Goal: Task Accomplishment & Management: Use online tool/utility

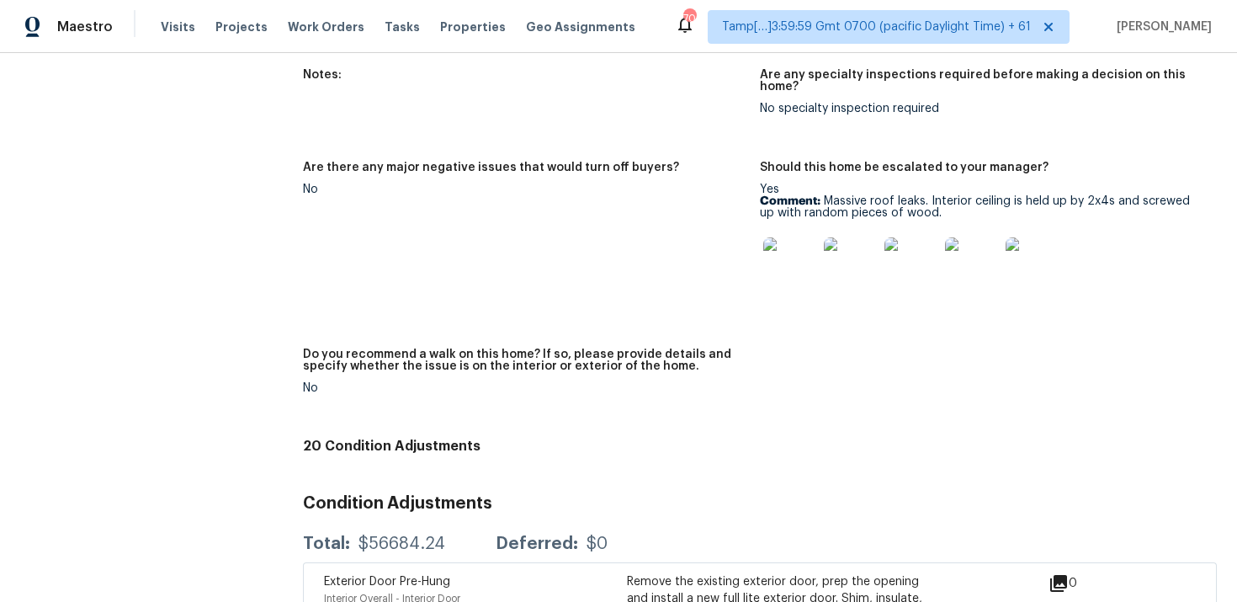
scroll to position [2301, 0]
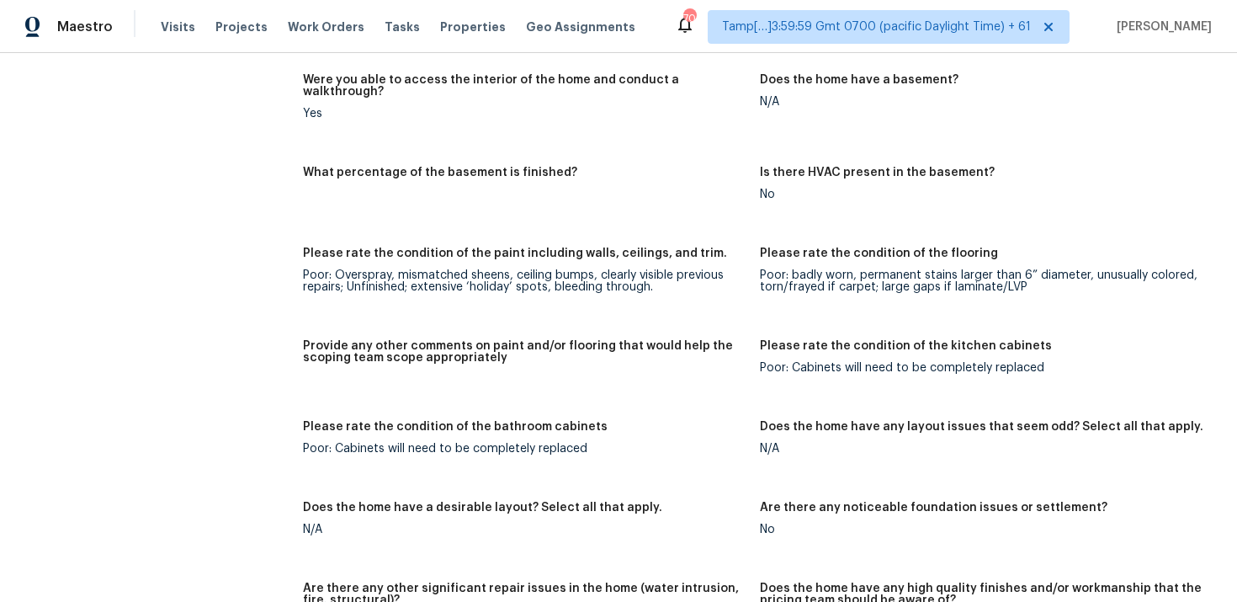
click at [381, 35] on div "Visits Projects Work Orders Tasks Properties Geo Assignments" at bounding box center [408, 27] width 495 height 34
click at [385, 28] on span "Tasks" at bounding box center [402, 27] width 35 height 12
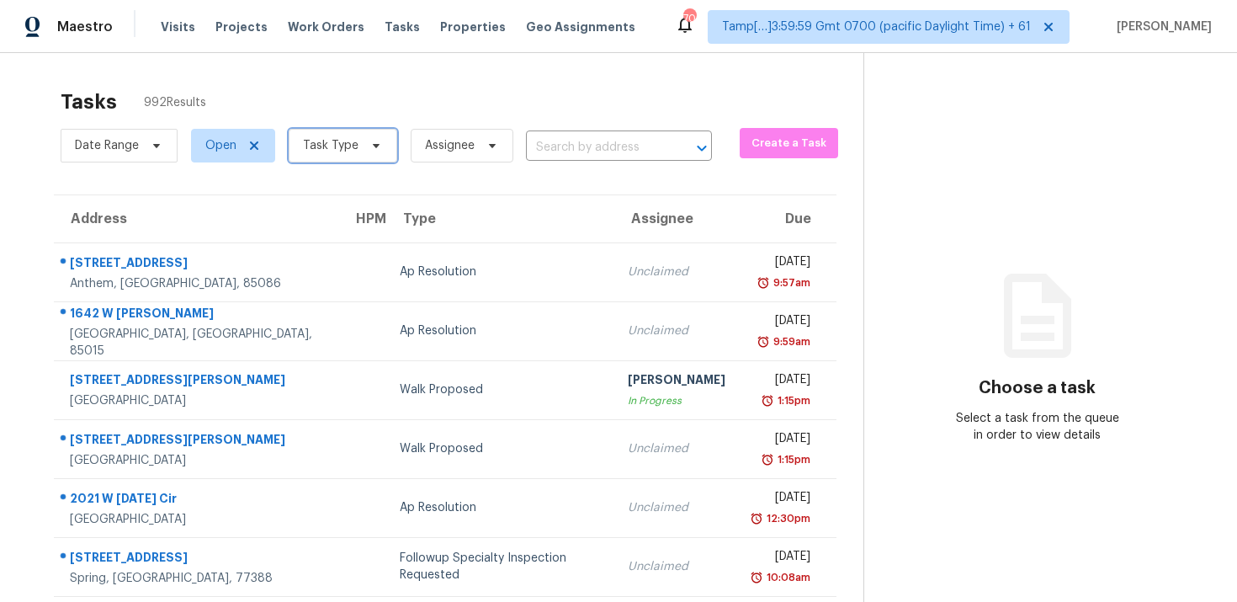
click at [377, 140] on icon at bounding box center [375, 145] width 13 height 13
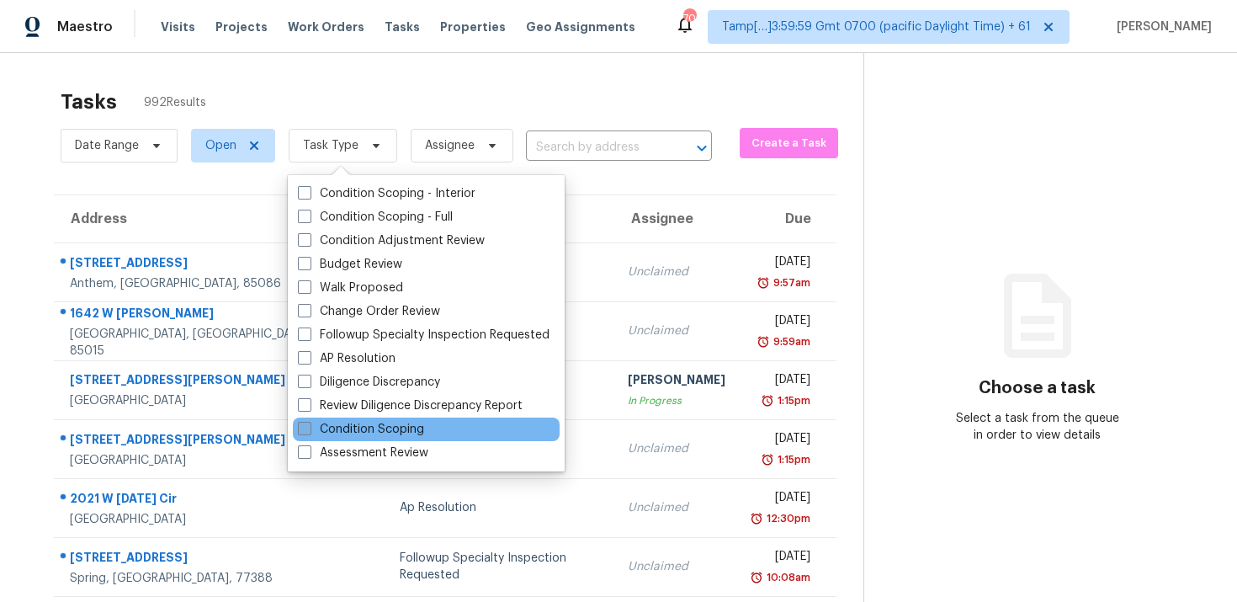
click at [348, 431] on label "Condition Scoping" at bounding box center [361, 429] width 126 height 17
click at [309, 431] on input "Condition Scoping" at bounding box center [303, 426] width 11 height 11
checkbox input "true"
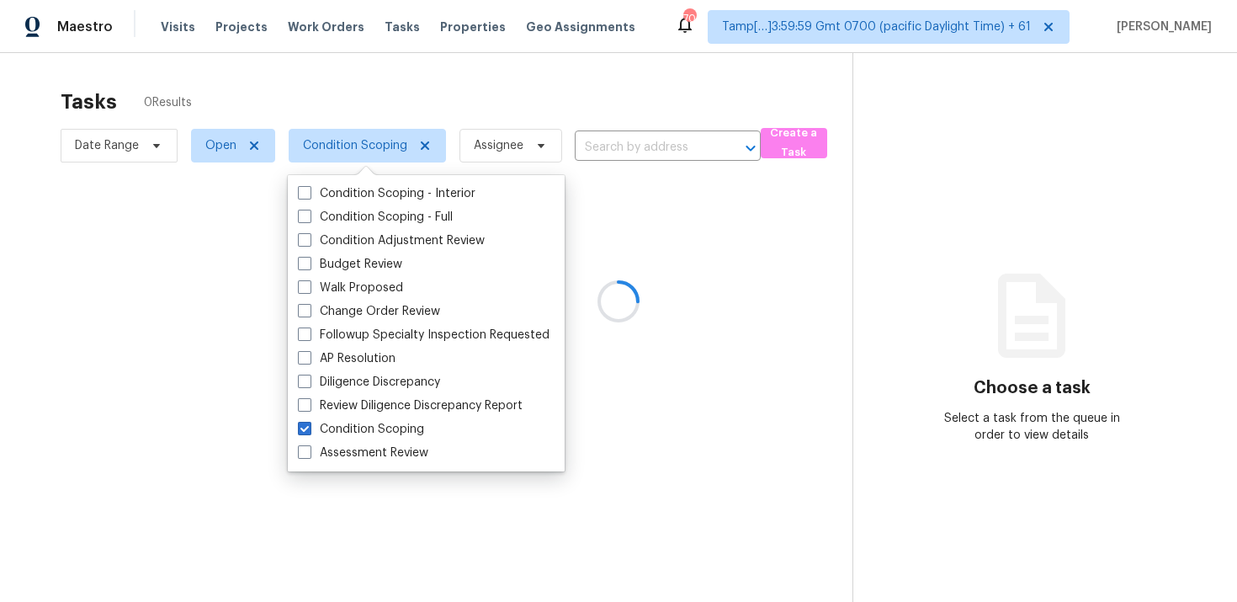
click at [433, 82] on div at bounding box center [618, 301] width 1237 height 602
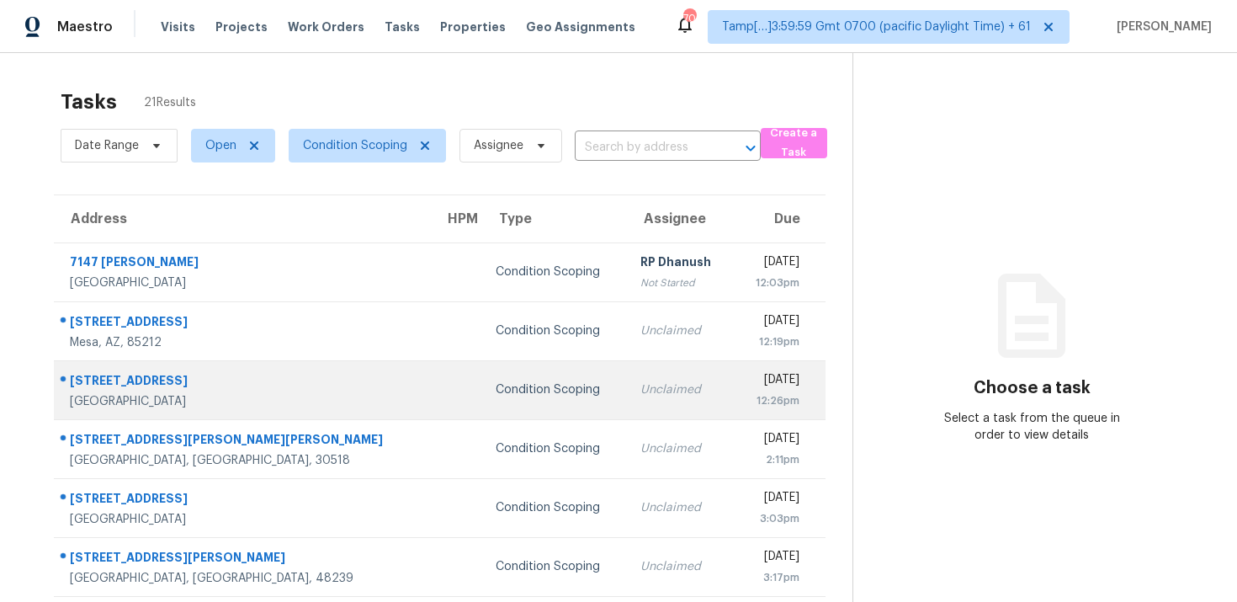
scroll to position [274, 0]
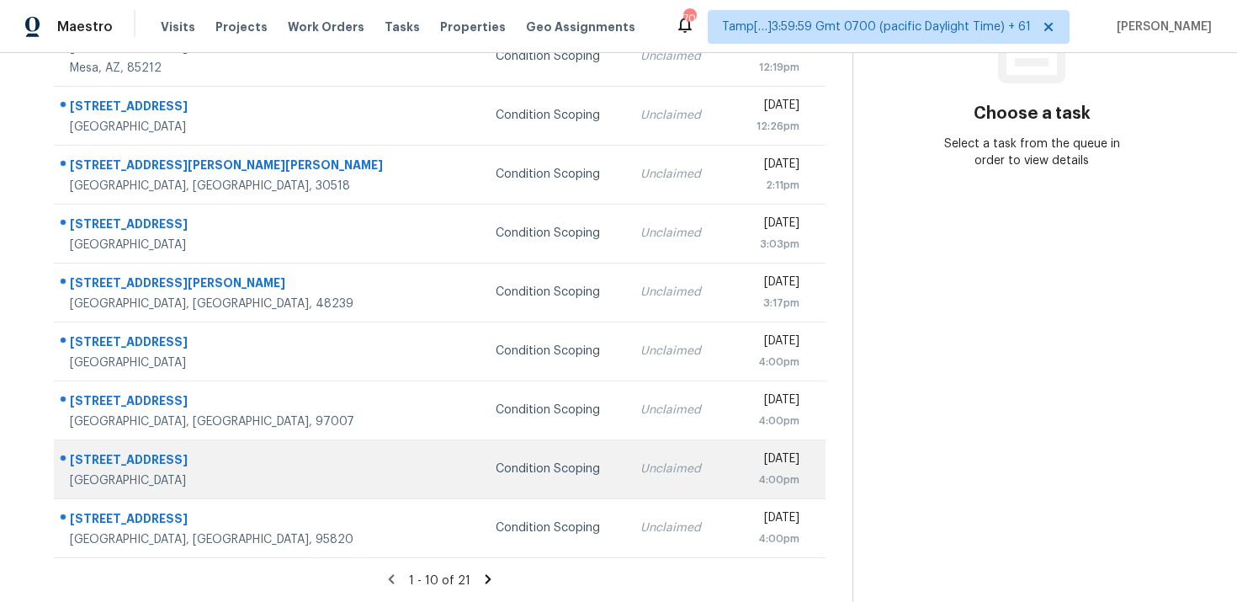
click at [627, 439] on td "Unclaimed" at bounding box center [681, 468] width 108 height 59
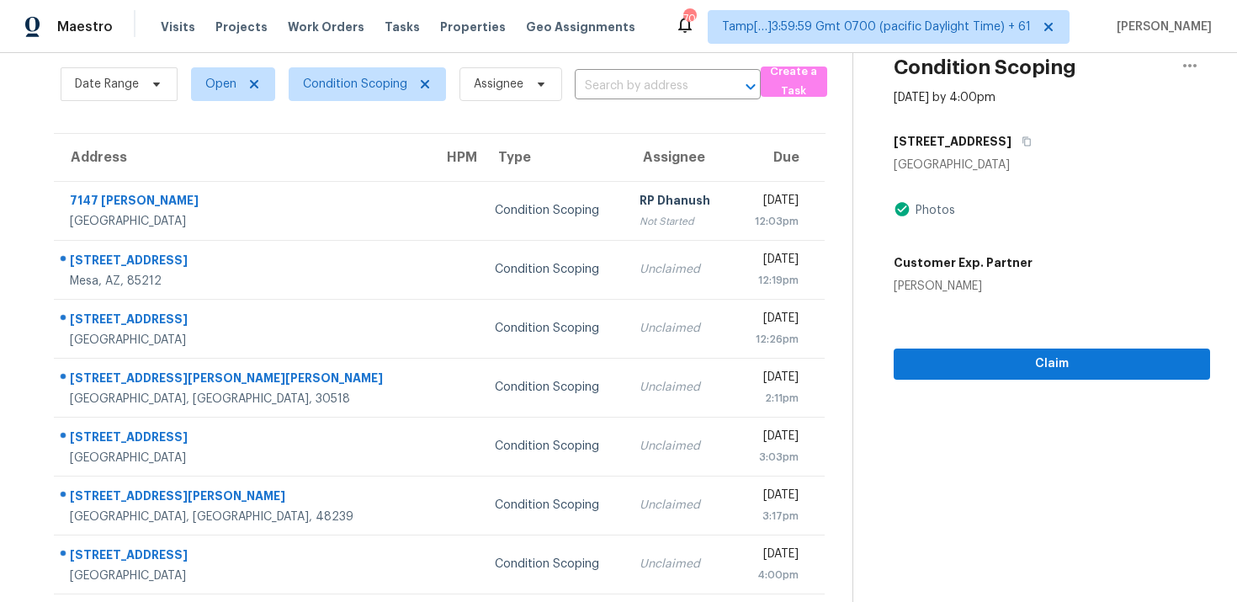
scroll to position [55, 0]
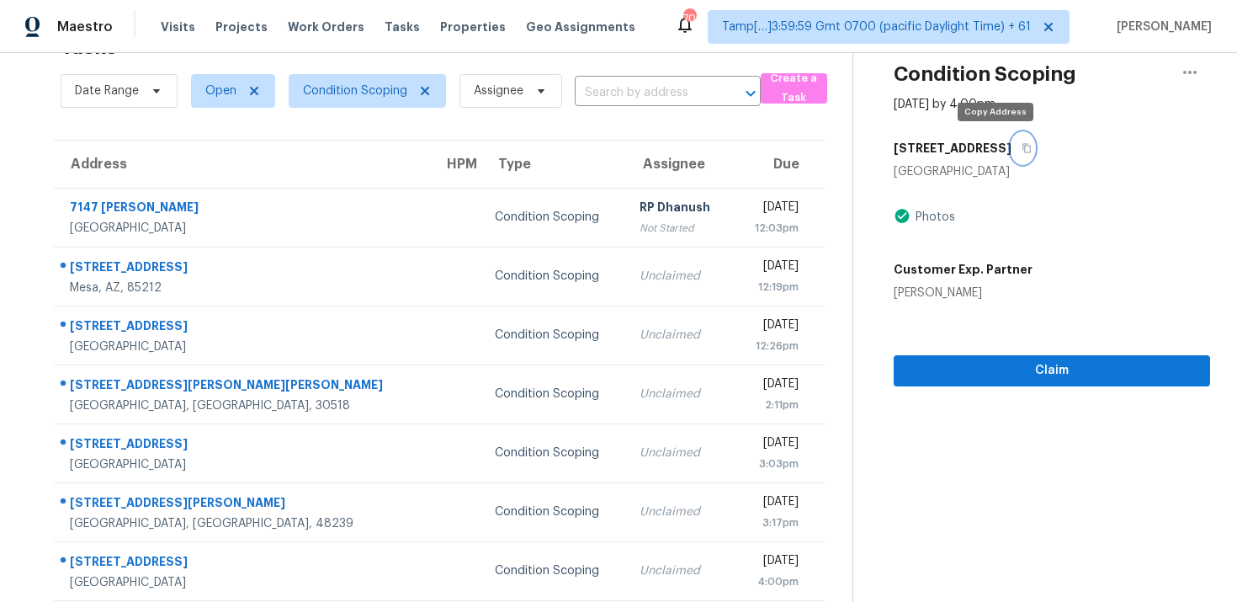
click at [1012, 140] on button "button" at bounding box center [1023, 148] width 23 height 30
click at [1012, 144] on button "button" at bounding box center [1023, 148] width 23 height 30
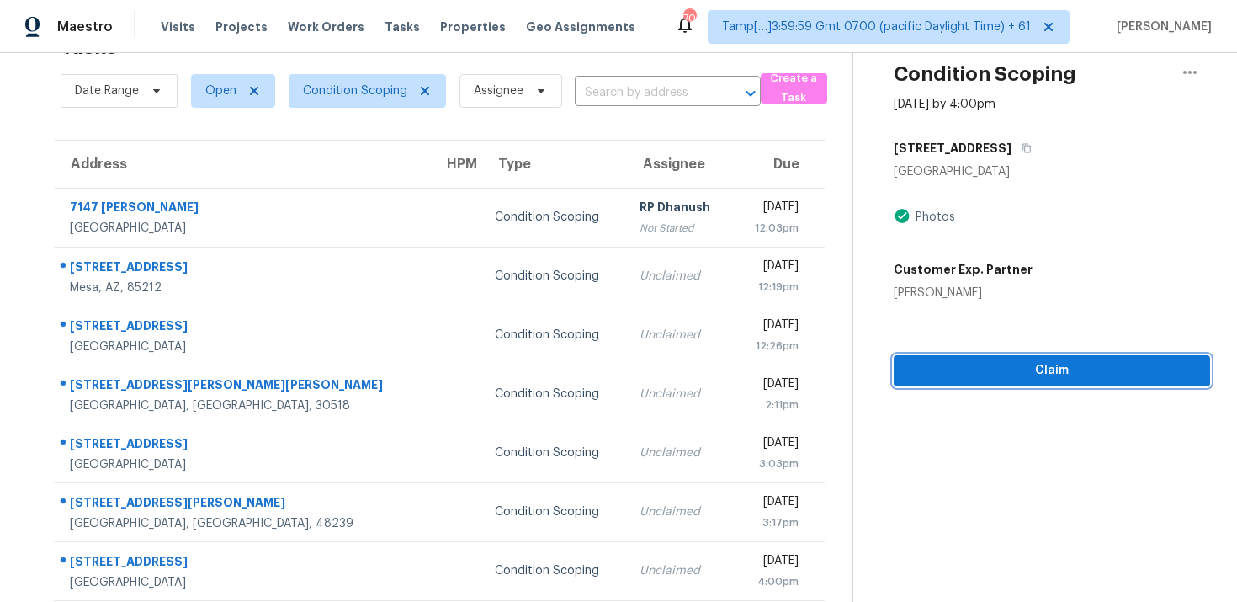
click at [1025, 368] on span "Claim" at bounding box center [1051, 370] width 289 height 21
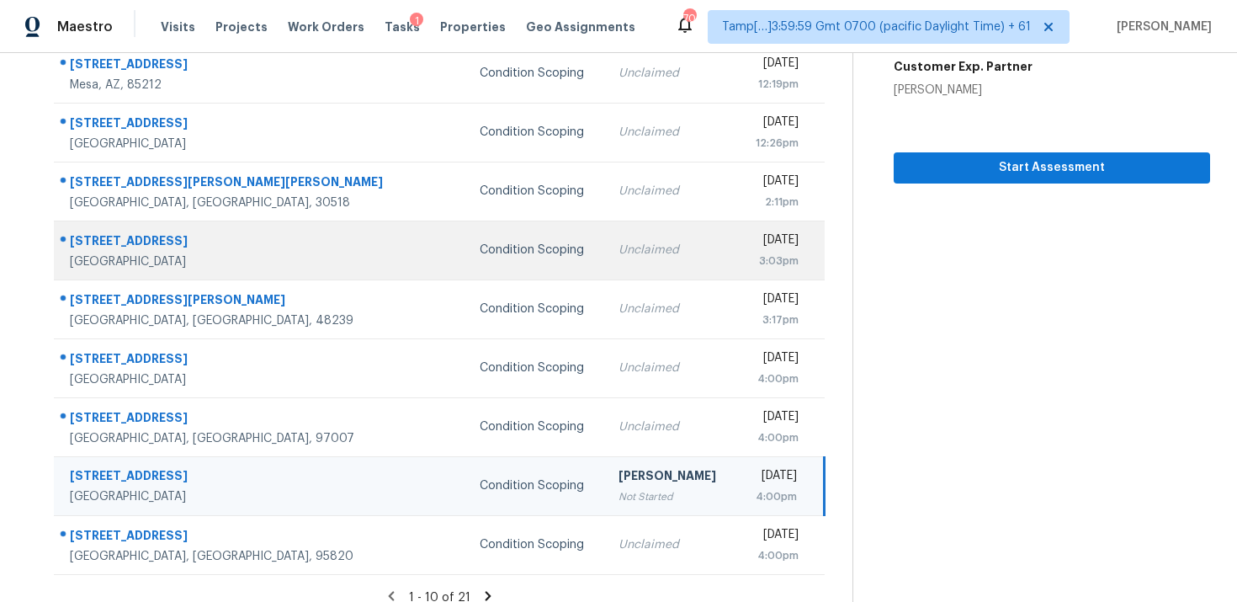
scroll to position [274, 0]
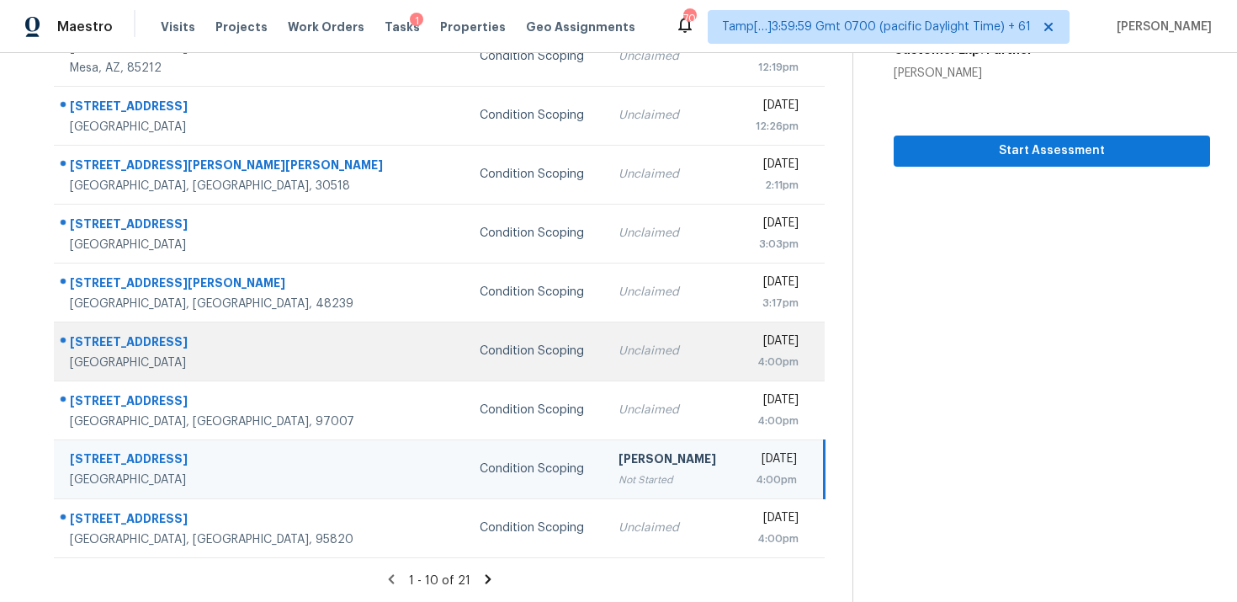
click at [750, 354] on div "4:00pm" at bounding box center [774, 361] width 49 height 17
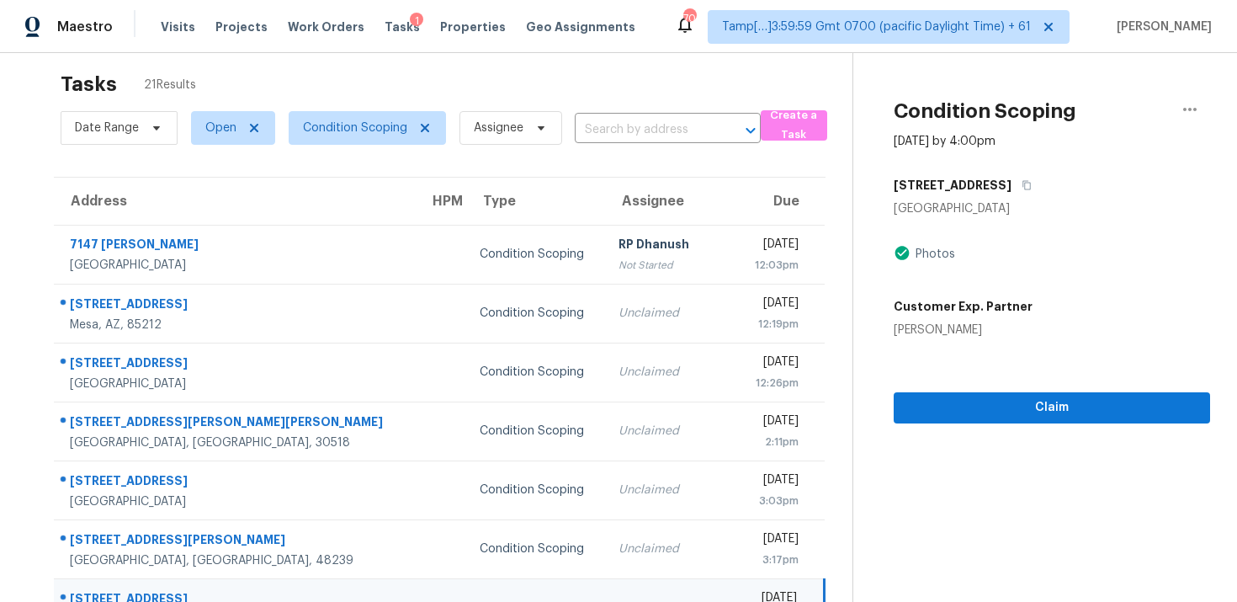
scroll to position [4, 0]
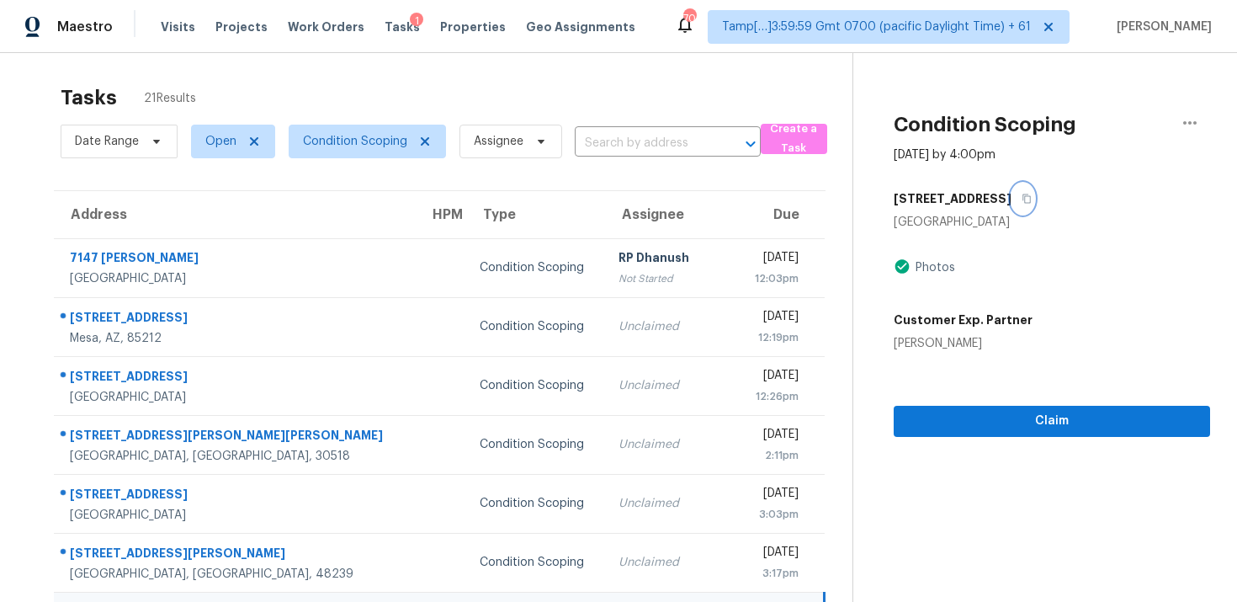
click at [1023, 194] on icon "button" at bounding box center [1027, 198] width 8 height 9
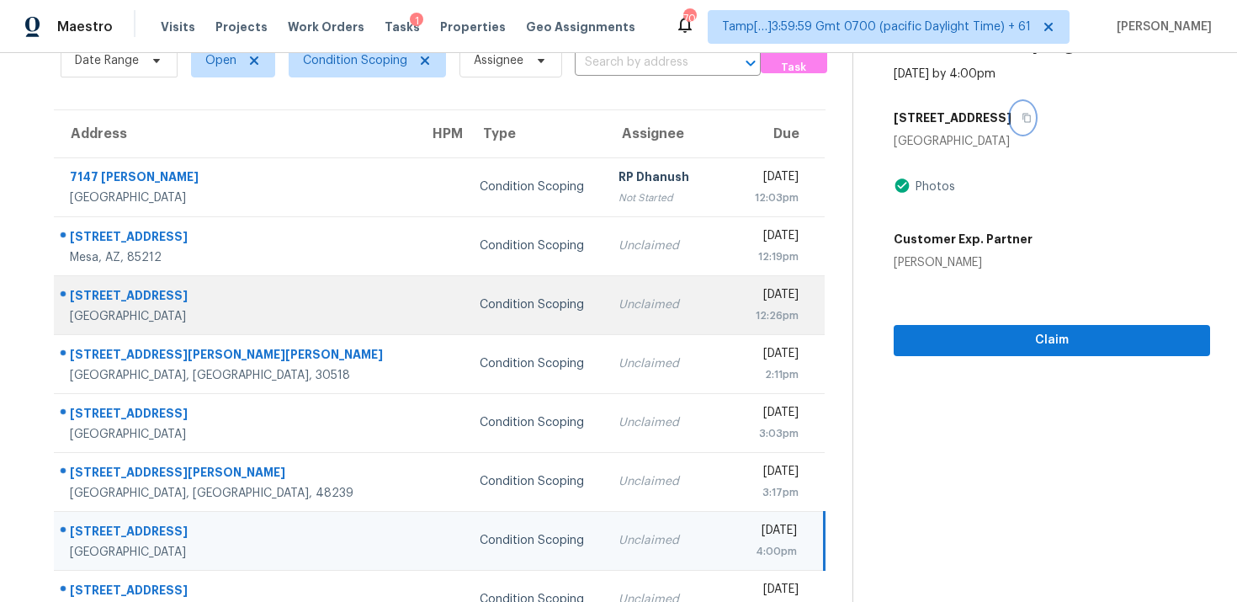
scroll to position [93, 0]
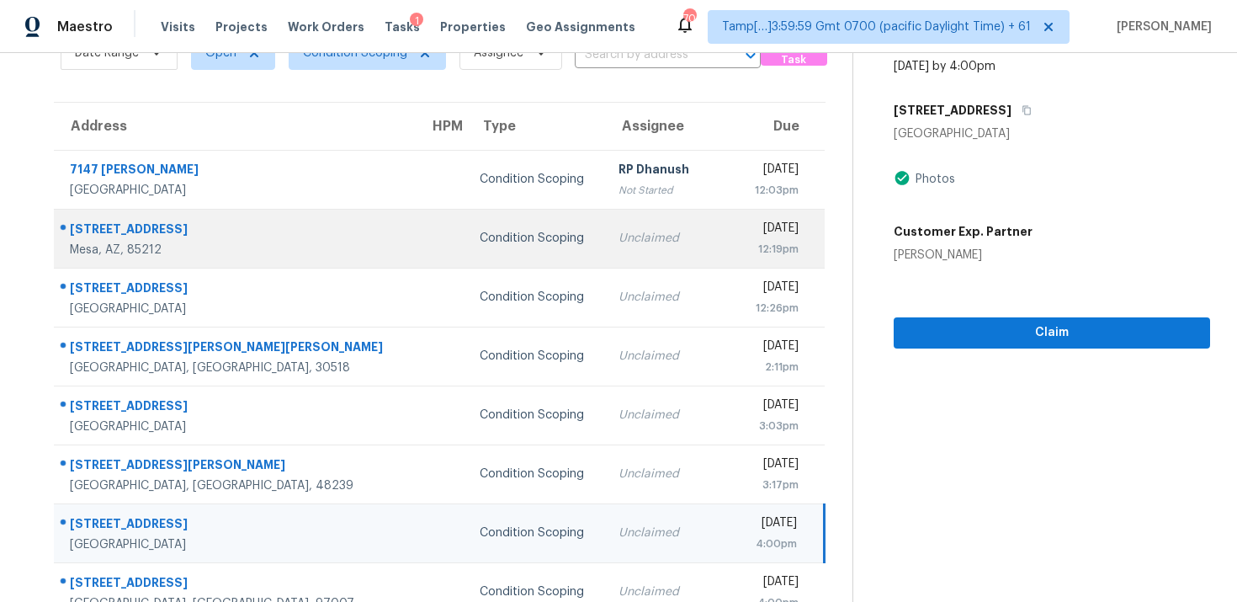
click at [605, 262] on td "Unclaimed" at bounding box center [671, 238] width 132 height 59
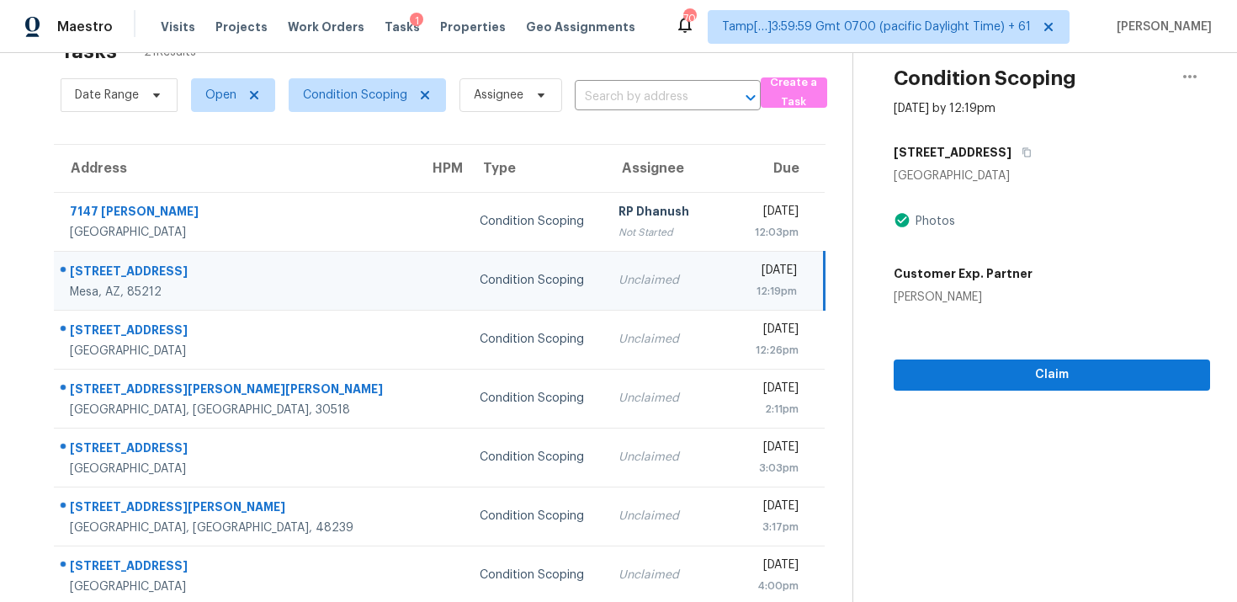
scroll to position [11, 0]
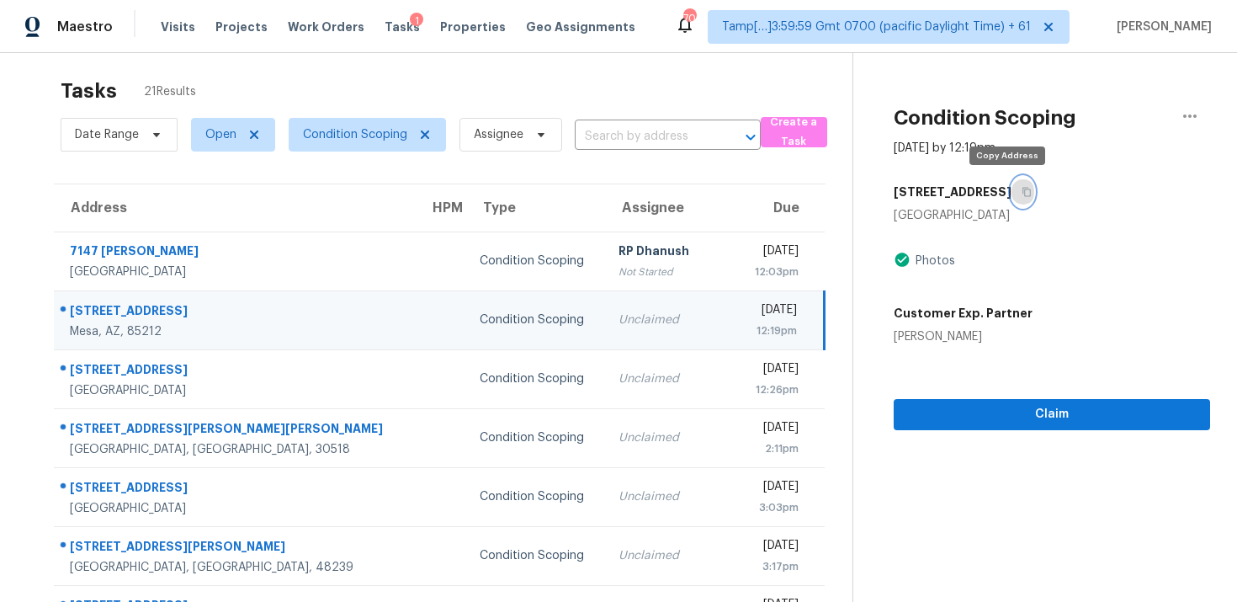
click at [1022, 193] on icon "button" at bounding box center [1027, 192] width 10 height 10
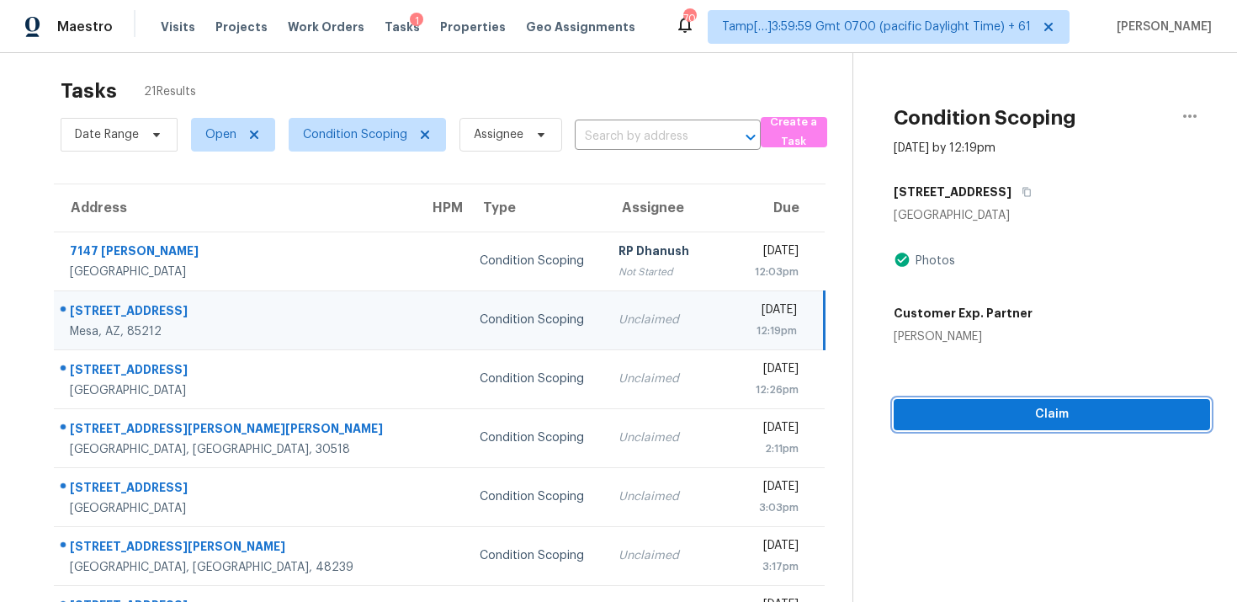
click at [1044, 408] on span "Claim" at bounding box center [1051, 414] width 289 height 21
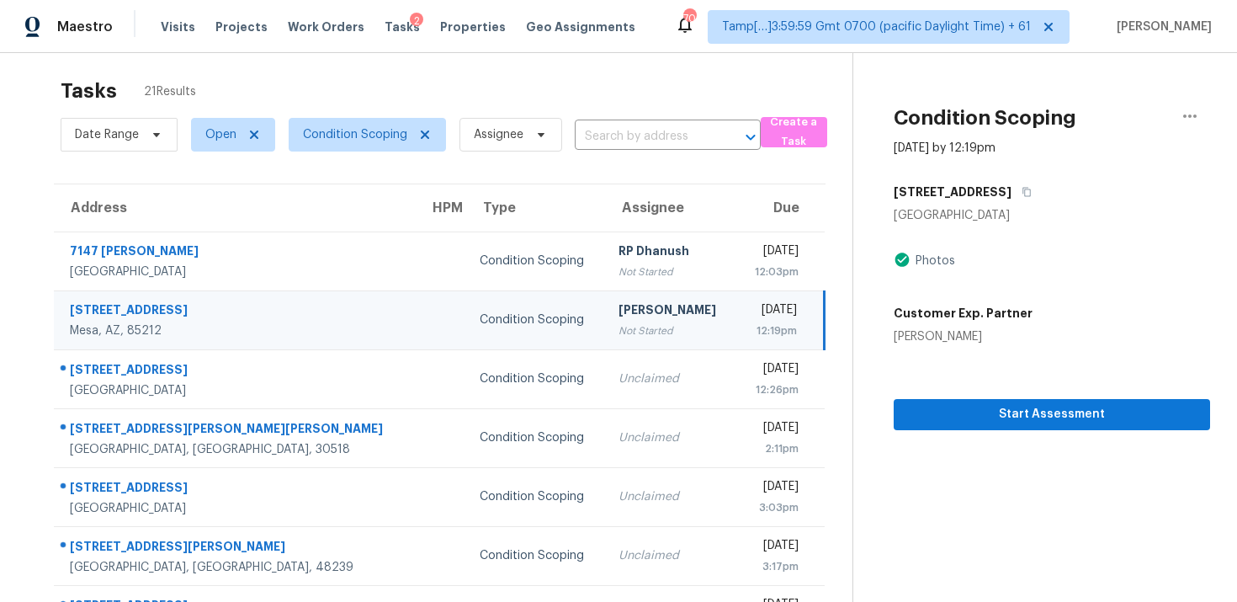
click at [778, 313] on div "Mon, Sep 29th 2025" at bounding box center [773, 311] width 47 height 21
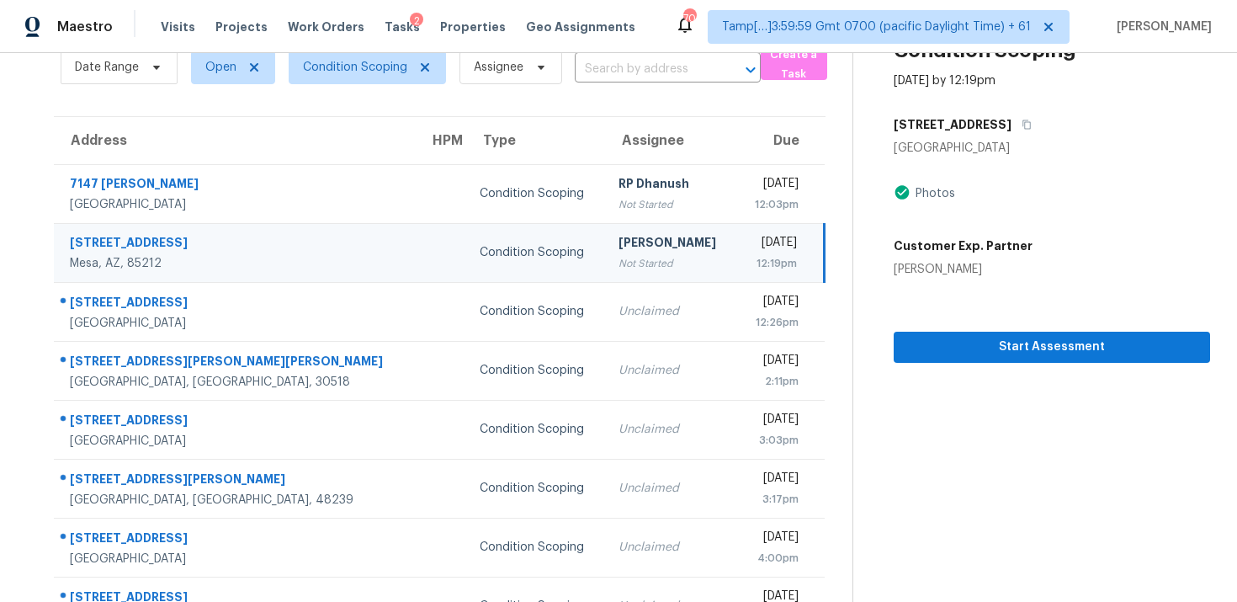
scroll to position [74, 0]
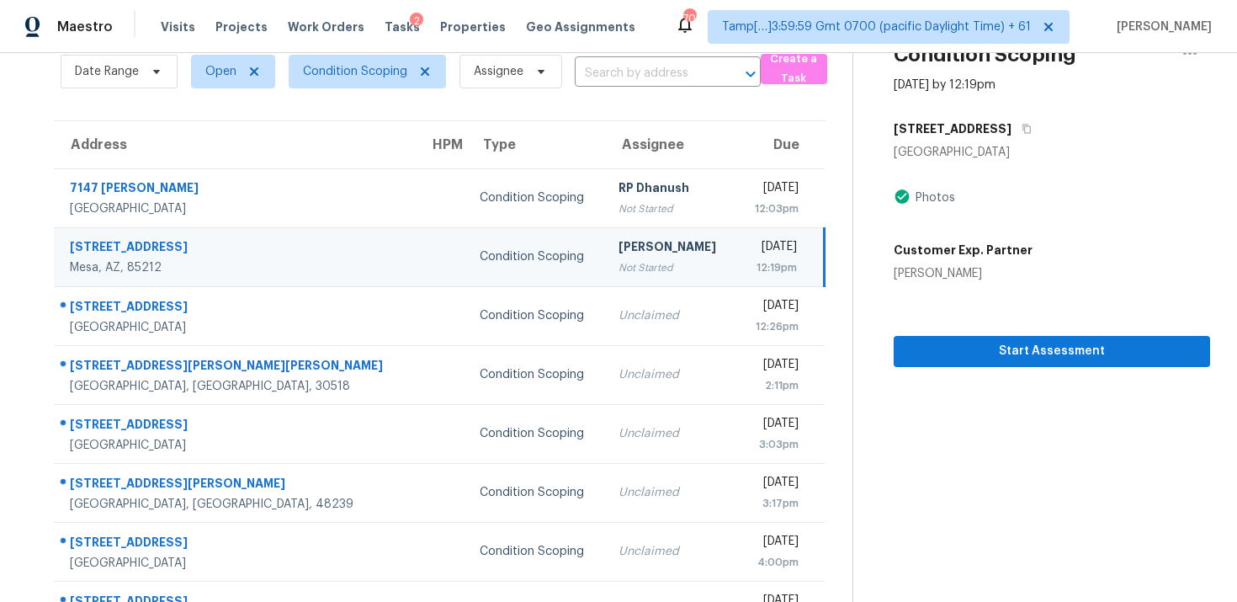
click at [605, 259] on td "Vigneshwaran B Not Started" at bounding box center [671, 256] width 132 height 59
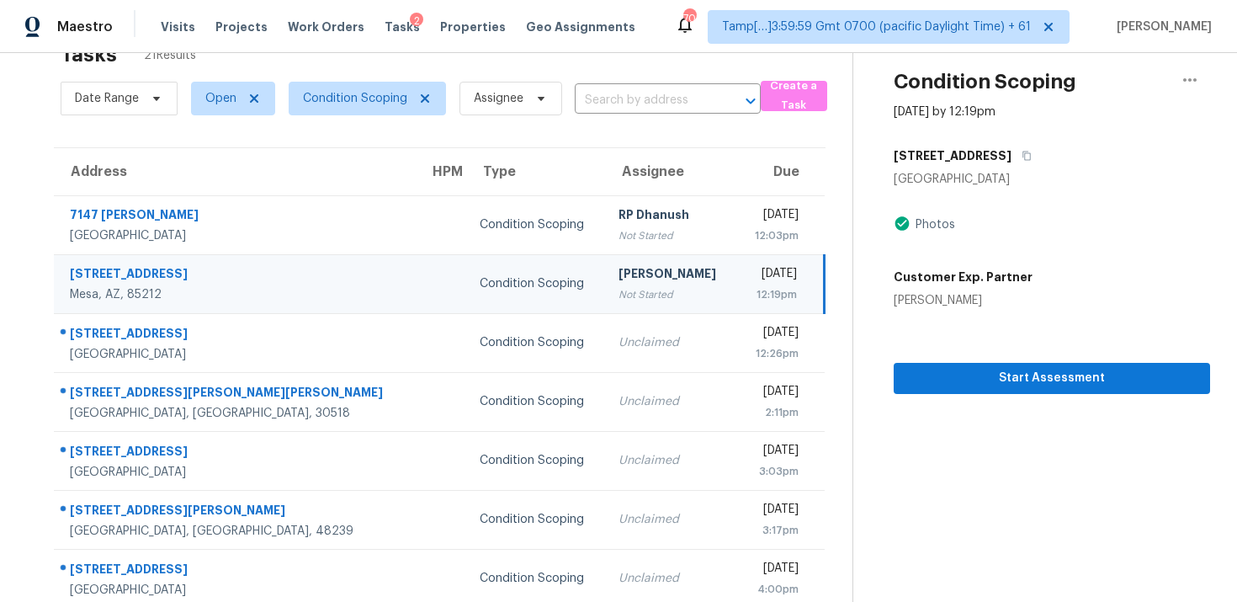
scroll to position [45, 0]
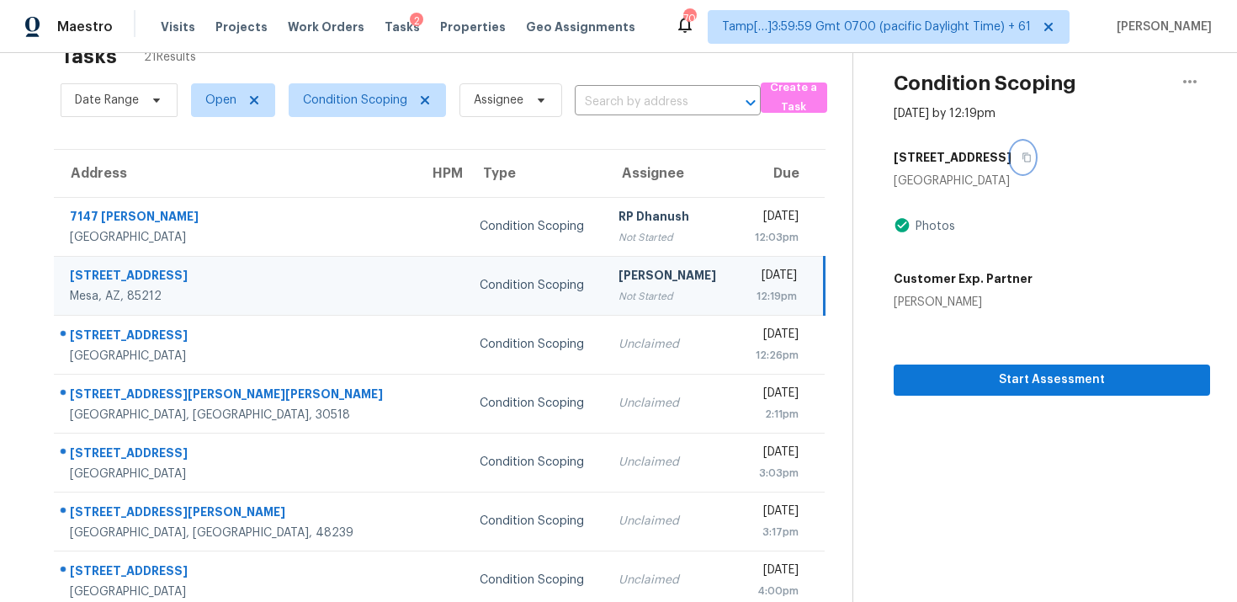
click at [1023, 153] on icon "button" at bounding box center [1027, 157] width 8 height 9
click at [1022, 152] on icon "button" at bounding box center [1027, 157] width 10 height 10
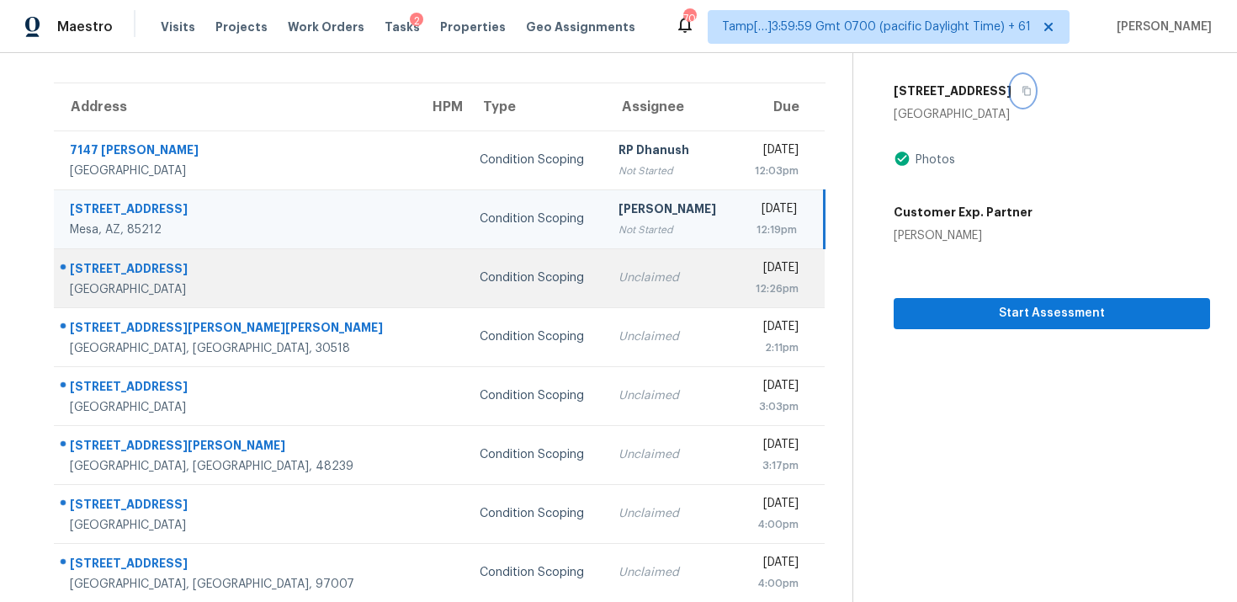
scroll to position [0, 0]
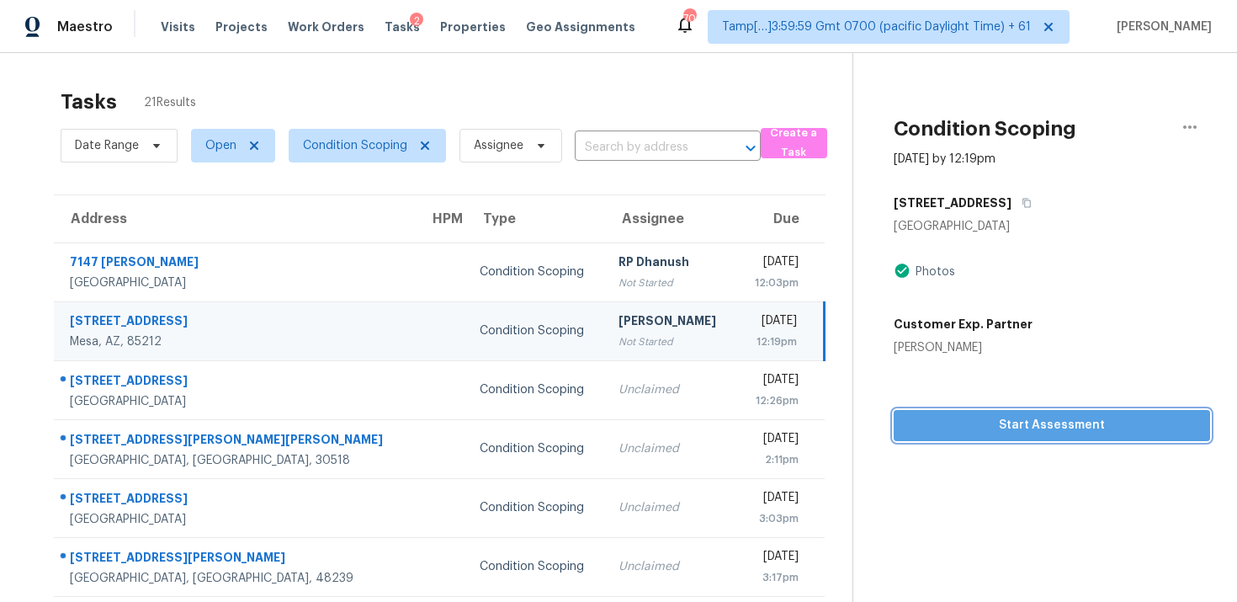
click at [953, 433] on span "Start Assessment" at bounding box center [1051, 425] width 289 height 21
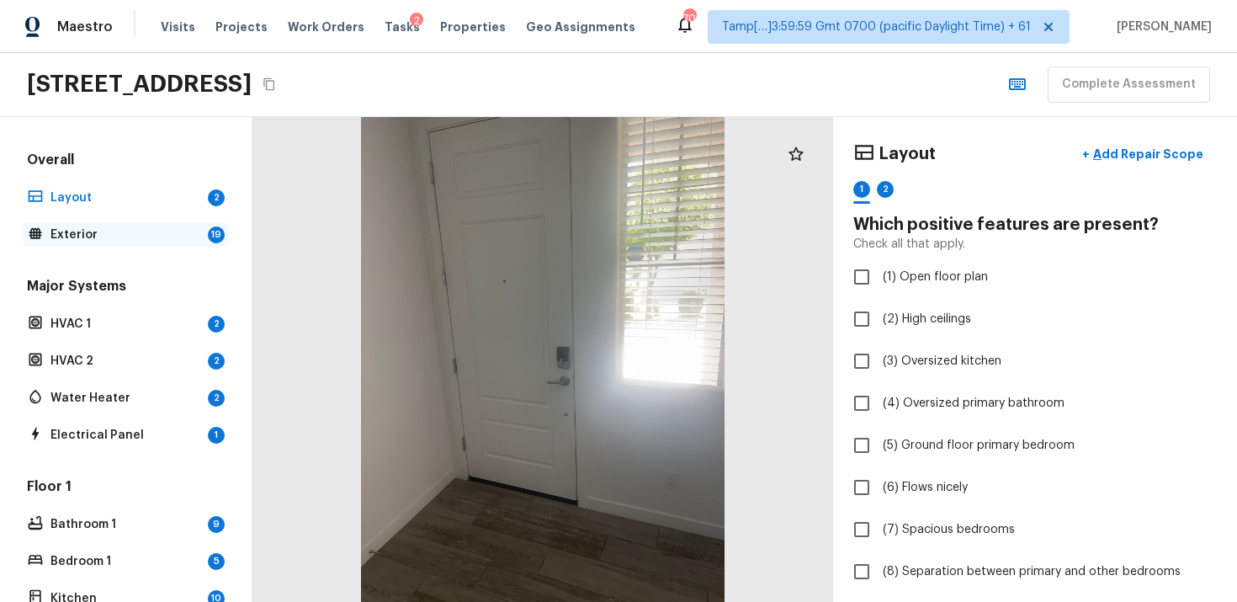
click at [200, 241] on p "Exterior" at bounding box center [125, 234] width 151 height 17
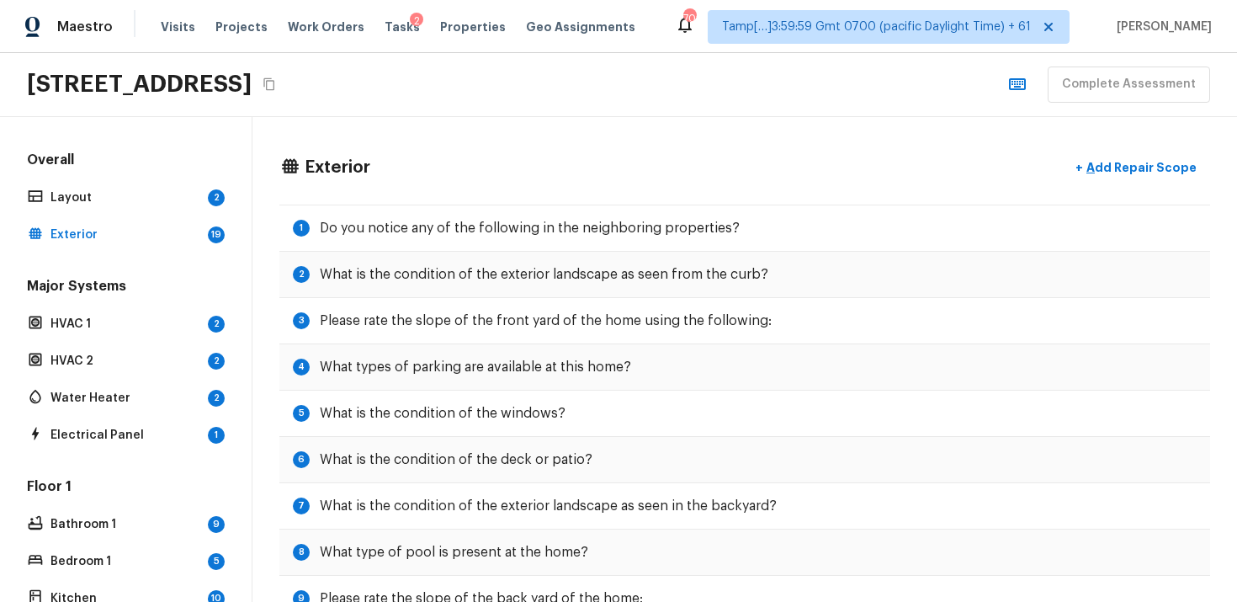
click at [1024, 87] on icon "button" at bounding box center [1017, 84] width 17 height 12
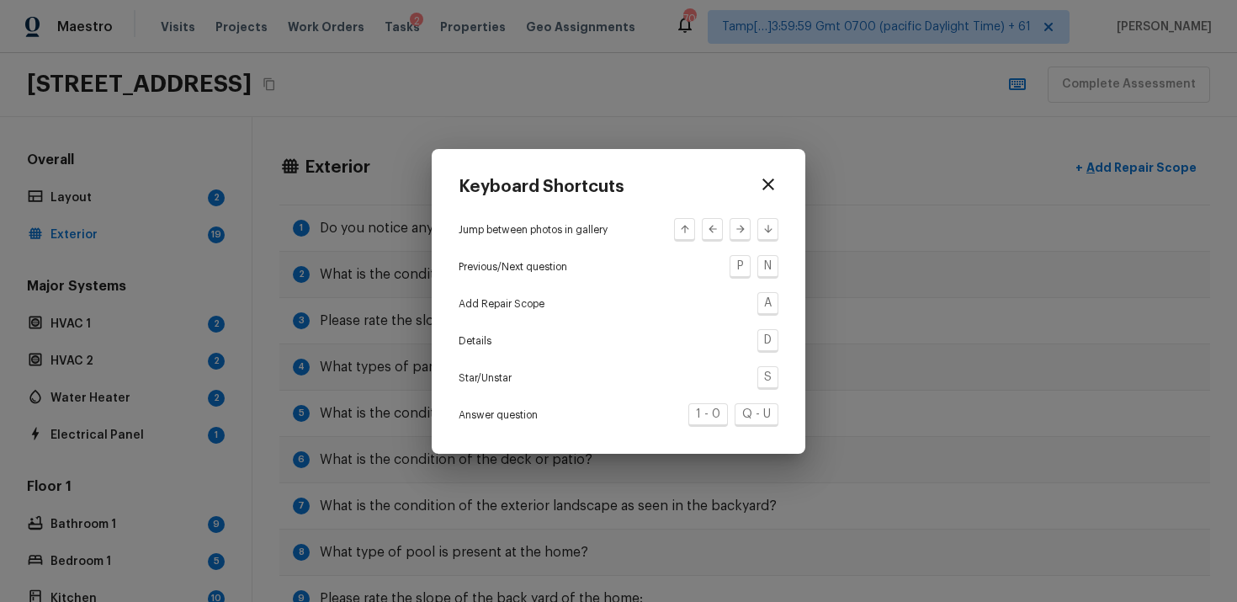
click at [771, 189] on icon "button" at bounding box center [768, 184] width 20 height 20
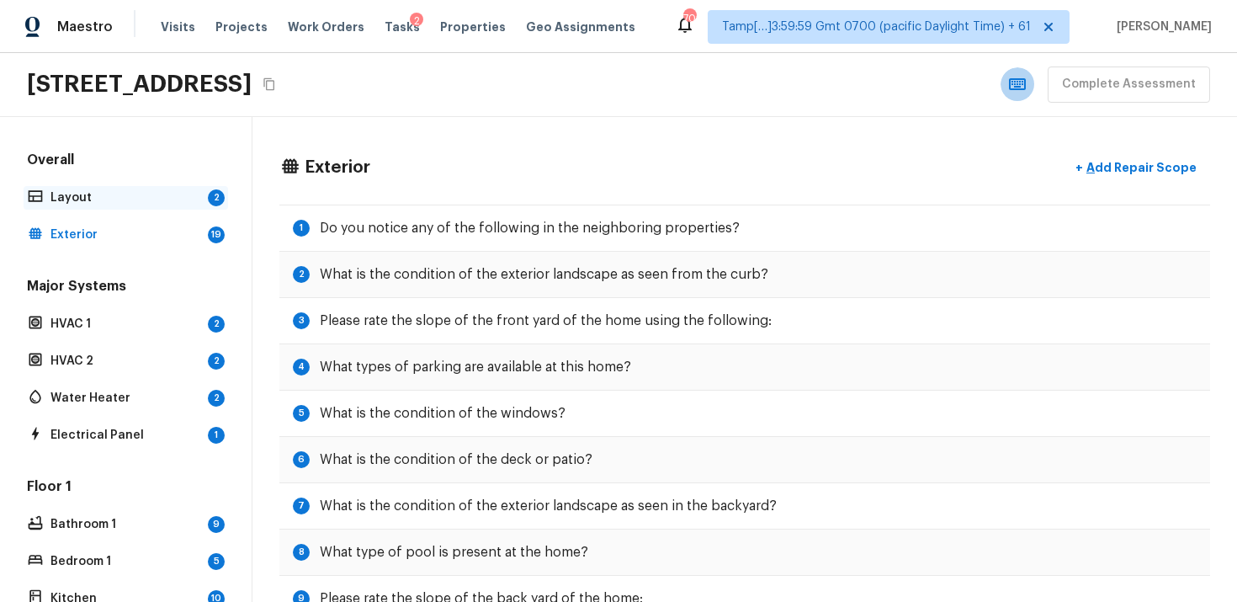
click at [148, 198] on p "Layout" at bounding box center [125, 197] width 151 height 17
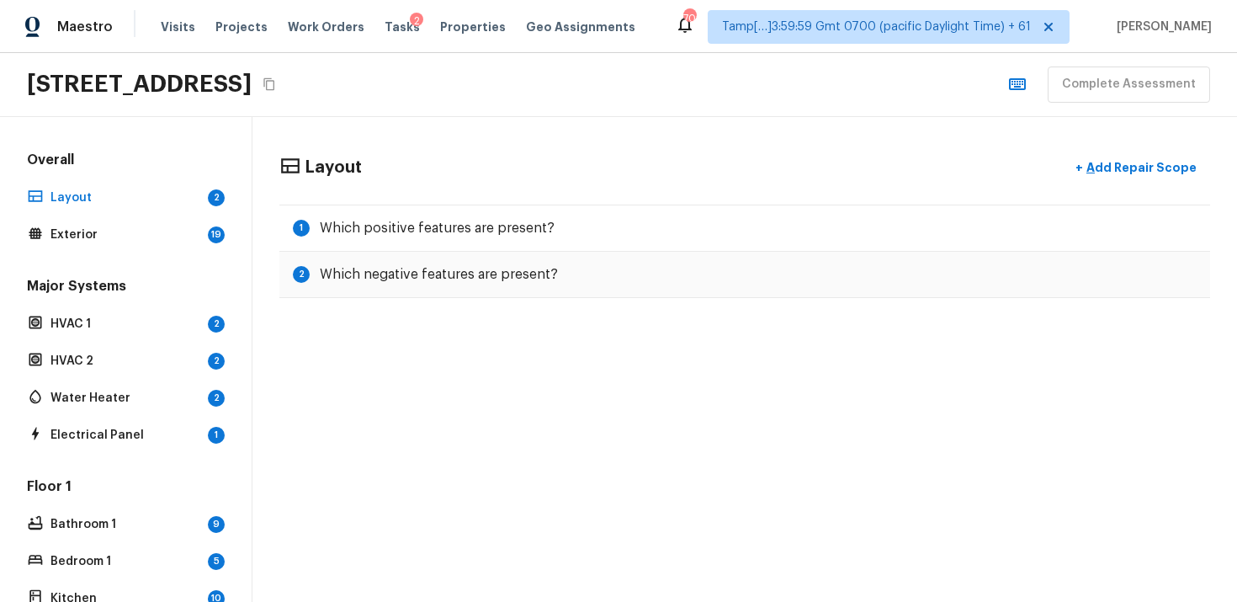
click at [142, 310] on div "Major Systems HVAC 1 2 HVAC 2 2 Water Heater 2 Electrical Panel 1" at bounding box center [126, 362] width 204 height 170
click at [167, 320] on p "HVAC 1" at bounding box center [125, 324] width 151 height 17
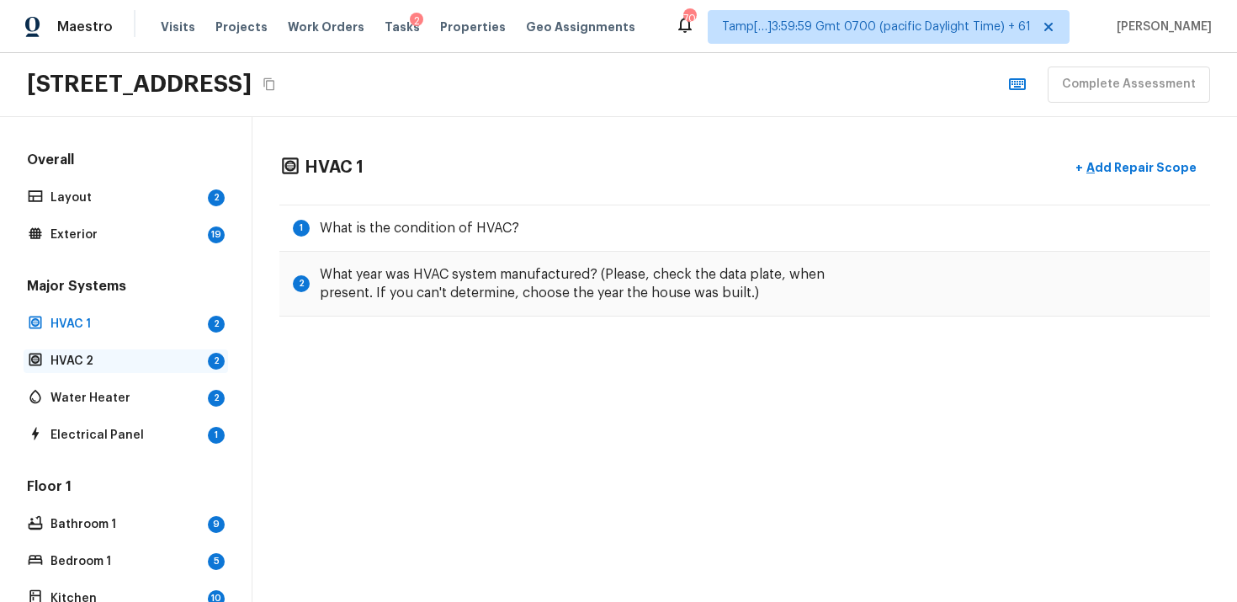
click at [181, 356] on p "HVAC 2" at bounding box center [125, 361] width 151 height 17
click at [172, 395] on p "Water Heater" at bounding box center [125, 398] width 151 height 17
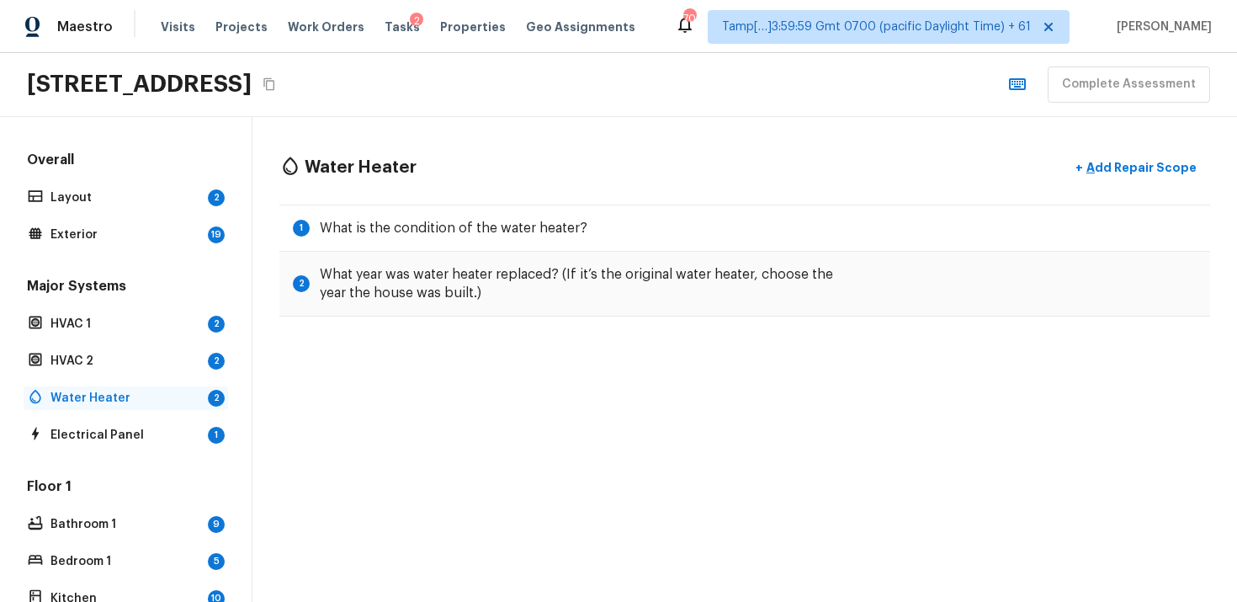
scroll to position [51, 0]
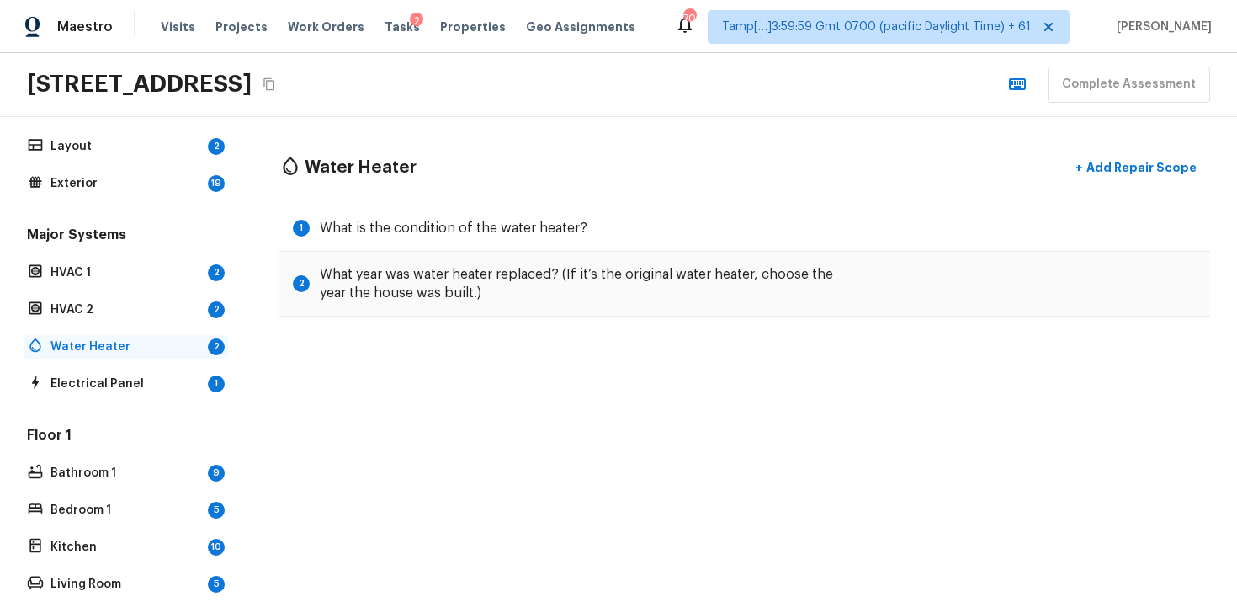
click at [172, 395] on div "Overall Layout 2 Exterior 19 Major Systems HVAC 1 2 HVAC 2 2 Water Heater 2 Ele…" at bounding box center [126, 503] width 204 height 808
click at [188, 375] on p "Electrical Panel" at bounding box center [125, 383] width 151 height 17
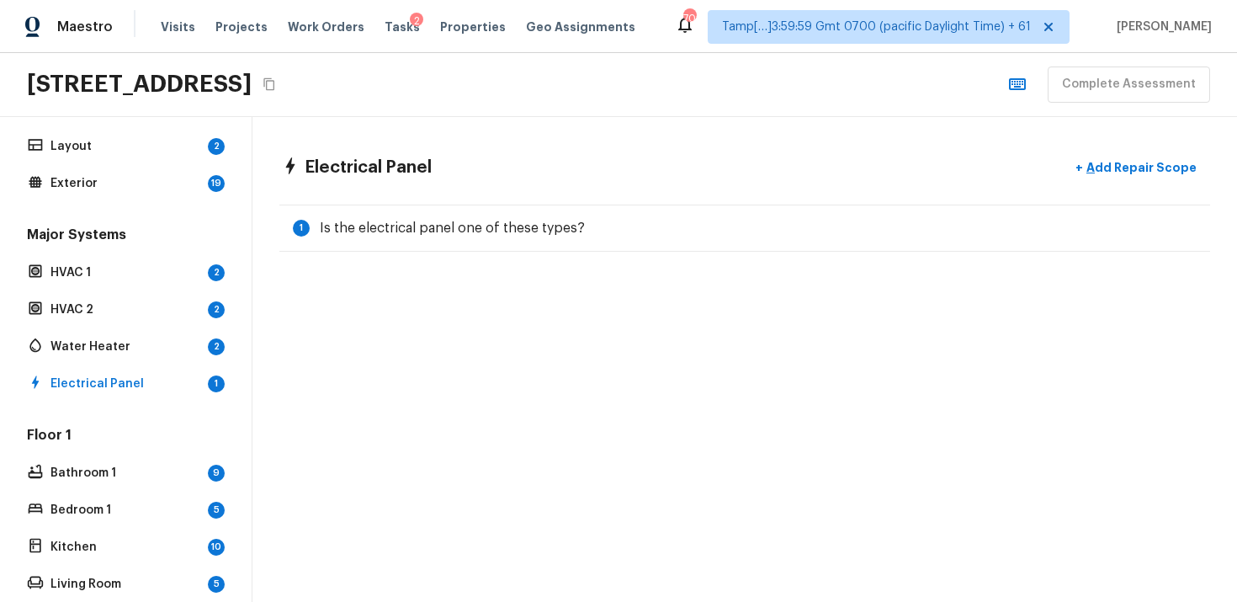
click at [404, 252] on div "Electrical Panel + Add Repair Scope 1 Is the electrical panel one of these type…" at bounding box center [744, 201] width 985 height 169
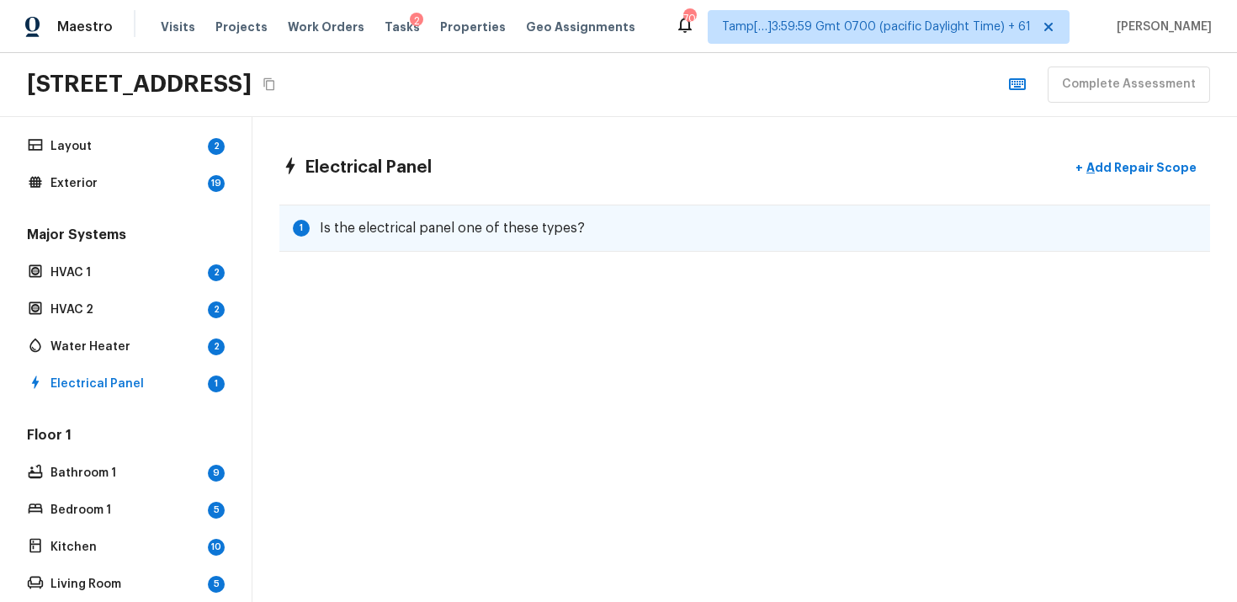
click at [441, 226] on h5 "Is the electrical panel one of these types?" at bounding box center [452, 228] width 265 height 19
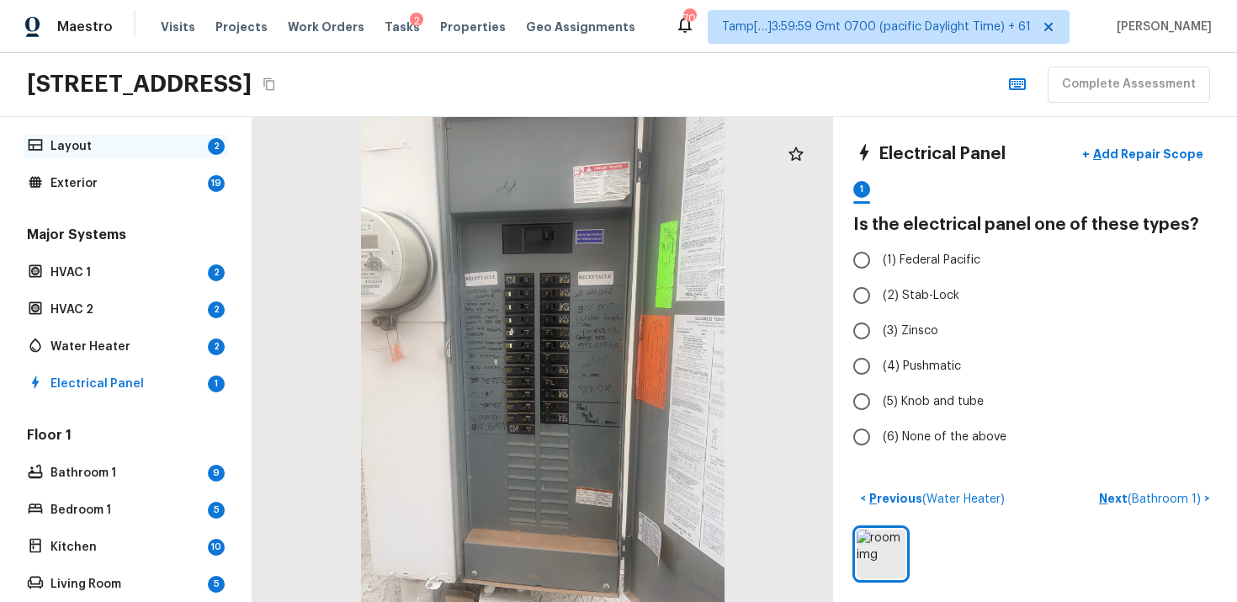
click at [153, 147] on p "Layout" at bounding box center [125, 146] width 151 height 17
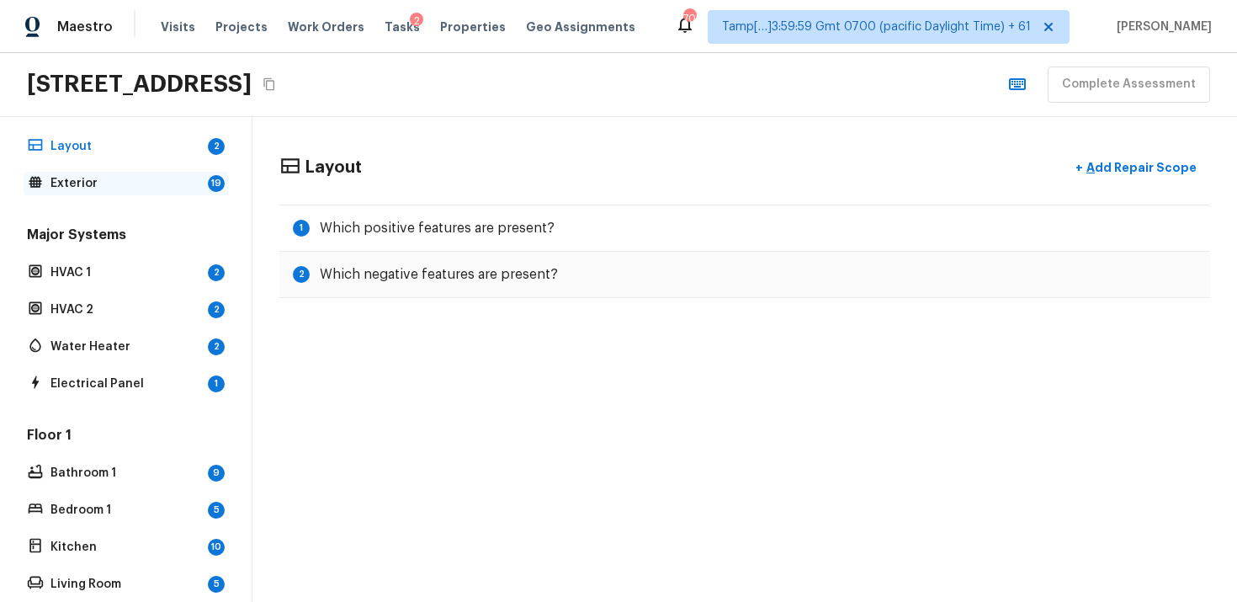
click at [146, 172] on div "Exterior 19" at bounding box center [126, 184] width 204 height 24
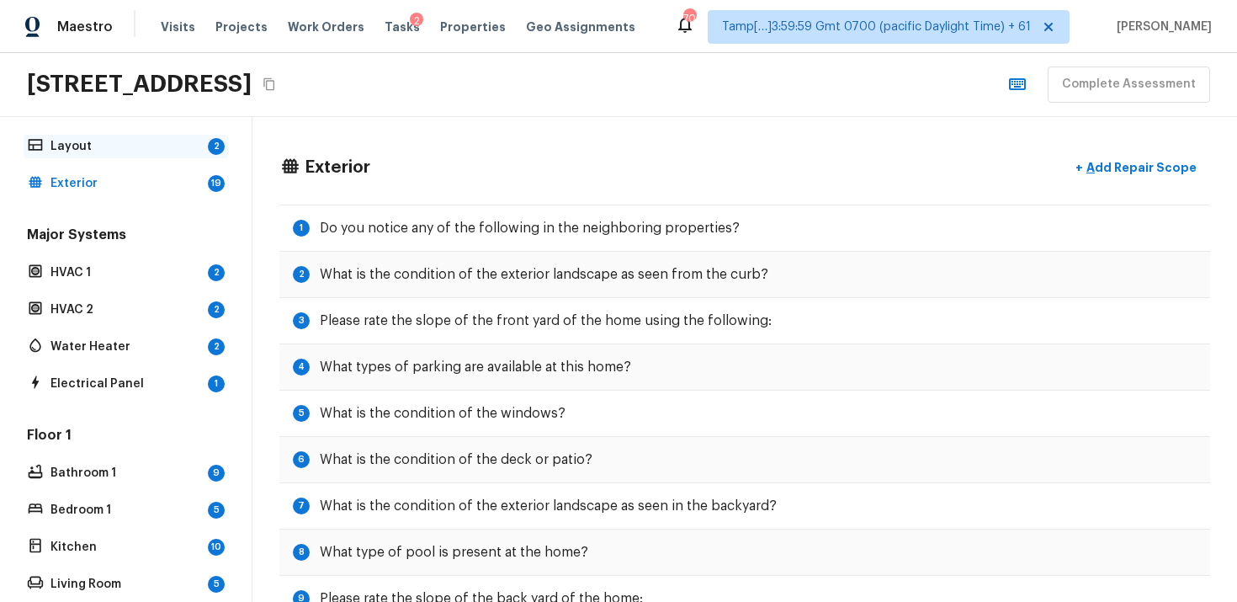
click at [149, 144] on p "Layout" at bounding box center [125, 146] width 151 height 17
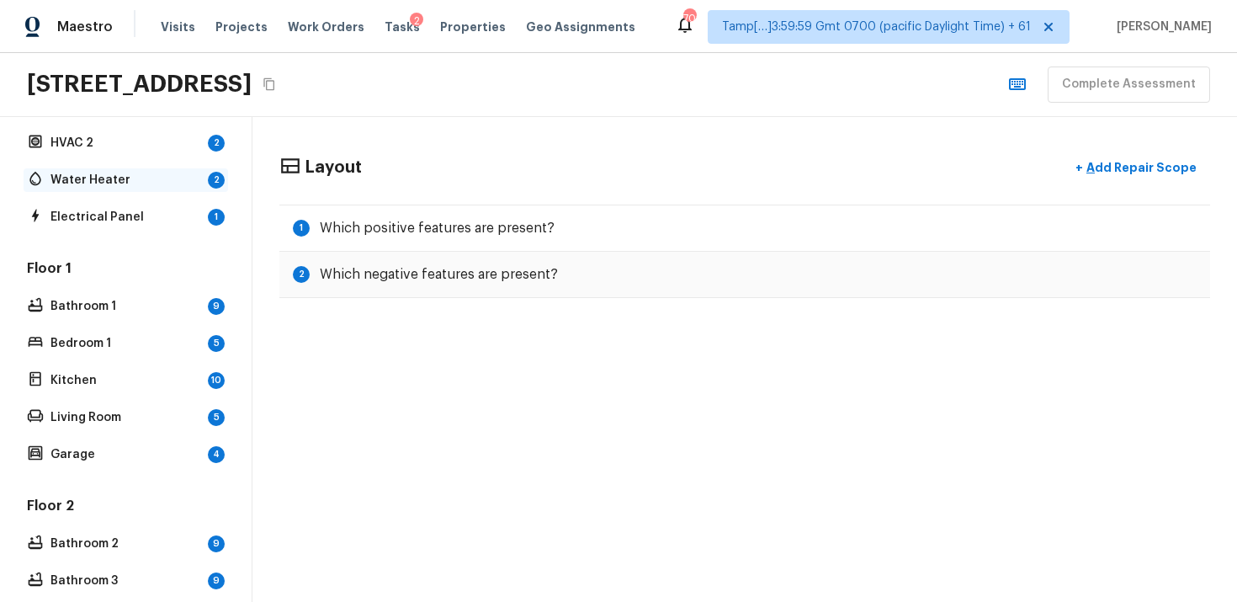
scroll to position [0, 0]
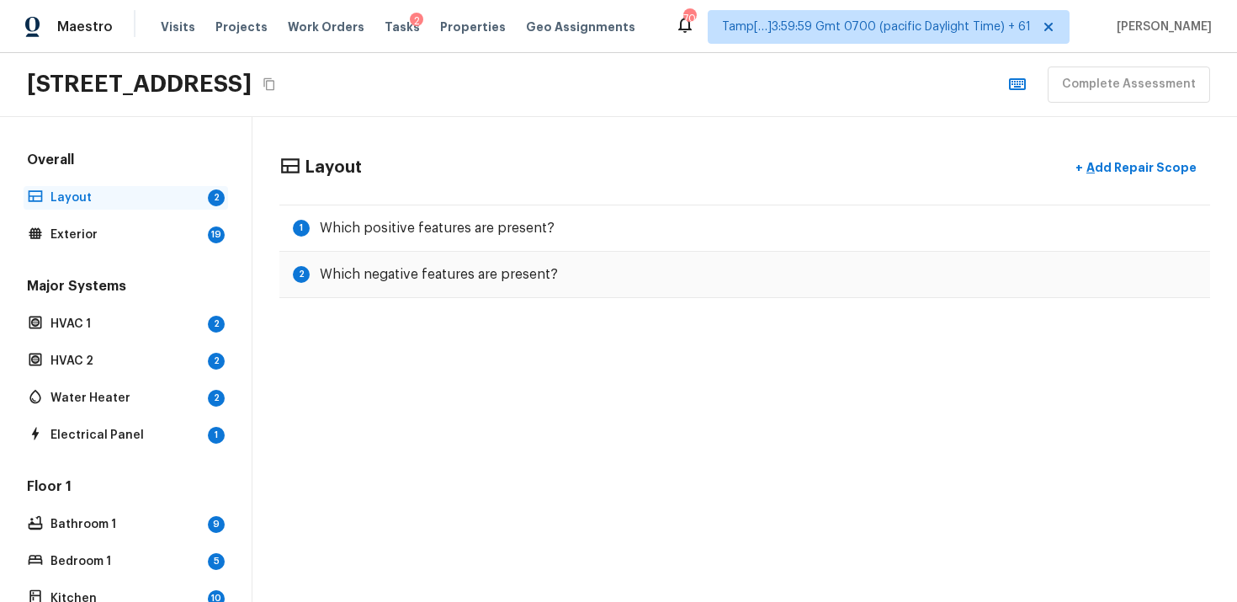
click at [180, 208] on div "Layout 2" at bounding box center [126, 198] width 204 height 24
click at [119, 151] on h5 "Overall" at bounding box center [126, 162] width 204 height 22
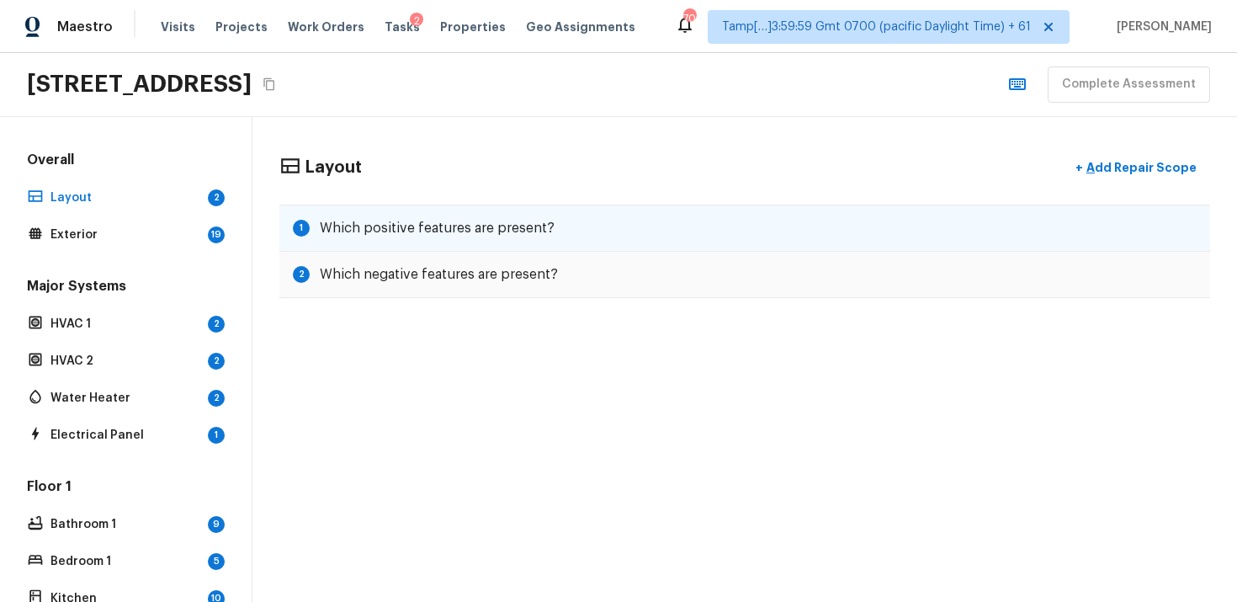
click at [445, 226] on h5 "Which positive features are present?" at bounding box center [437, 228] width 235 height 19
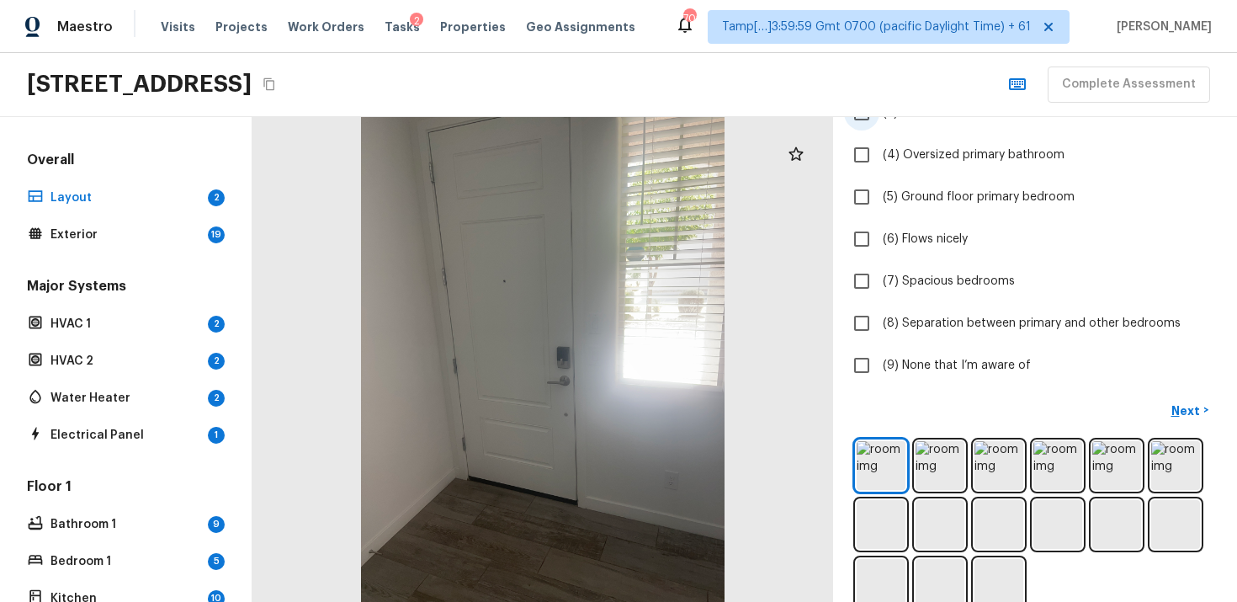
scroll to position [278, 0]
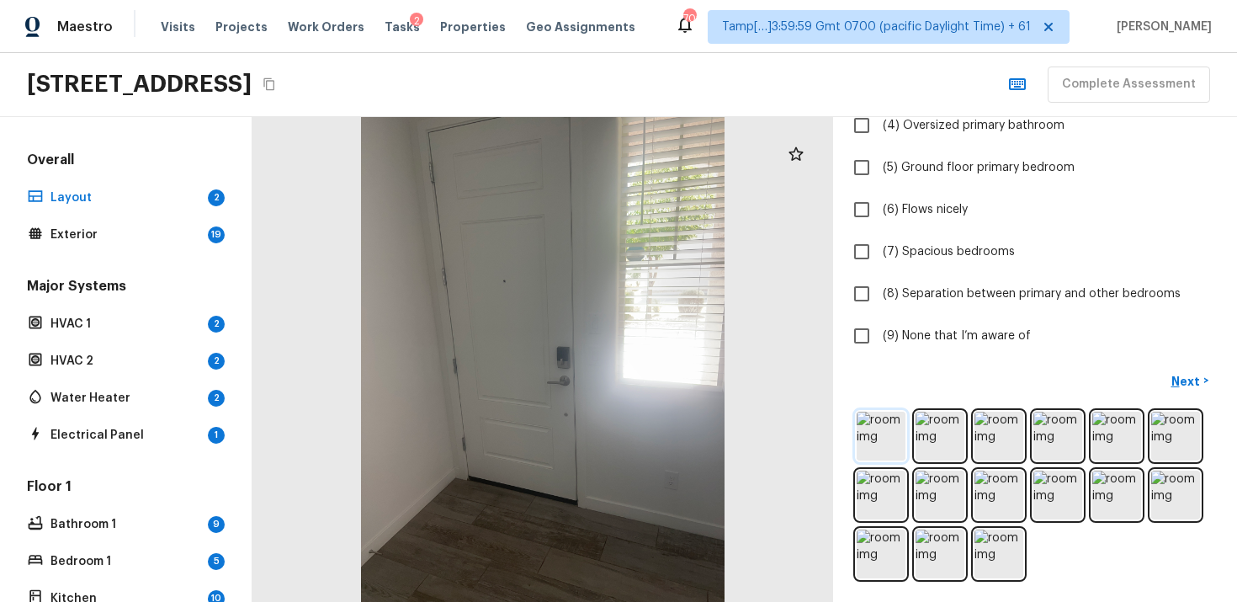
click at [878, 444] on img at bounding box center [881, 436] width 49 height 49
click at [923, 433] on img at bounding box center [940, 436] width 49 height 49
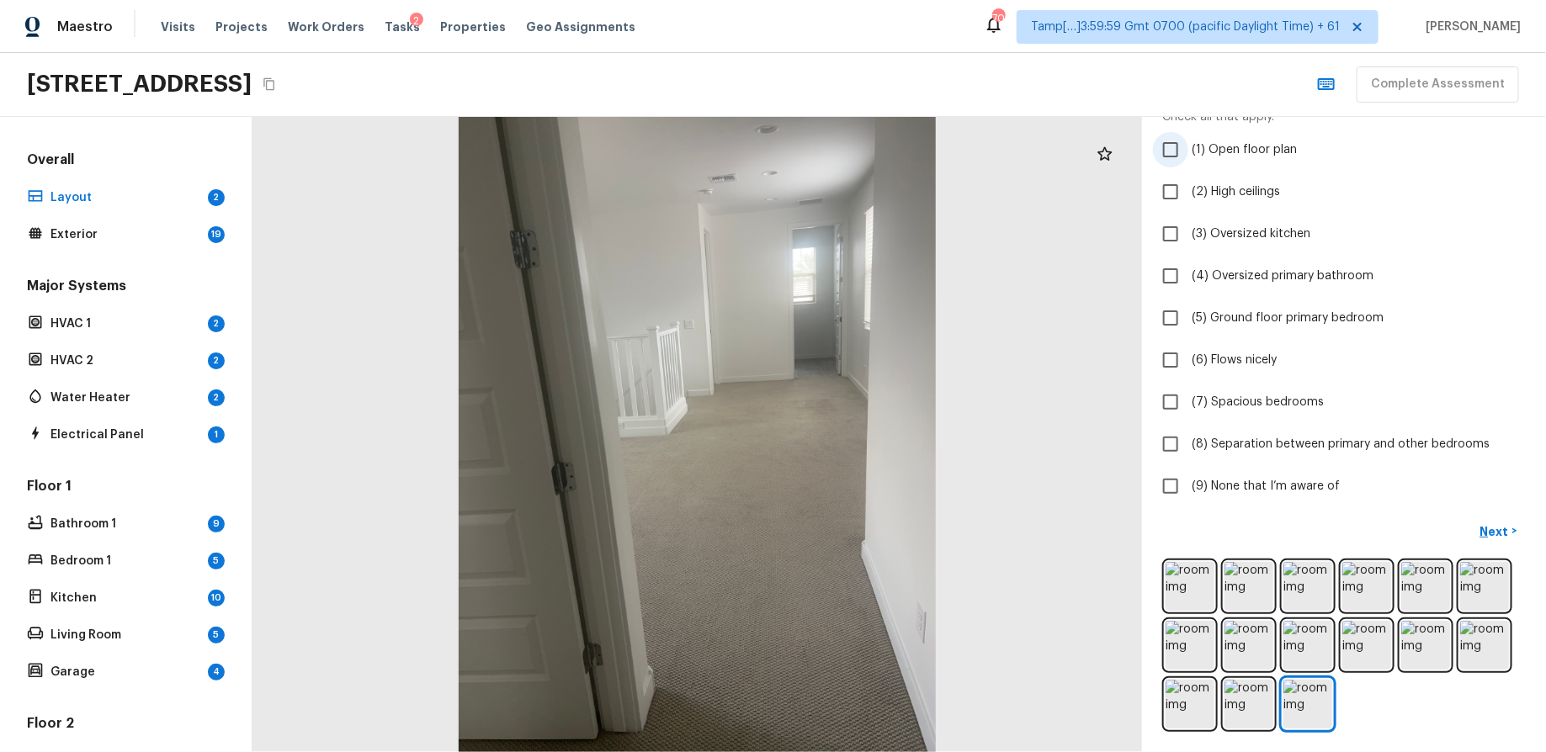
scroll to position [0, 0]
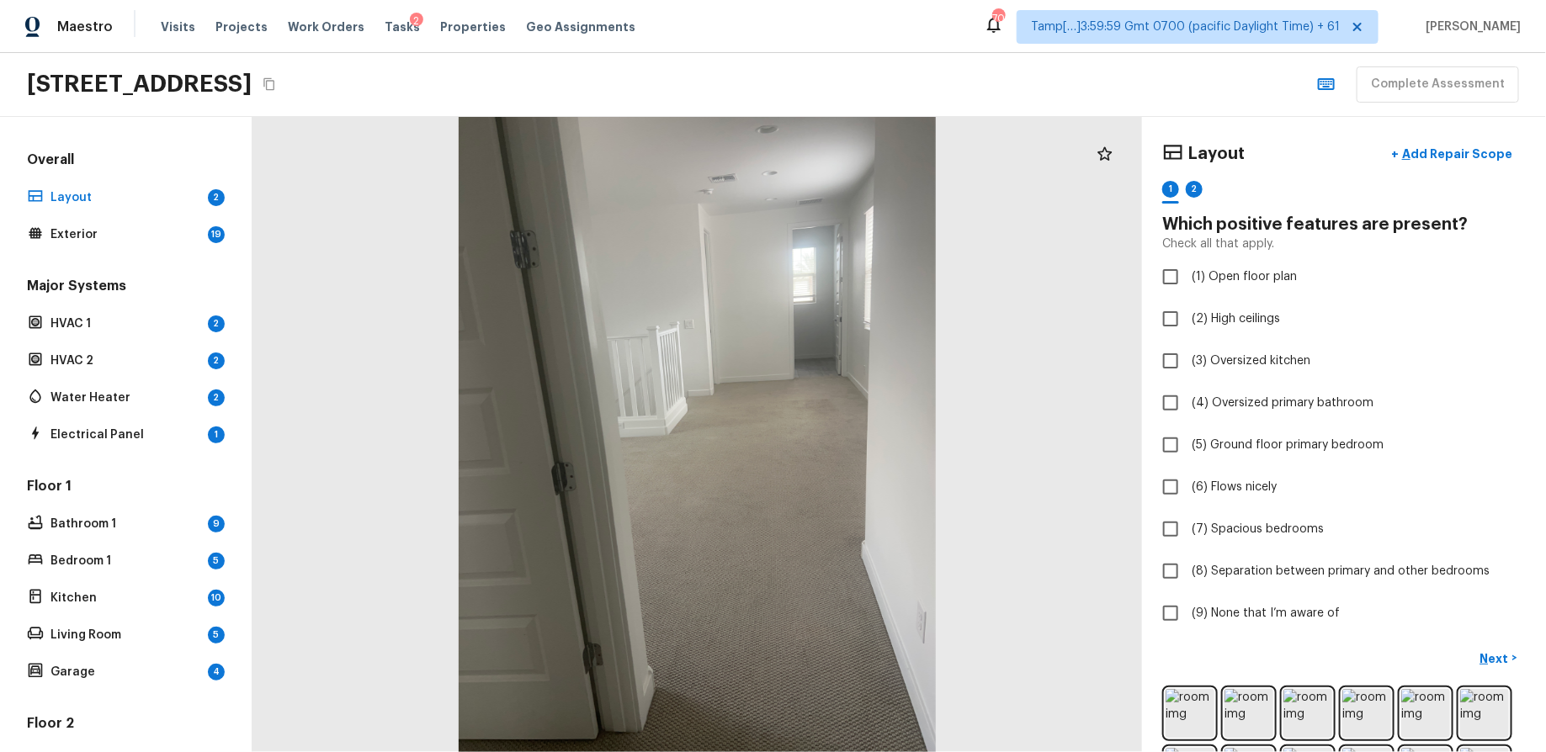
click at [1198, 181] on div "2" at bounding box center [1194, 194] width 17 height 26
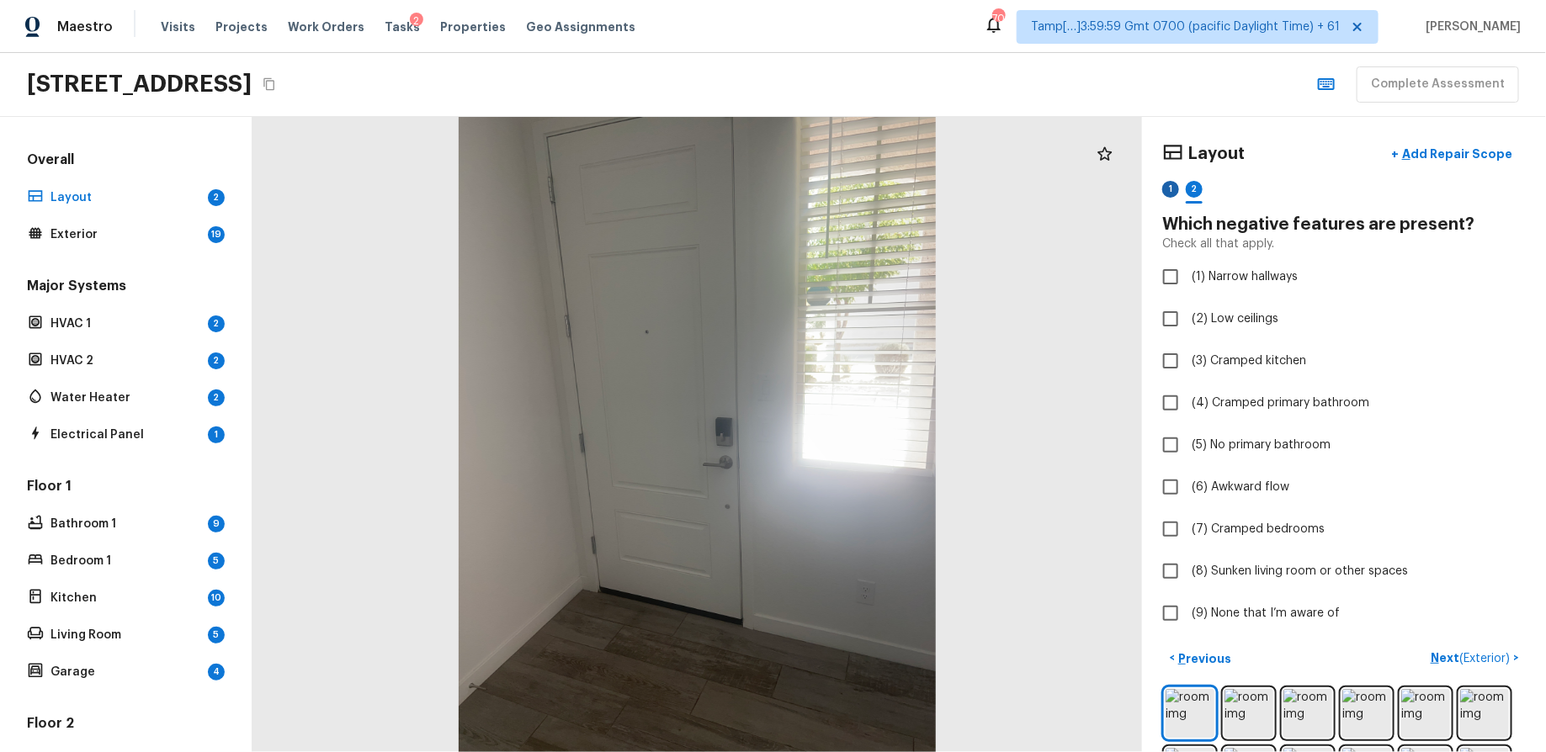
click at [1168, 187] on div "1" at bounding box center [1170, 189] width 17 height 17
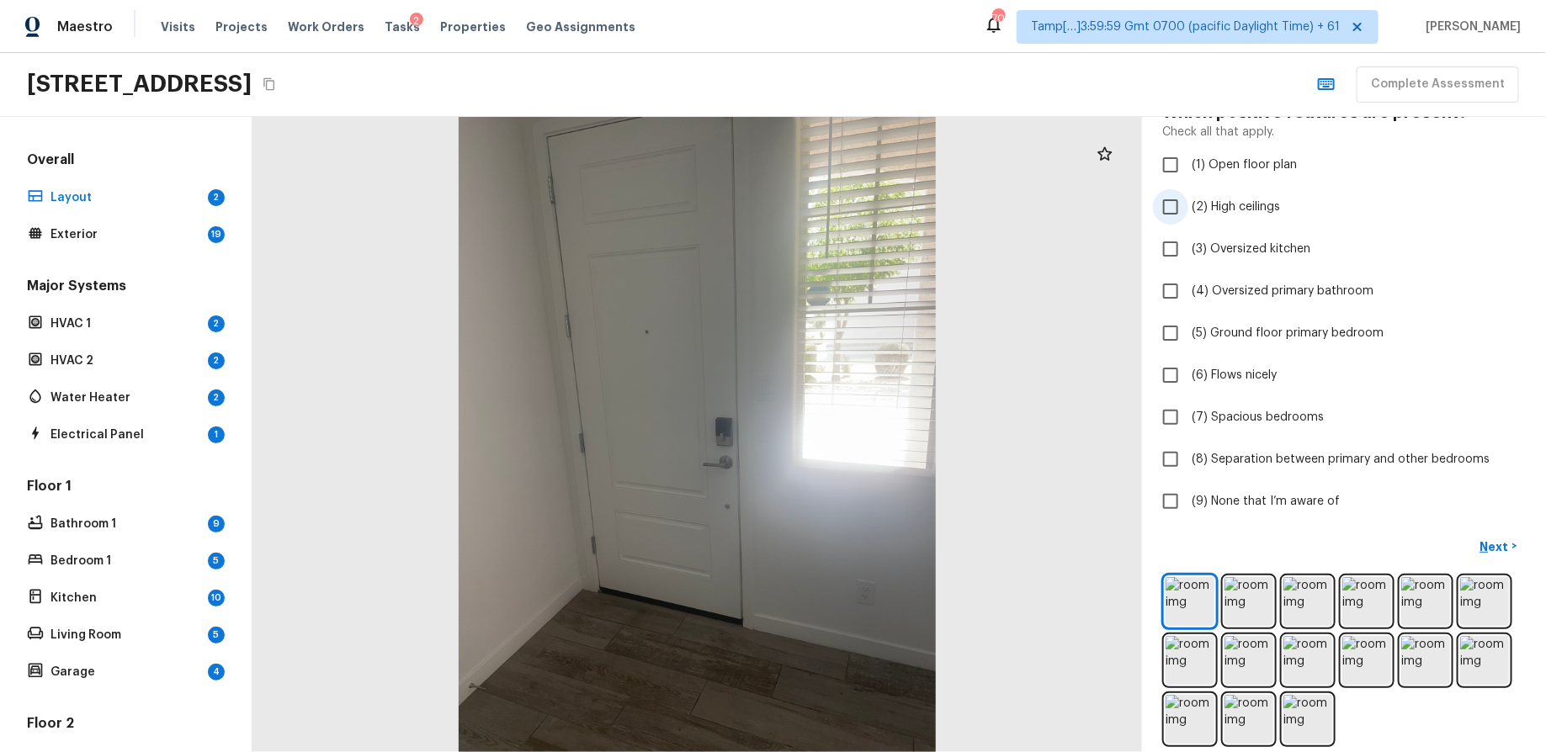
scroll to position [127, 0]
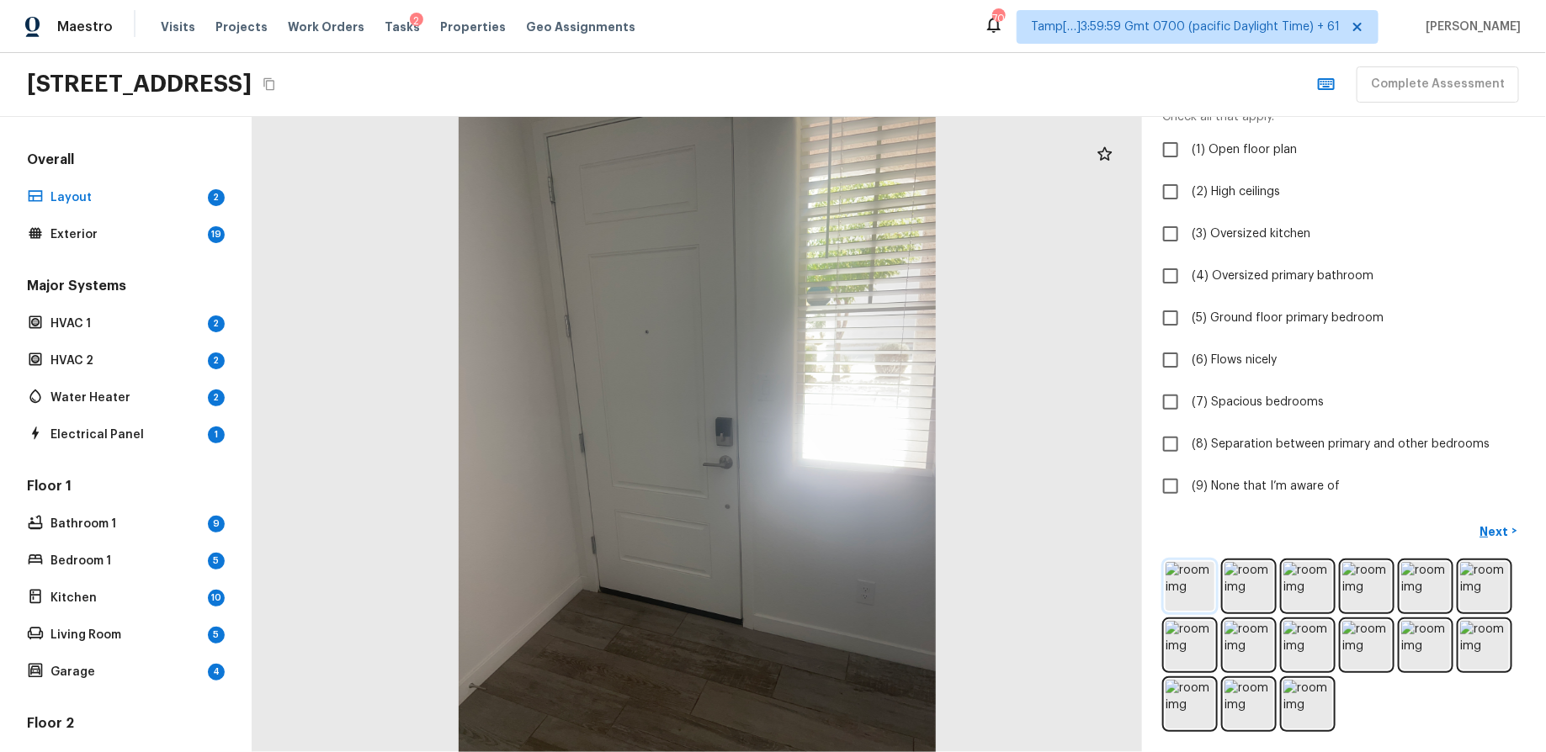
click at [1205, 574] on img at bounding box center [1190, 586] width 49 height 49
click at [1236, 579] on img at bounding box center [1248, 586] width 49 height 49
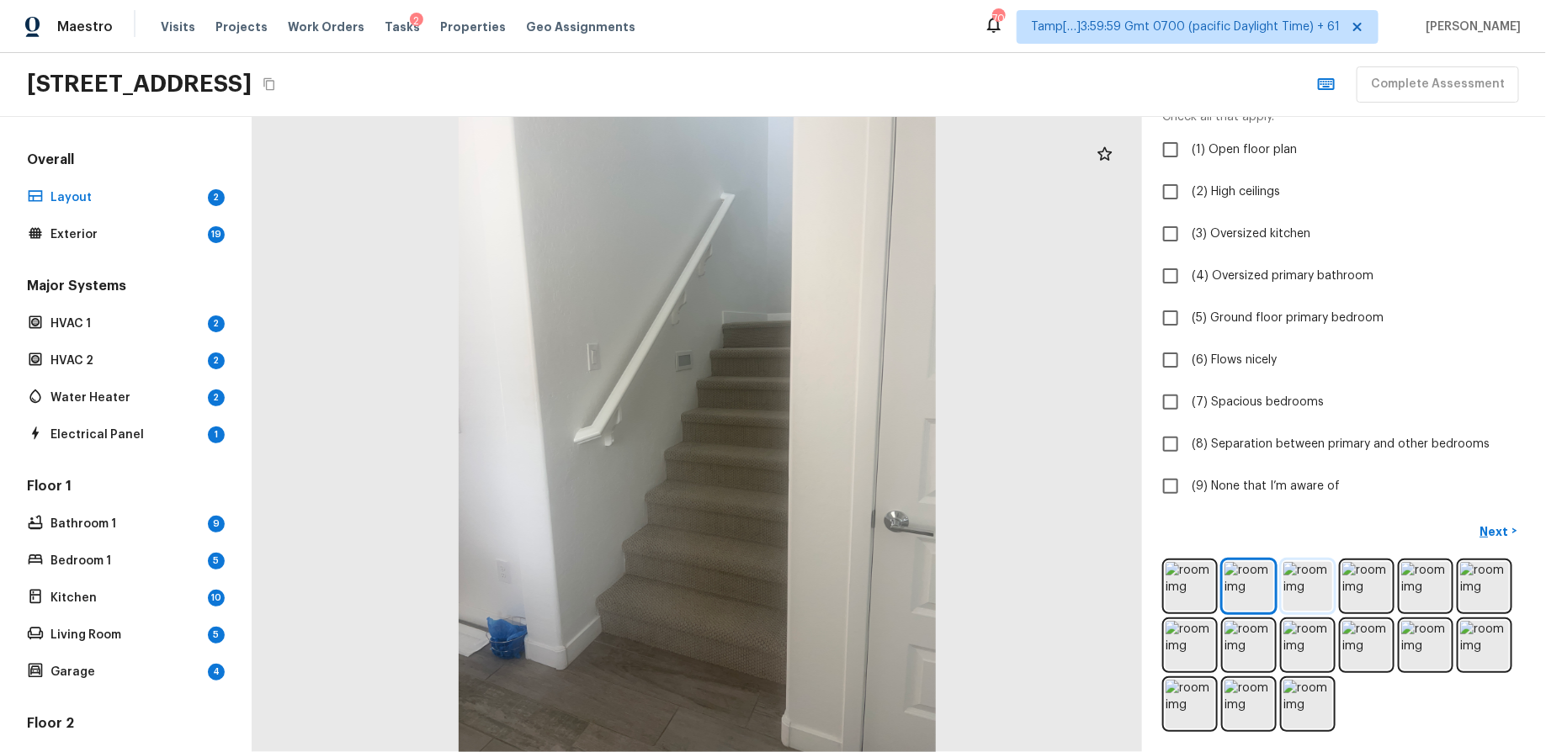
click at [1236, 577] on img at bounding box center [1307, 586] width 49 height 49
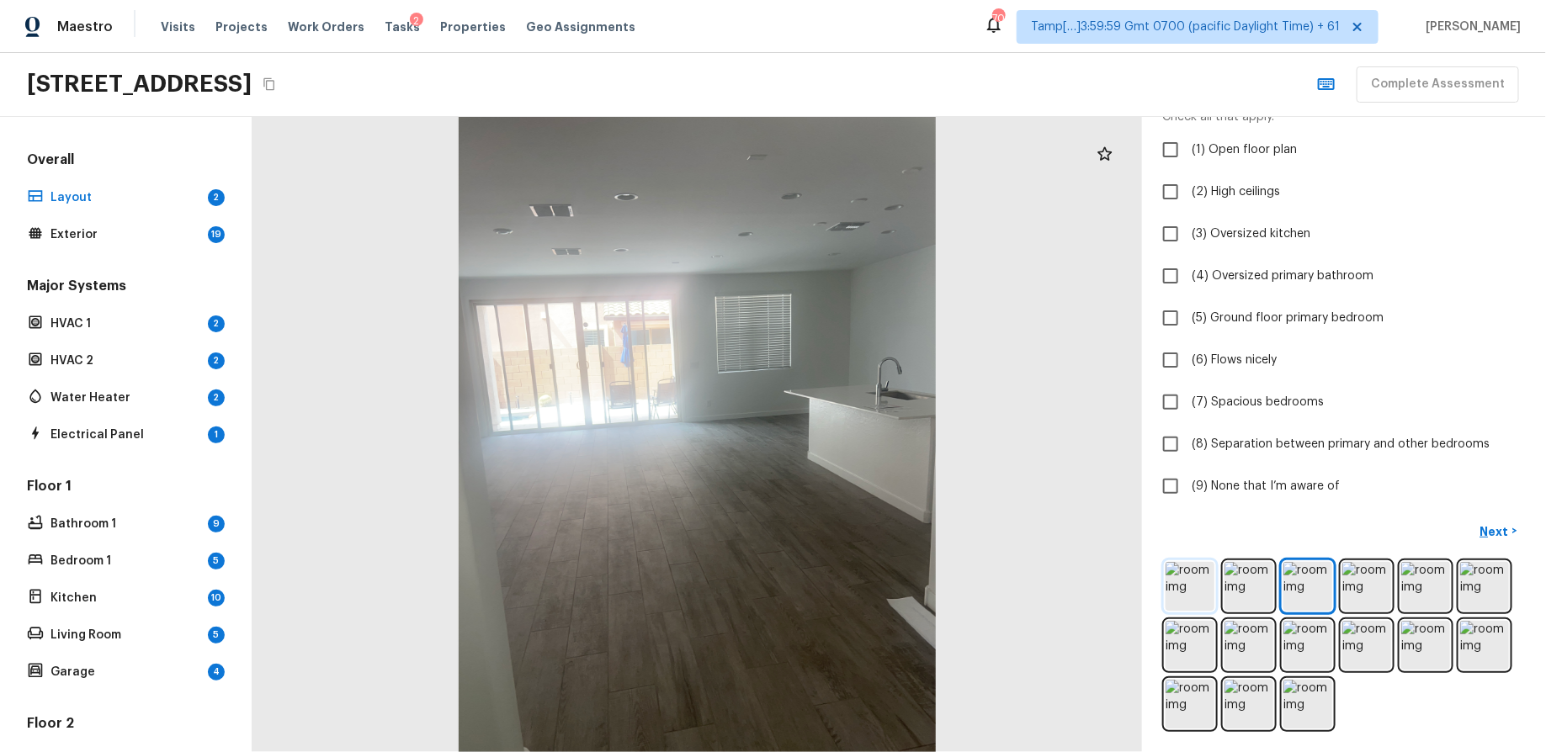
click at [1187, 570] on img at bounding box center [1190, 586] width 49 height 49
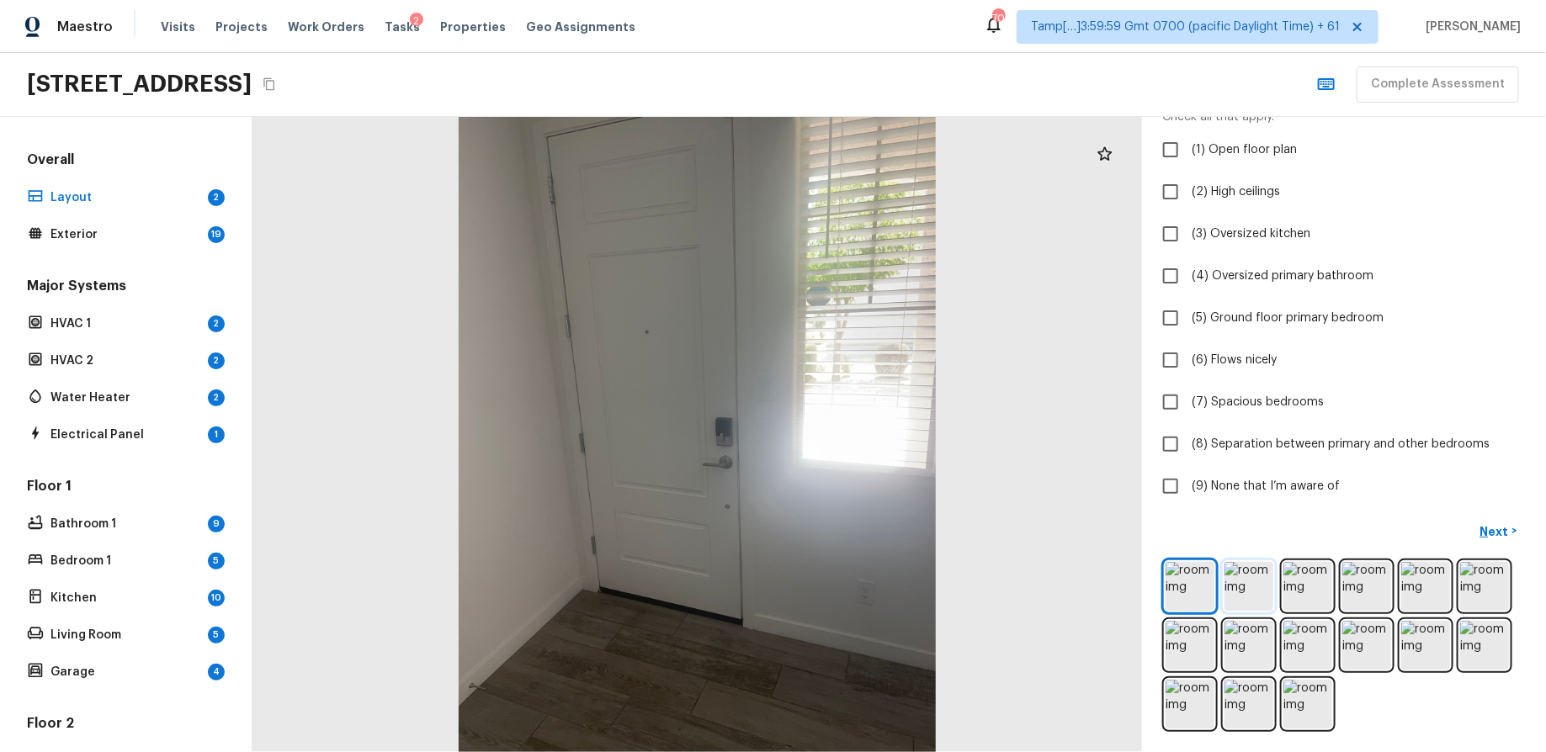
click at [1236, 570] on img at bounding box center [1248, 586] width 49 height 49
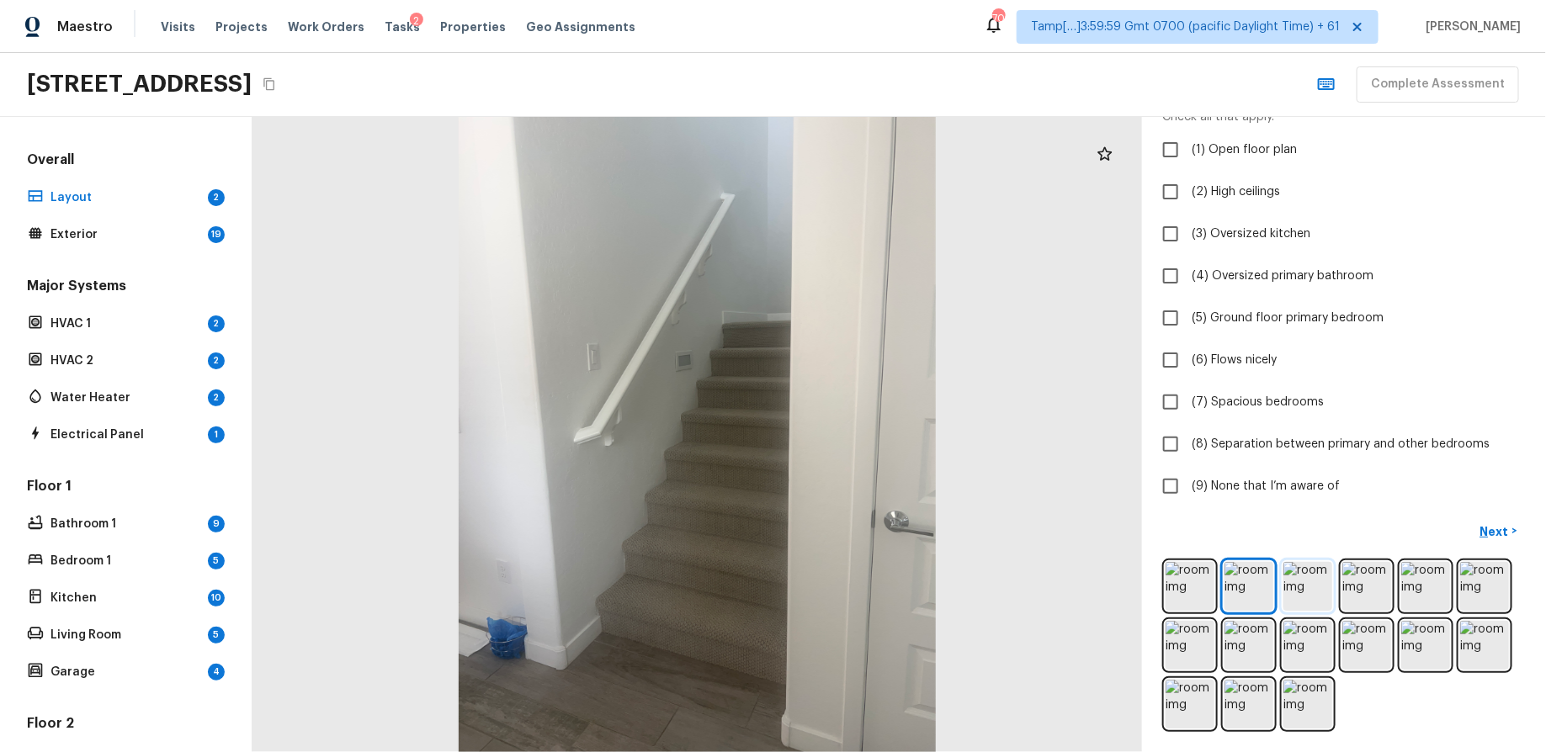
click at [1236, 574] on img at bounding box center [1307, 586] width 49 height 49
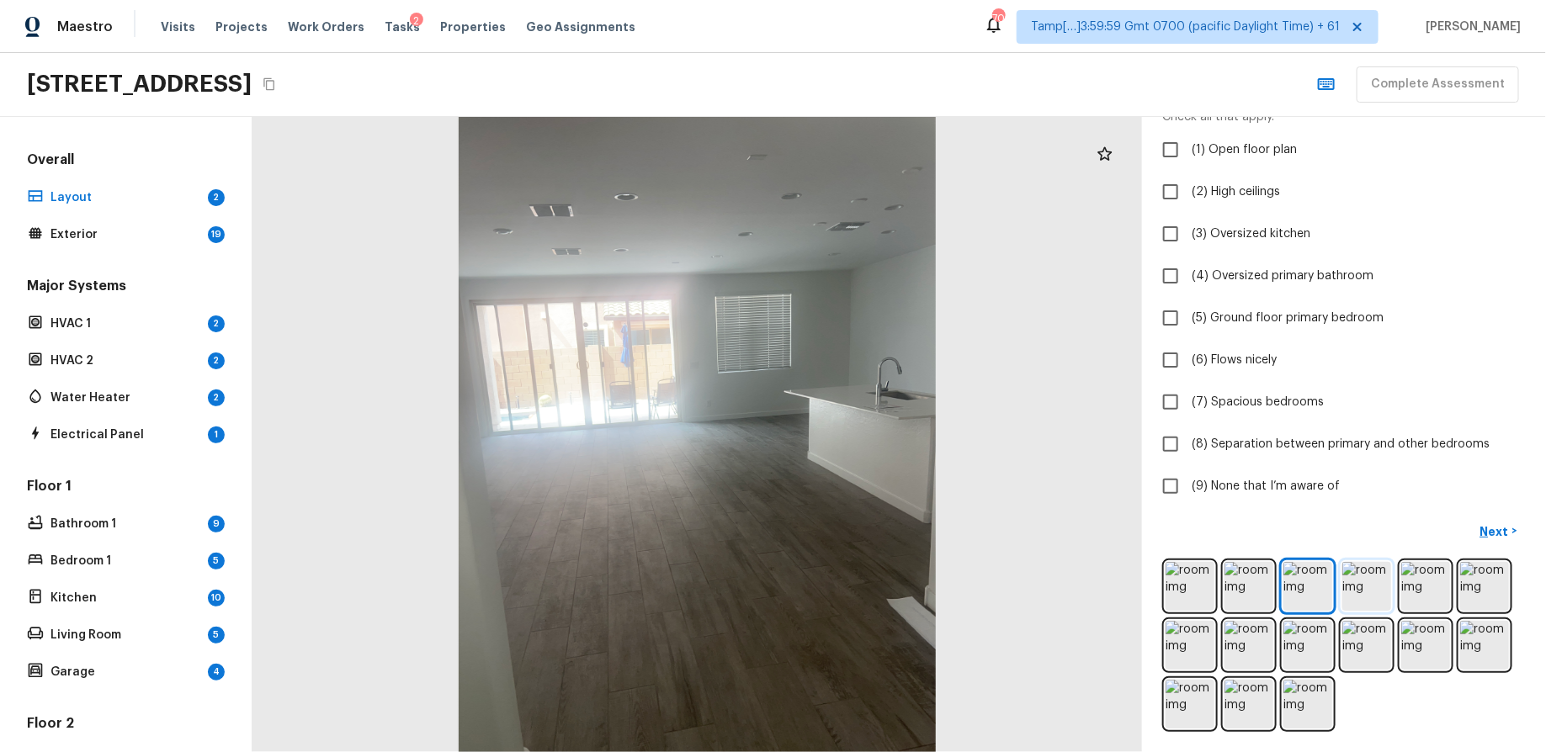
click at [1236, 587] on img at bounding box center [1366, 586] width 49 height 49
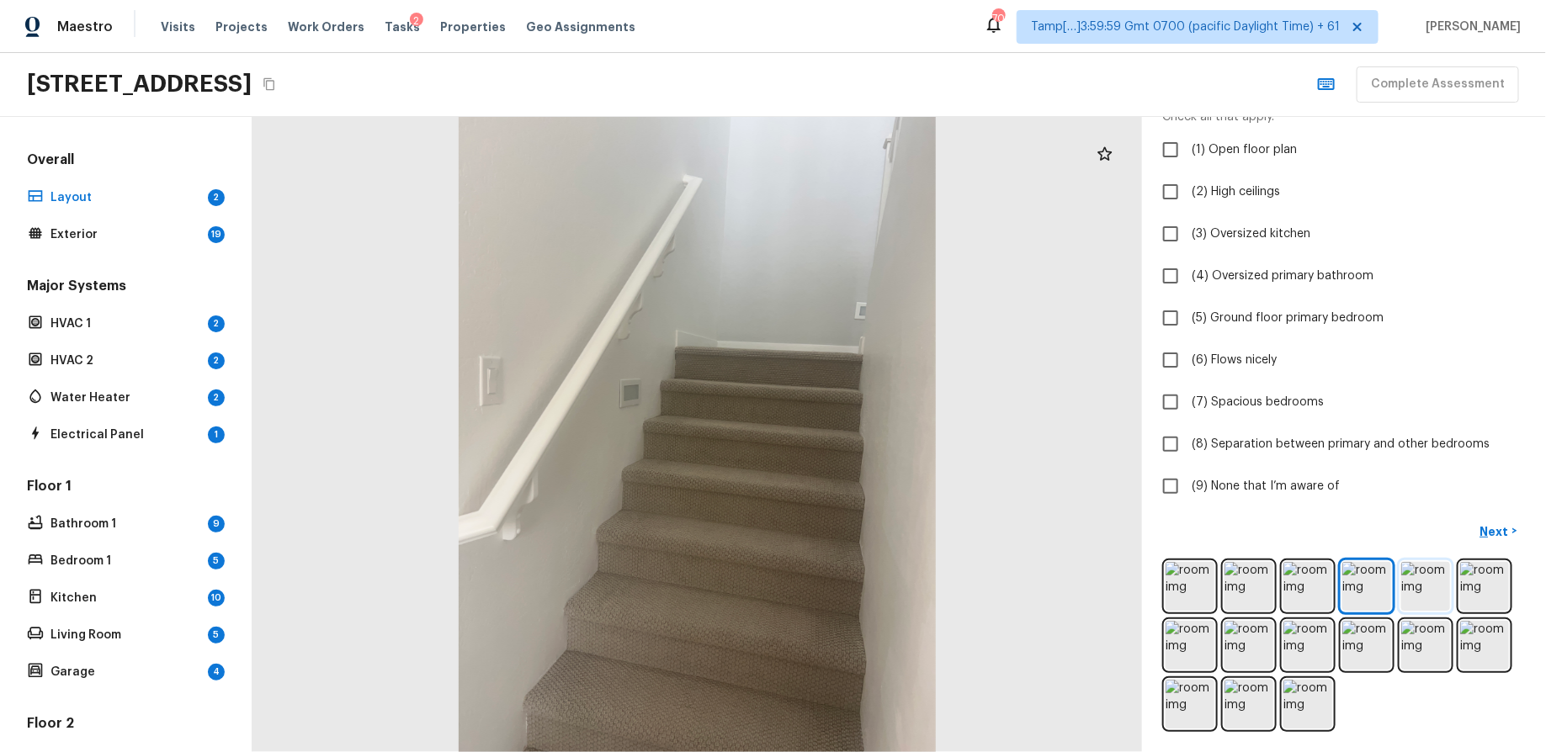
click at [1236, 578] on img at bounding box center [1425, 586] width 49 height 49
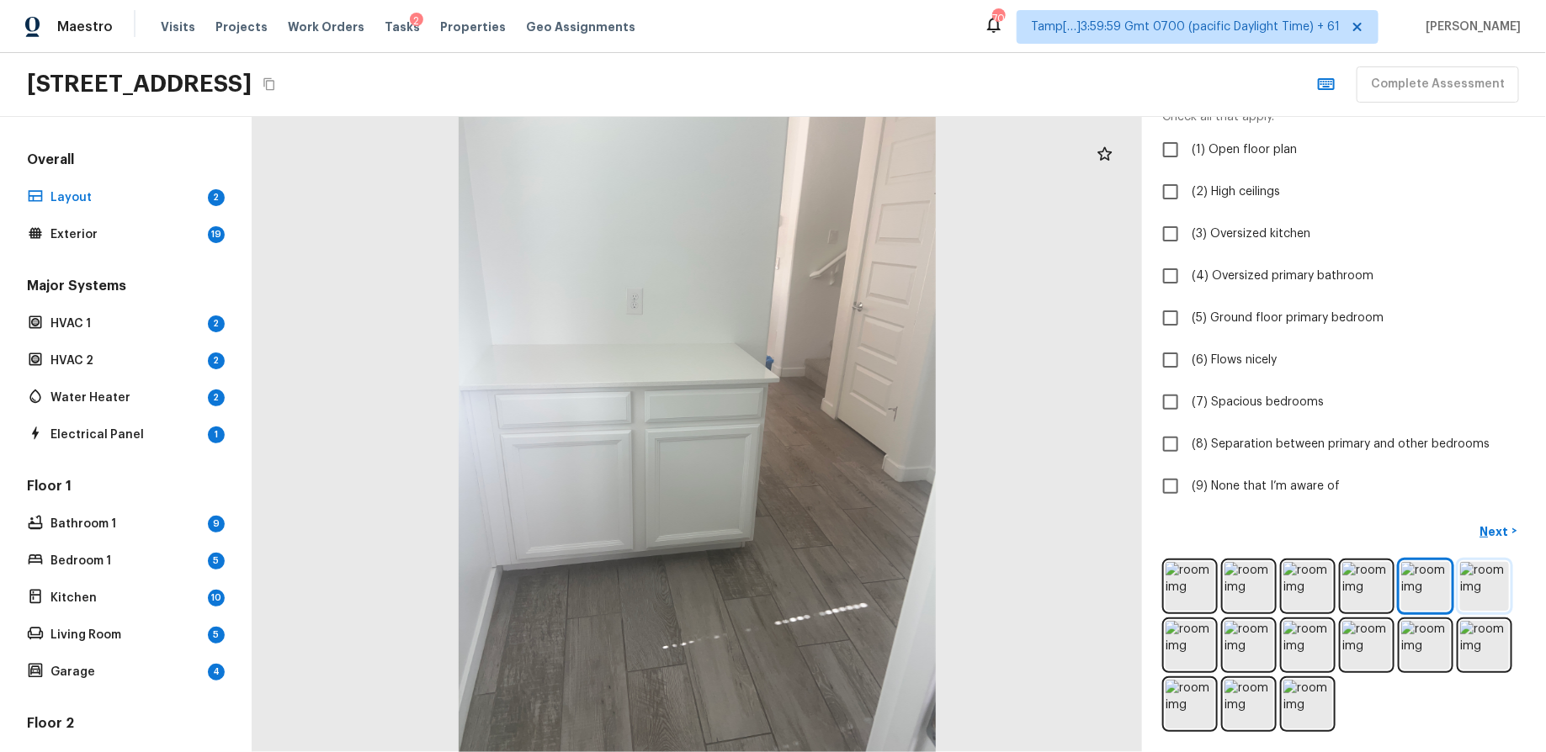
click at [1236, 579] on img at bounding box center [1484, 586] width 49 height 49
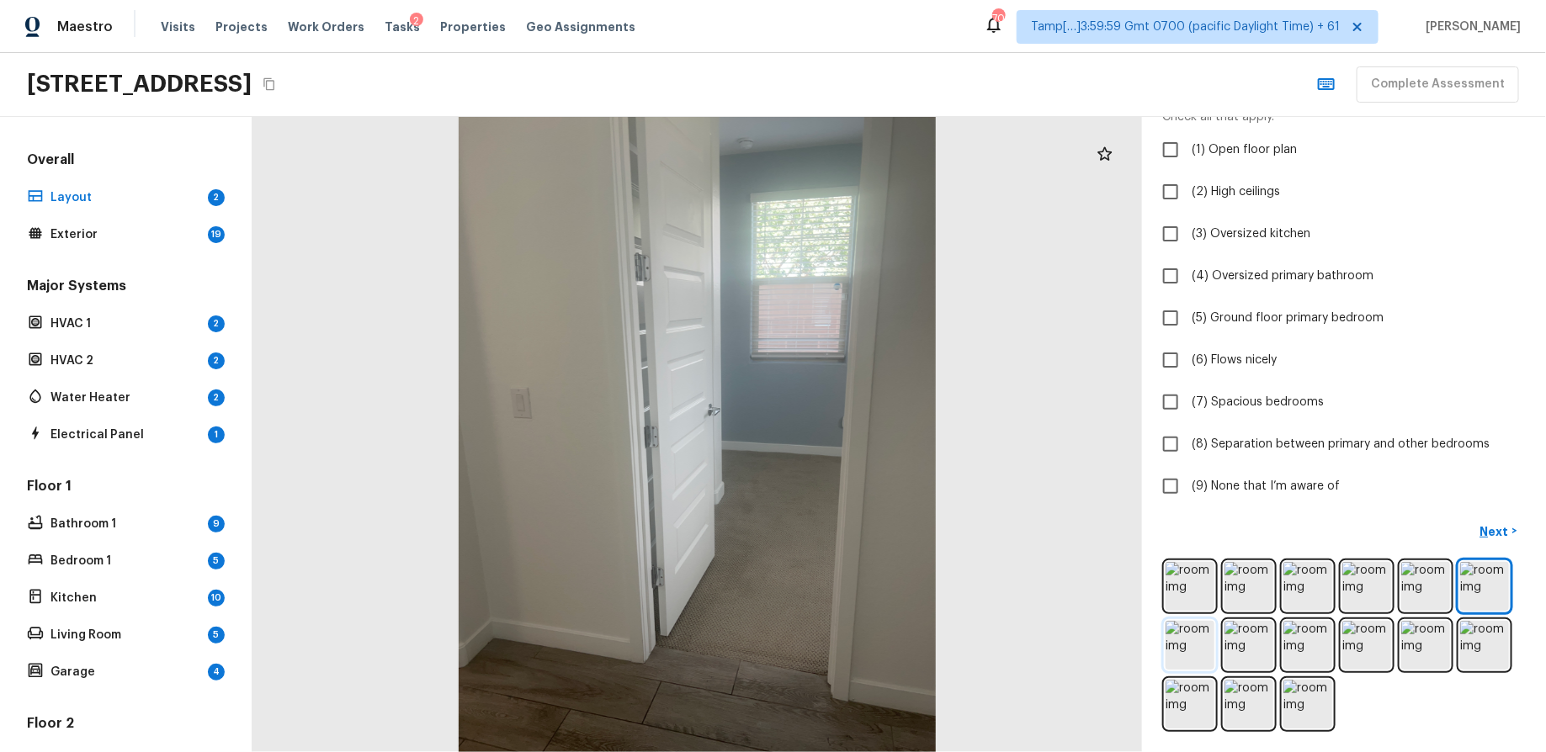
click at [1184, 601] on img at bounding box center [1190, 645] width 49 height 49
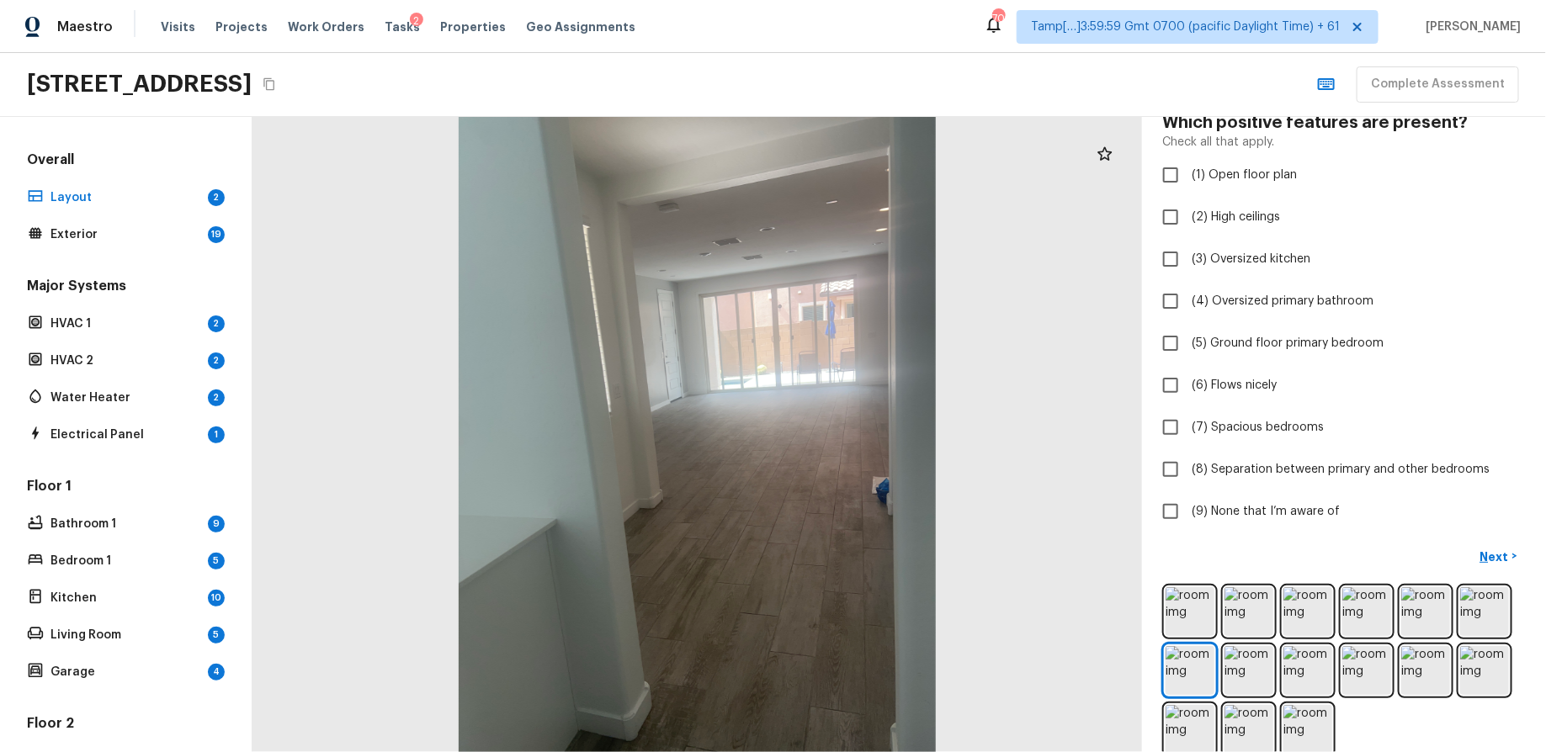
scroll to position [119, 0]
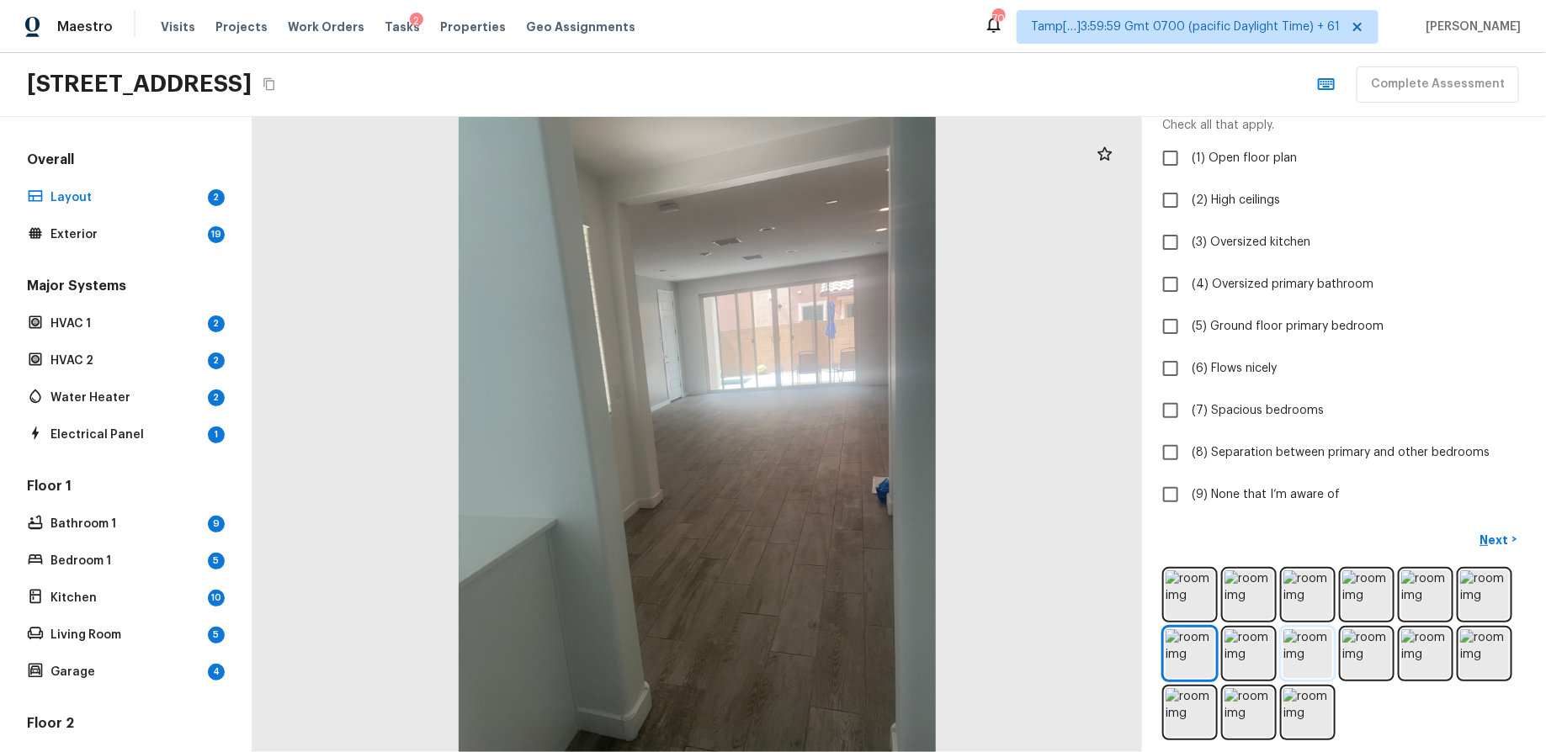
click at [1236, 601] on img at bounding box center [1307, 653] width 49 height 49
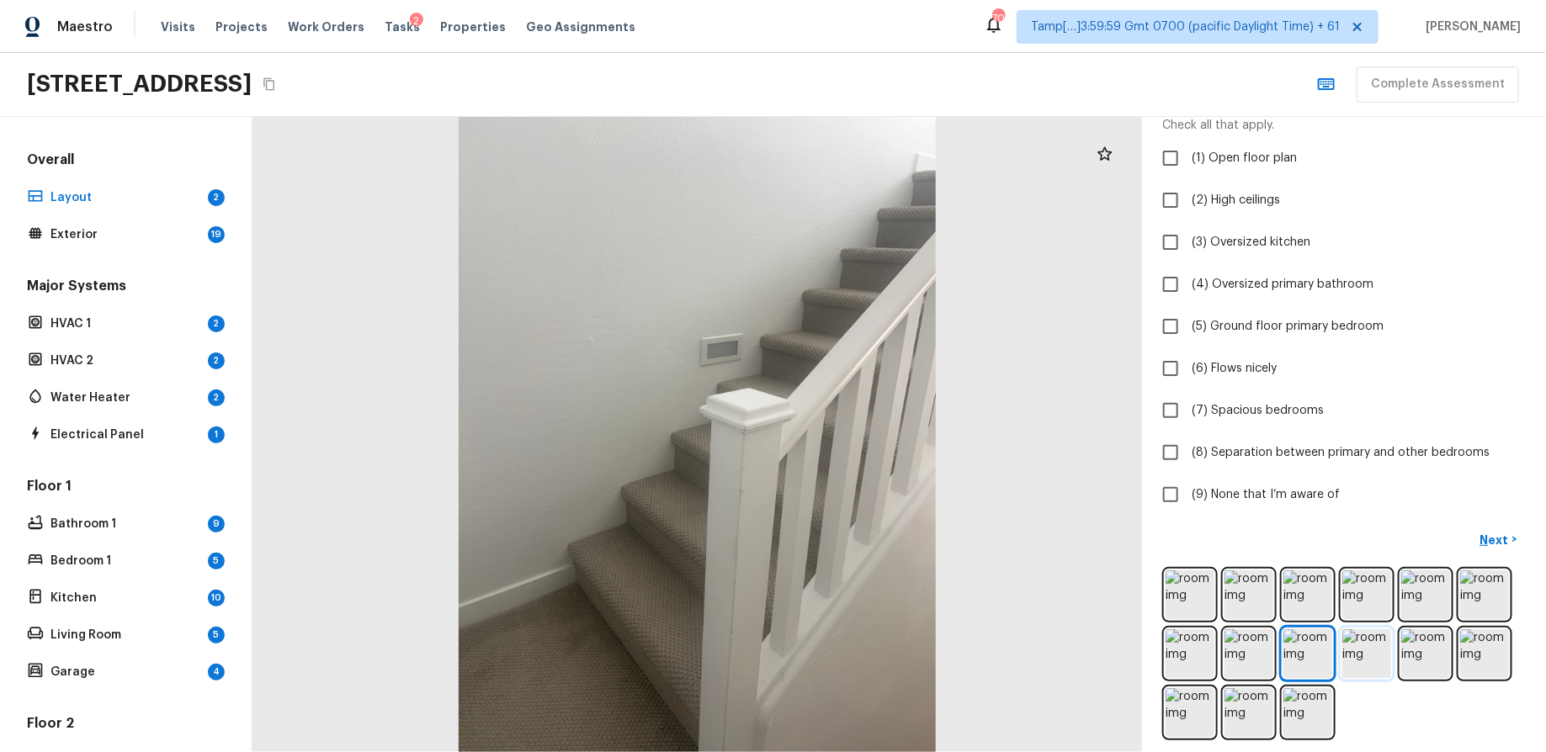
click at [1236, 601] on img at bounding box center [1366, 653] width 49 height 49
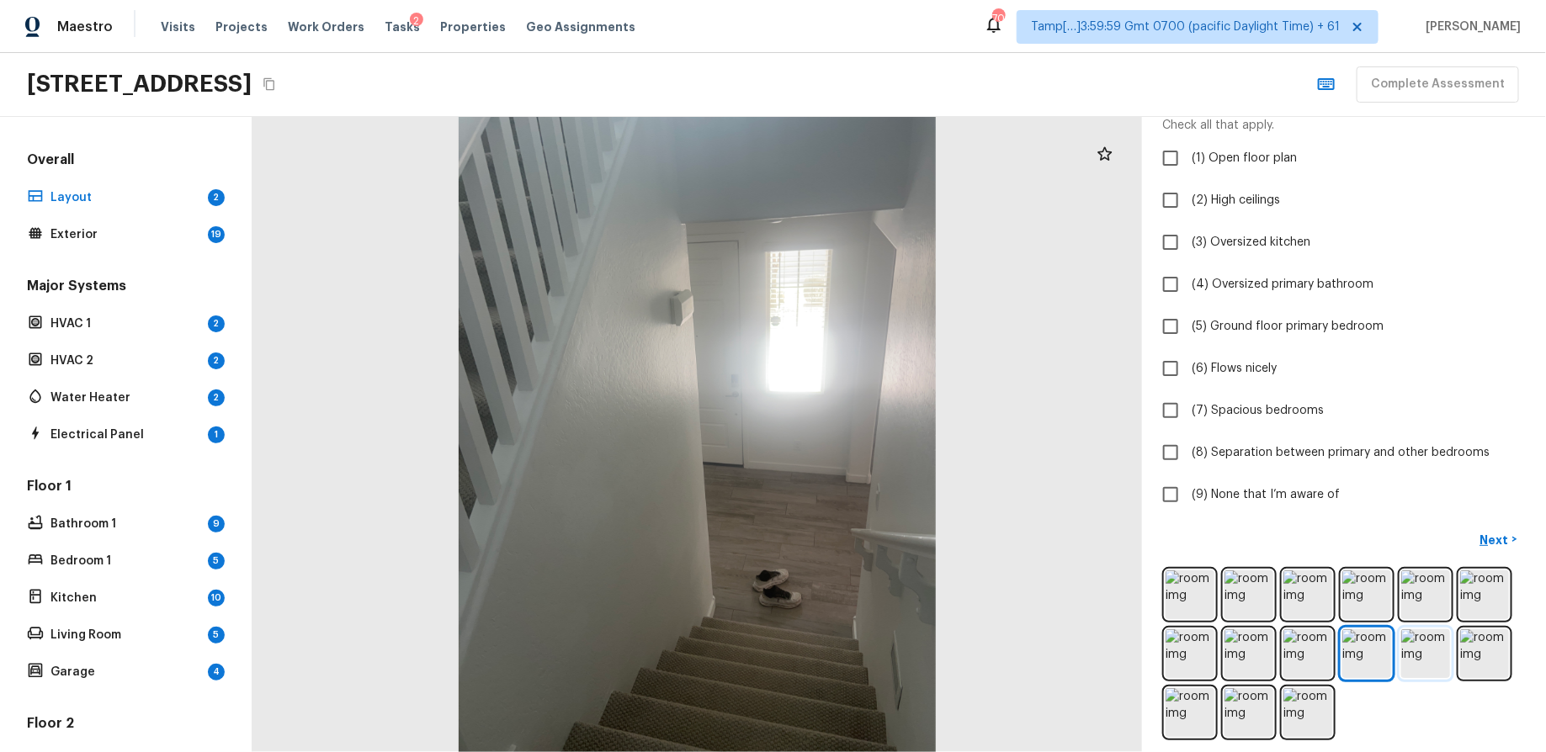
click at [1236, 601] on img at bounding box center [1425, 653] width 49 height 49
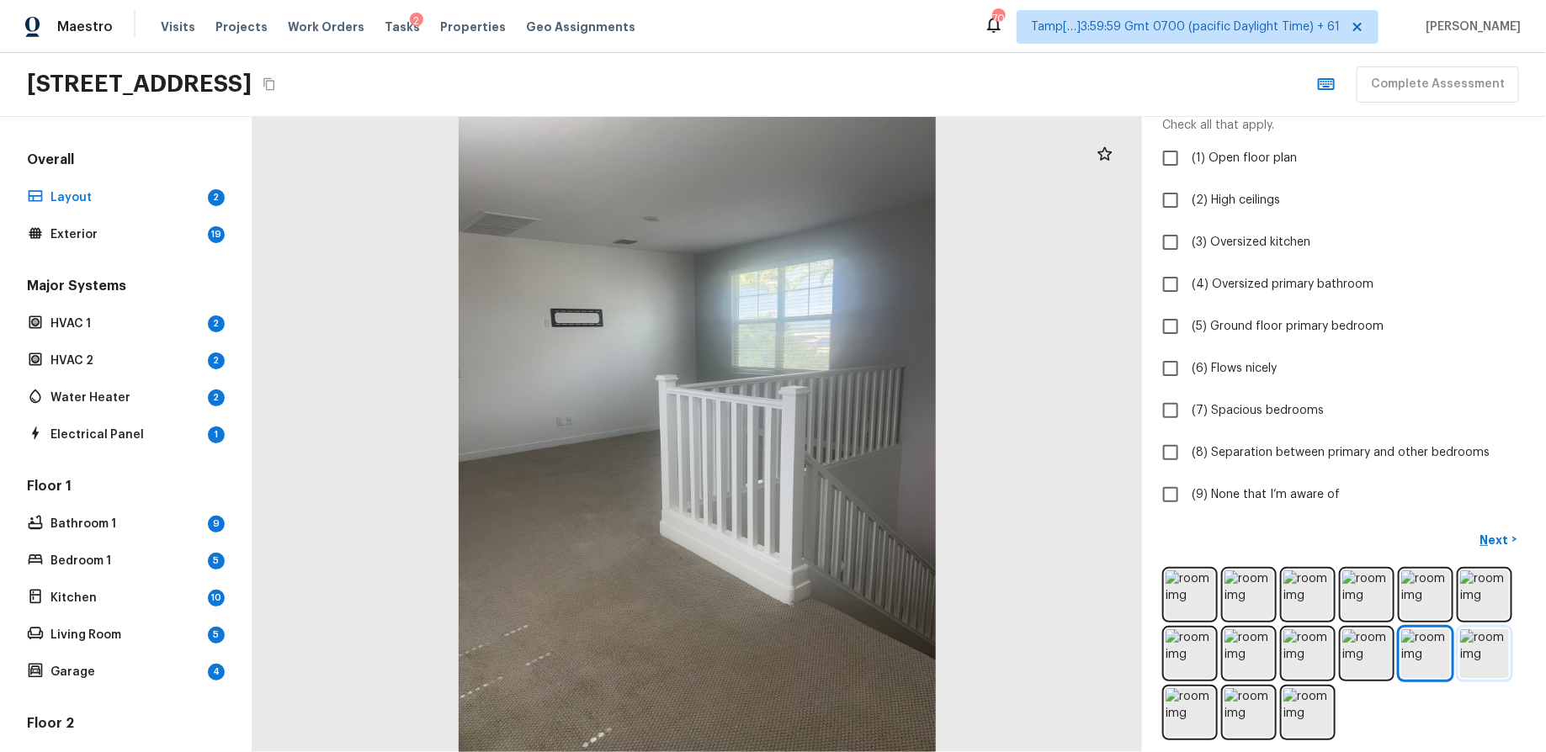
click at [1236, 601] on img at bounding box center [1484, 653] width 49 height 49
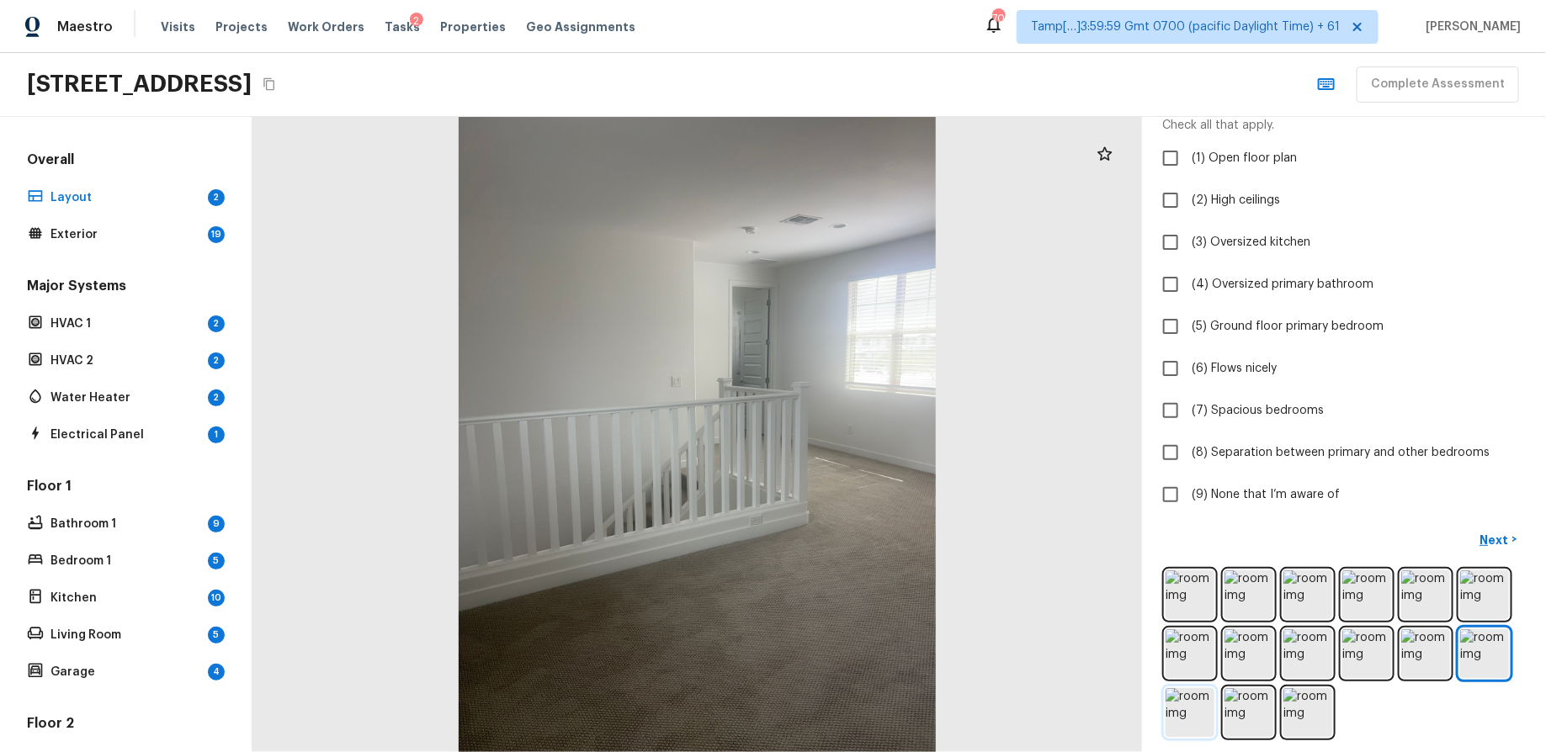
click at [1205, 601] on img at bounding box center [1190, 712] width 49 height 49
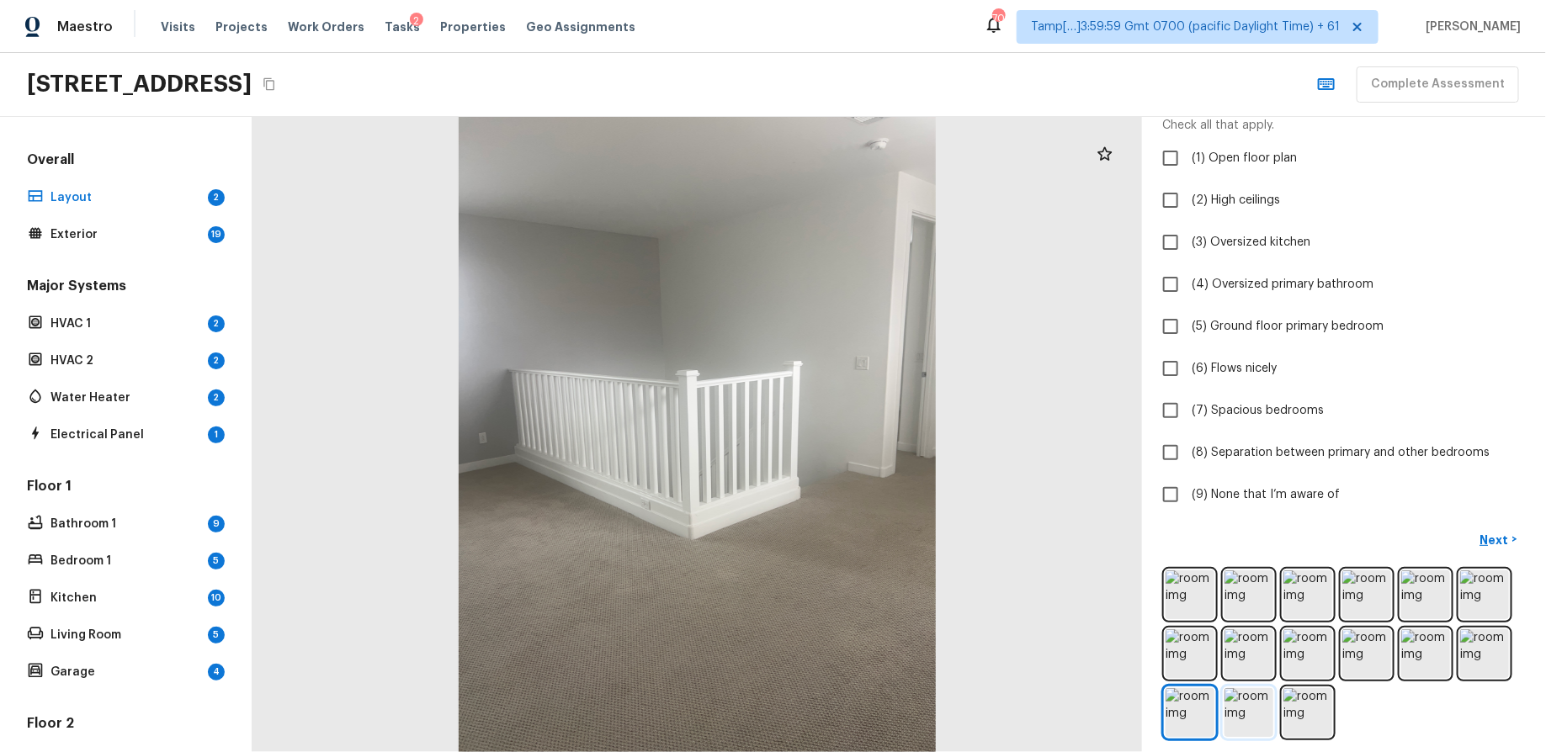
click at [1236, 601] on img at bounding box center [1248, 712] width 49 height 49
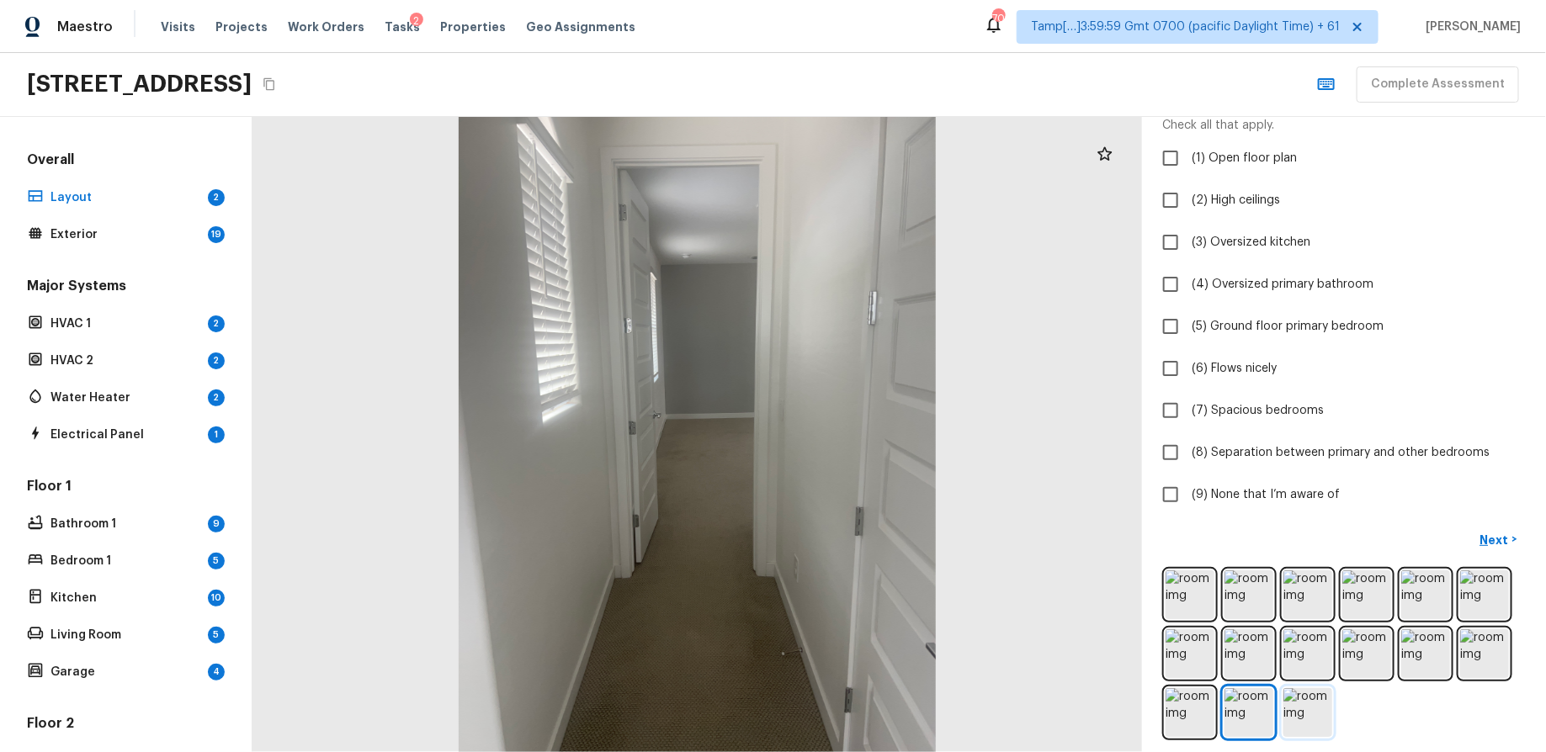
click at [1236, 601] on img at bounding box center [1307, 712] width 49 height 49
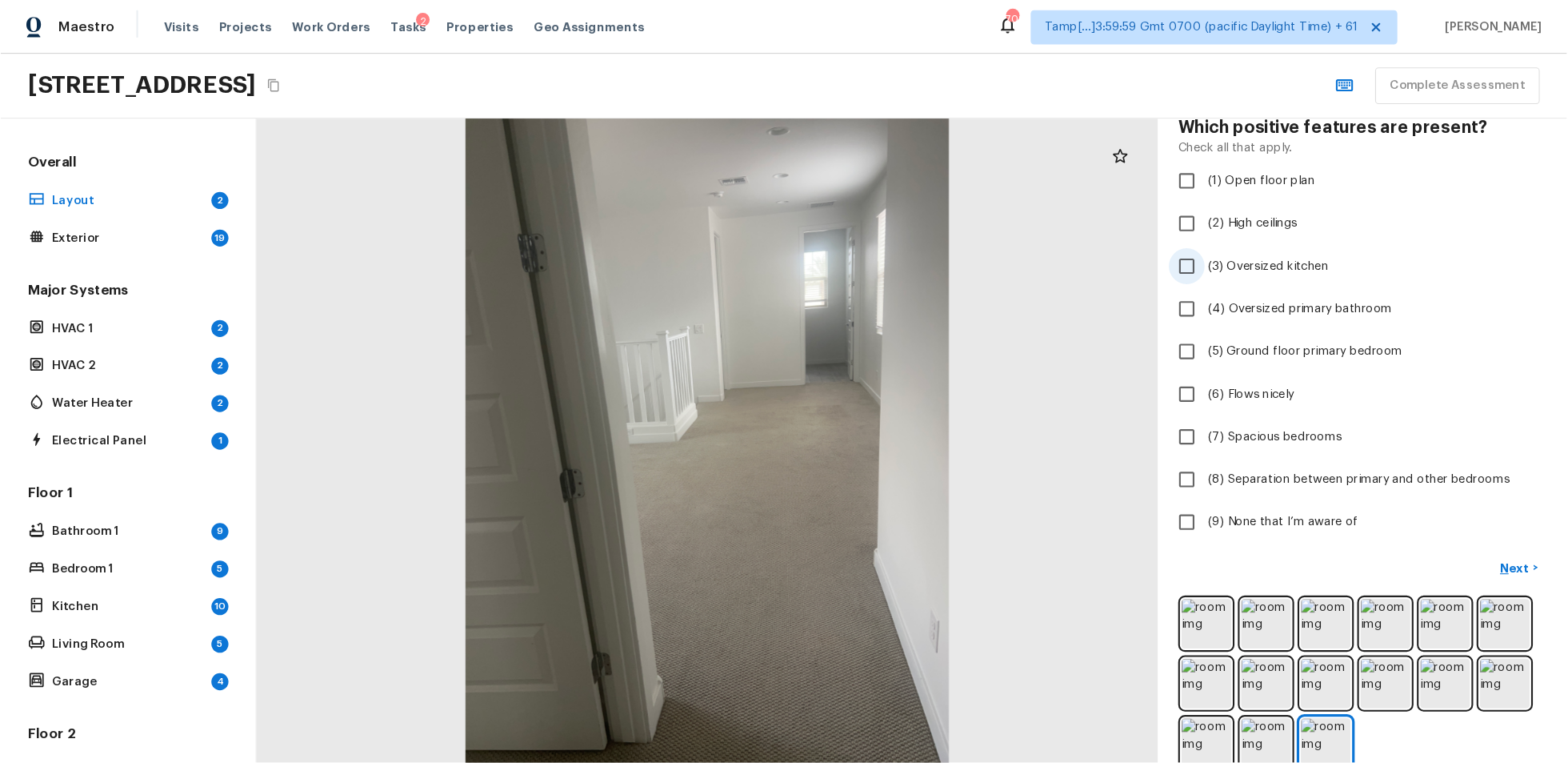
scroll to position [73, 0]
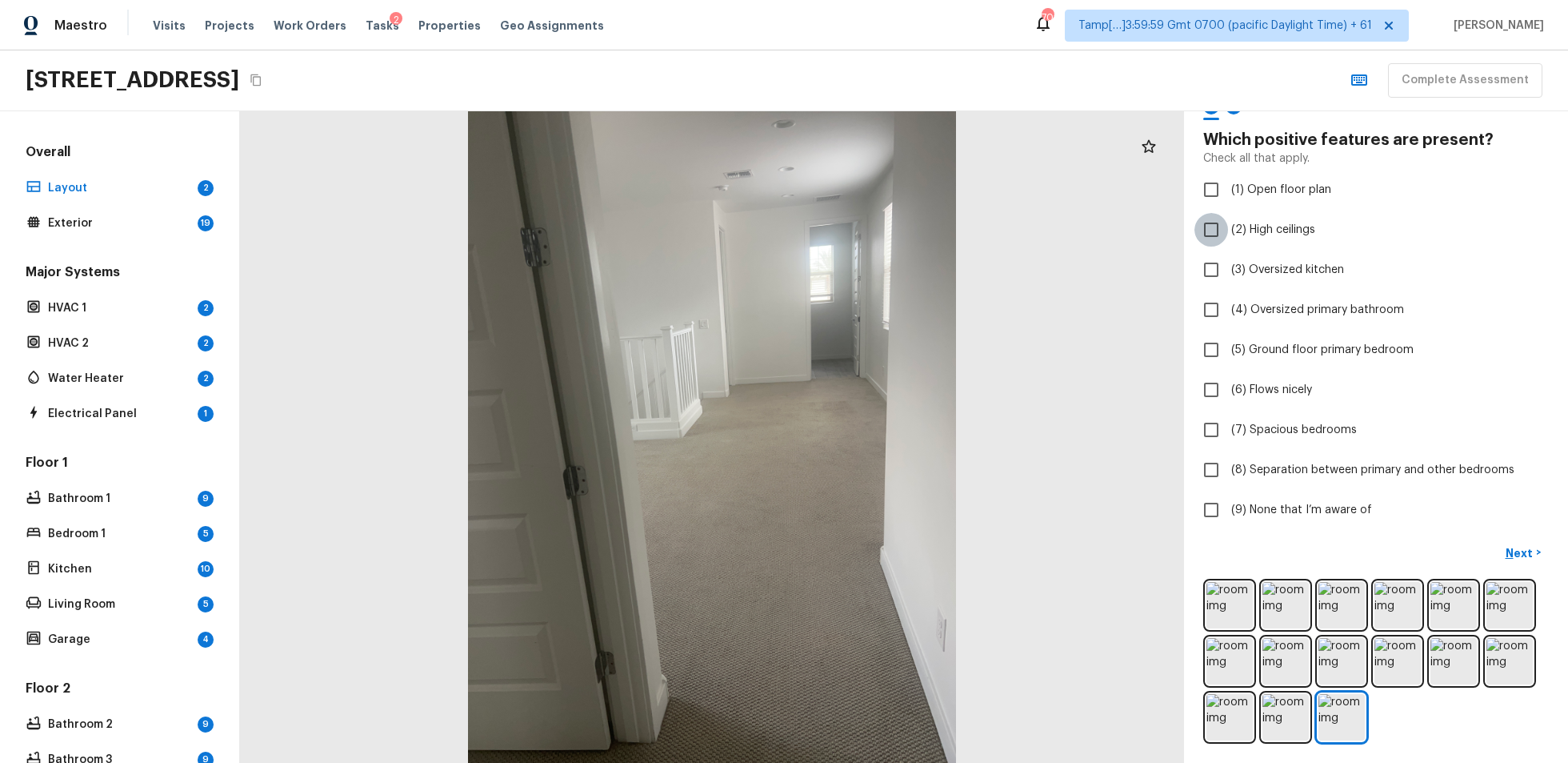
click at [1175, 233] on input "(2) High ceilings" at bounding box center [1210, 229] width 33 height 33
checkbox input "true"
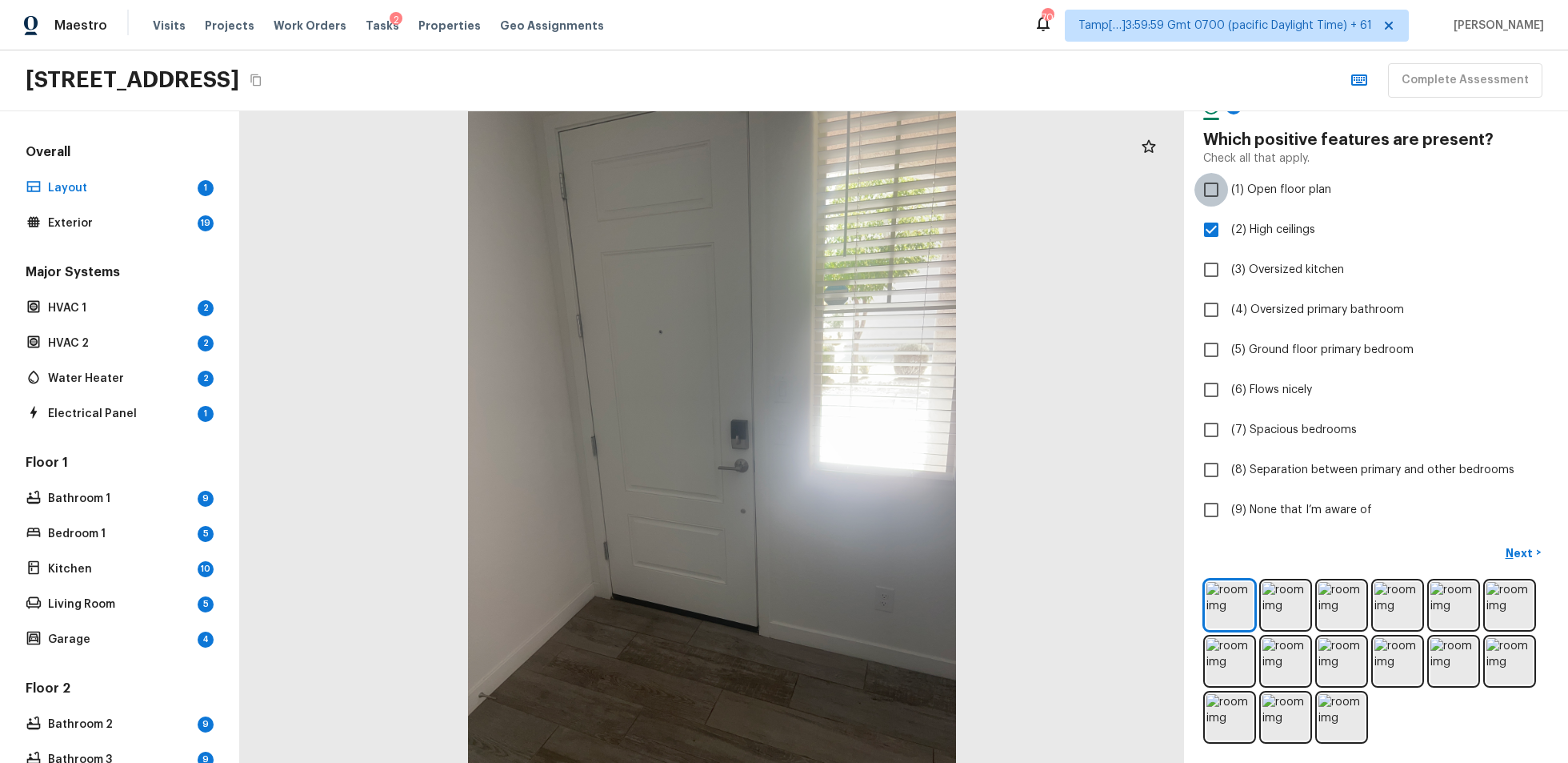
click at [1175, 194] on input "(1) Open floor plan" at bounding box center [1210, 189] width 33 height 33
checkbox input "true"
click at [1175, 223] on input "(2) High ceilings" at bounding box center [1210, 229] width 33 height 33
checkbox input "false"
click at [1175, 278] on input "(3) Oversized kitchen" at bounding box center [1210, 269] width 33 height 33
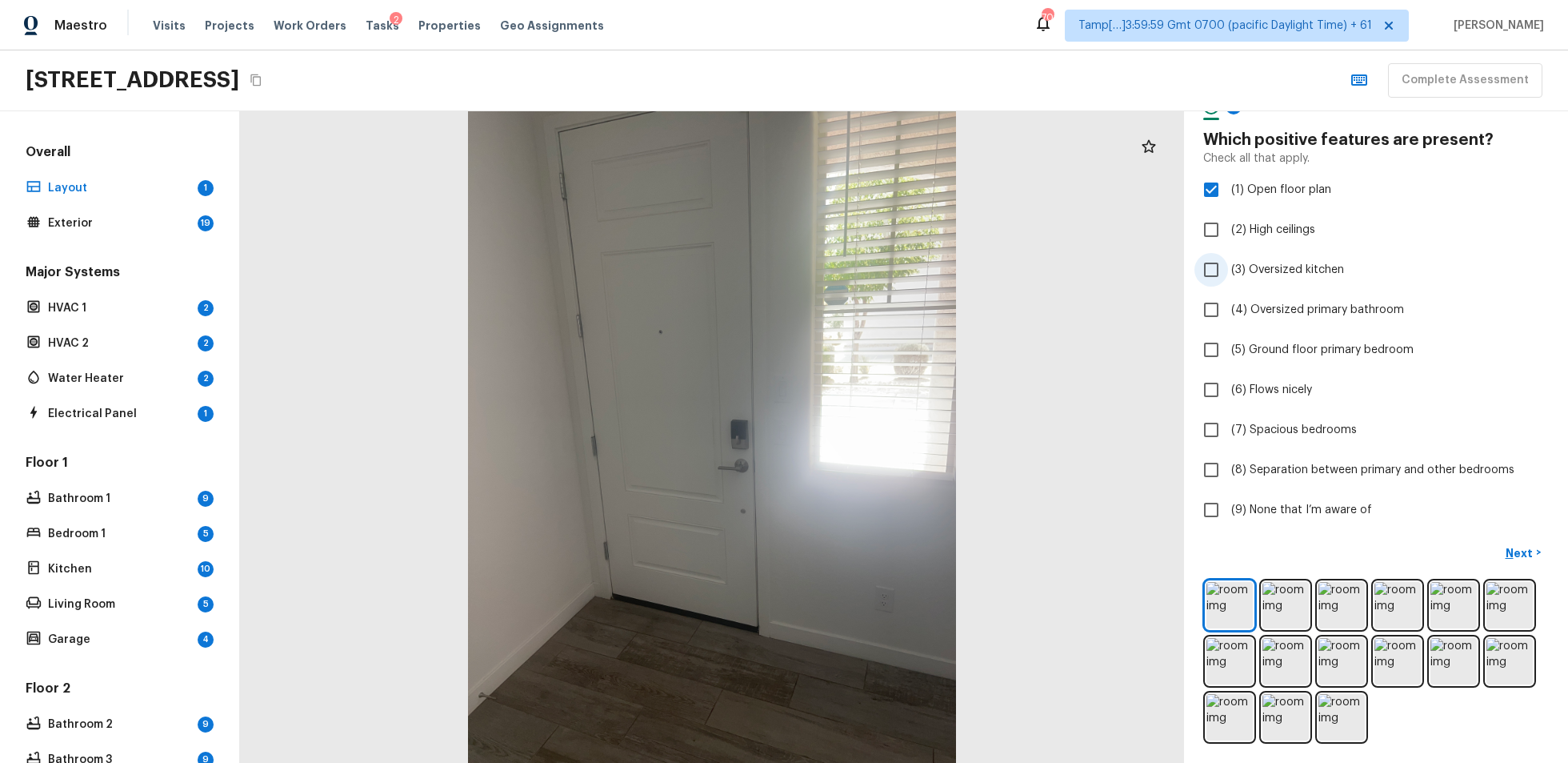
checkbox input "true"
click at [1175, 342] on input "(5) Ground floor primary bedroom" at bounding box center [1210, 349] width 33 height 33
checkbox input "true"
click at [1175, 382] on input "(6) Flows nicely" at bounding box center [1210, 389] width 33 height 33
checkbox input "true"
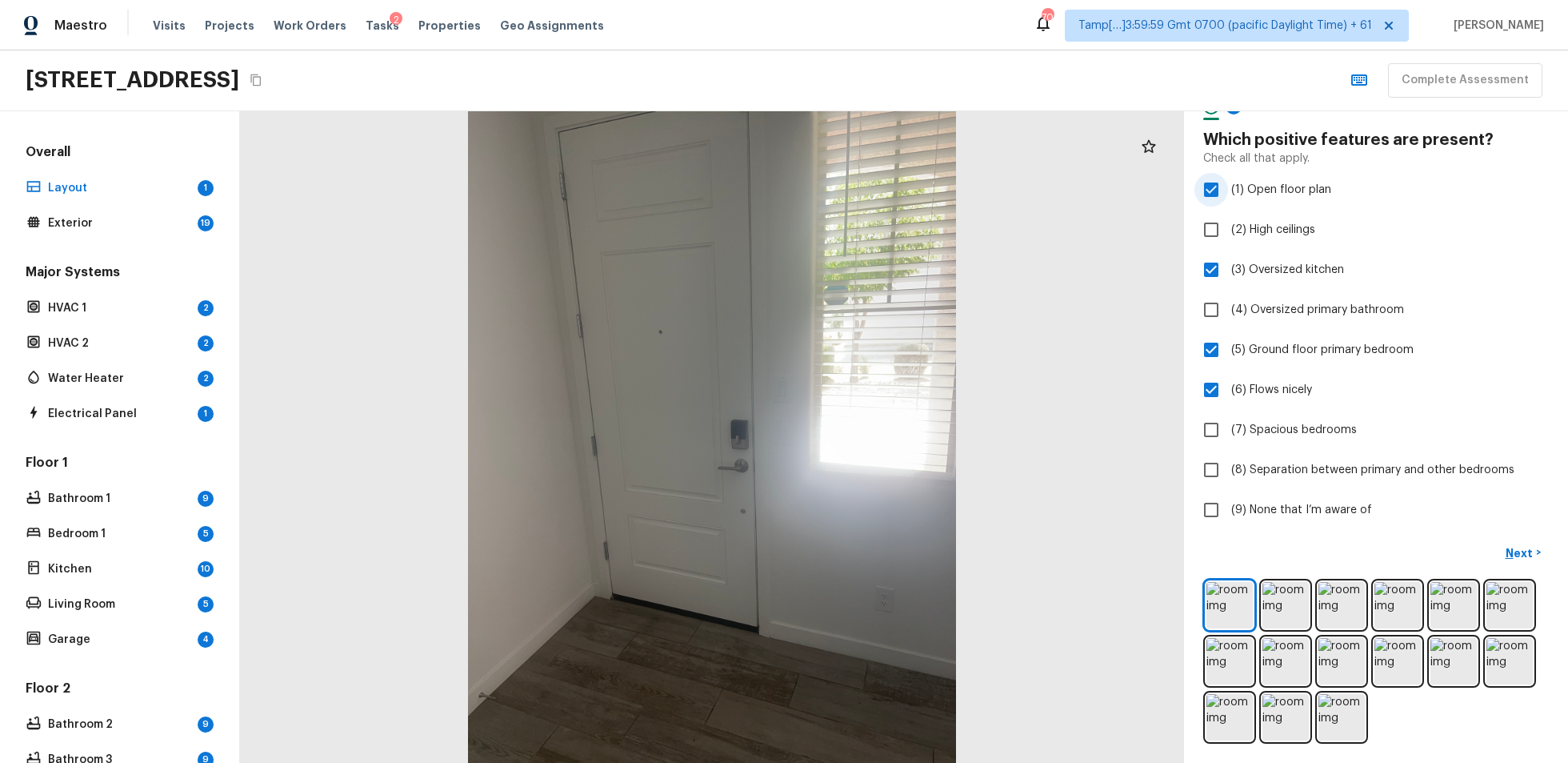
click at [1175, 190] on input "(1) Open floor plan" at bounding box center [1210, 189] width 33 height 33
checkbox input "false"
click at [1175, 261] on input "(3) Oversized kitchen" at bounding box center [1210, 269] width 33 height 33
checkbox input "false"
click at [1175, 352] on input "(5) Ground floor primary bedroom" at bounding box center [1210, 349] width 33 height 33
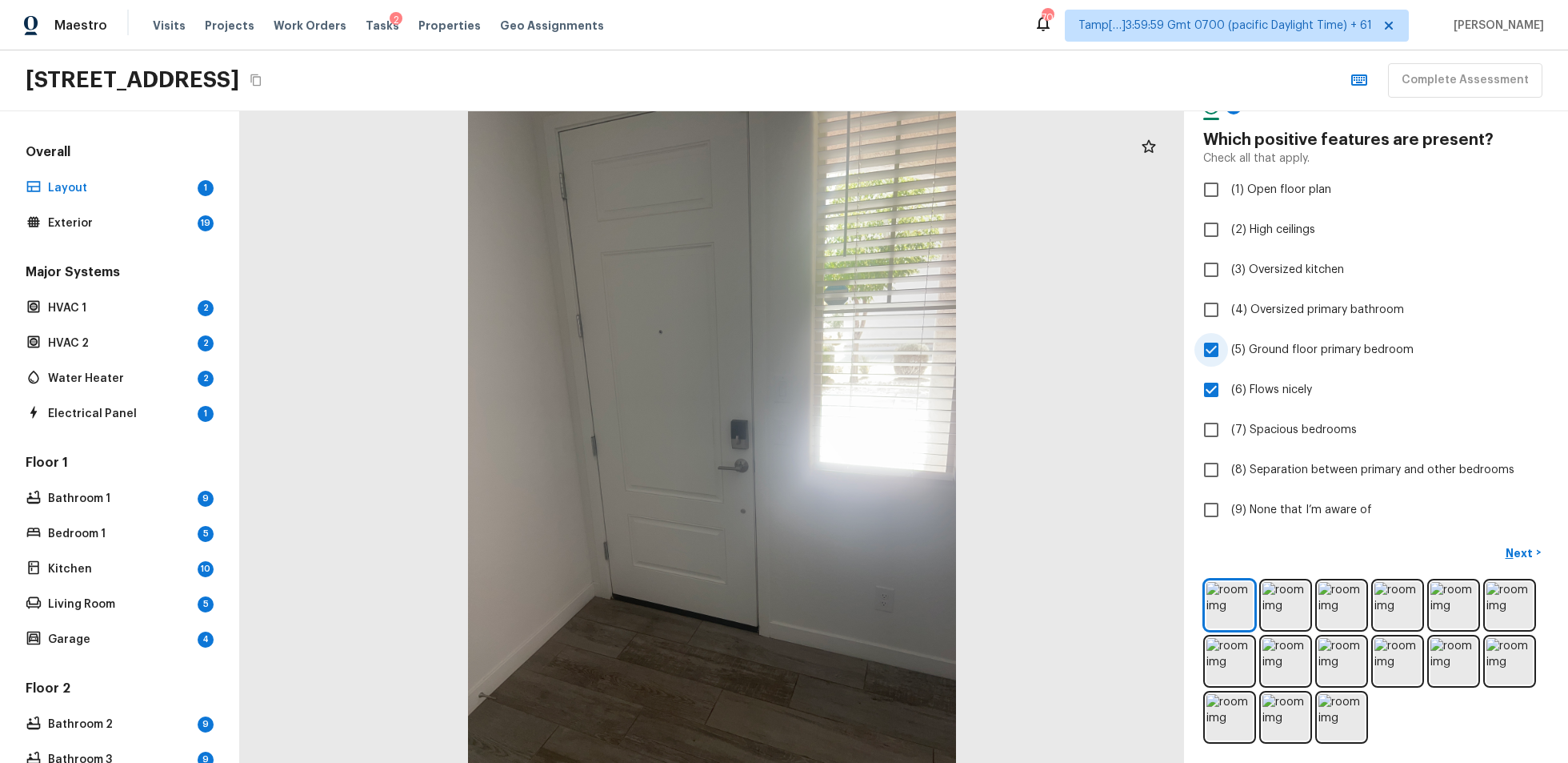
checkbox input "false"
click at [1175, 386] on input "(6) Flows nicely" at bounding box center [1210, 389] width 33 height 33
checkbox input "false"
click at [1175, 505] on input "(9) None that I’m aware of" at bounding box center [1210, 509] width 33 height 33
click at [1175, 512] on span "(9) None that I’m aware of" at bounding box center [1302, 510] width 141 height 16
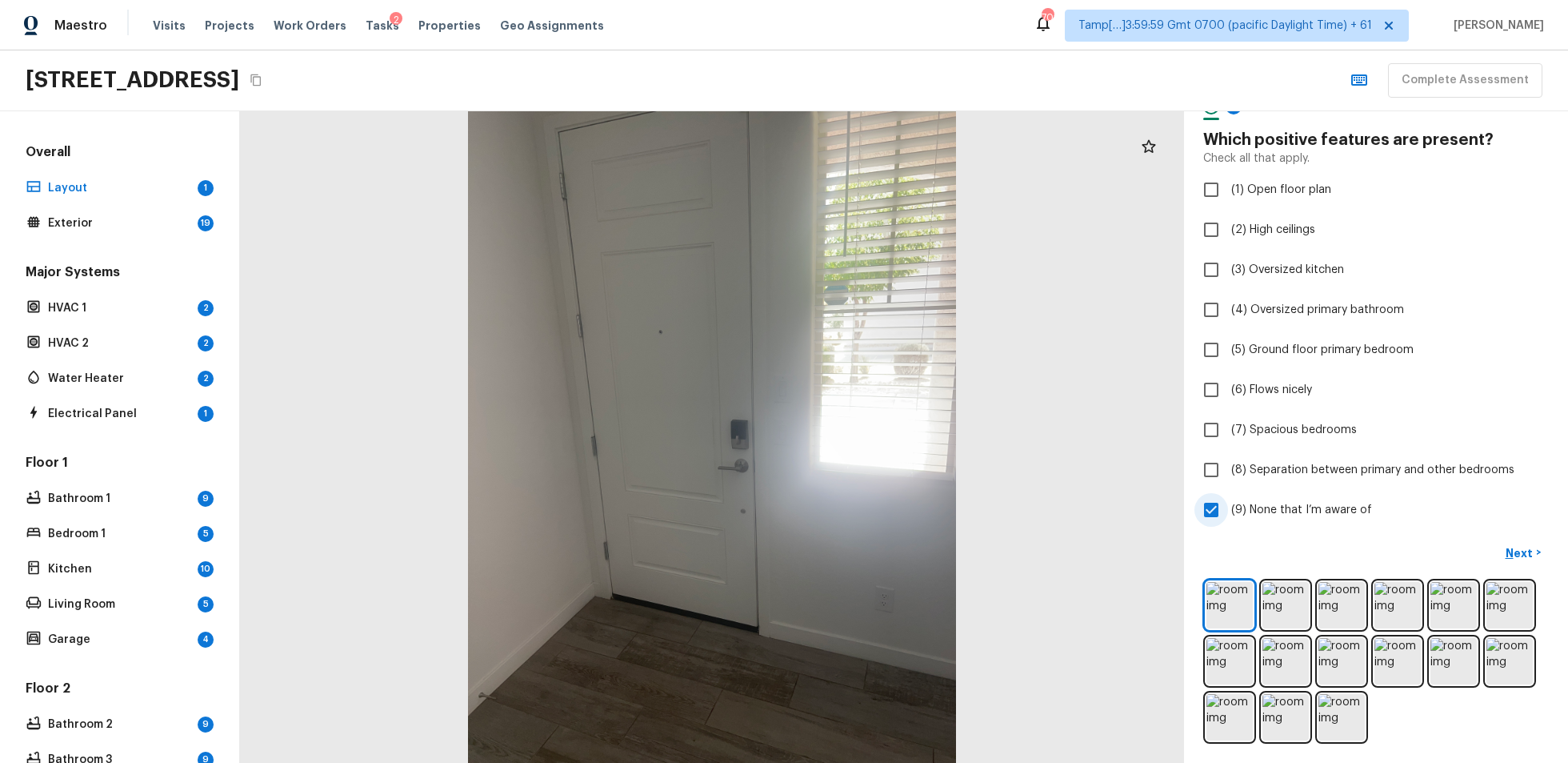
click at [1175, 512] on input "(9) None that I’m aware of" at bounding box center [1210, 509] width 33 height 33
checkbox input "false"
click at [1175, 572] on img at bounding box center [1229, 605] width 47 height 47
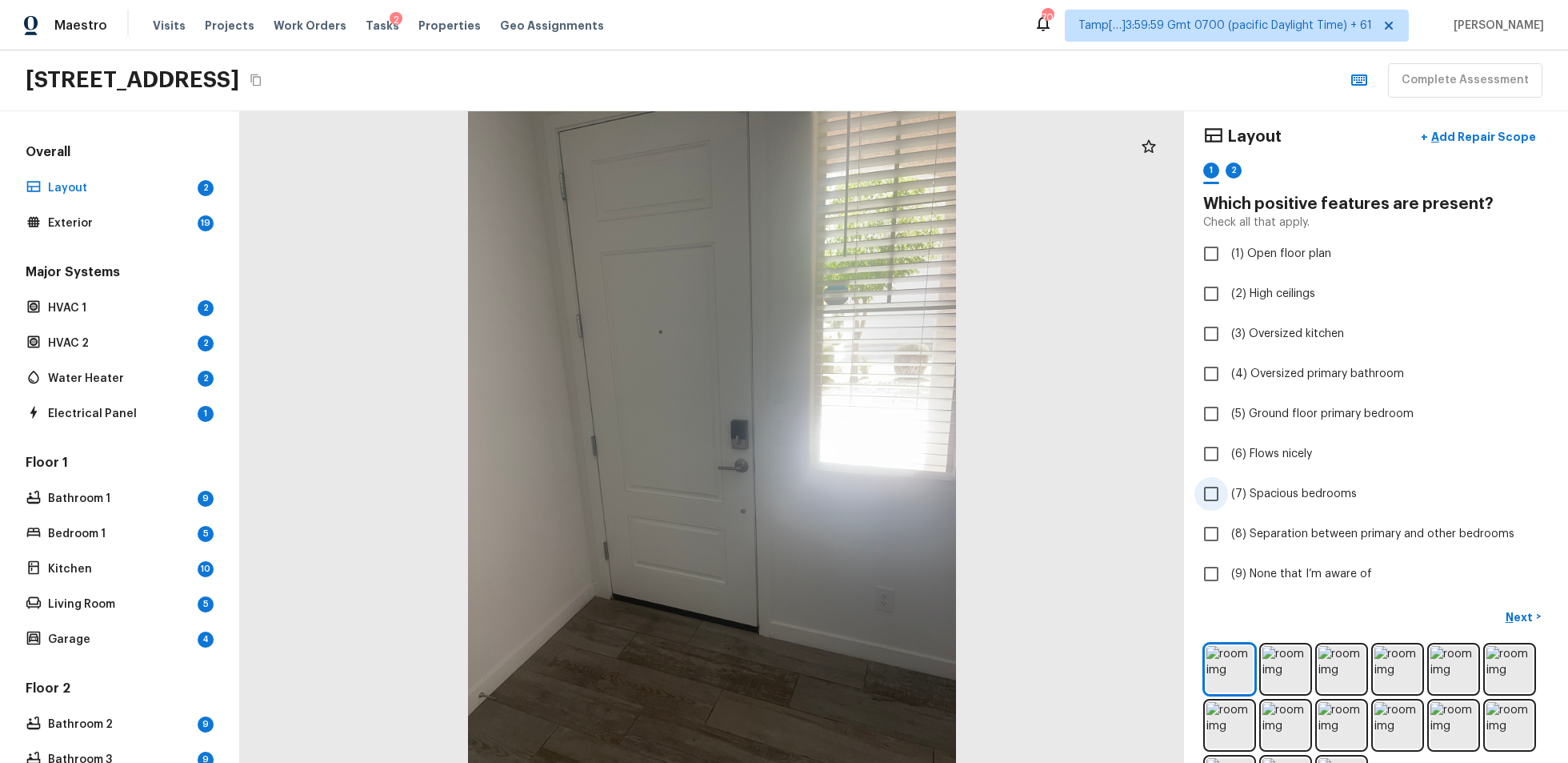
scroll to position [0, 0]
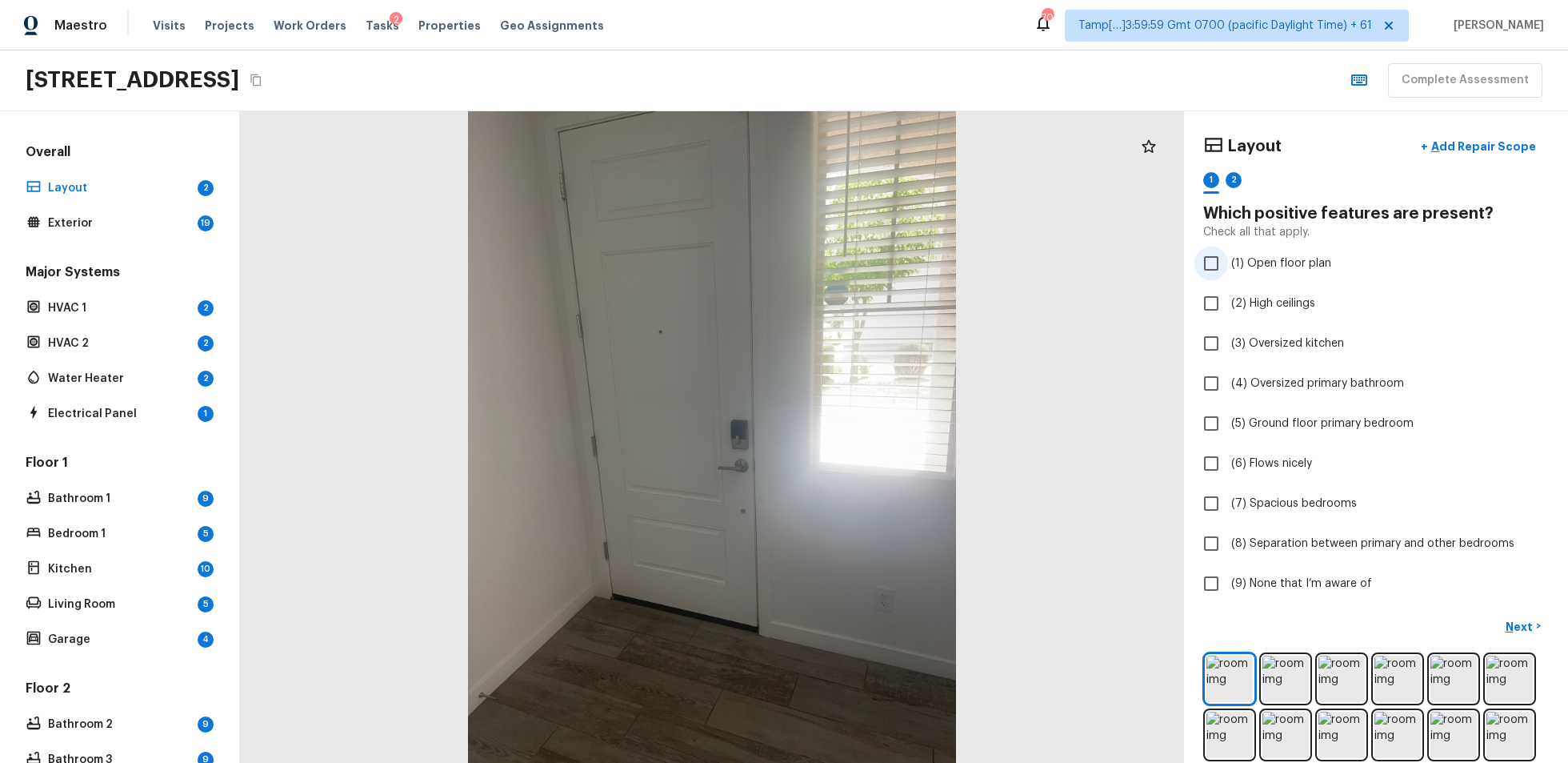
click at [1175, 272] on label "(1) Open floor plan" at bounding box center [1365, 263] width 341 height 33
click at [1175, 272] on input "(1) Open floor plan" at bounding box center [1210, 263] width 33 height 33
checkbox input "true"
click at [1175, 340] on span "(3) Oversized kitchen" at bounding box center [1287, 343] width 113 height 16
click at [1175, 340] on input "(3) Oversized kitchen" at bounding box center [1210, 342] width 33 height 33
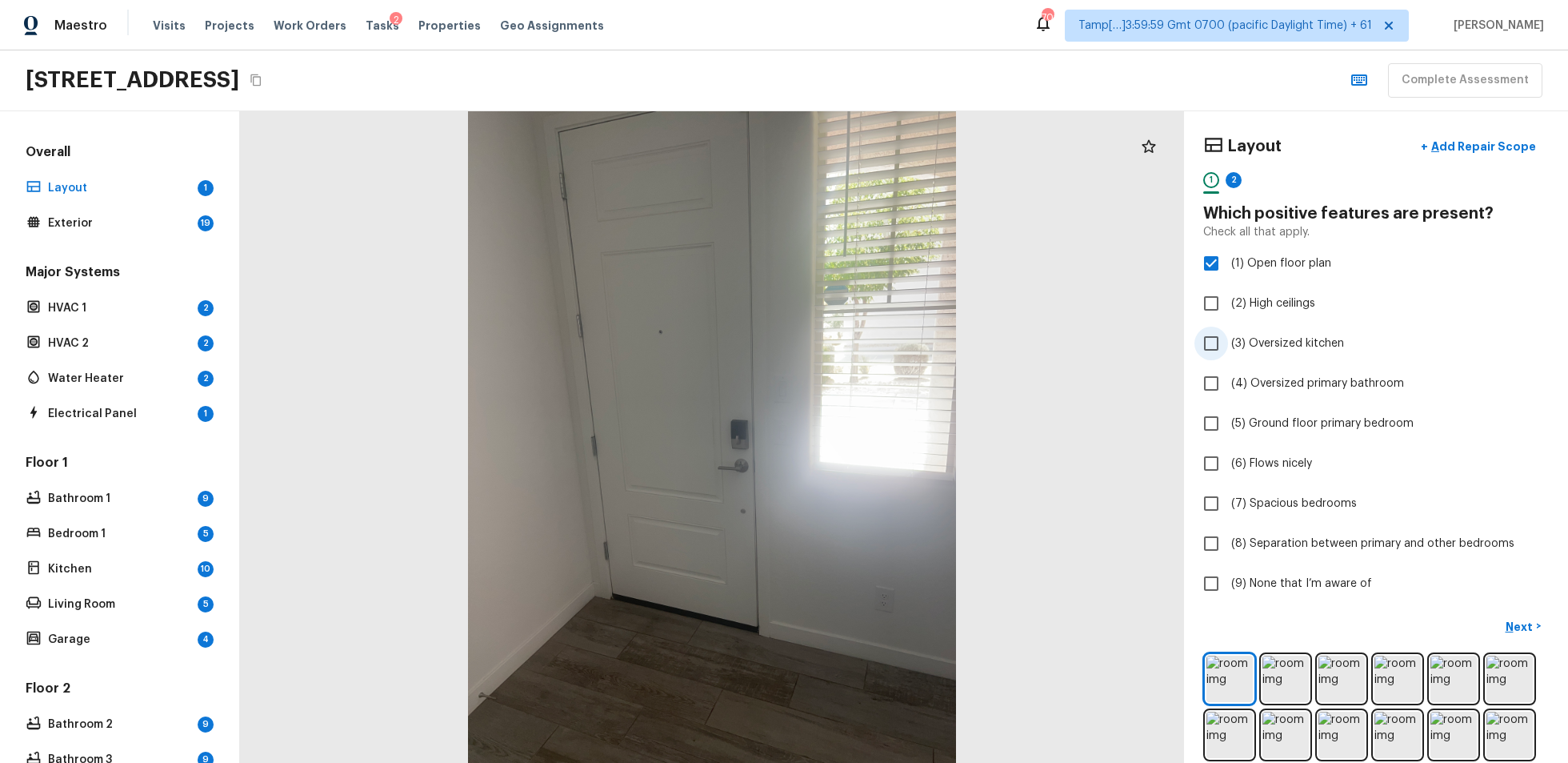
checkbox input "true"
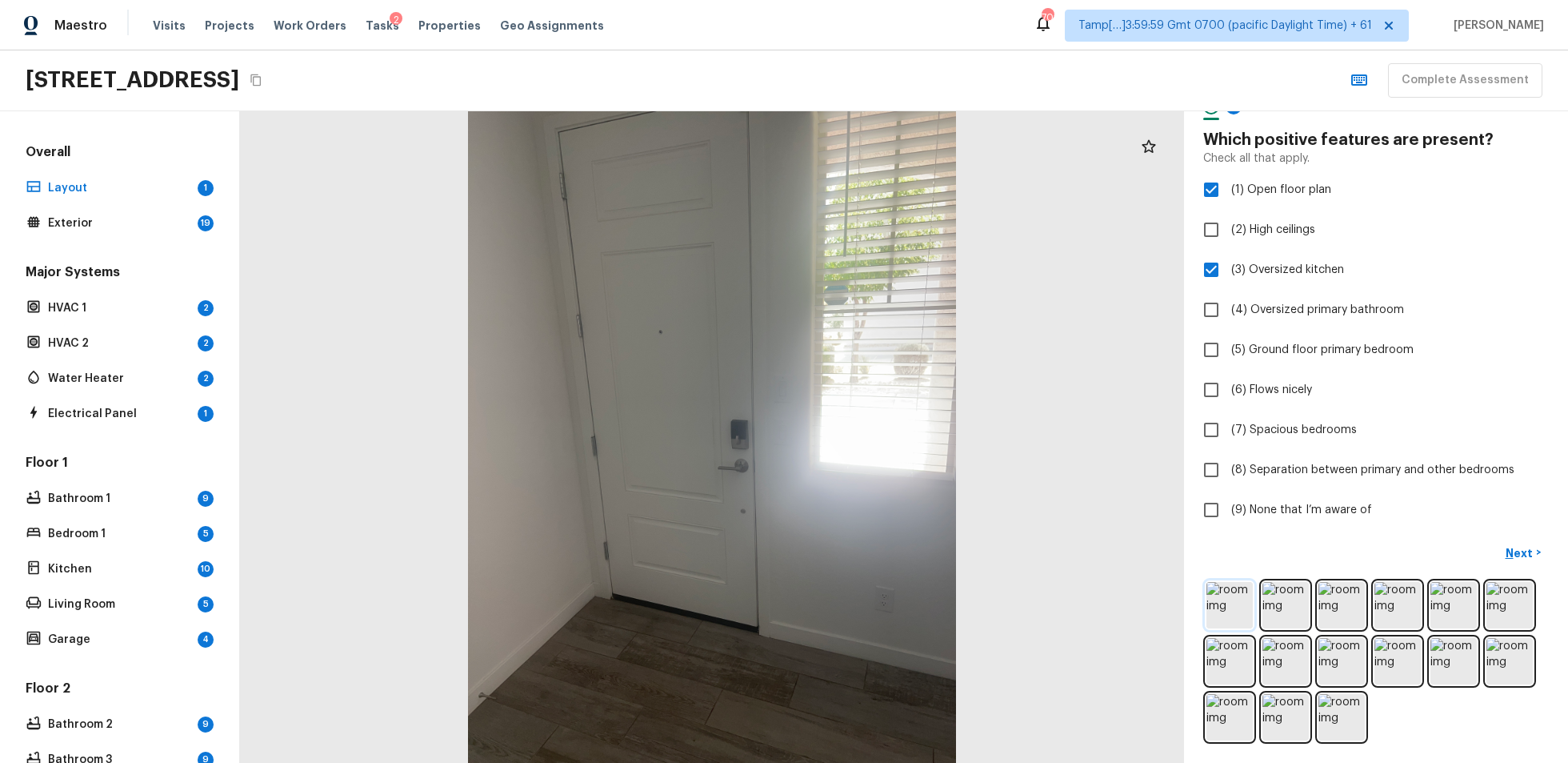
click at [1175, 572] on img at bounding box center [1229, 605] width 47 height 47
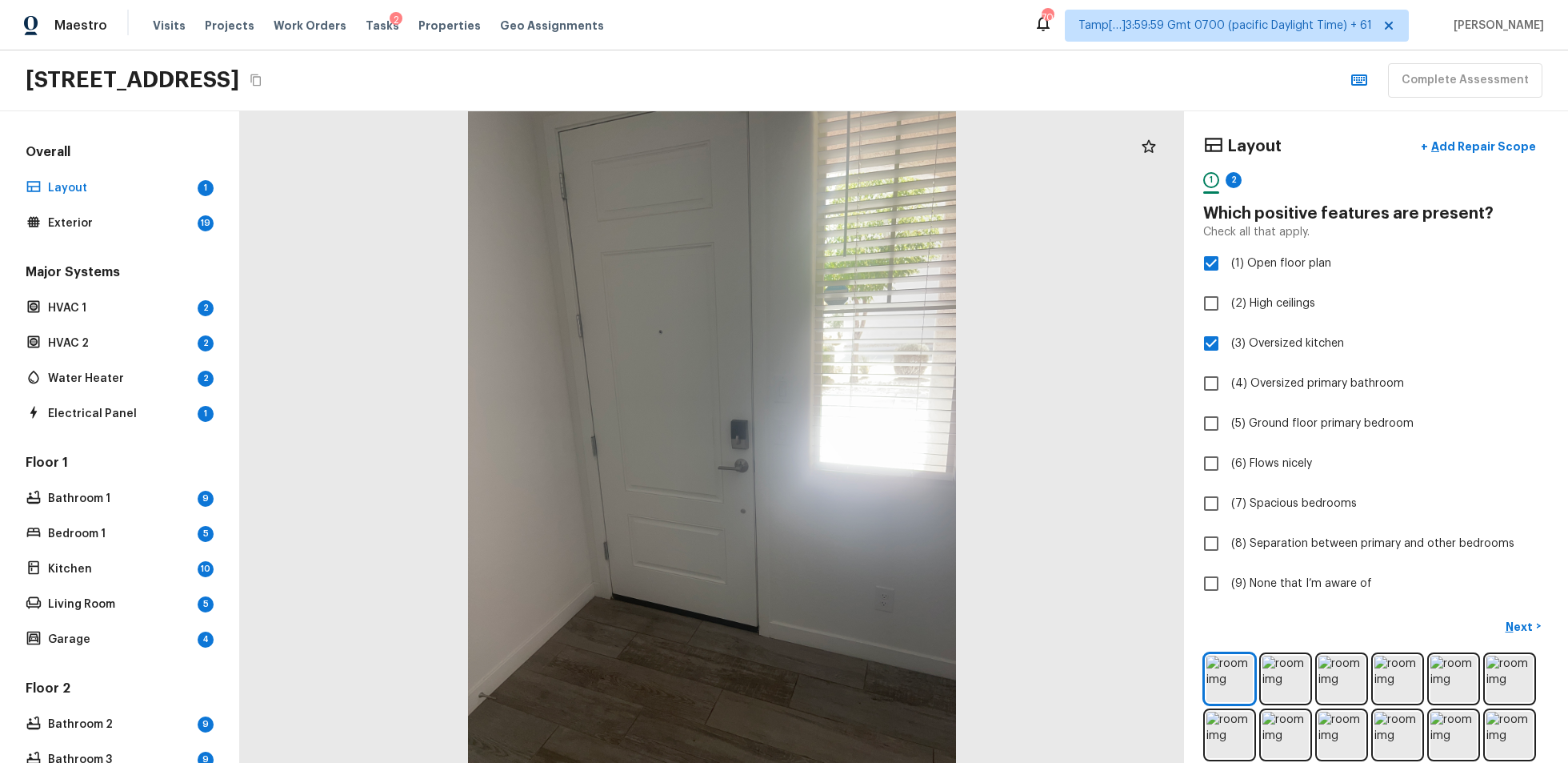
click at [1175, 186] on div "2" at bounding box center [1233, 185] width 16 height 25
click at [1175, 173] on div "1" at bounding box center [1211, 180] width 16 height 16
click at [1175, 481] on div "Layout + Add Repair Scope 1 2 Which positive features are present? Check all th…" at bounding box center [1377, 365] width 346 height 471
click at [1175, 473] on input "(6) Flows nicely" at bounding box center [1210, 463] width 33 height 33
checkbox input "true"
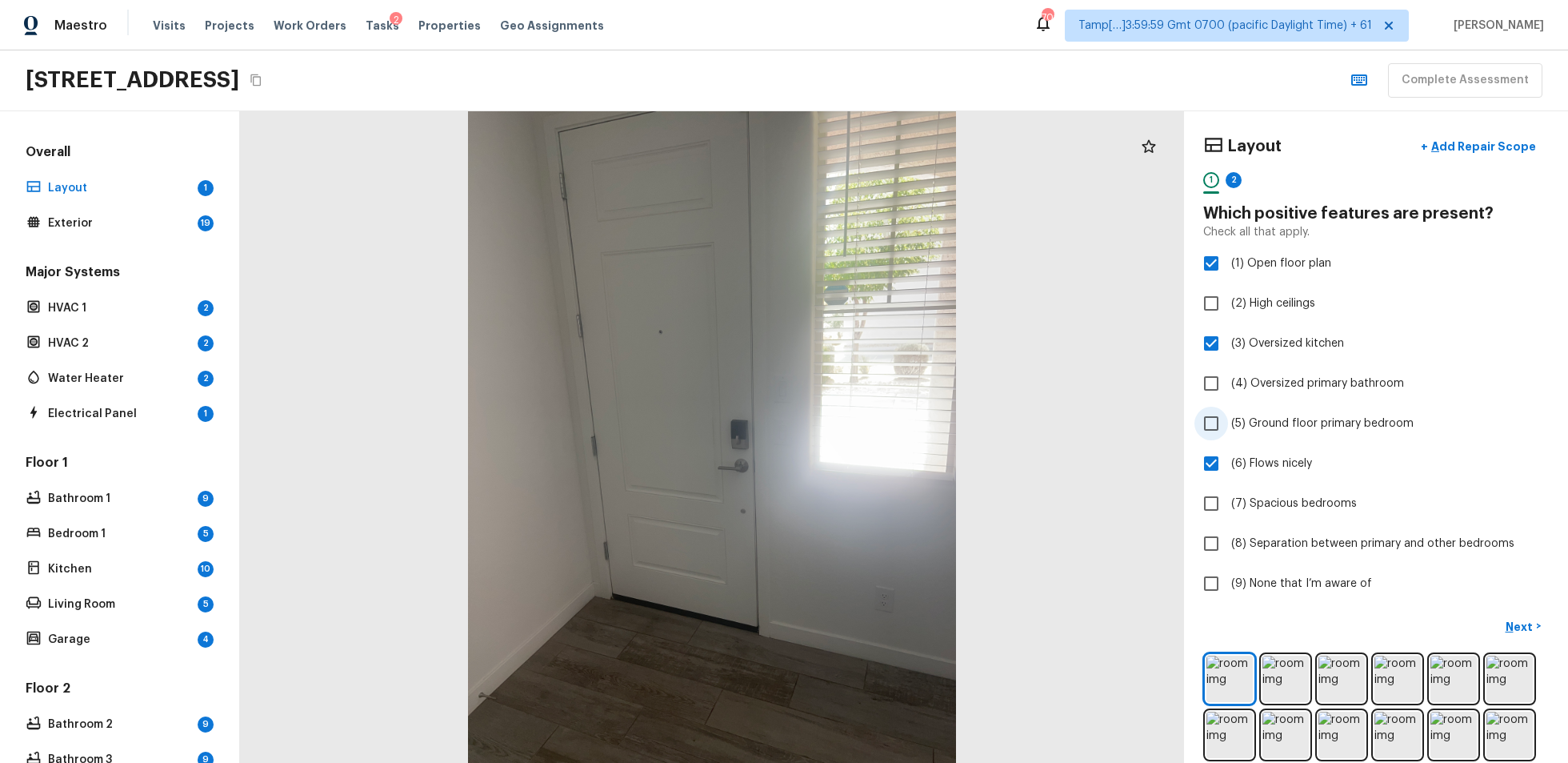
click at [1175, 439] on input "(5) Ground floor primary bedroom" at bounding box center [1210, 422] width 33 height 33
checkbox input "true"
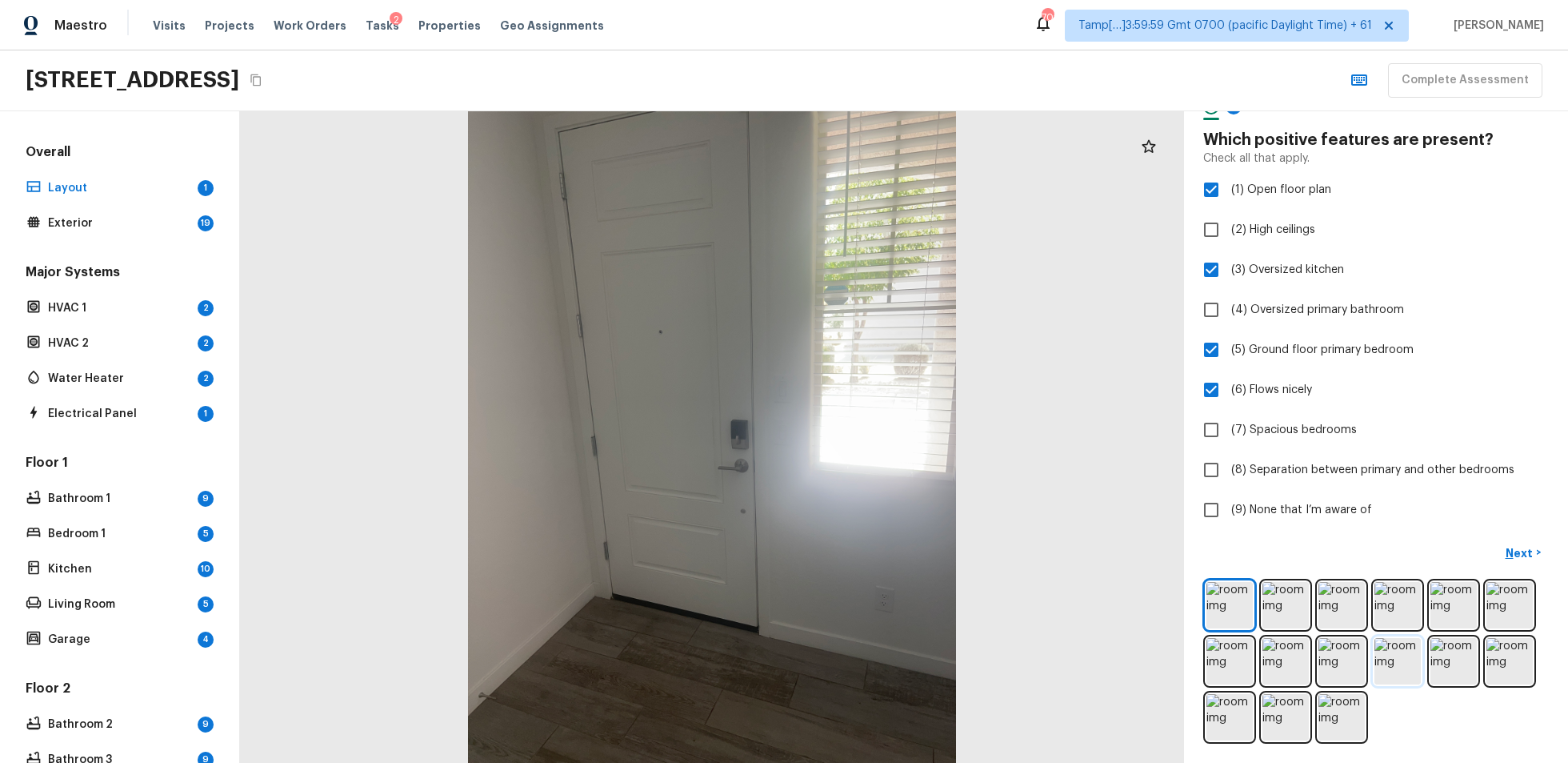
click at [1175, 572] on img at bounding box center [1398, 661] width 47 height 47
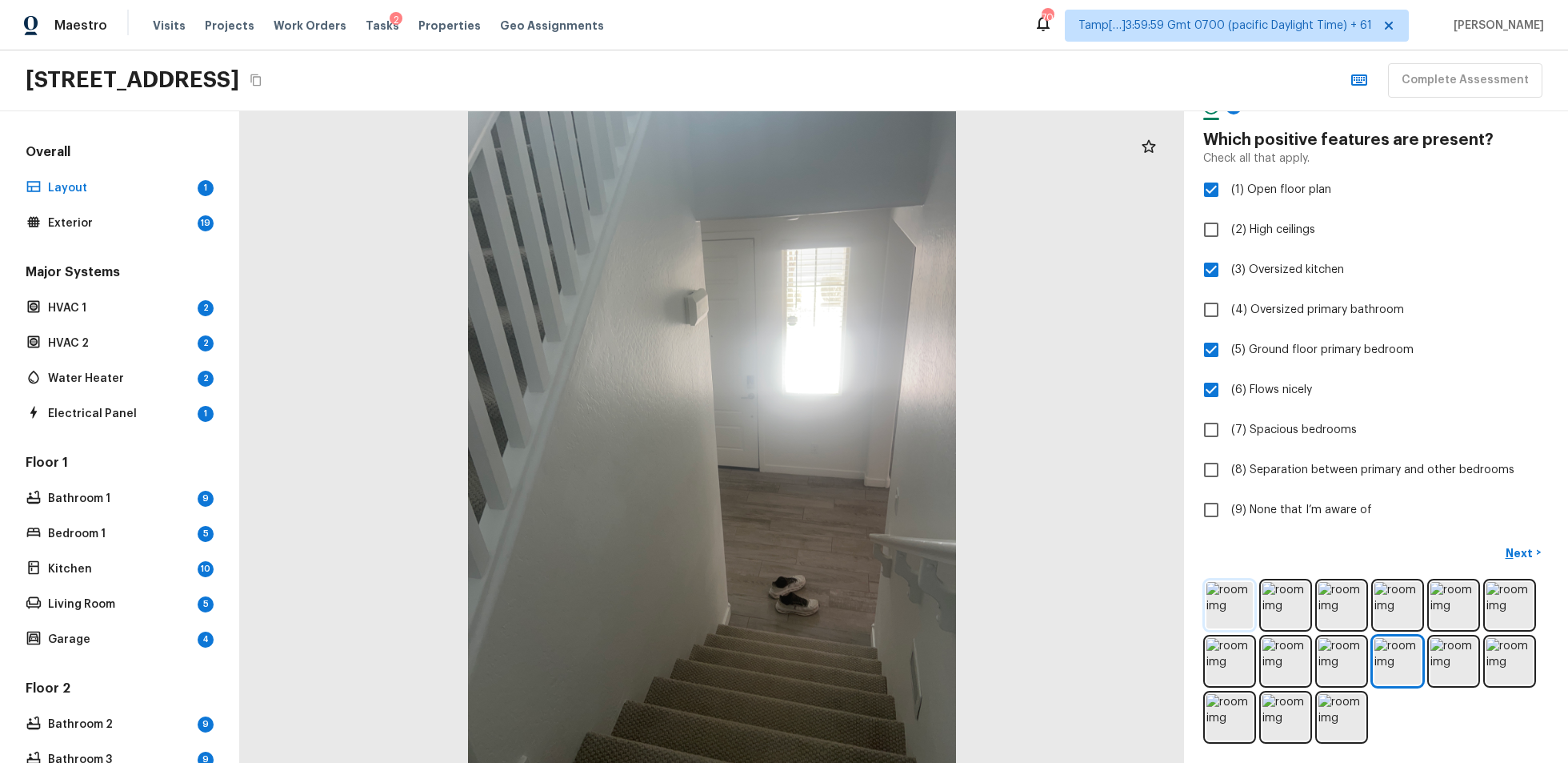
click at [1175, 572] on img at bounding box center [1229, 605] width 47 height 47
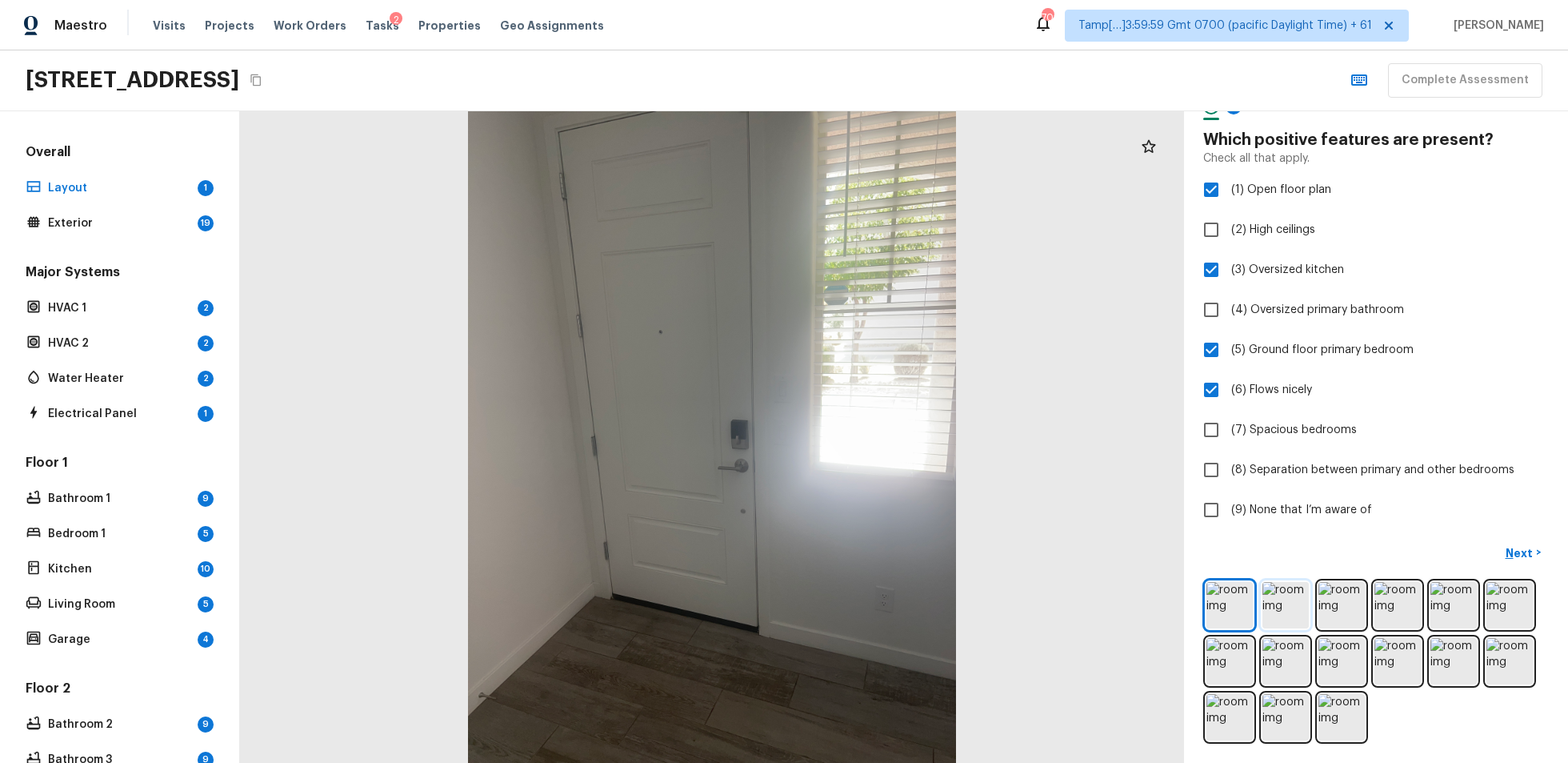
click at [1175, 572] on img at bounding box center [1286, 605] width 47 height 47
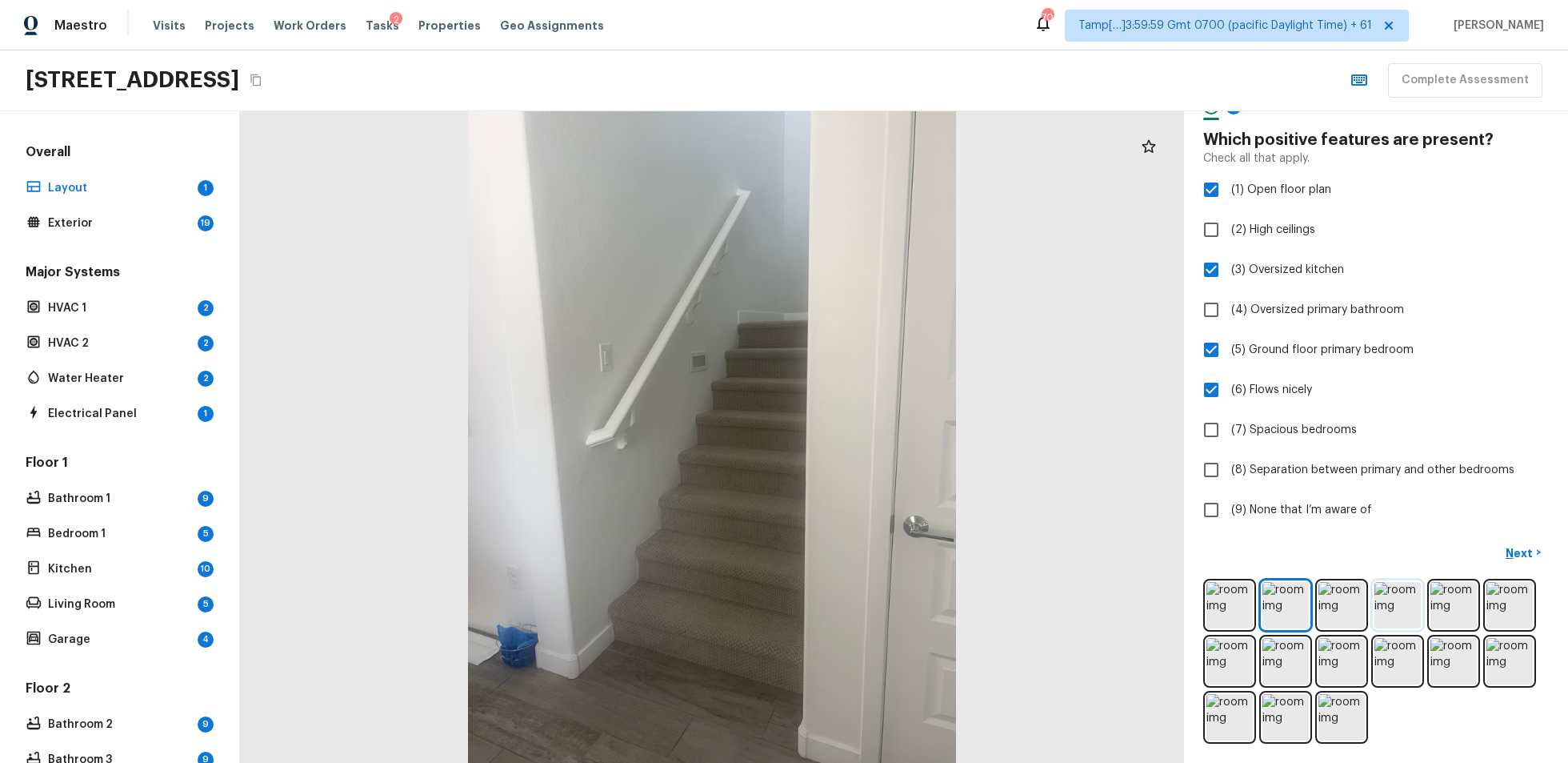
click at [1175, 572] on img at bounding box center [1398, 605] width 47 height 47
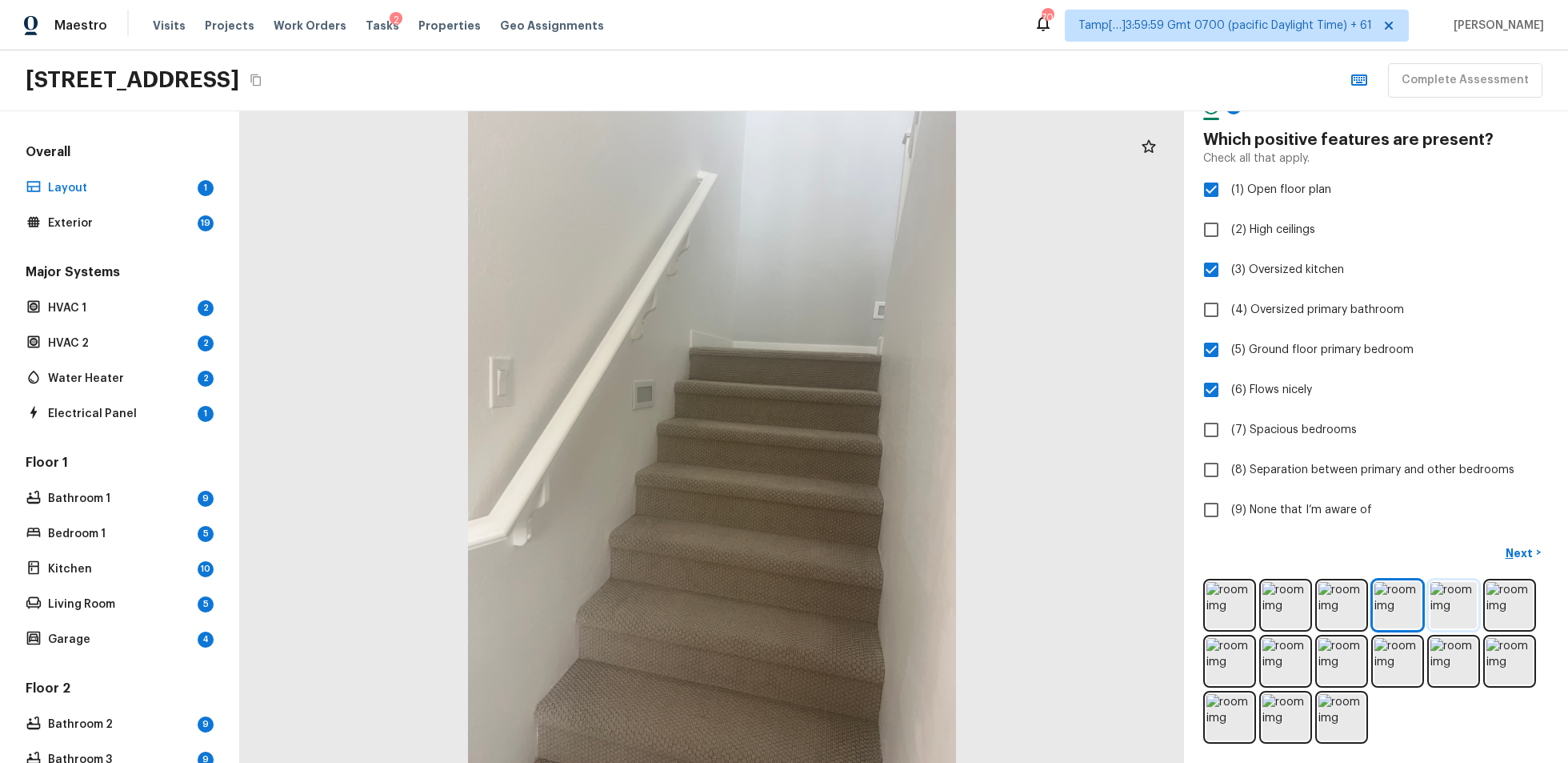
click at [1175, 572] on img at bounding box center [1454, 605] width 47 height 47
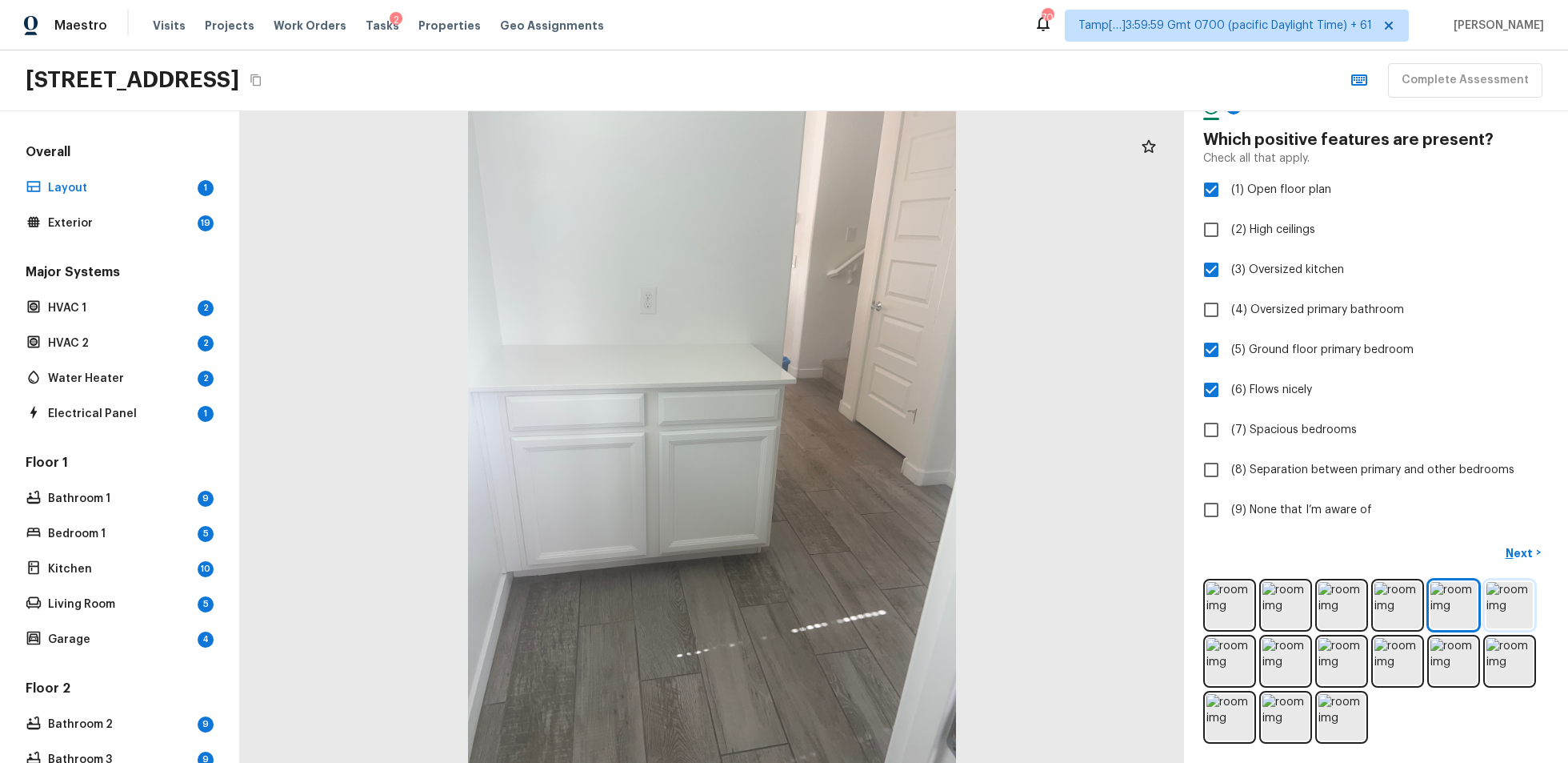
click at [1175, 572] on img at bounding box center [1510, 605] width 47 height 47
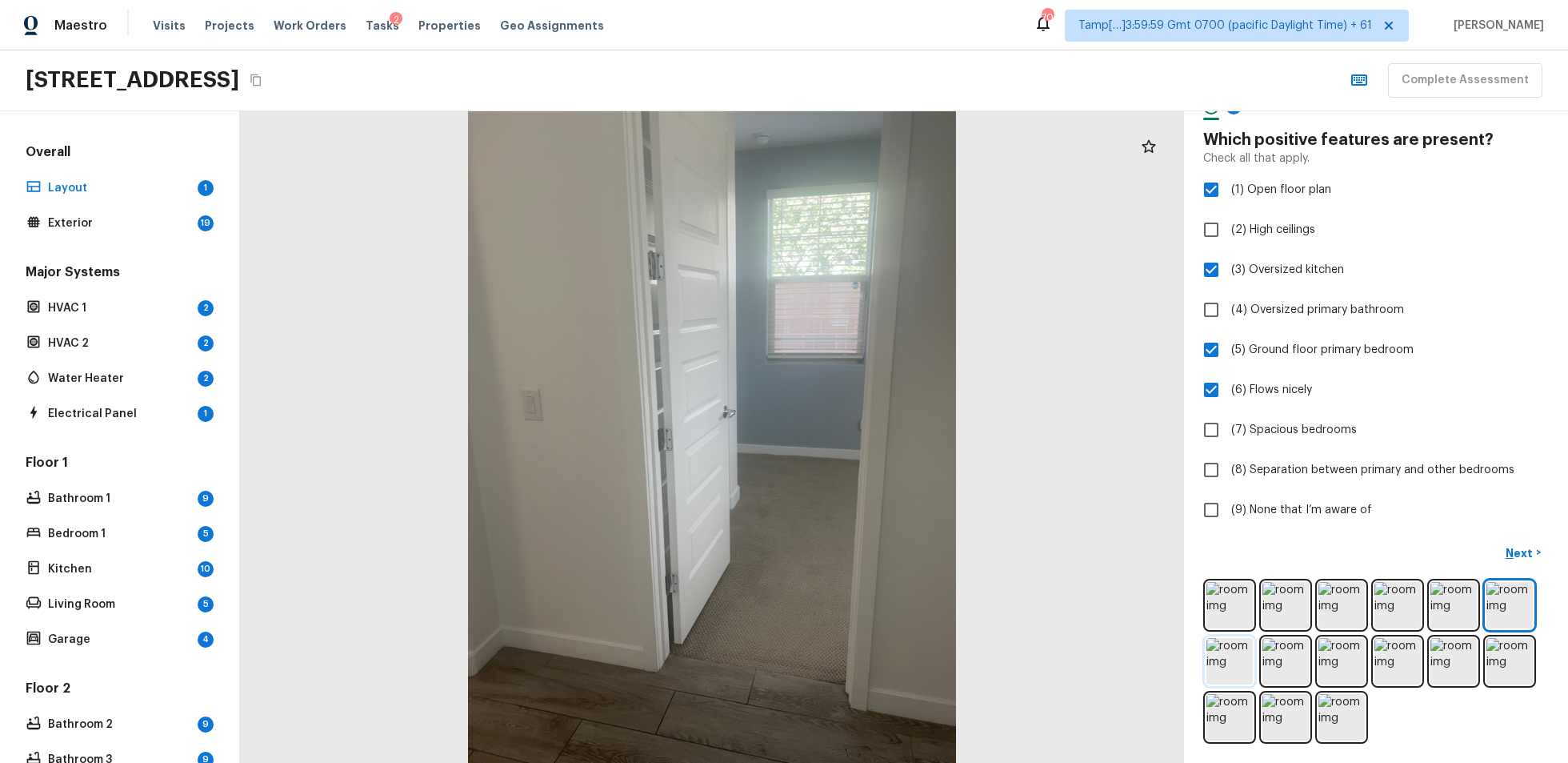
click at [1175, 572] on img at bounding box center [1229, 661] width 47 height 47
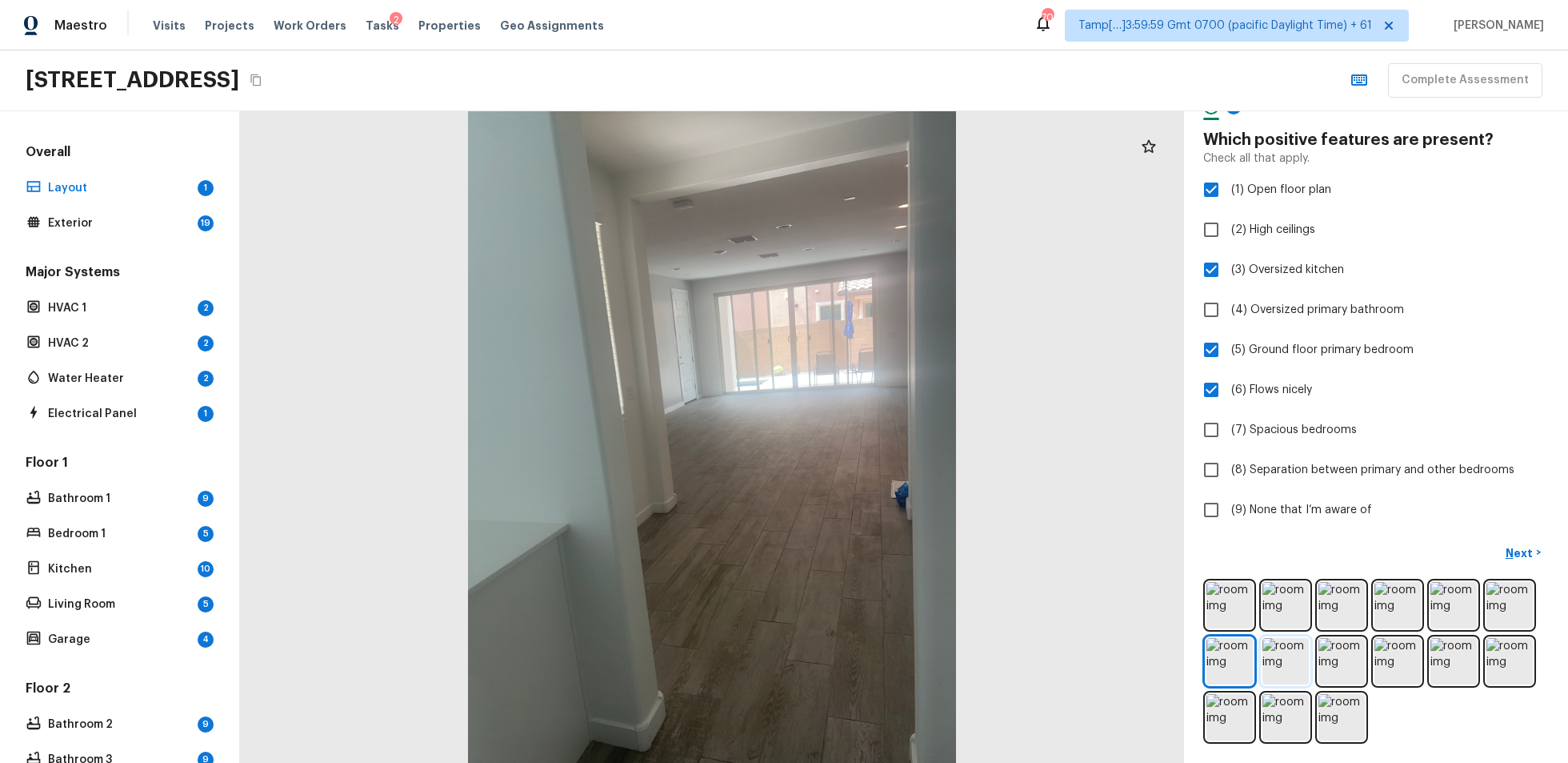
click at [1175, 572] on img at bounding box center [1286, 661] width 47 height 47
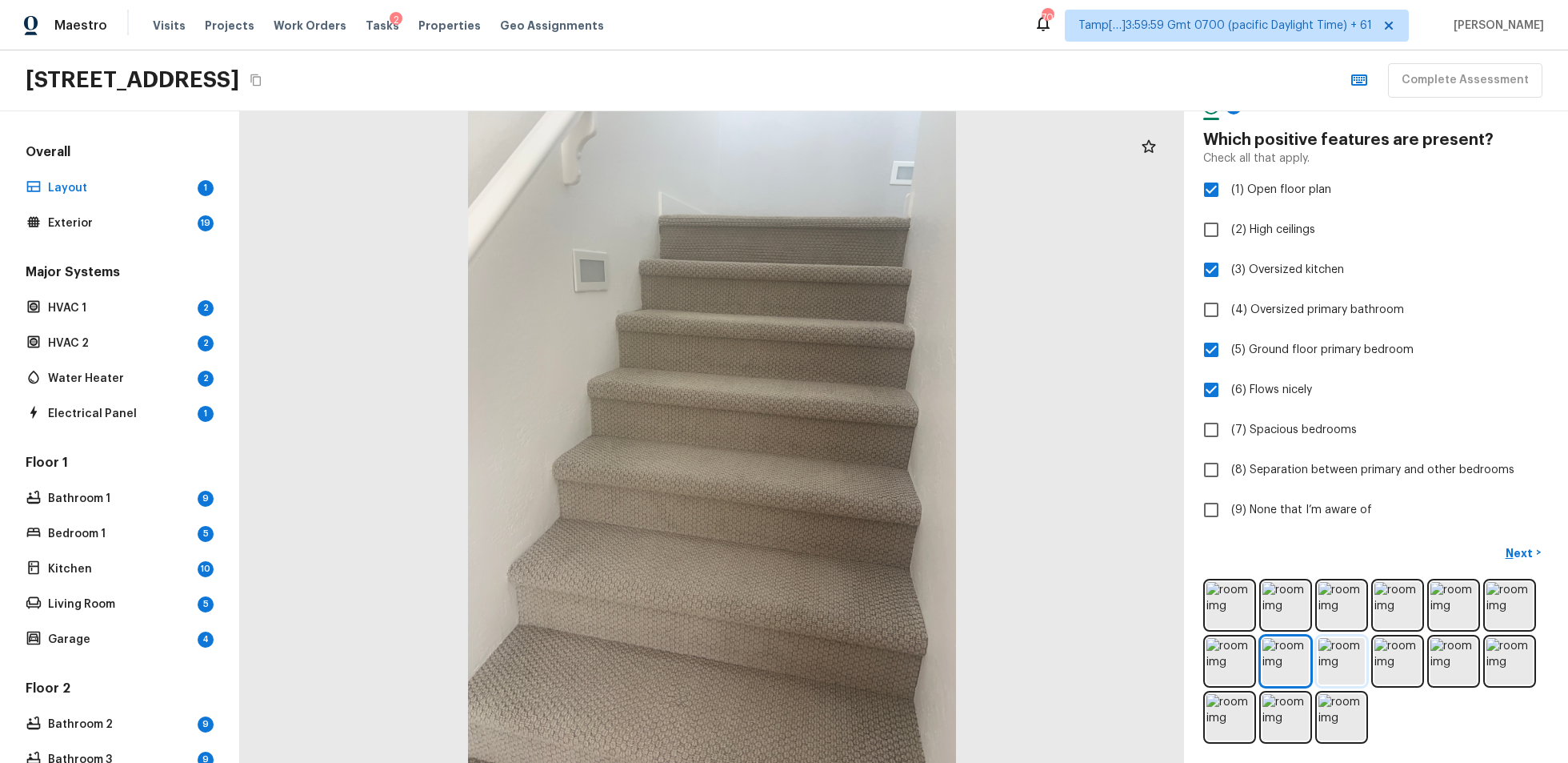
click at [1175, 572] on img at bounding box center [1342, 661] width 47 height 47
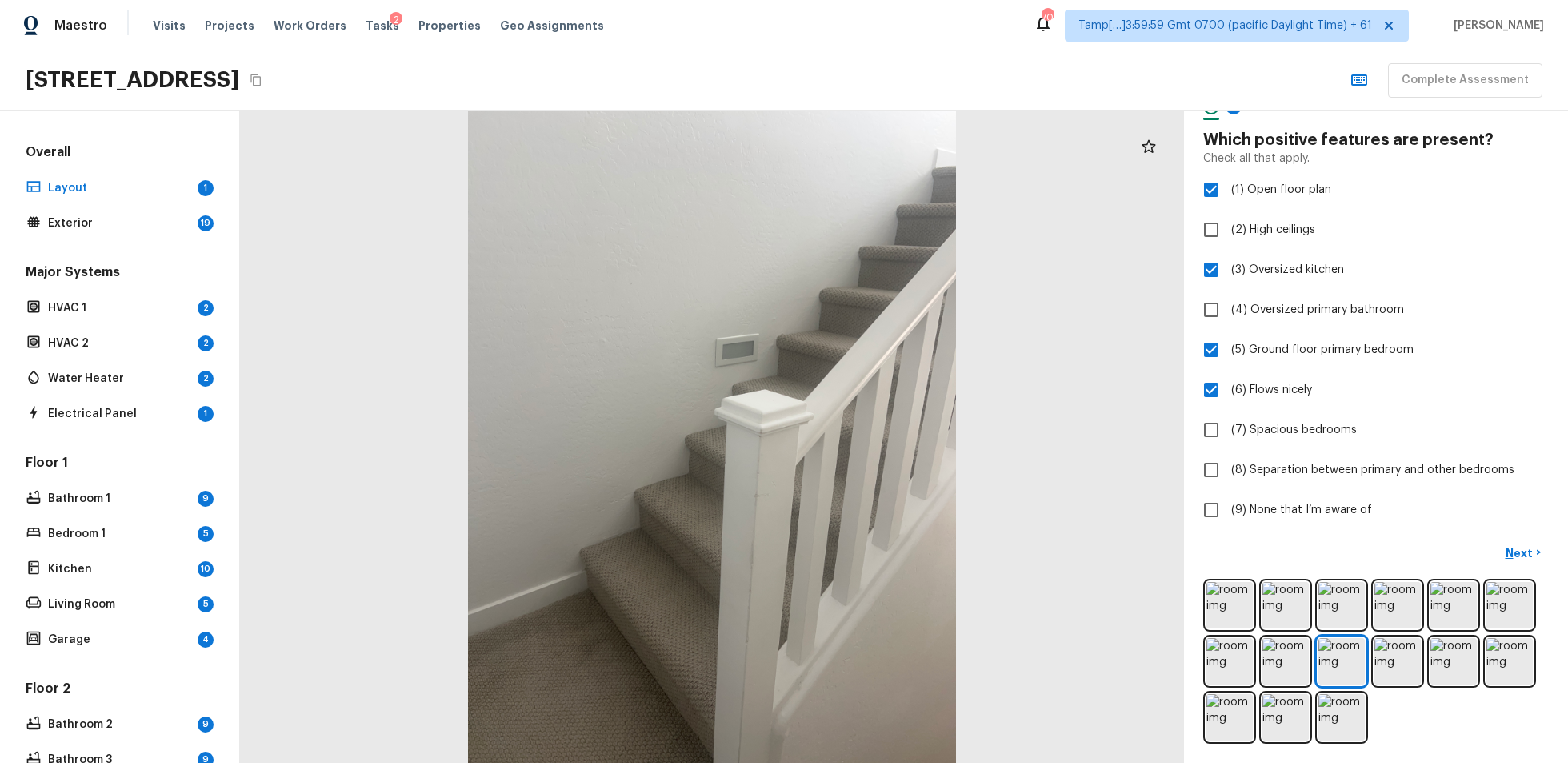
click at [1175, 572] on div at bounding box center [1377, 660] width 346 height 165
click at [1175, 572] on img at bounding box center [1454, 661] width 47 height 47
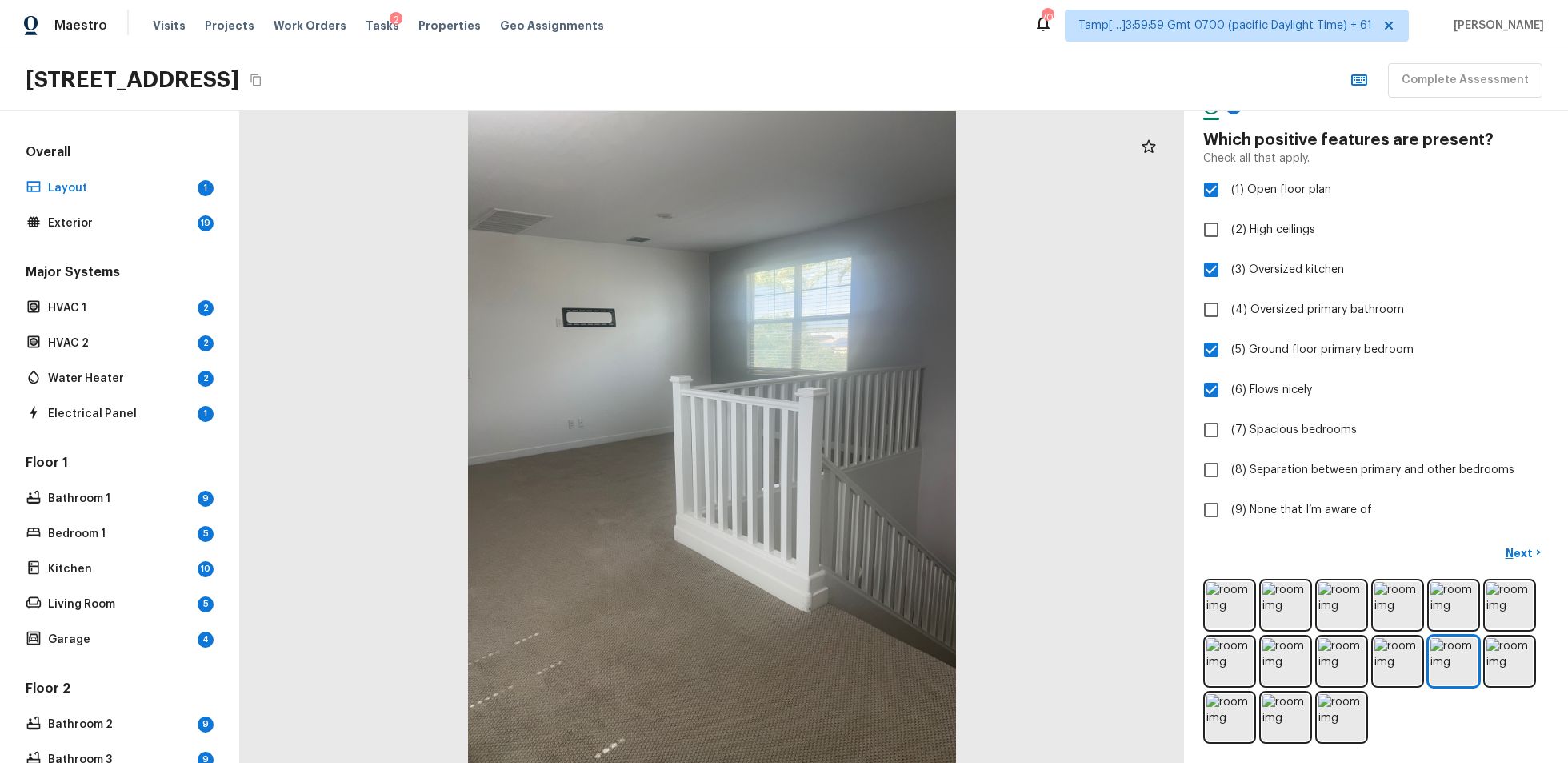
click at [1175, 572] on div at bounding box center [1377, 660] width 346 height 165
click at [1175, 572] on img at bounding box center [1510, 661] width 47 height 47
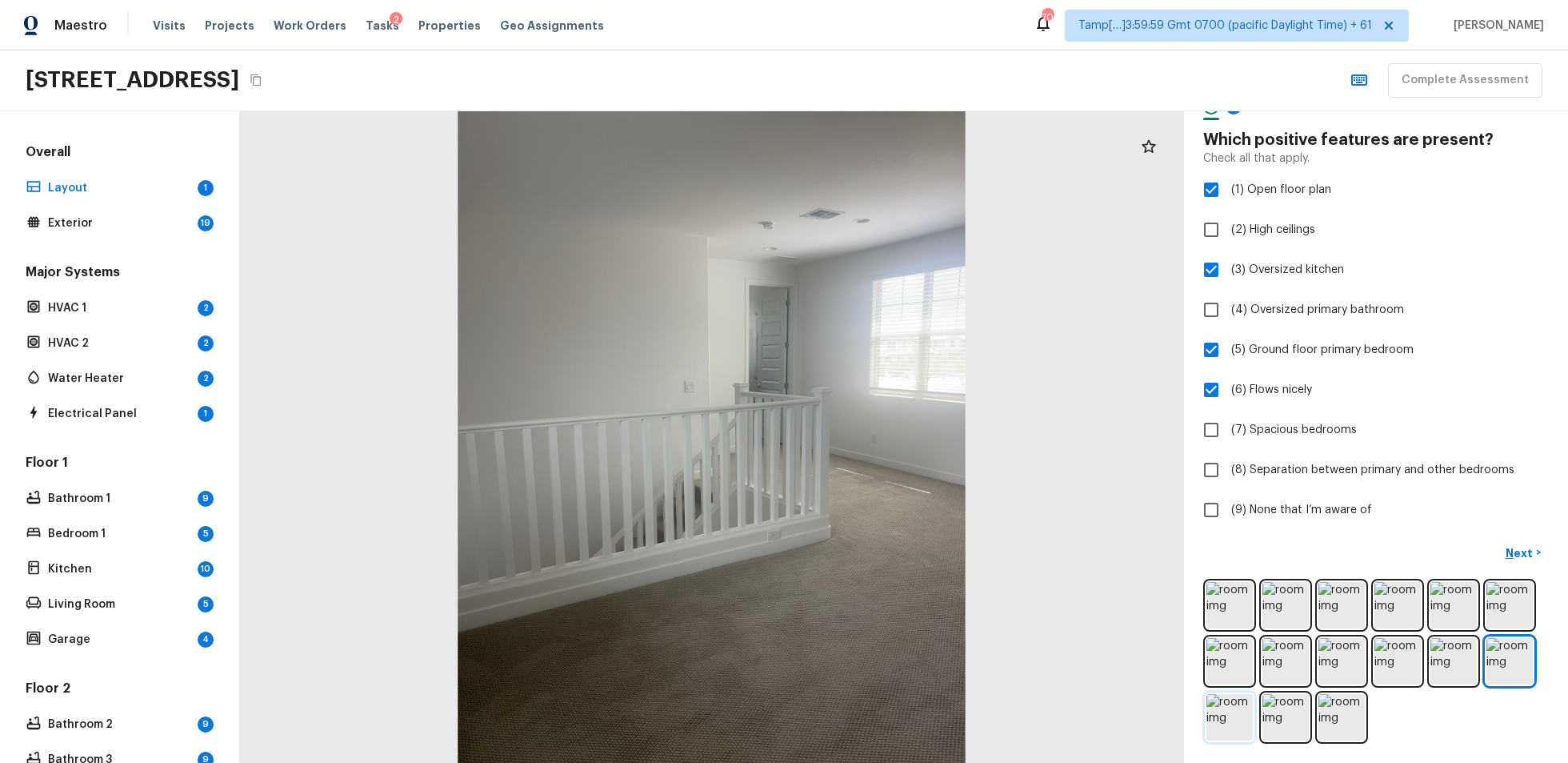
click at [1175, 572] on img at bounding box center [1229, 717] width 47 height 47
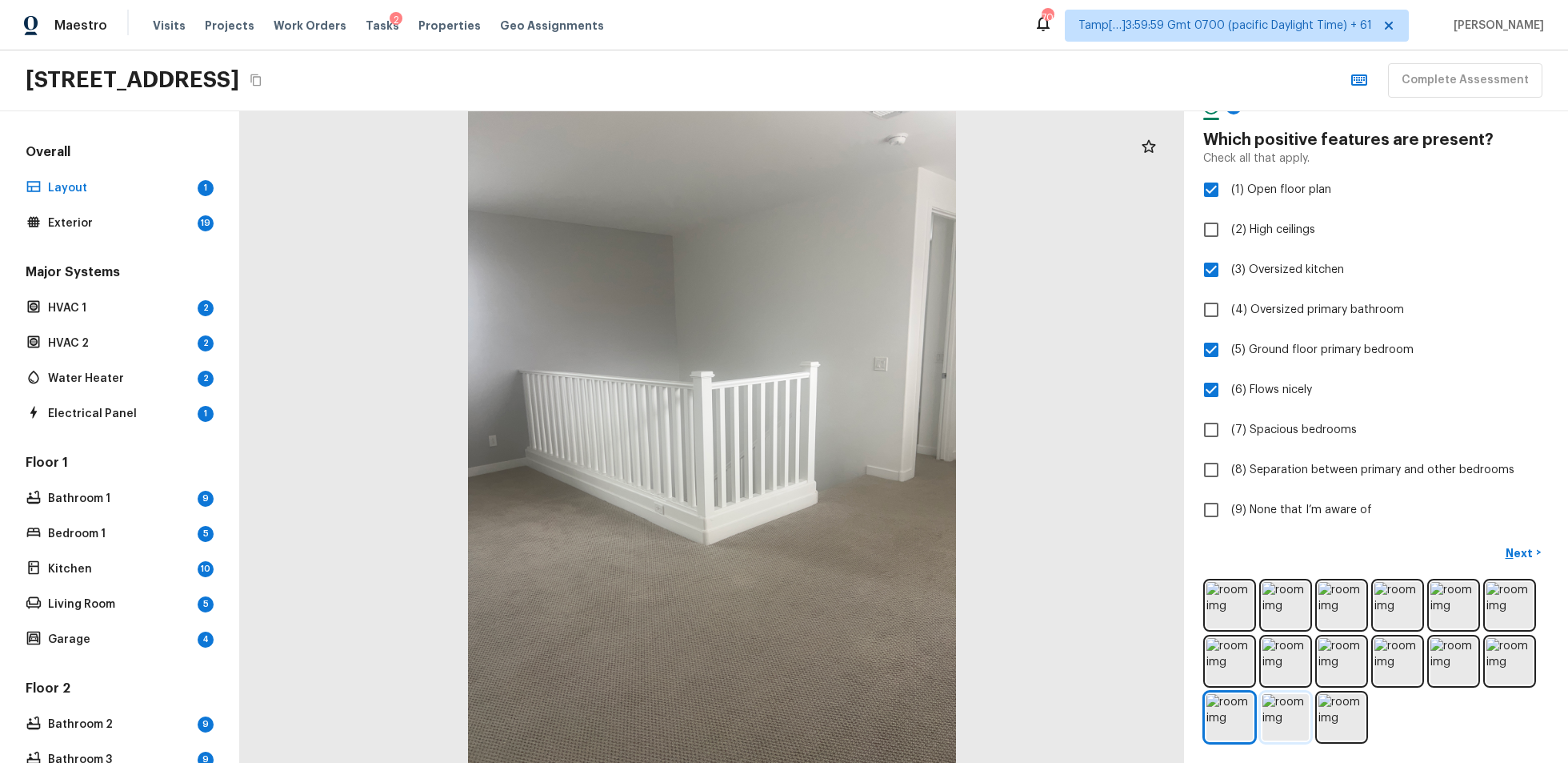
click at [1175, 572] on img at bounding box center [1286, 717] width 47 height 47
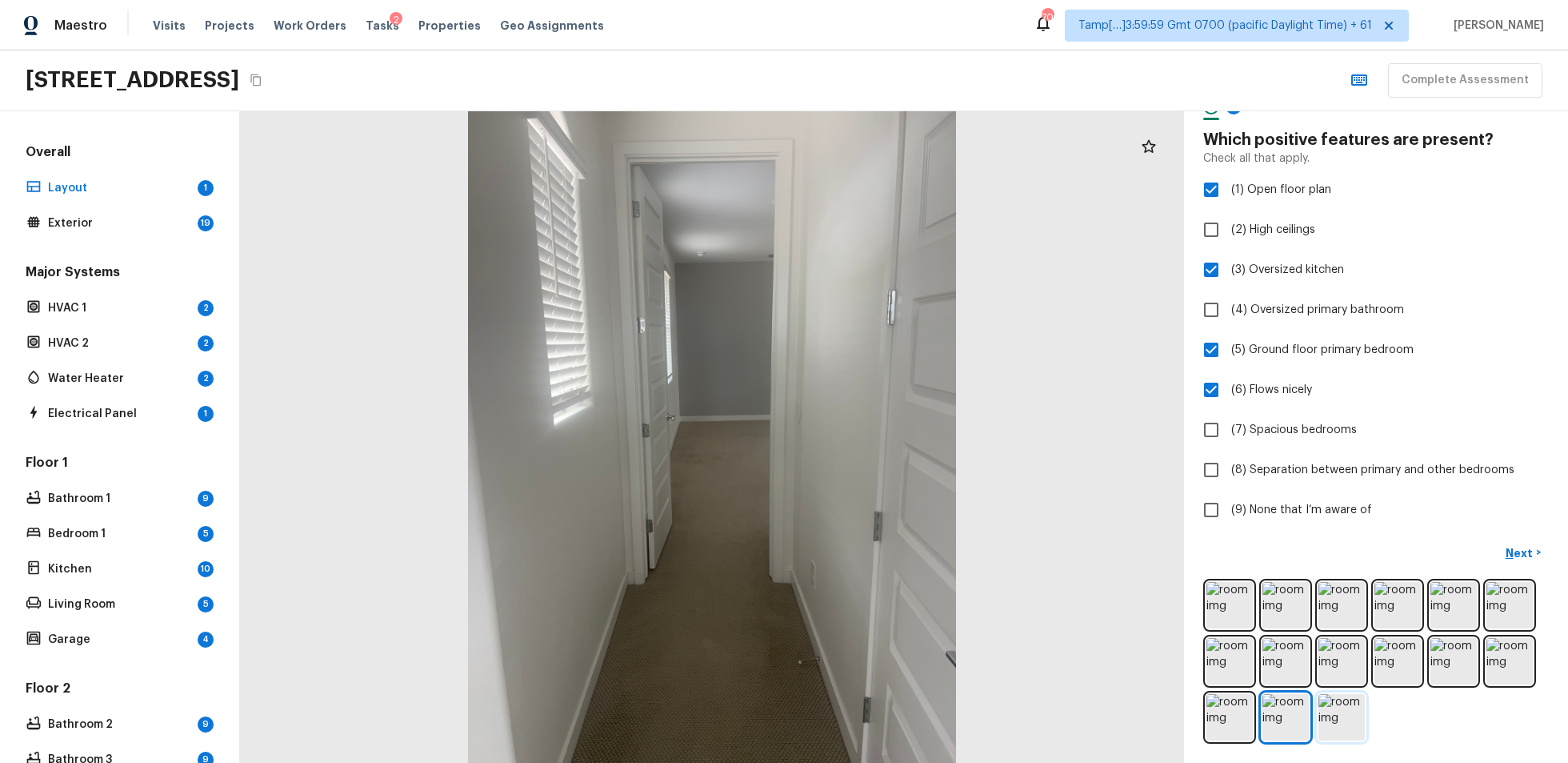
click at [1175, 572] on img at bounding box center [1342, 717] width 47 height 47
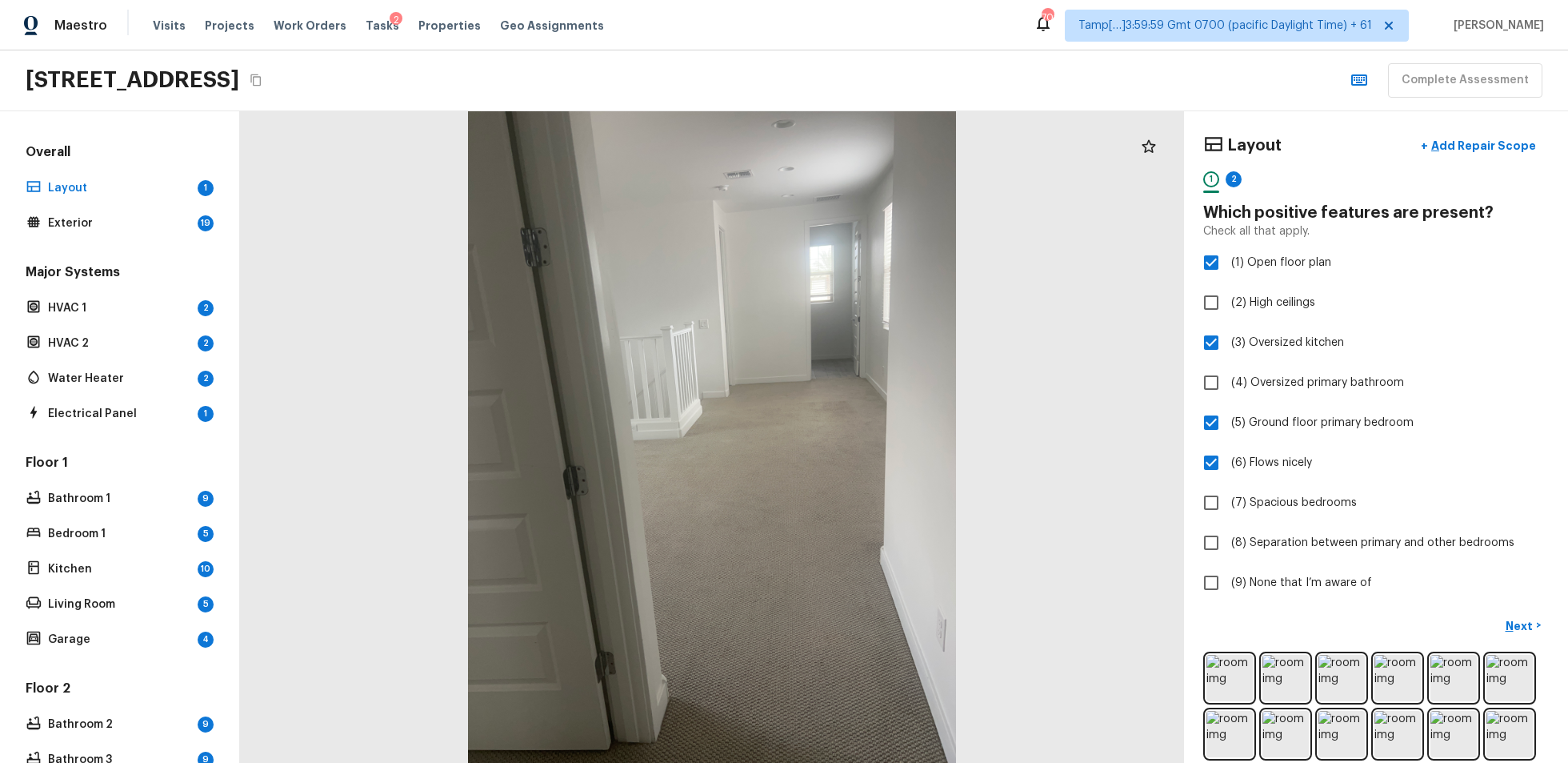
scroll to position [0, 0]
click at [1175, 572] on p "Next" at bounding box center [1521, 627] width 30 height 16
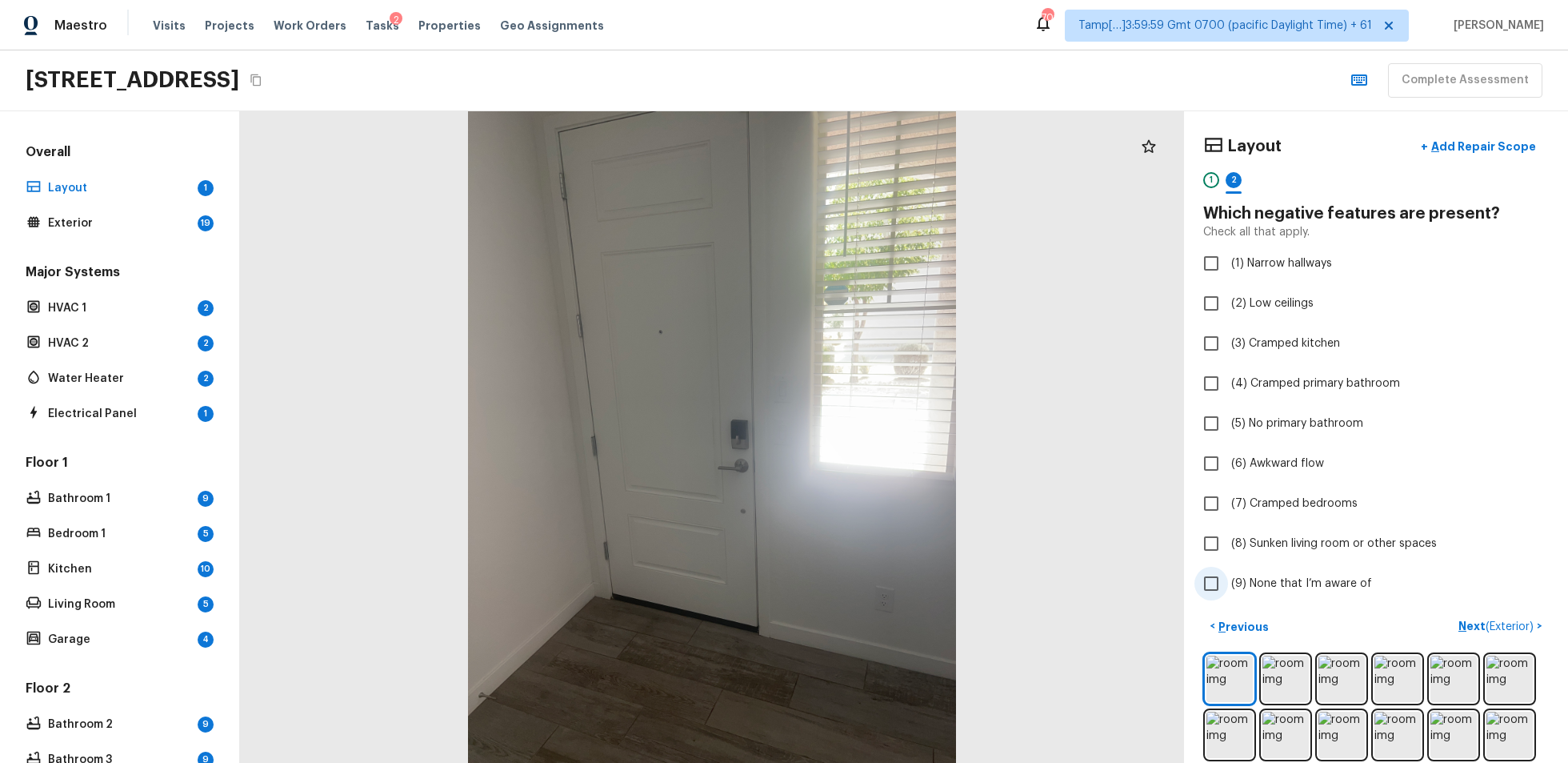
click at [1175, 568] on label "(9) None that I’m aware of" at bounding box center [1365, 583] width 341 height 33
click at [1175, 568] on input "(9) None that I’m aware of" at bounding box center [1210, 583] width 33 height 33
checkbox input "true"
click at [1175, 187] on div "1" at bounding box center [1211, 185] width 16 height 25
click at [1175, 178] on div "2" at bounding box center [1233, 180] width 16 height 16
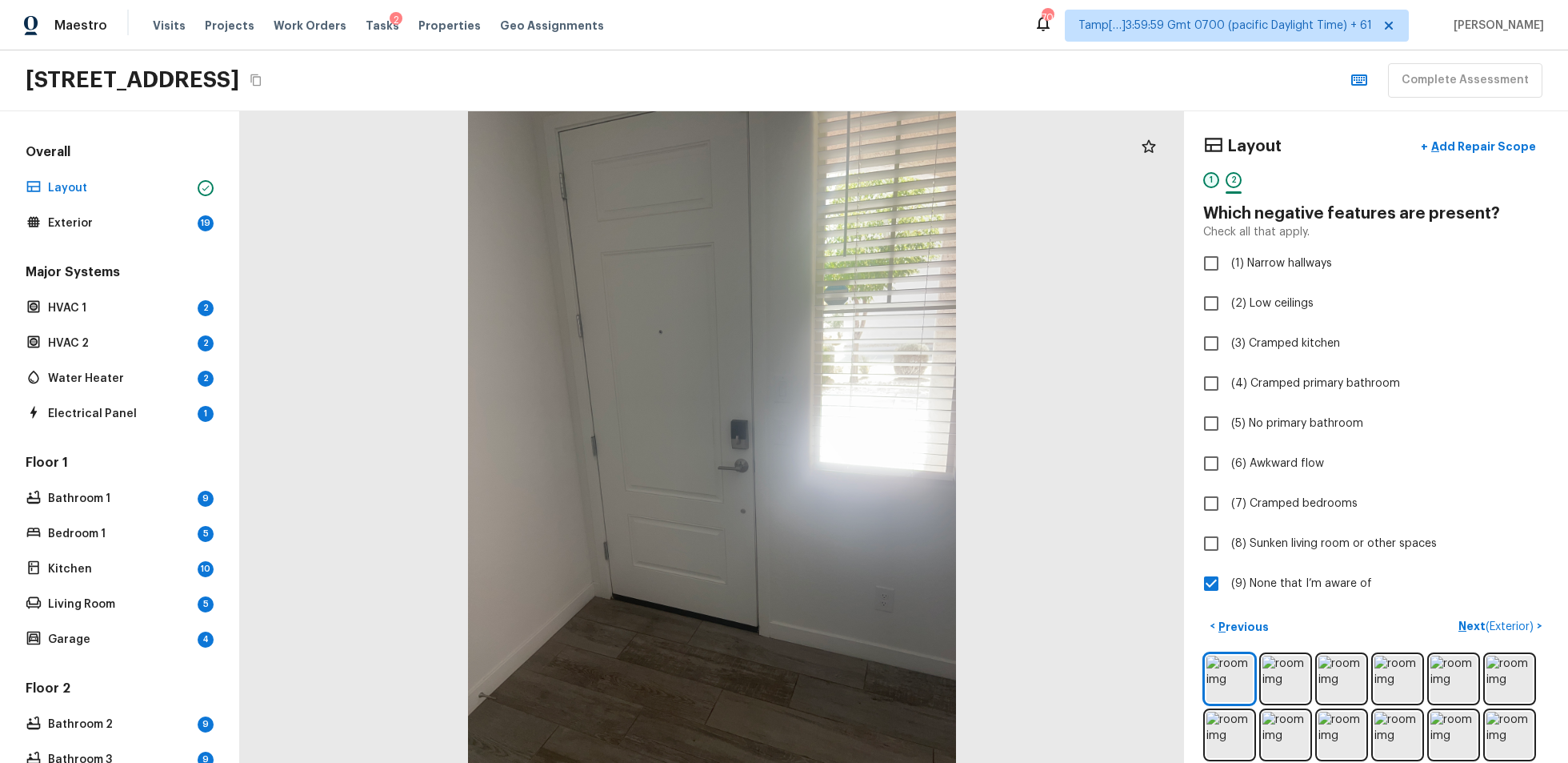
click at [1175, 179] on div "1" at bounding box center [1211, 180] width 16 height 16
click at [1175, 180] on div "2" at bounding box center [1233, 180] width 16 height 16
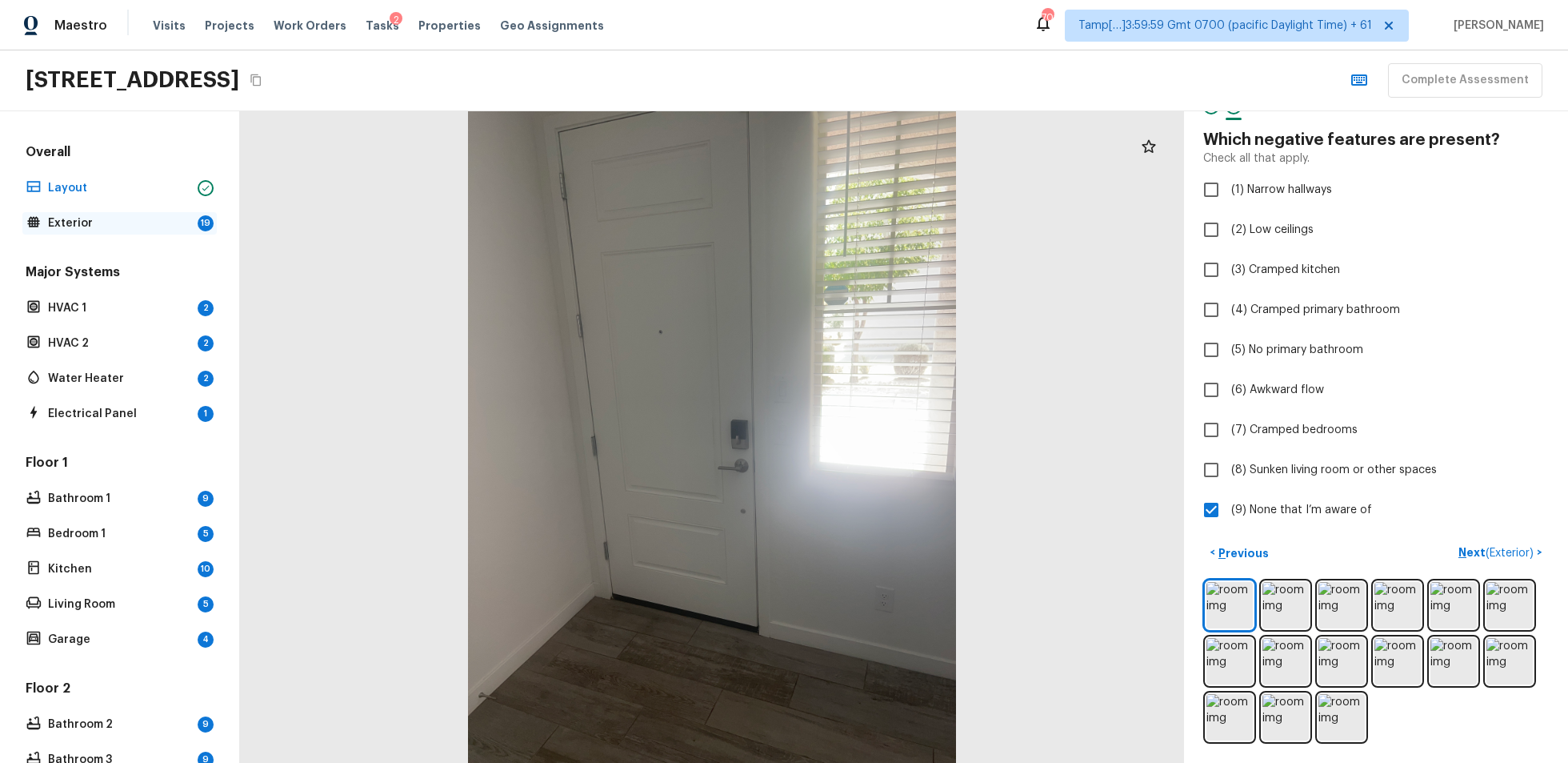
click at [158, 215] on p "Exterior" at bounding box center [119, 223] width 144 height 16
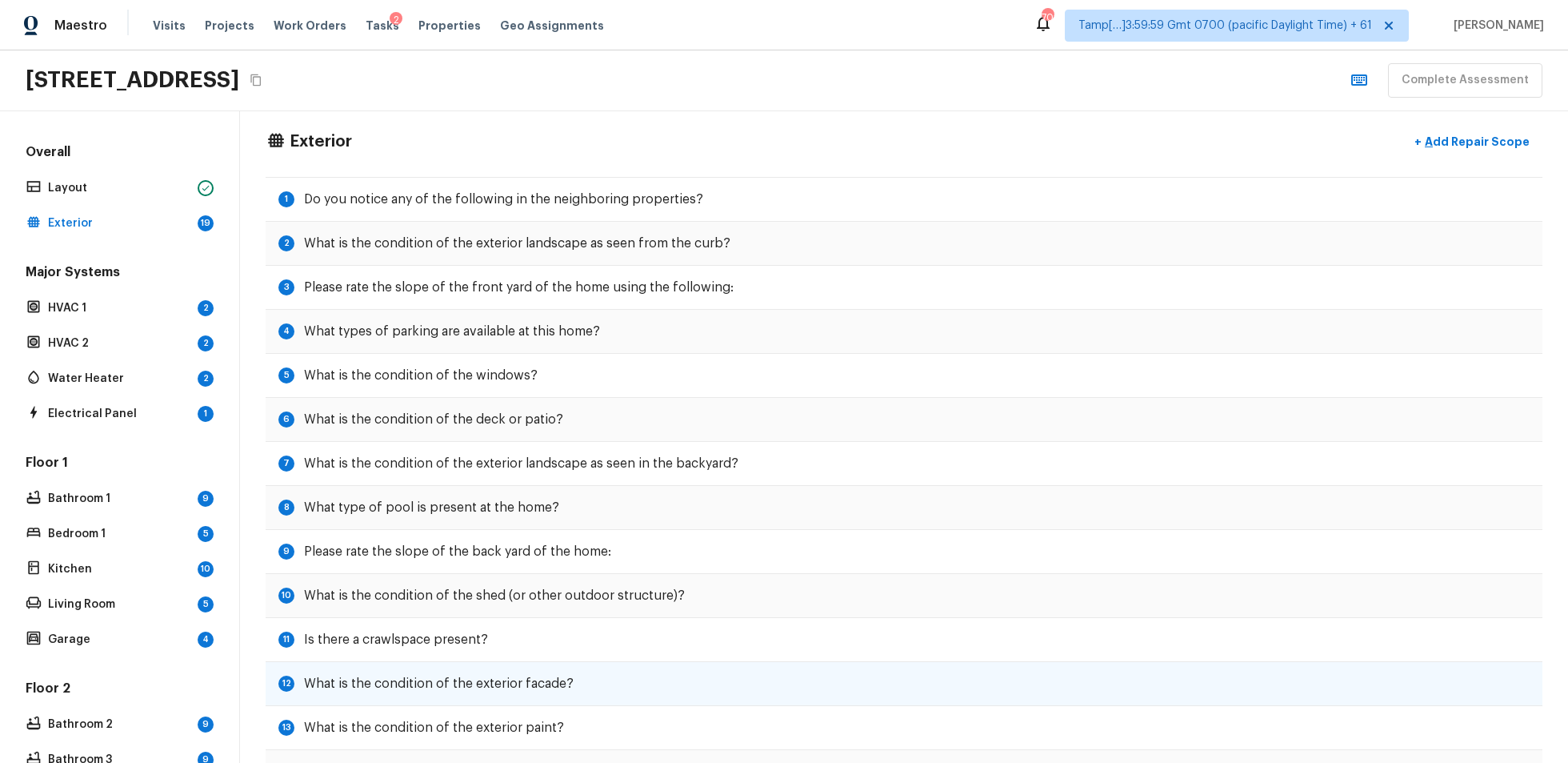
scroll to position [0, 0]
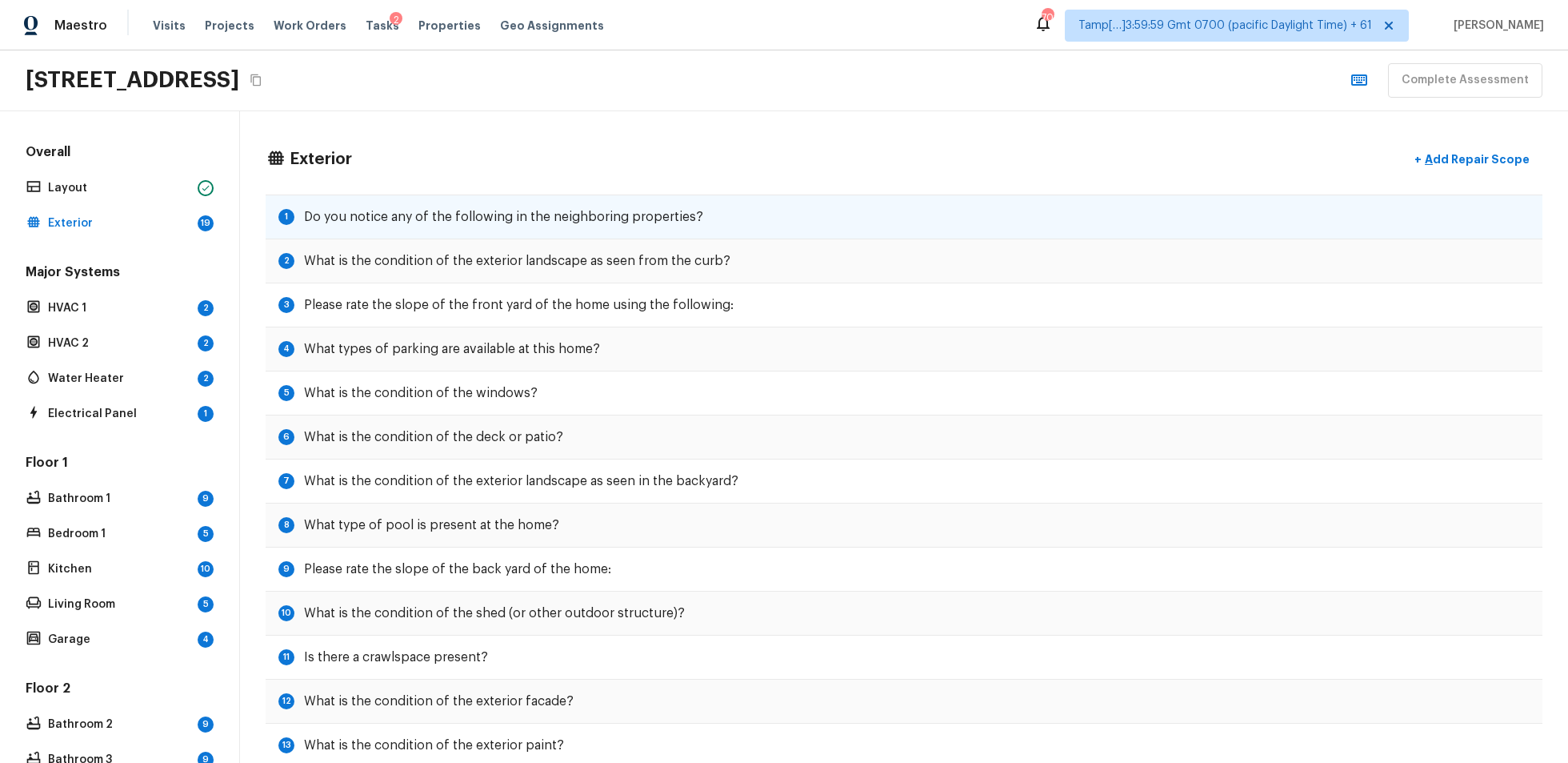
click at [803, 195] on div "1 Do you notice any of the following in the neighboring properties?" at bounding box center [903, 216] width 1277 height 45
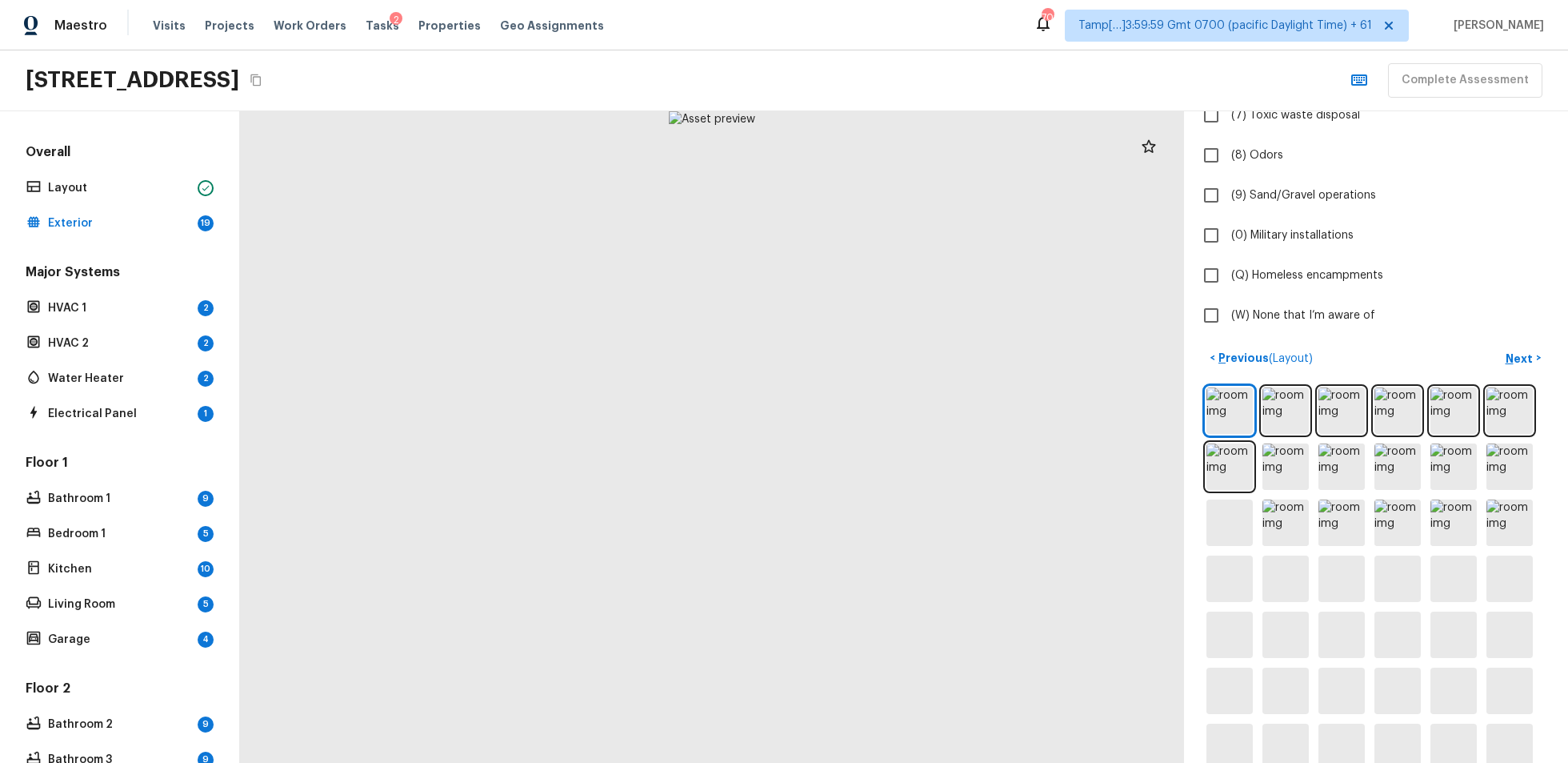
scroll to position [502, 0]
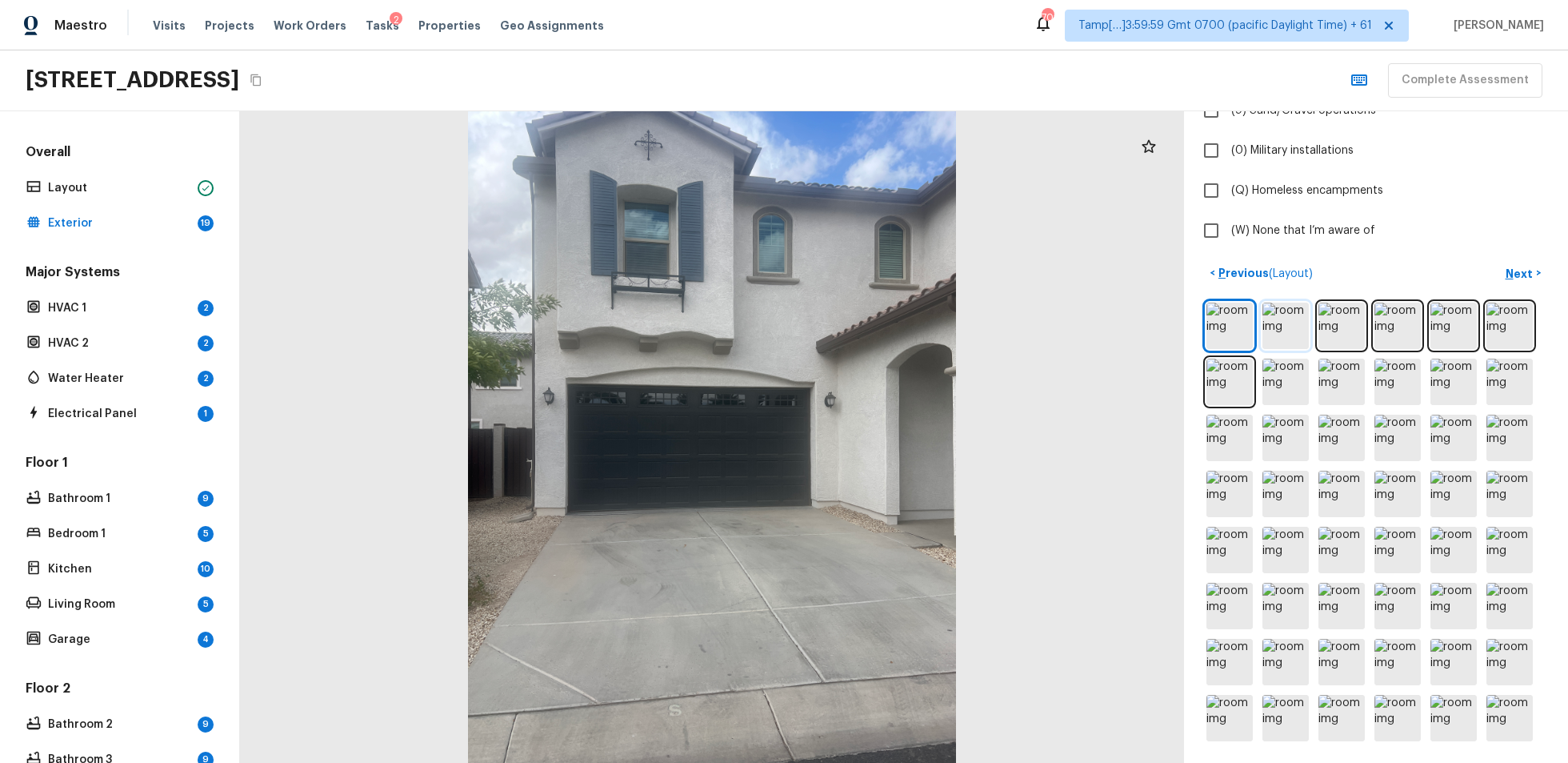
click at [1175, 325] on img at bounding box center [1286, 325] width 47 height 47
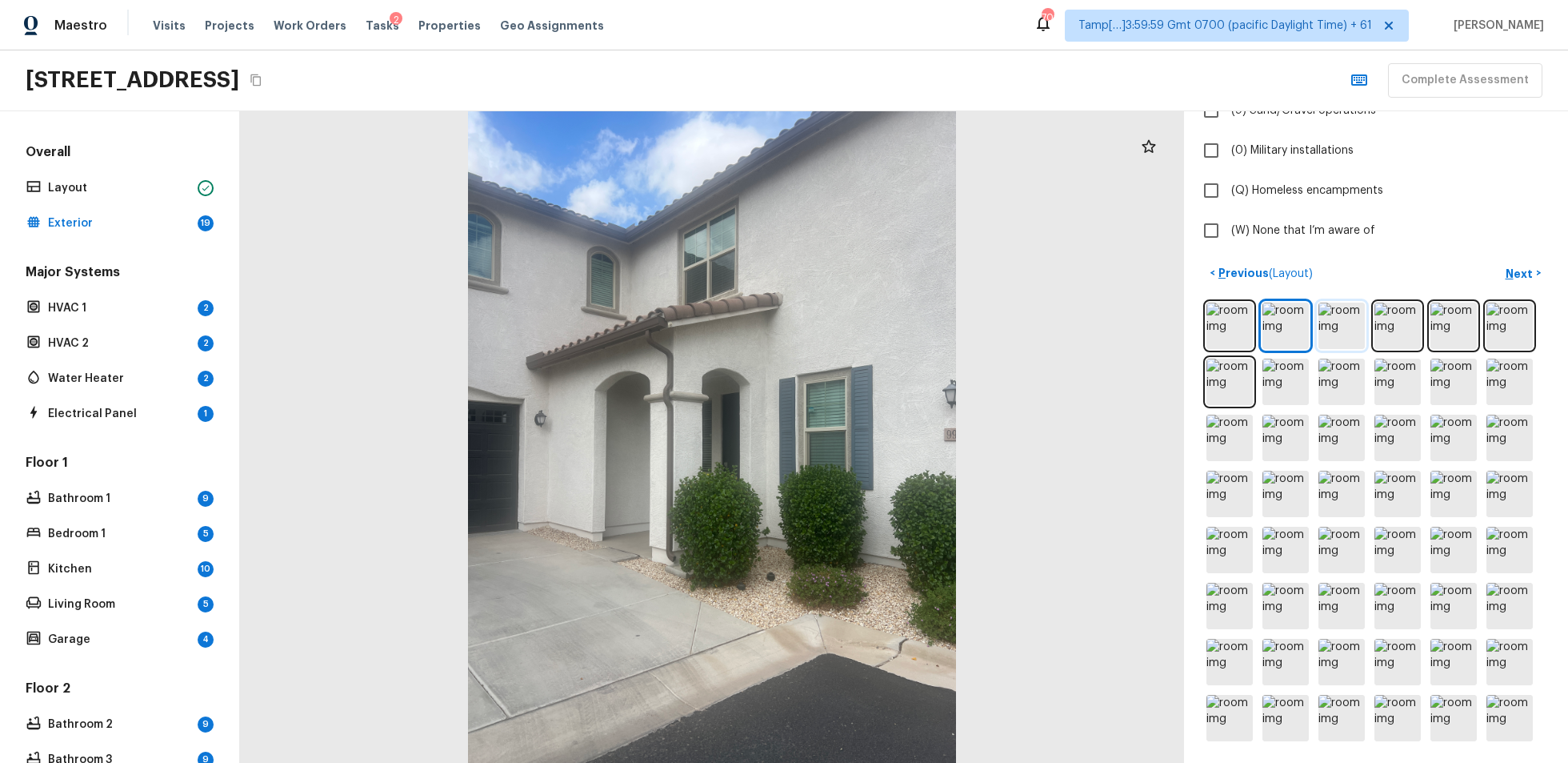
click at [1175, 325] on img at bounding box center [1342, 325] width 47 height 47
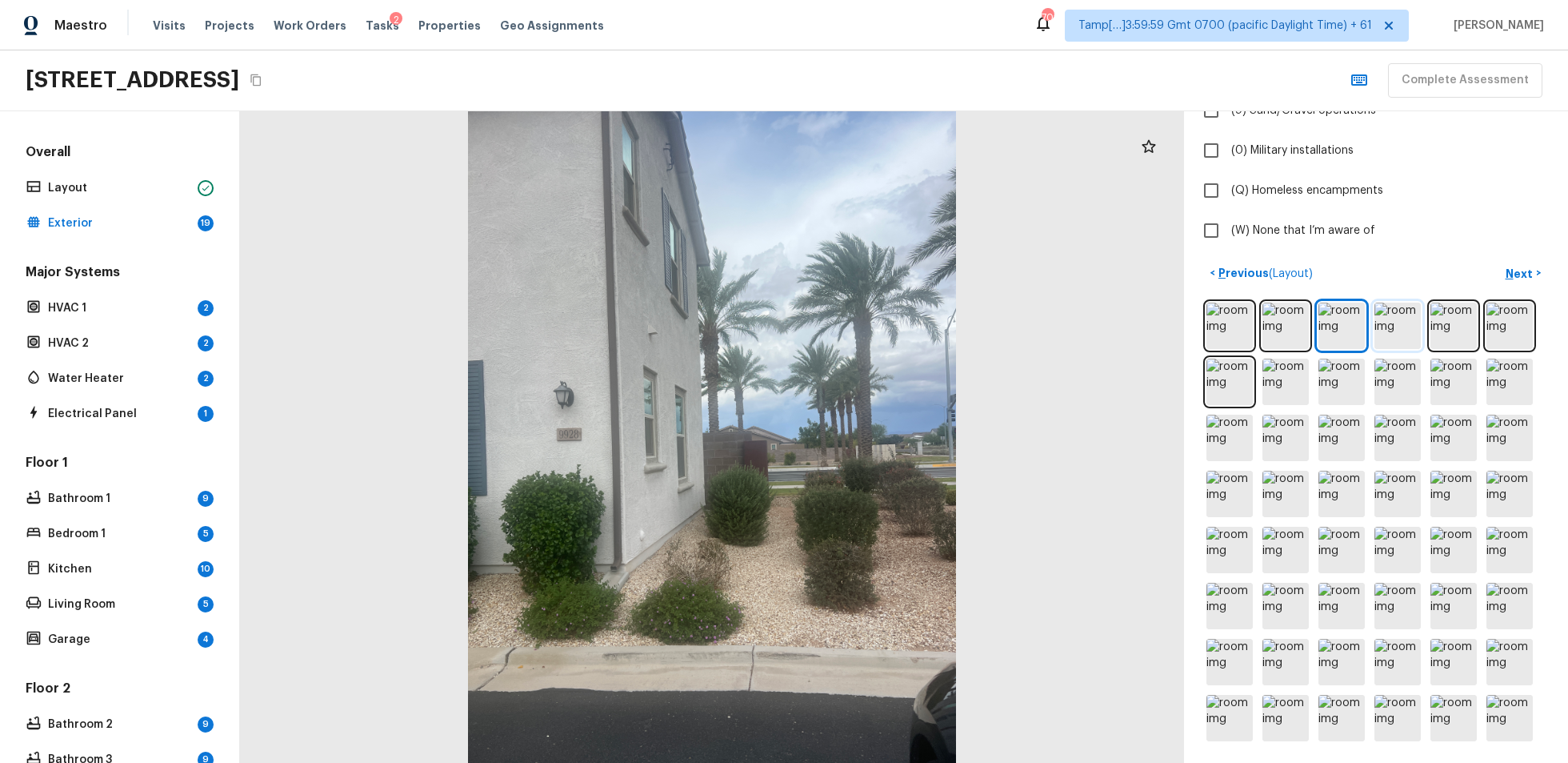
click at [1175, 336] on img at bounding box center [1398, 325] width 47 height 47
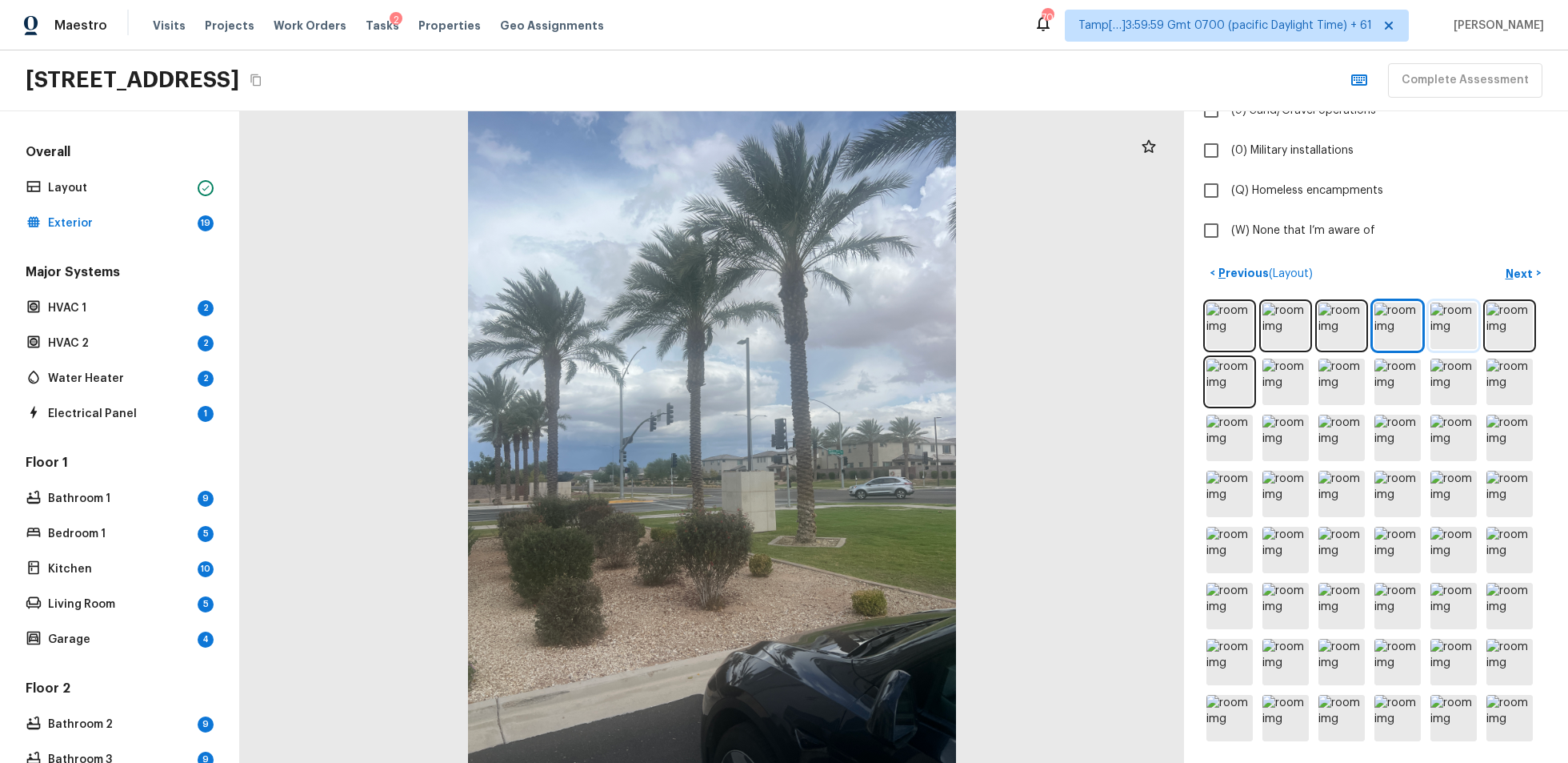
click at [1175, 321] on img at bounding box center [1454, 325] width 47 height 47
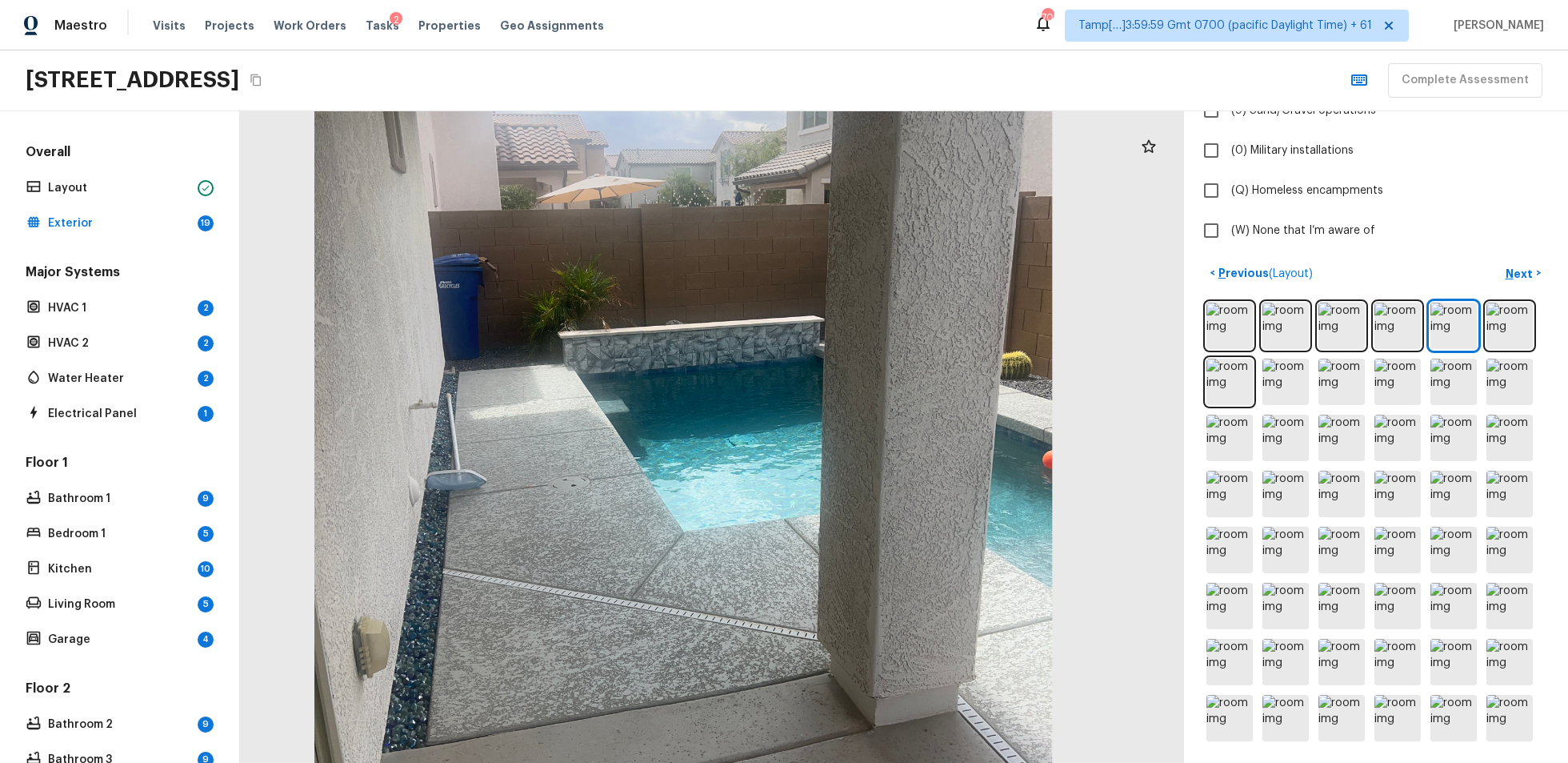
click at [1175, 384] on div "Exterior + Add Repair Scope 1 2 3 4 5 6 7 8 9 10 11 12 13 14 15 16 17 18 19 Do …" at bounding box center [1376, 437] width 384 height 652
click at [1175, 377] on img at bounding box center [1229, 382] width 47 height 47
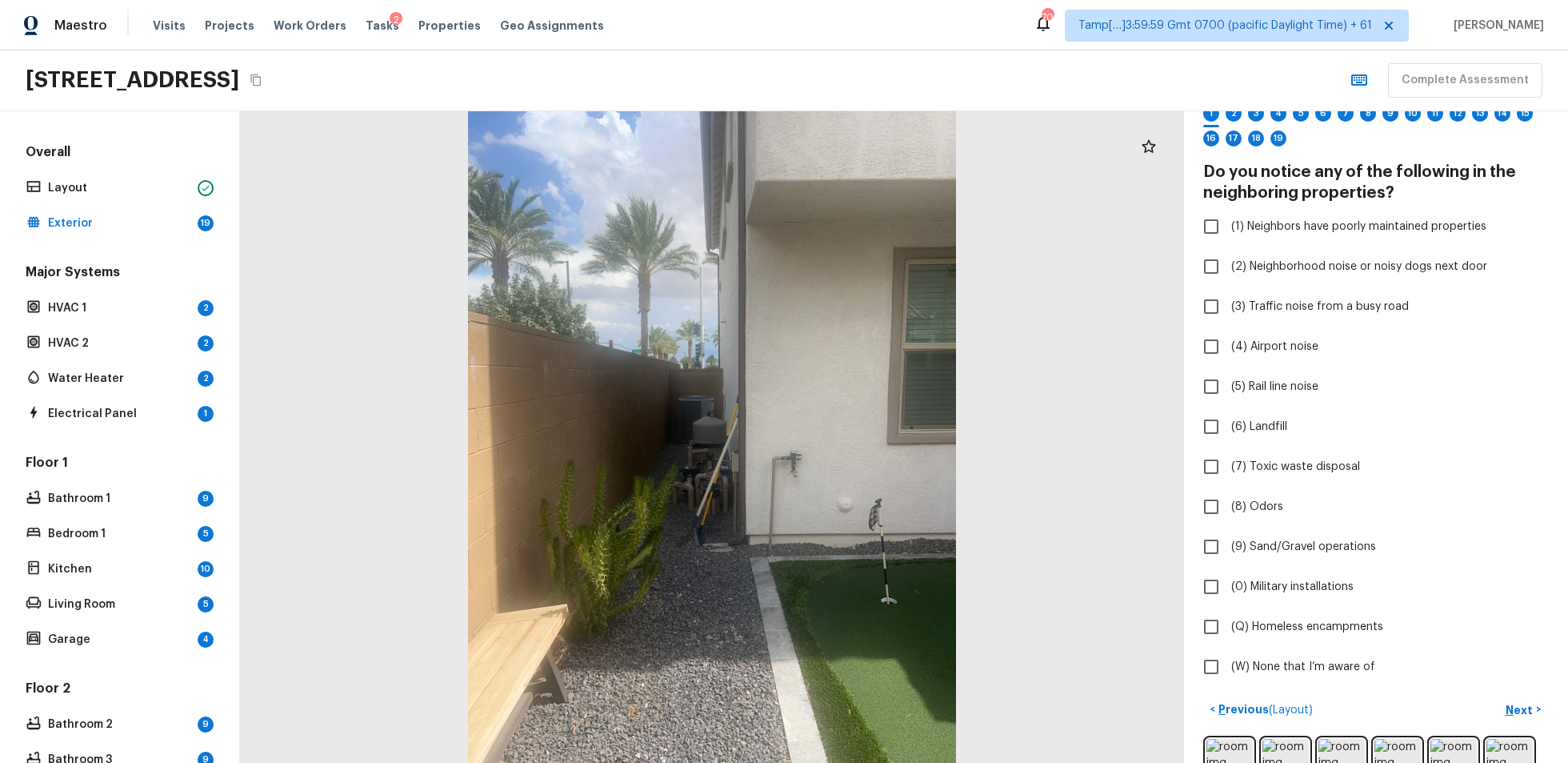
scroll to position [0, 0]
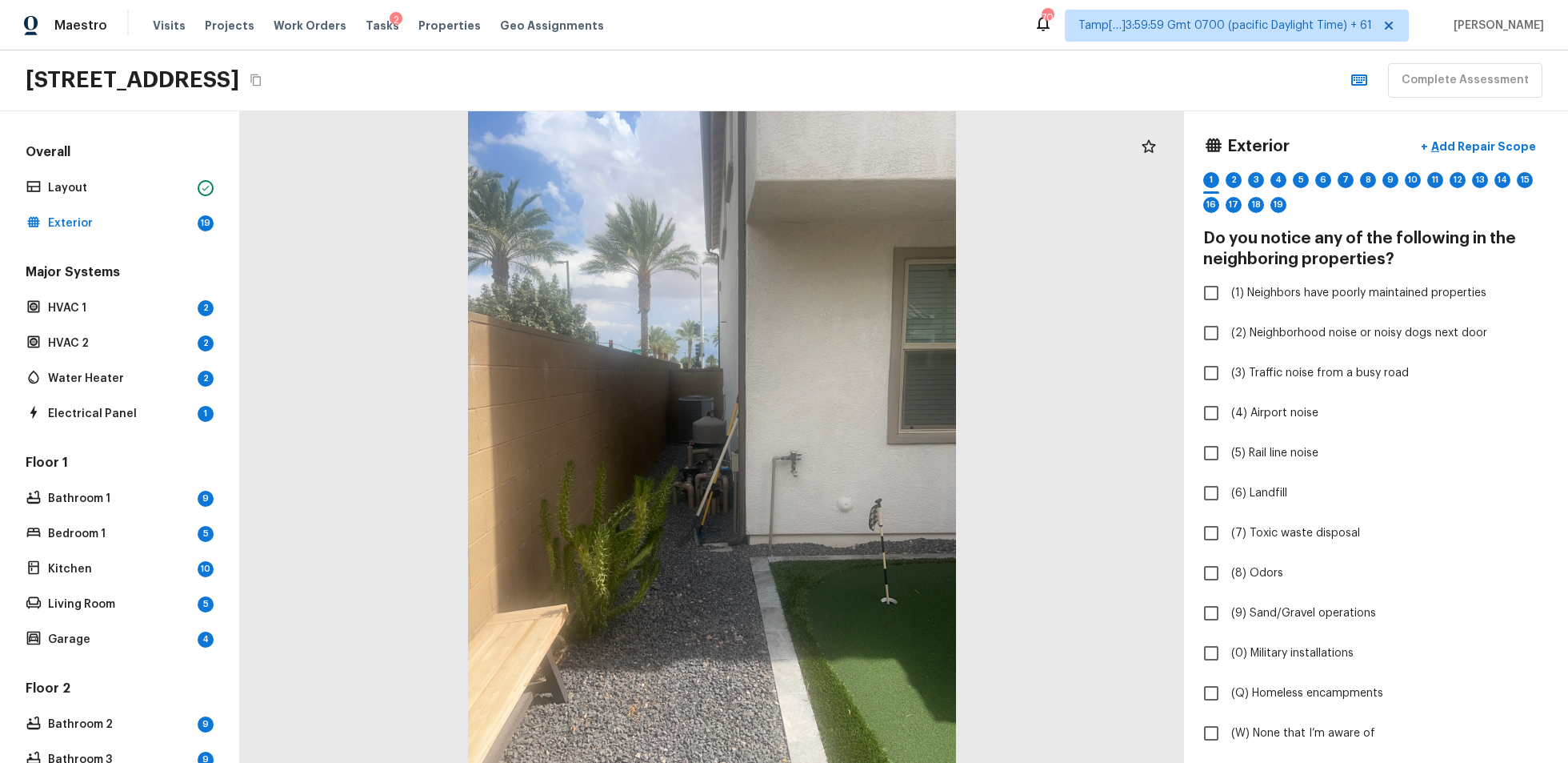
click at [1175, 169] on div "Exterior + Add Repair Scope 1 2 3 4 5 6 7 8 9 10 11 12 13 14 15 16 17 18 19" at bounding box center [1377, 176] width 346 height 92
click at [1175, 175] on div "2" at bounding box center [1233, 180] width 16 height 16
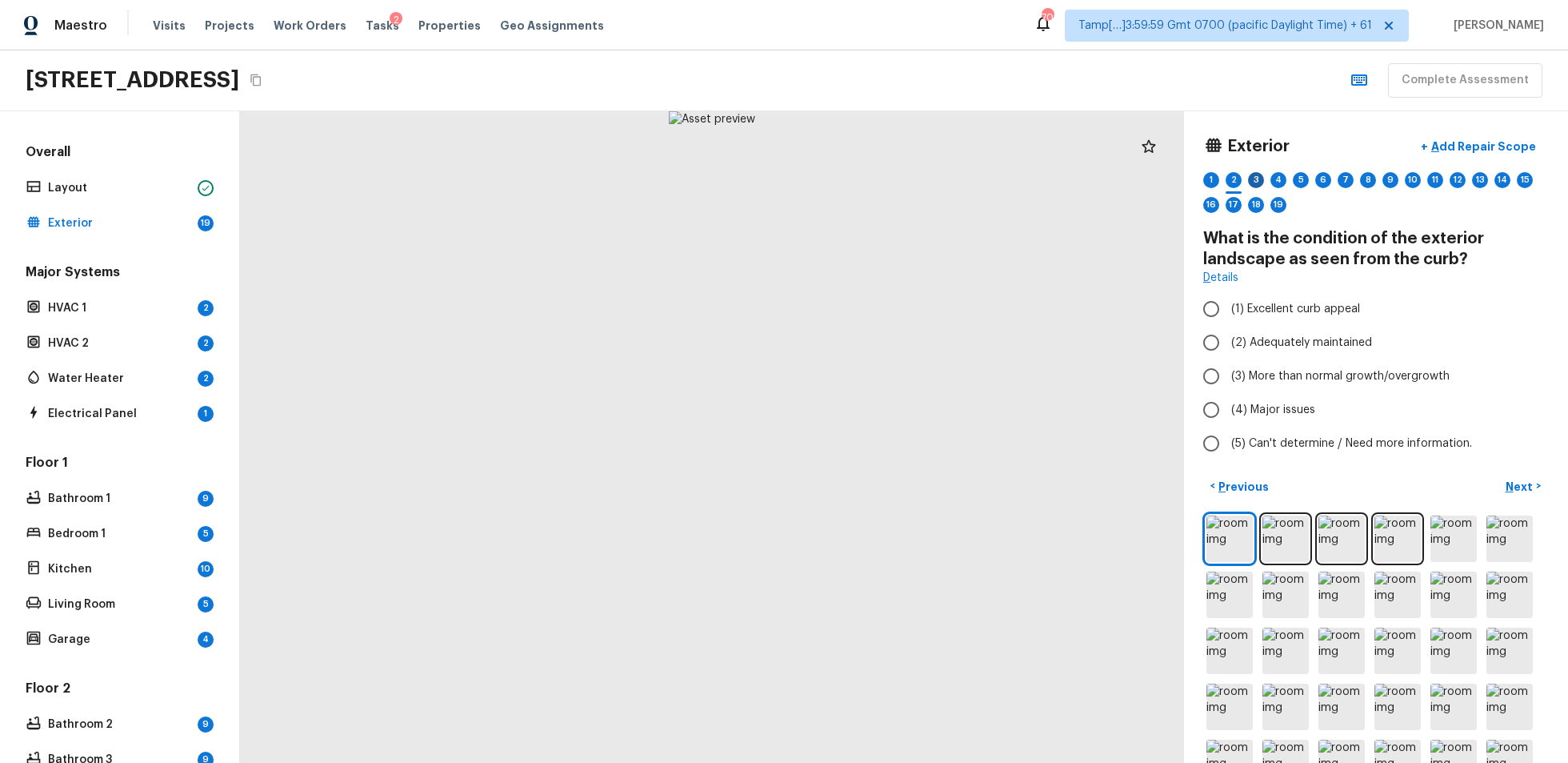
click at [1175, 175] on div "3" at bounding box center [1256, 180] width 16 height 16
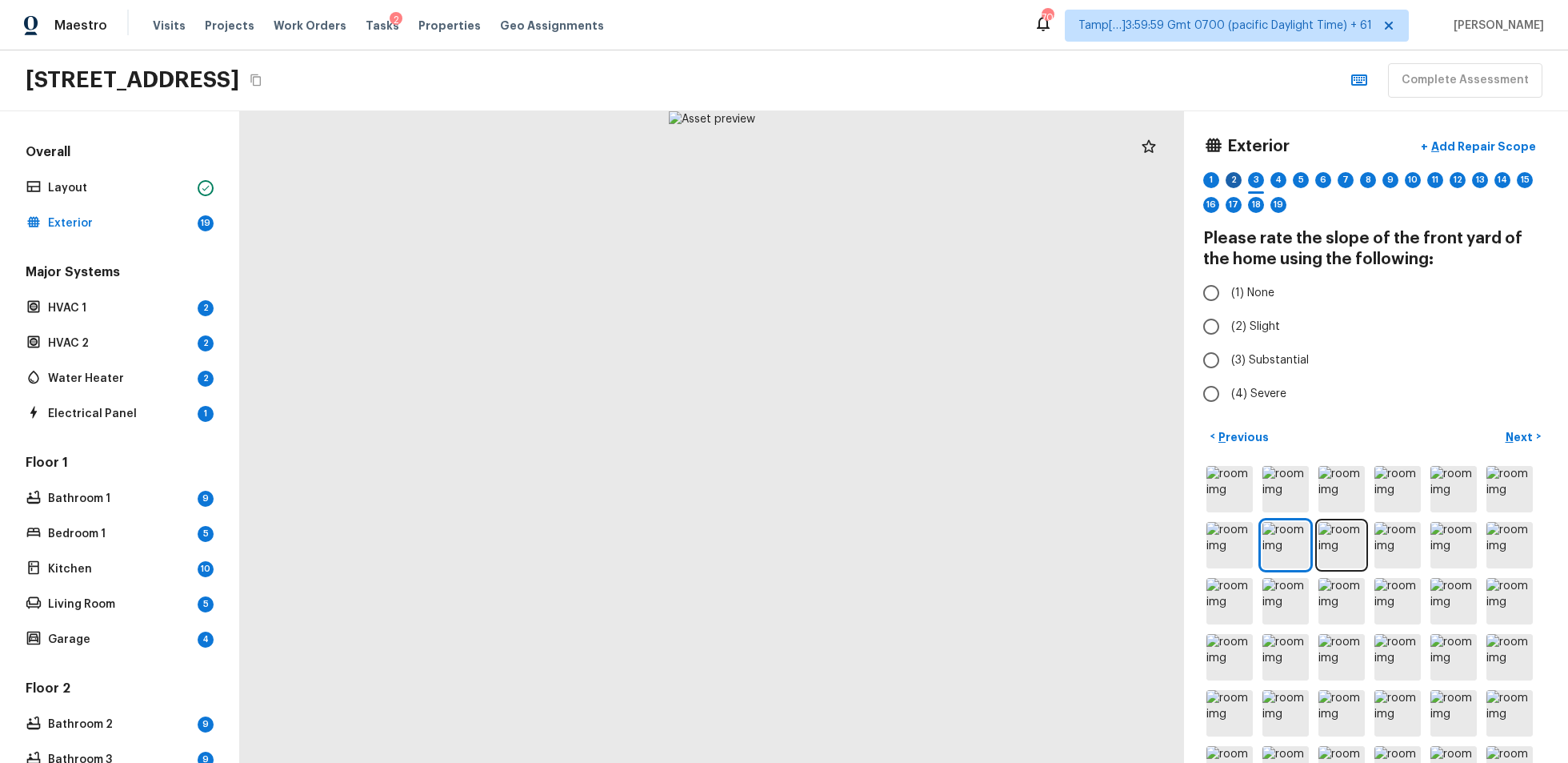
click at [1175, 175] on div "2" at bounding box center [1233, 180] width 16 height 16
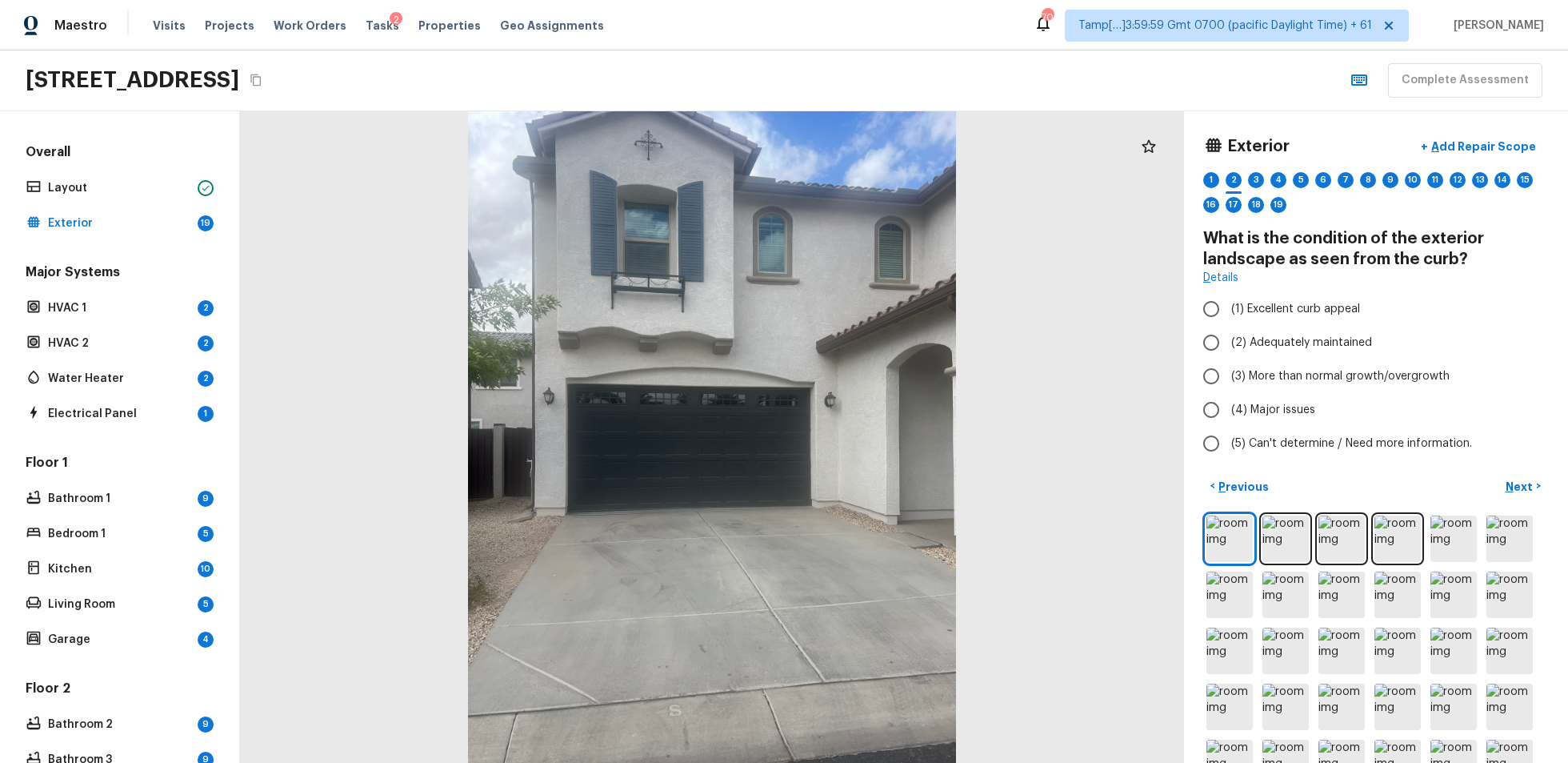
click at [1175, 176] on div "1 2 3 4 5 6 7 8 9 10 11 12 13 14 15 16 17 18 19" at bounding box center [1377, 197] width 346 height 49
click at [1175, 176] on div "3" at bounding box center [1256, 180] width 16 height 16
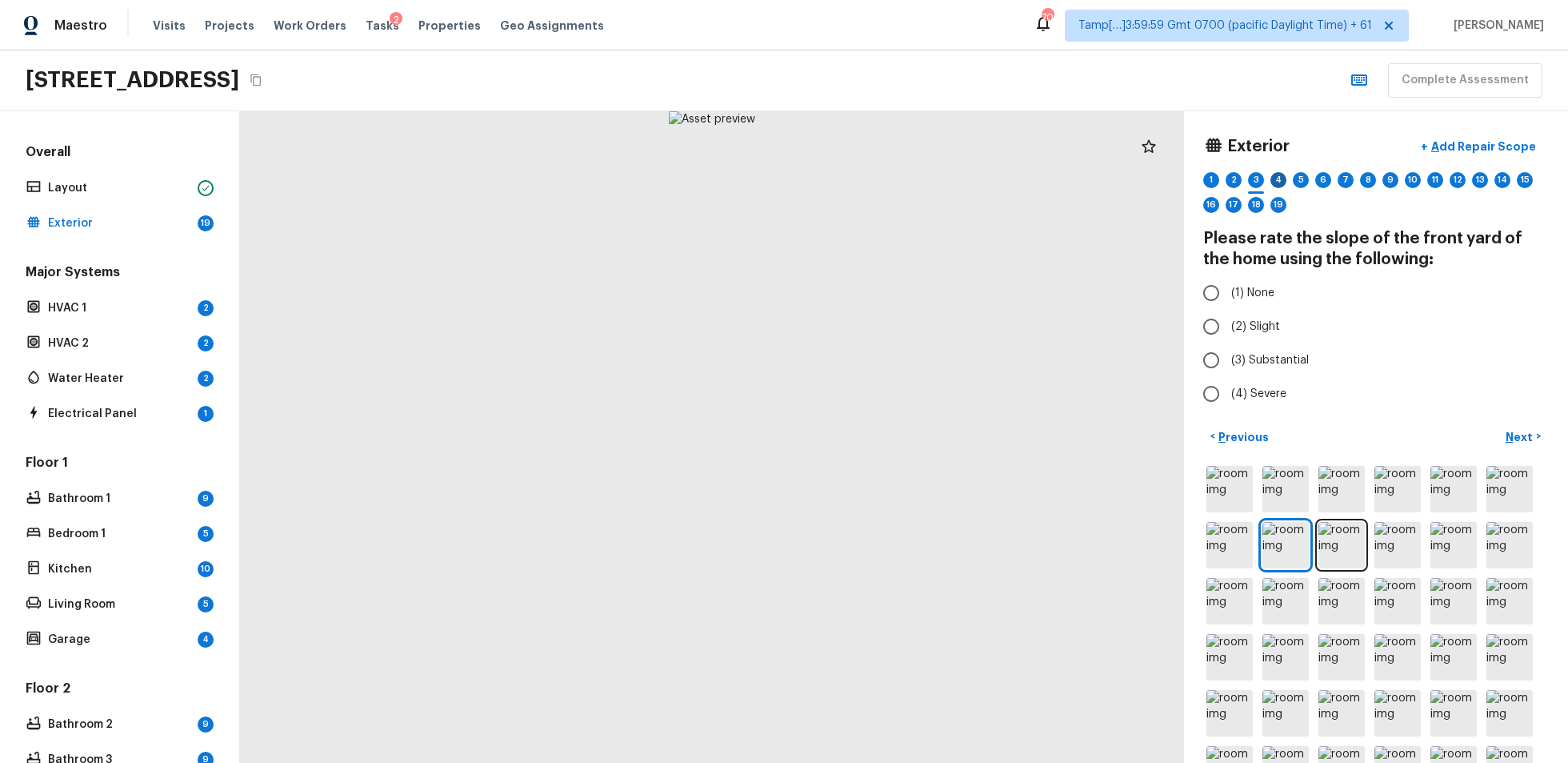
click at [1175, 177] on div "4" at bounding box center [1278, 180] width 16 height 16
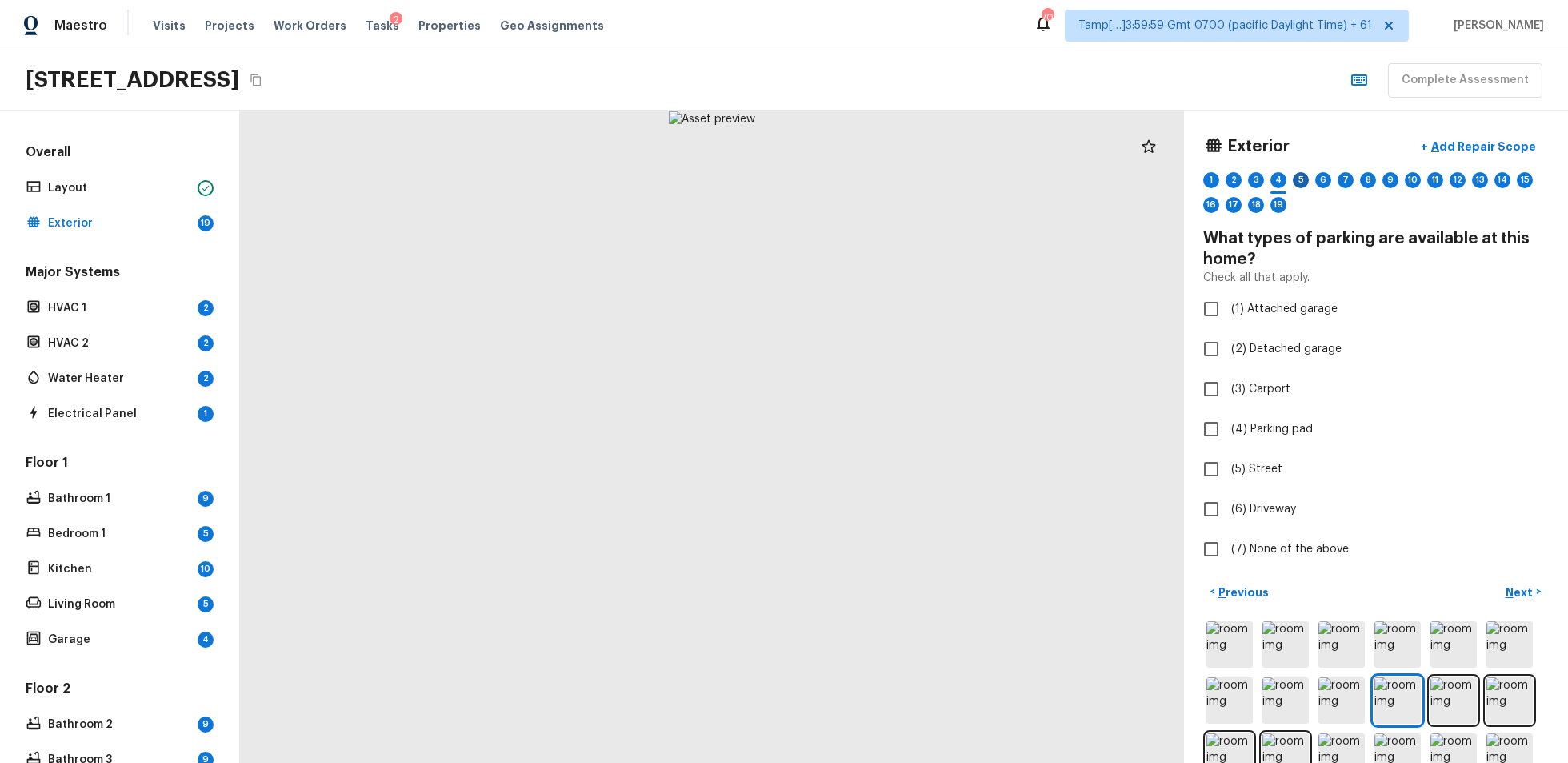
click at [1175, 177] on div "5" at bounding box center [1301, 180] width 16 height 16
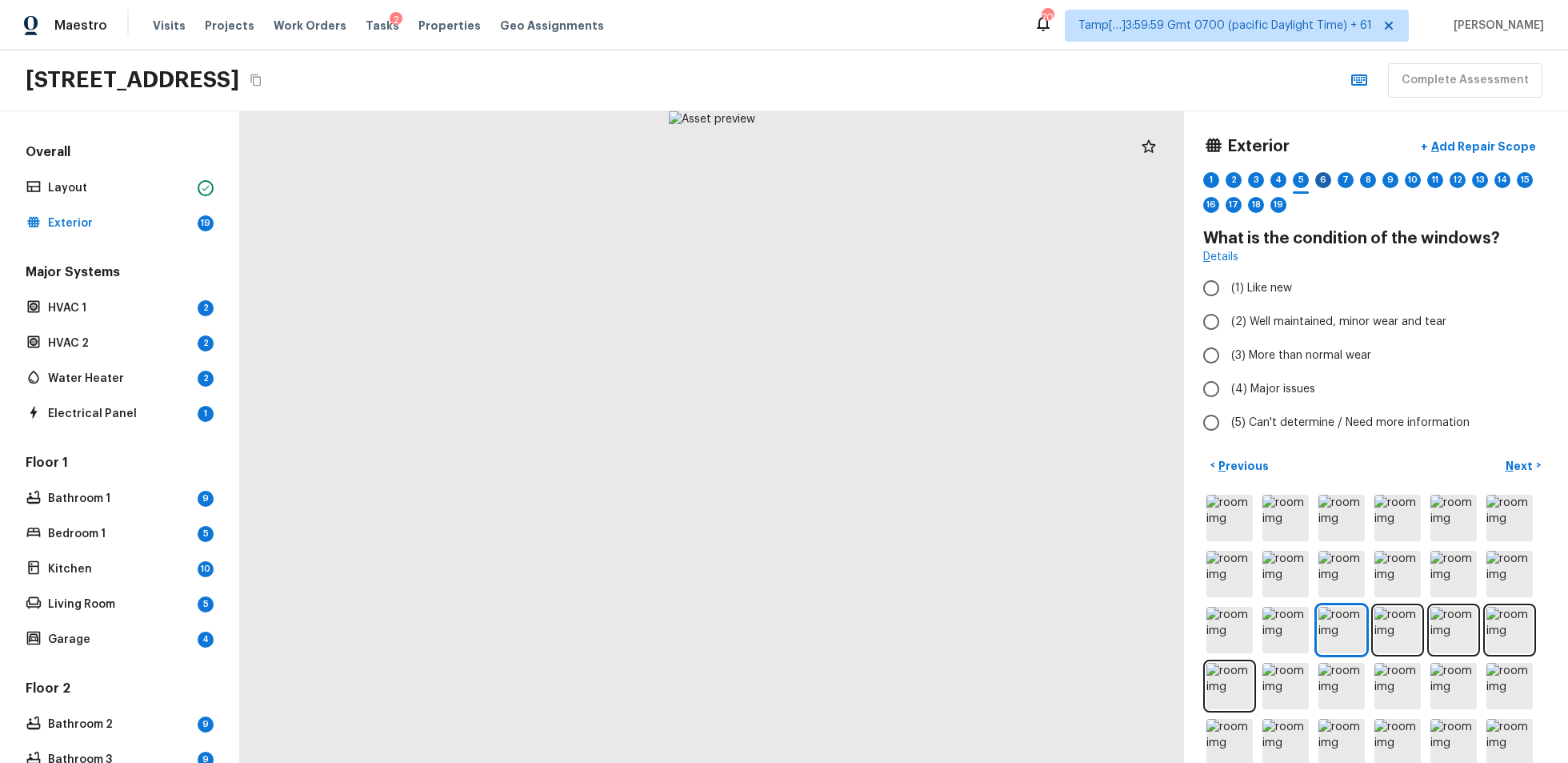
click at [1175, 176] on div "6" at bounding box center [1323, 180] width 16 height 16
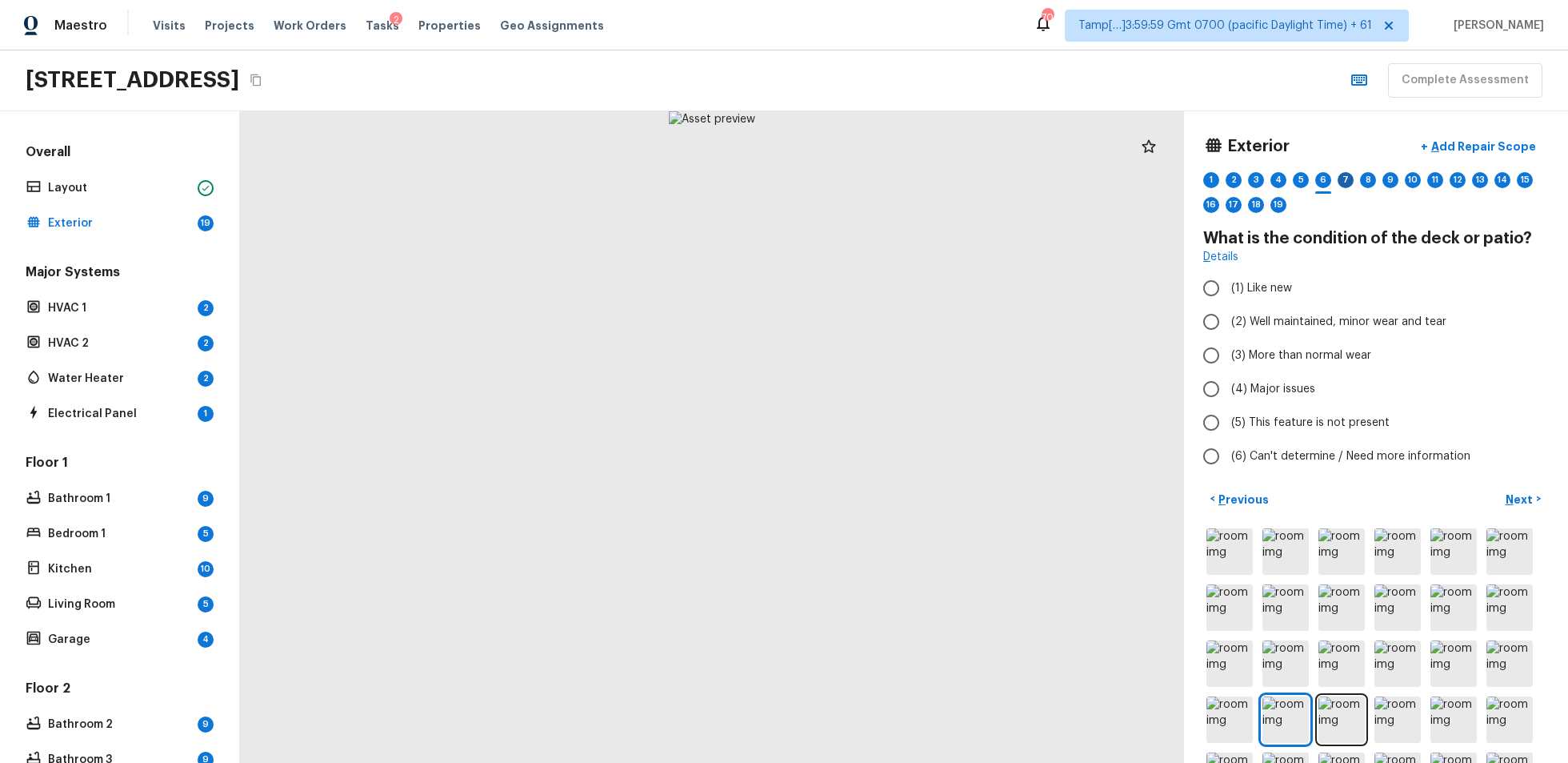
click at [1175, 176] on div "7" at bounding box center [1345, 180] width 16 height 16
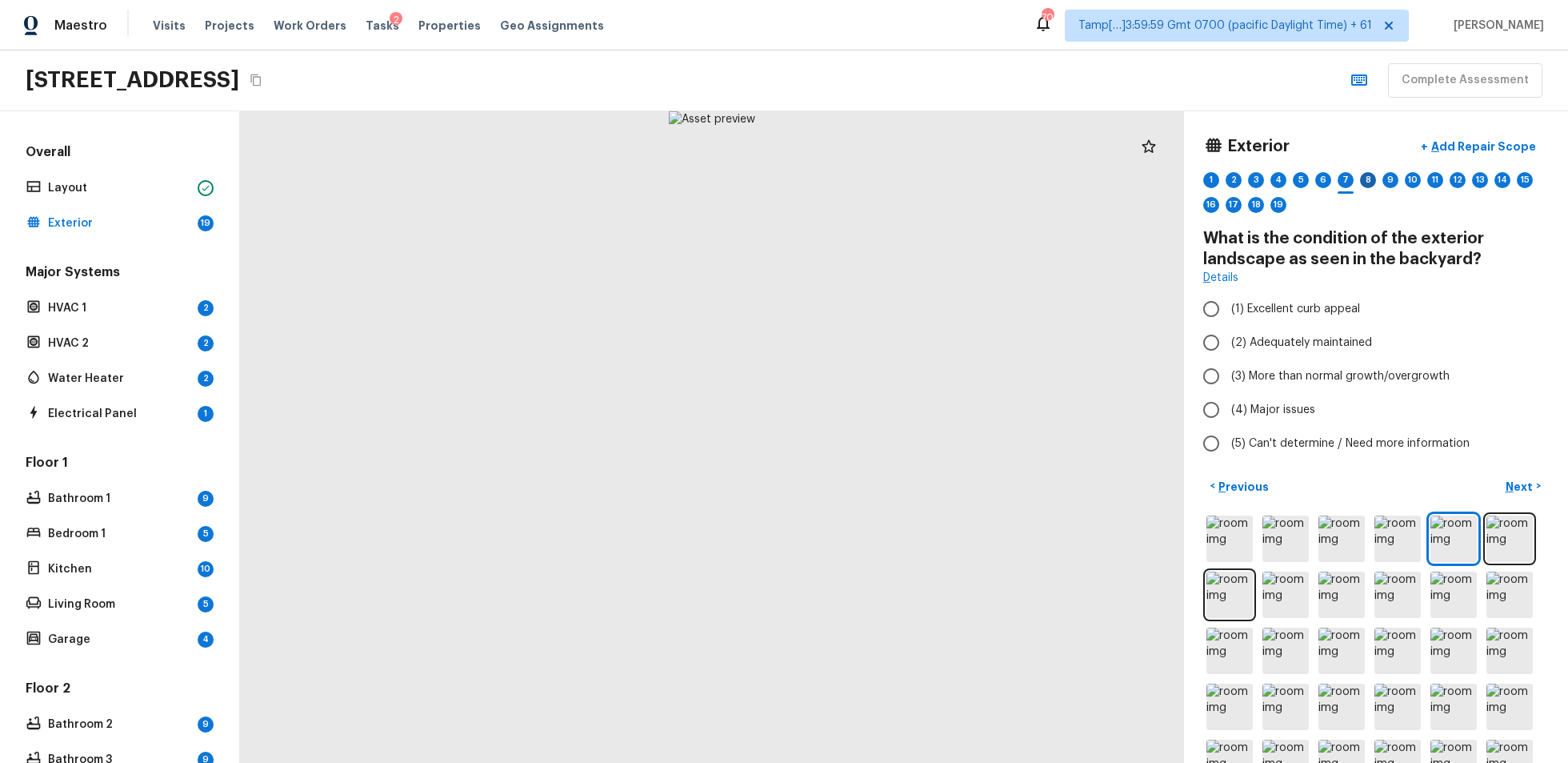
click at [1175, 177] on div "8" at bounding box center [1368, 180] width 16 height 16
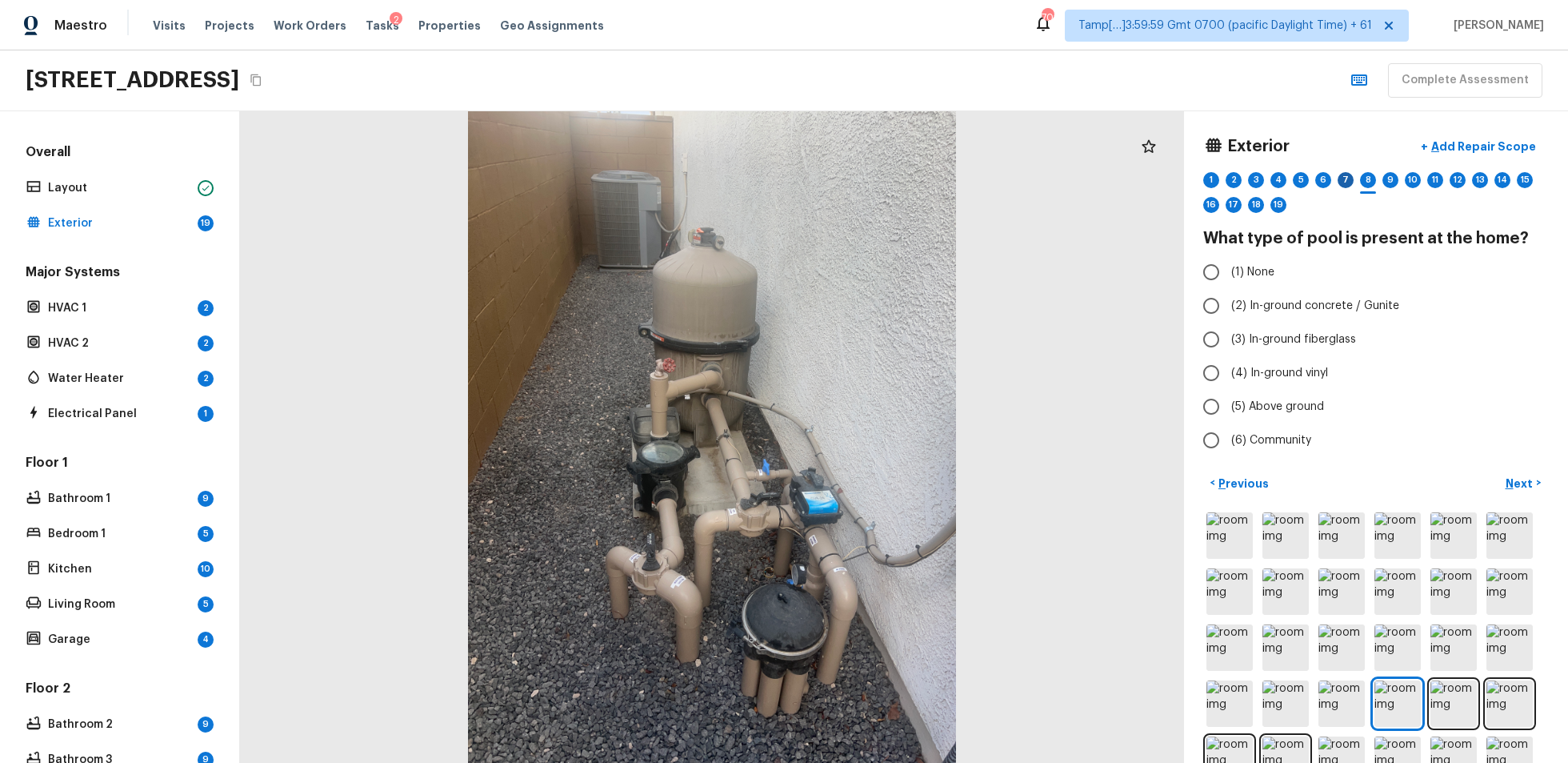
click at [1175, 180] on div "7" at bounding box center [1345, 180] width 16 height 16
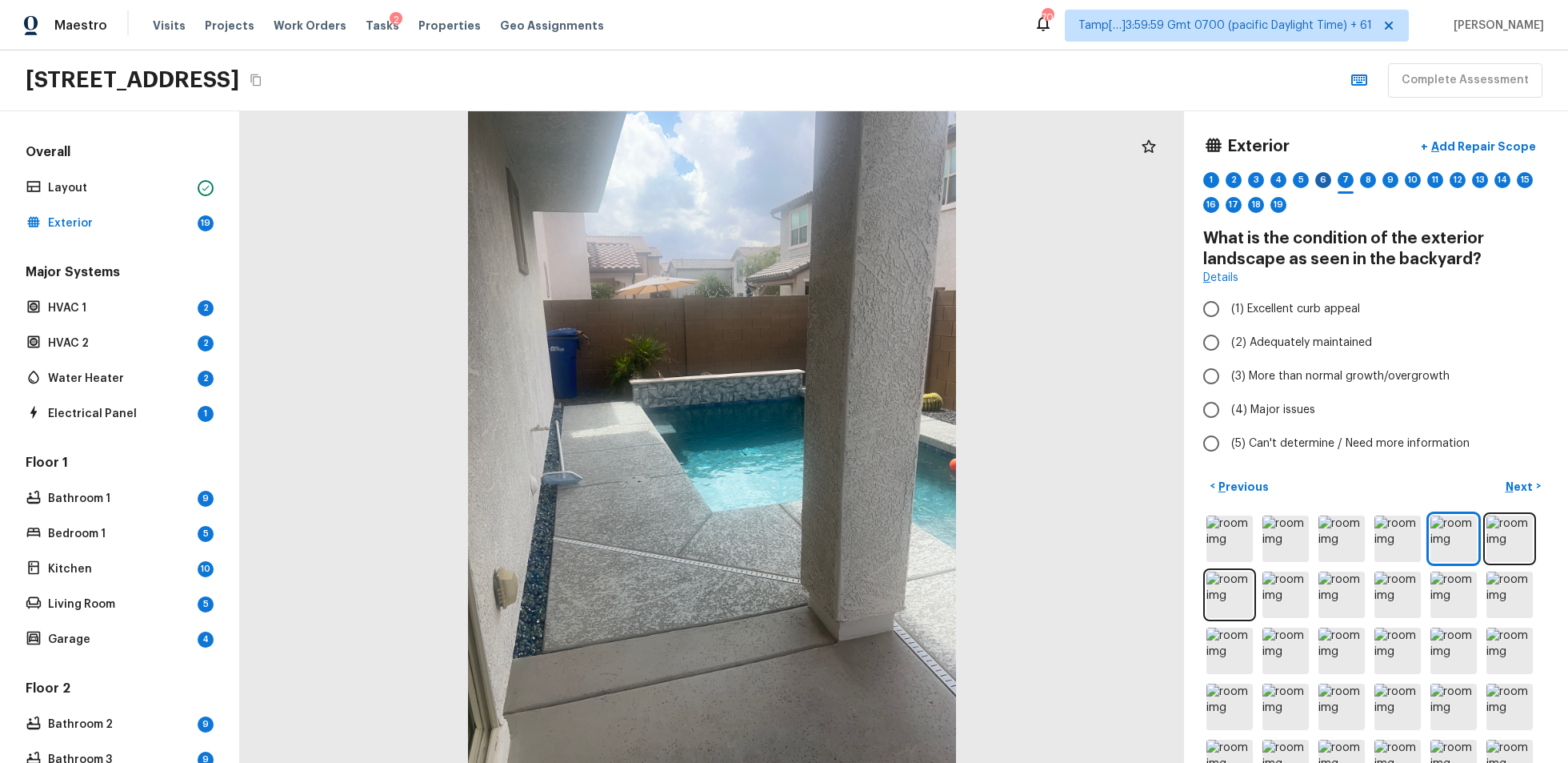
click at [1175, 178] on div "6" at bounding box center [1323, 180] width 16 height 16
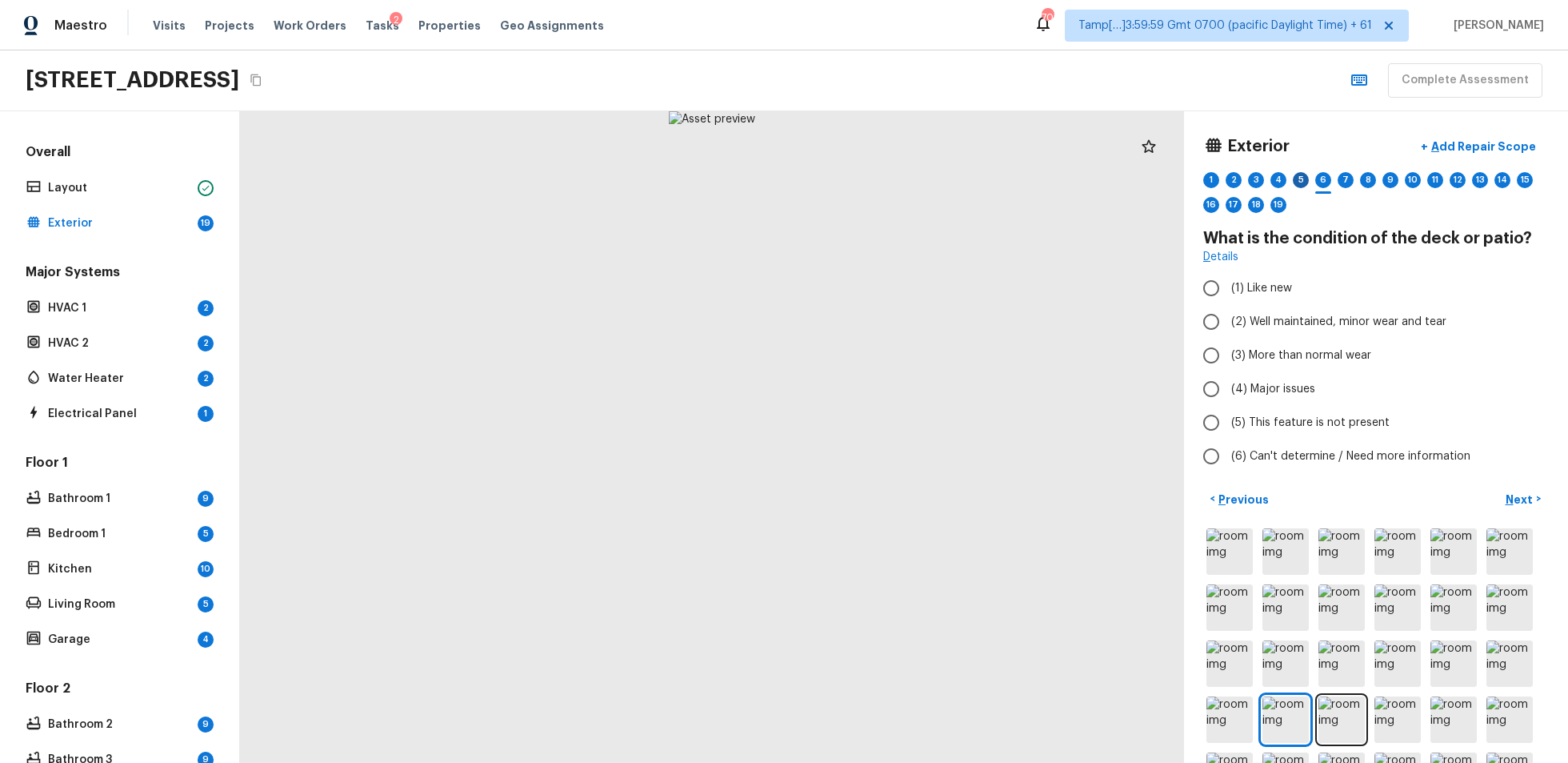
click at [1175, 179] on div "5" at bounding box center [1301, 180] width 16 height 16
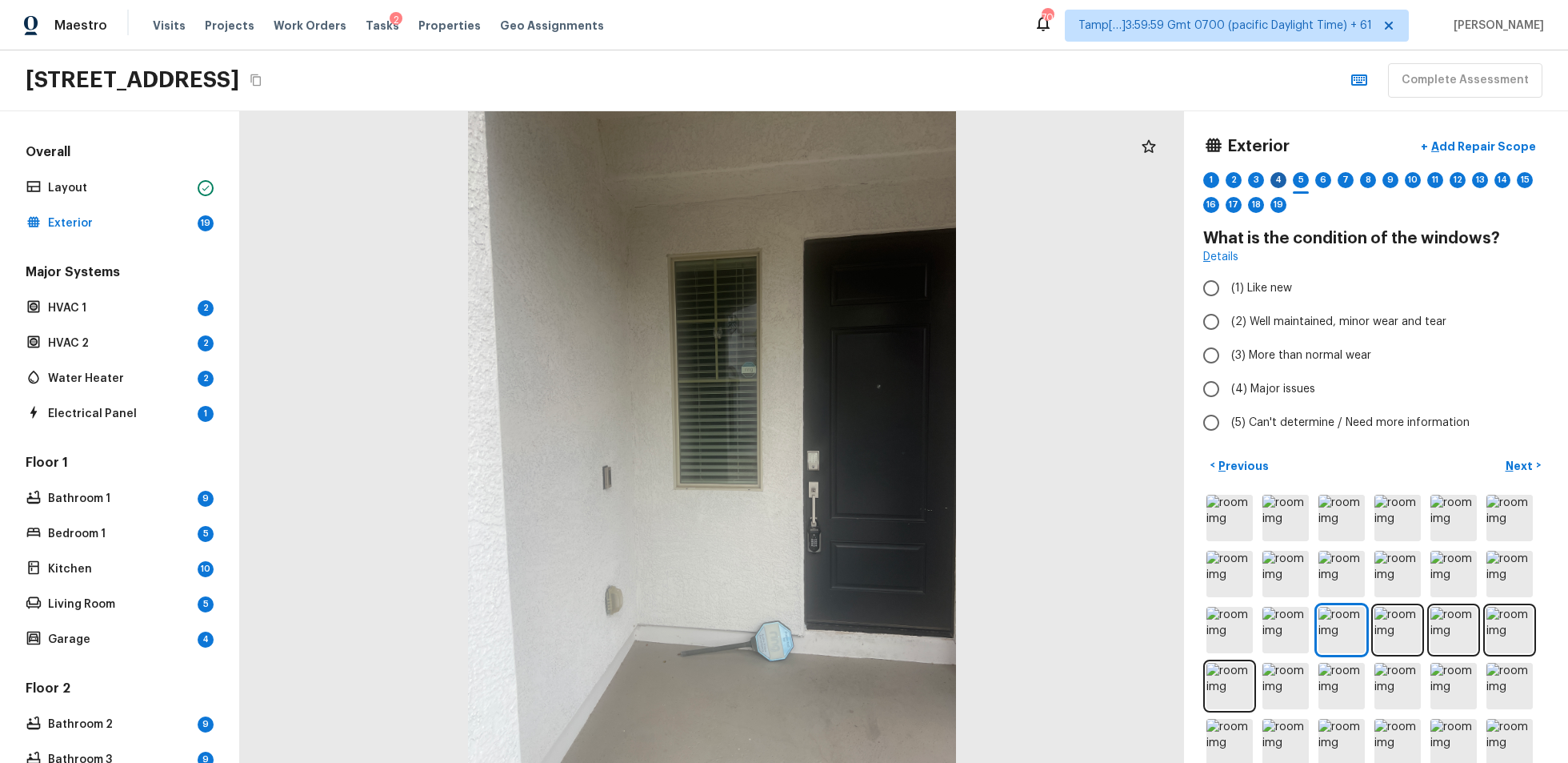
click at [1175, 179] on div "4" at bounding box center [1278, 180] width 16 height 16
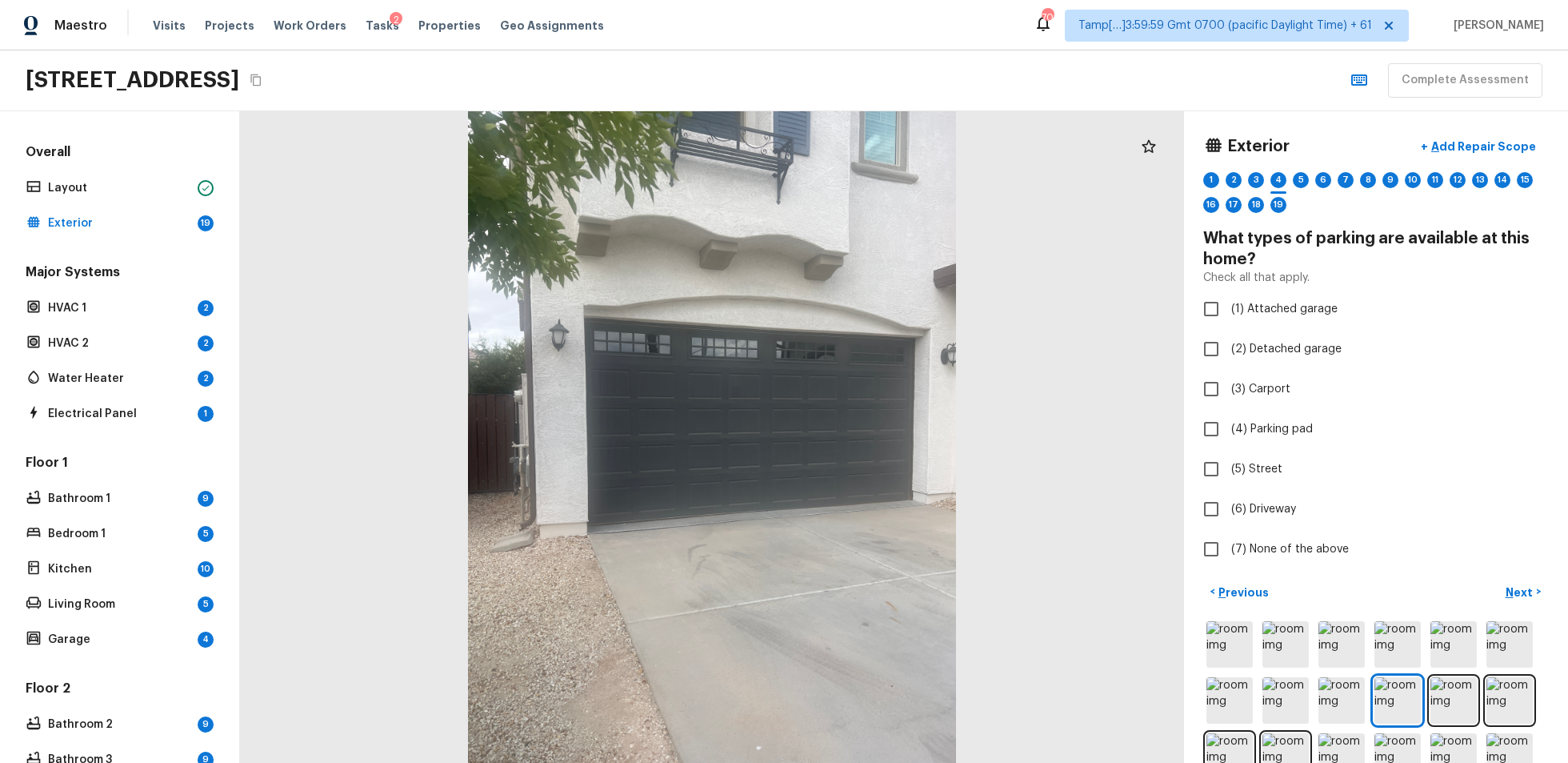
click at [1175, 184] on div "2" at bounding box center [1233, 185] width 16 height 25
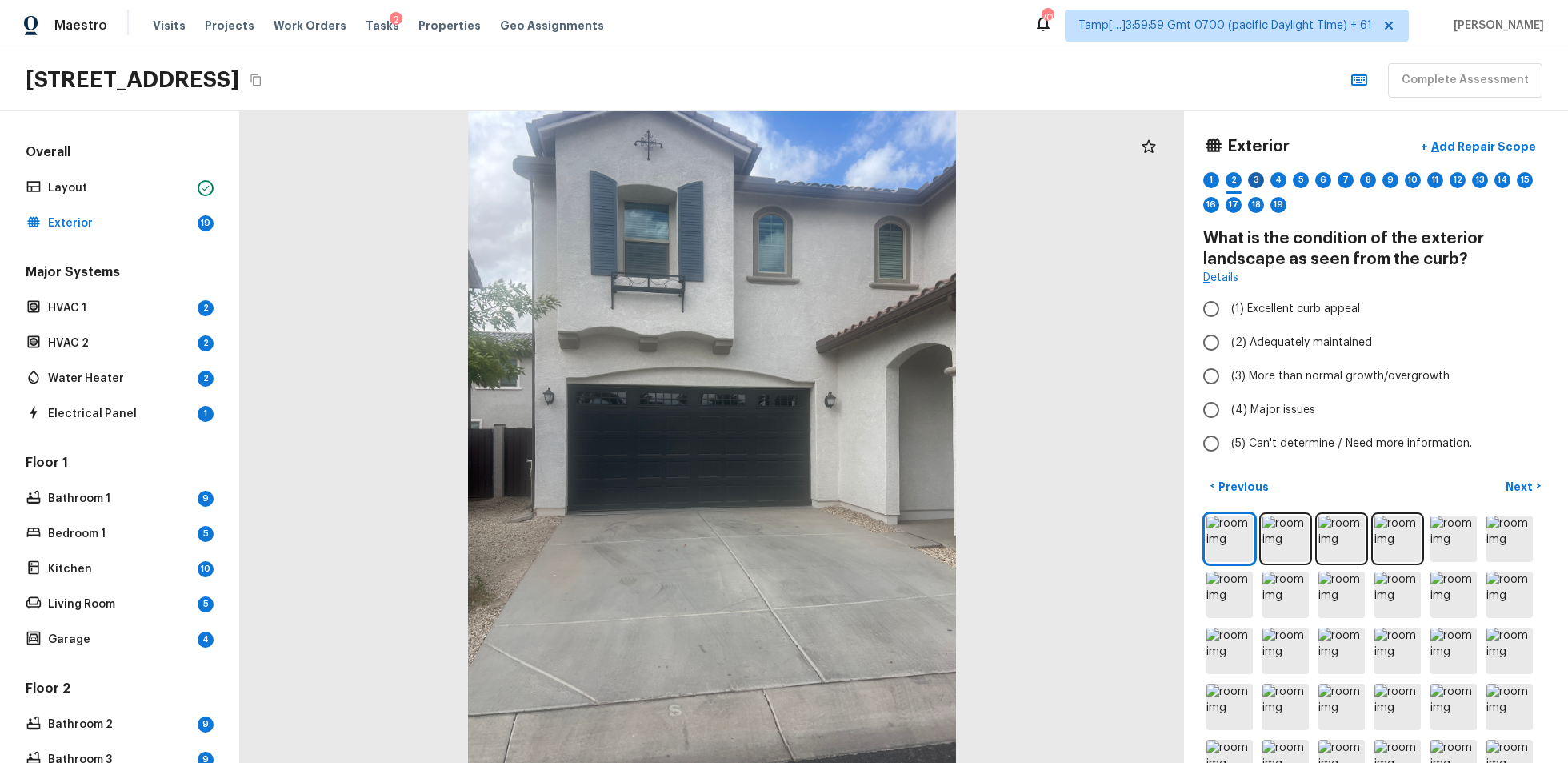
click at [1175, 178] on div "3" at bounding box center [1256, 180] width 16 height 16
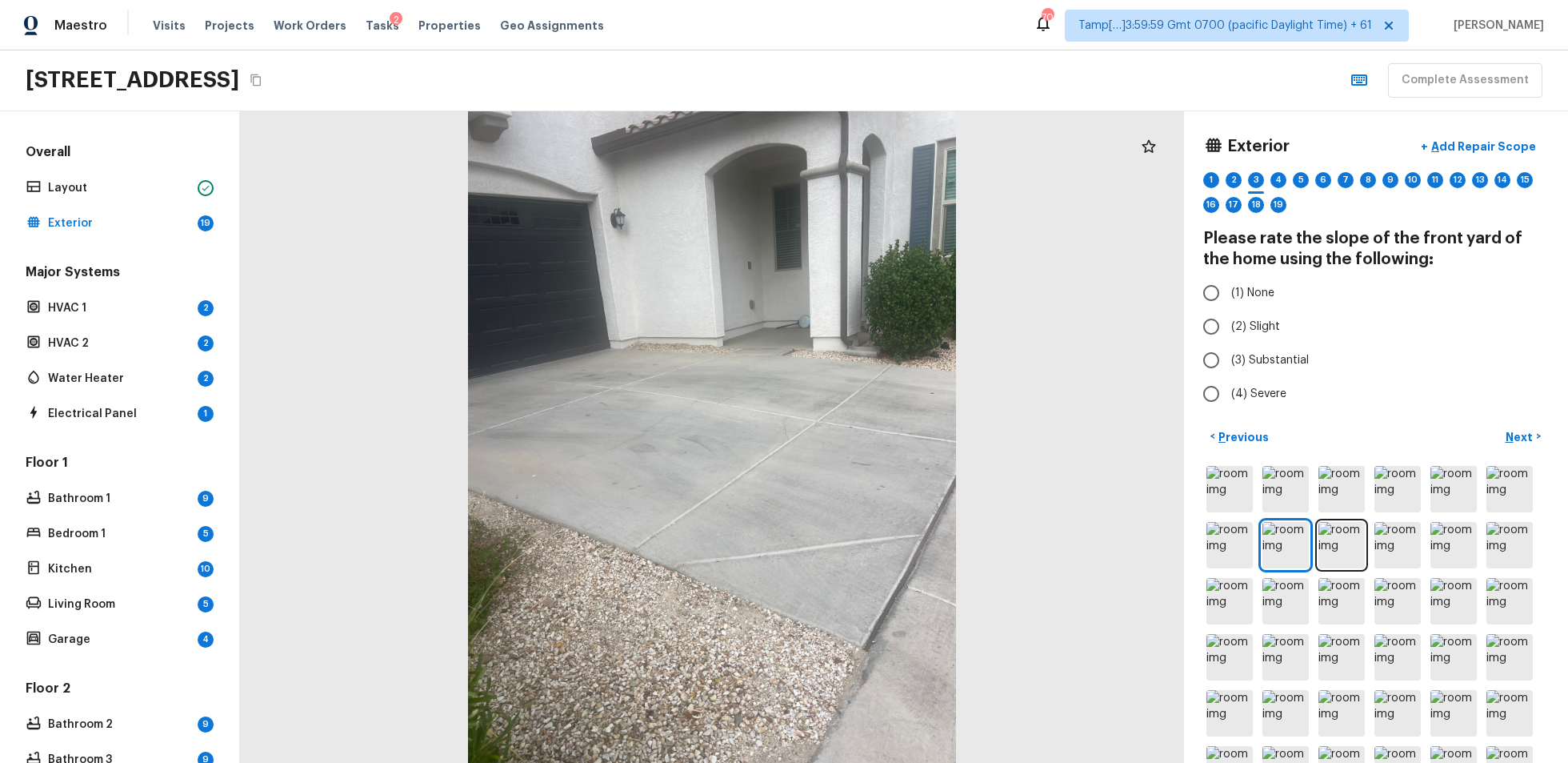
click at [1175, 172] on div "7" at bounding box center [1345, 185] width 16 height 25
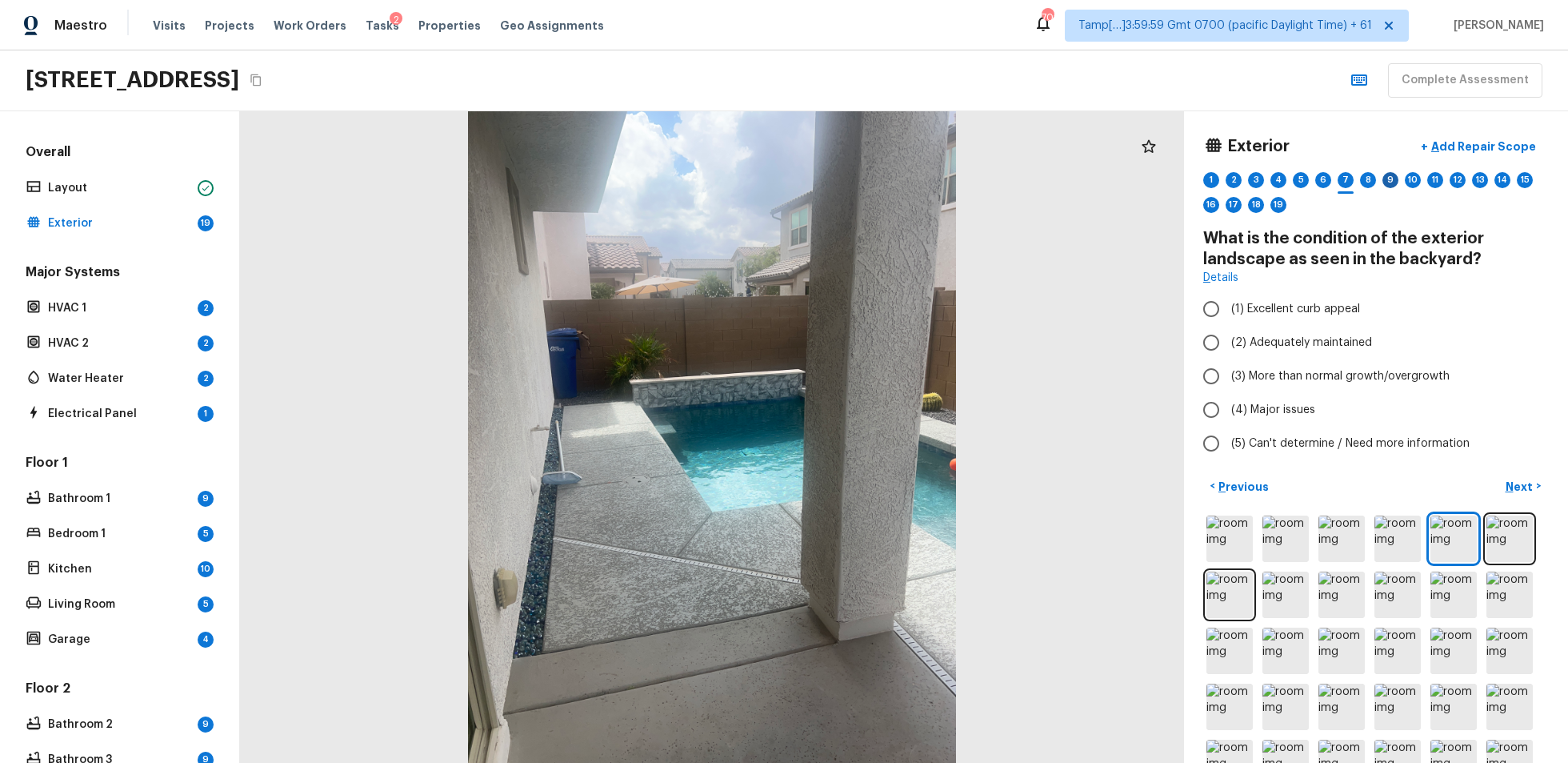
click at [1175, 174] on div "9" at bounding box center [1390, 180] width 16 height 16
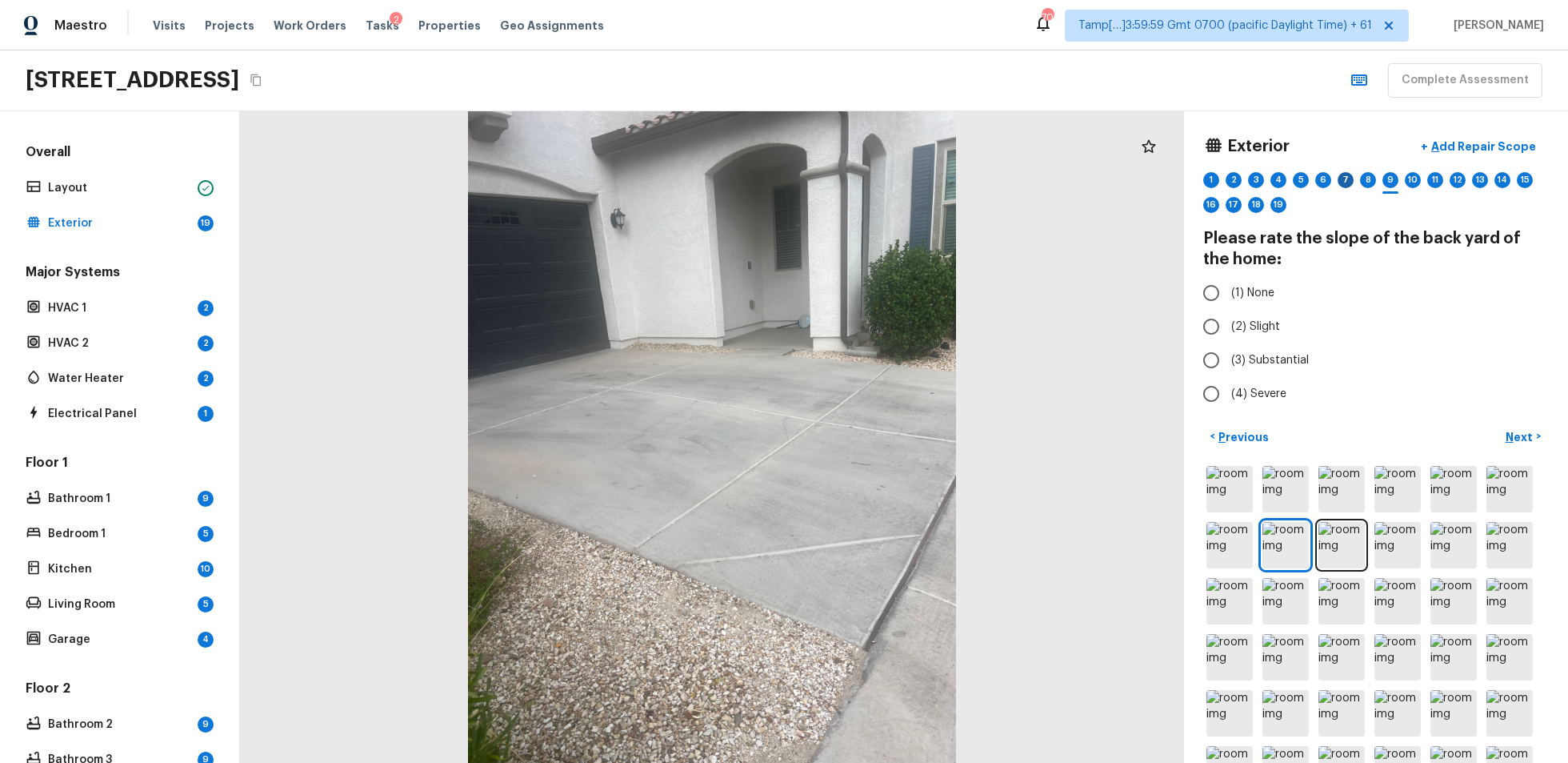
click at [1175, 179] on div "7" at bounding box center [1345, 180] width 16 height 16
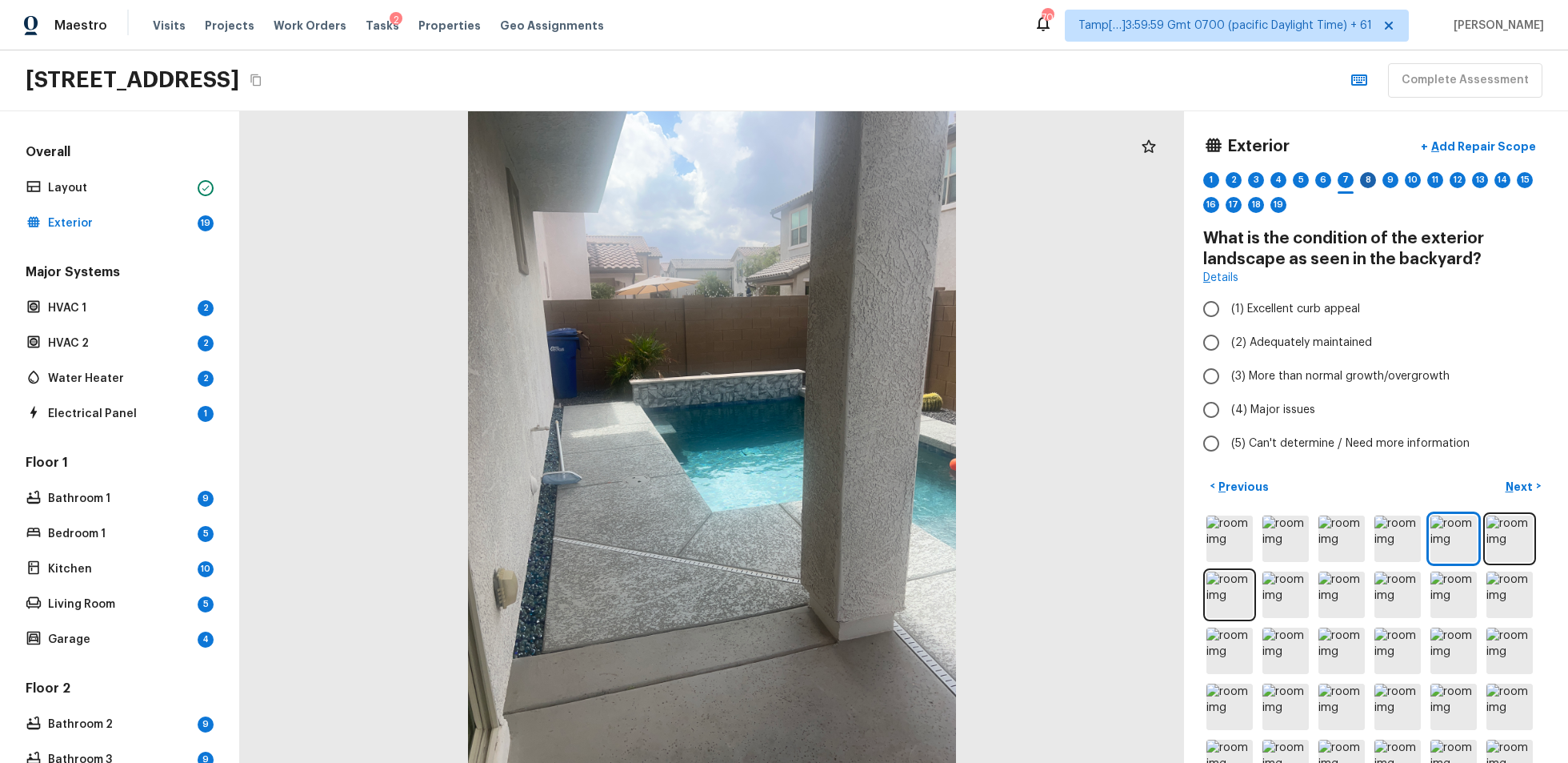
click at [1175, 178] on div "8" at bounding box center [1368, 180] width 16 height 16
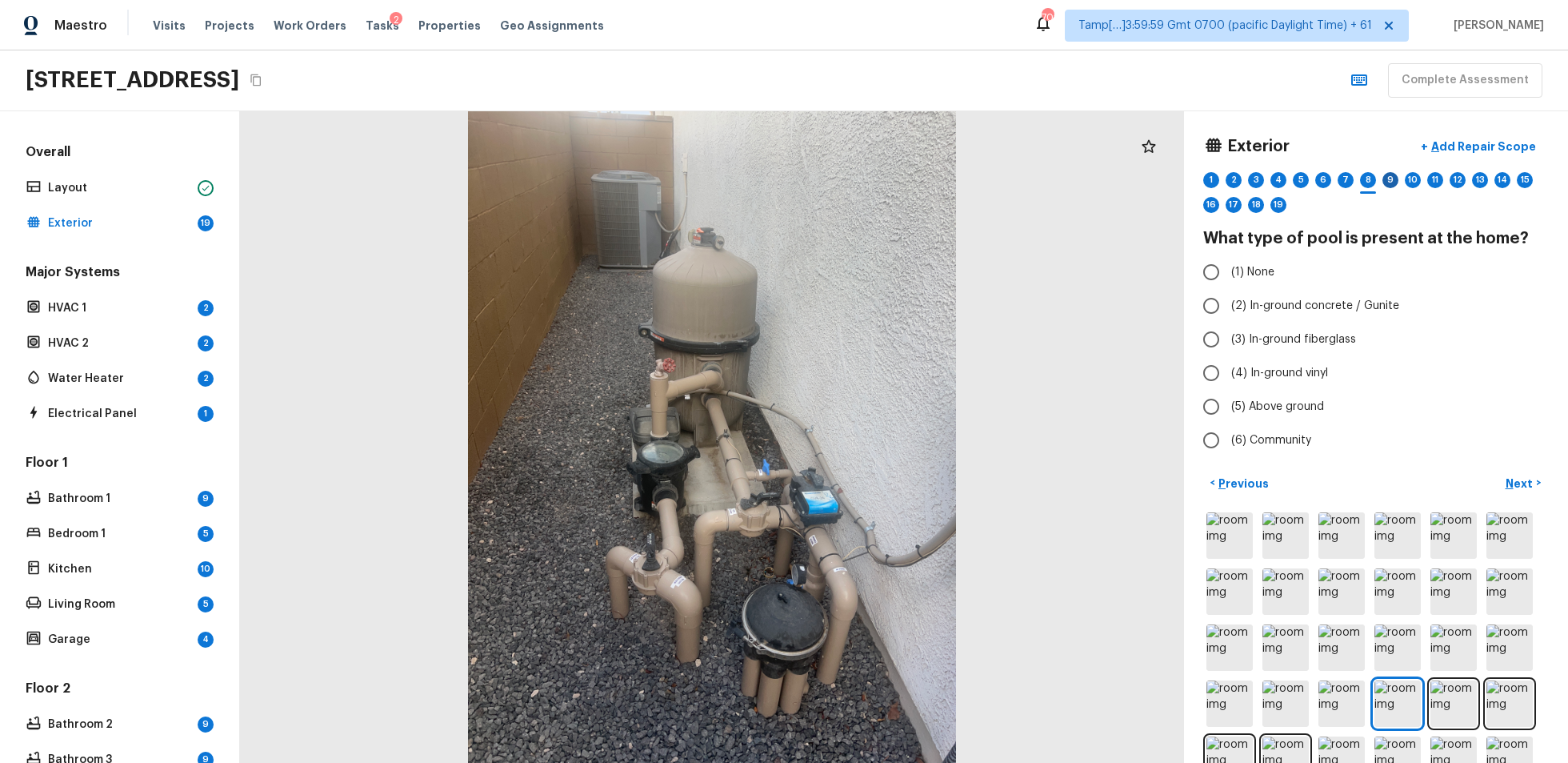
click at [1175, 178] on div "9" at bounding box center [1390, 180] width 16 height 16
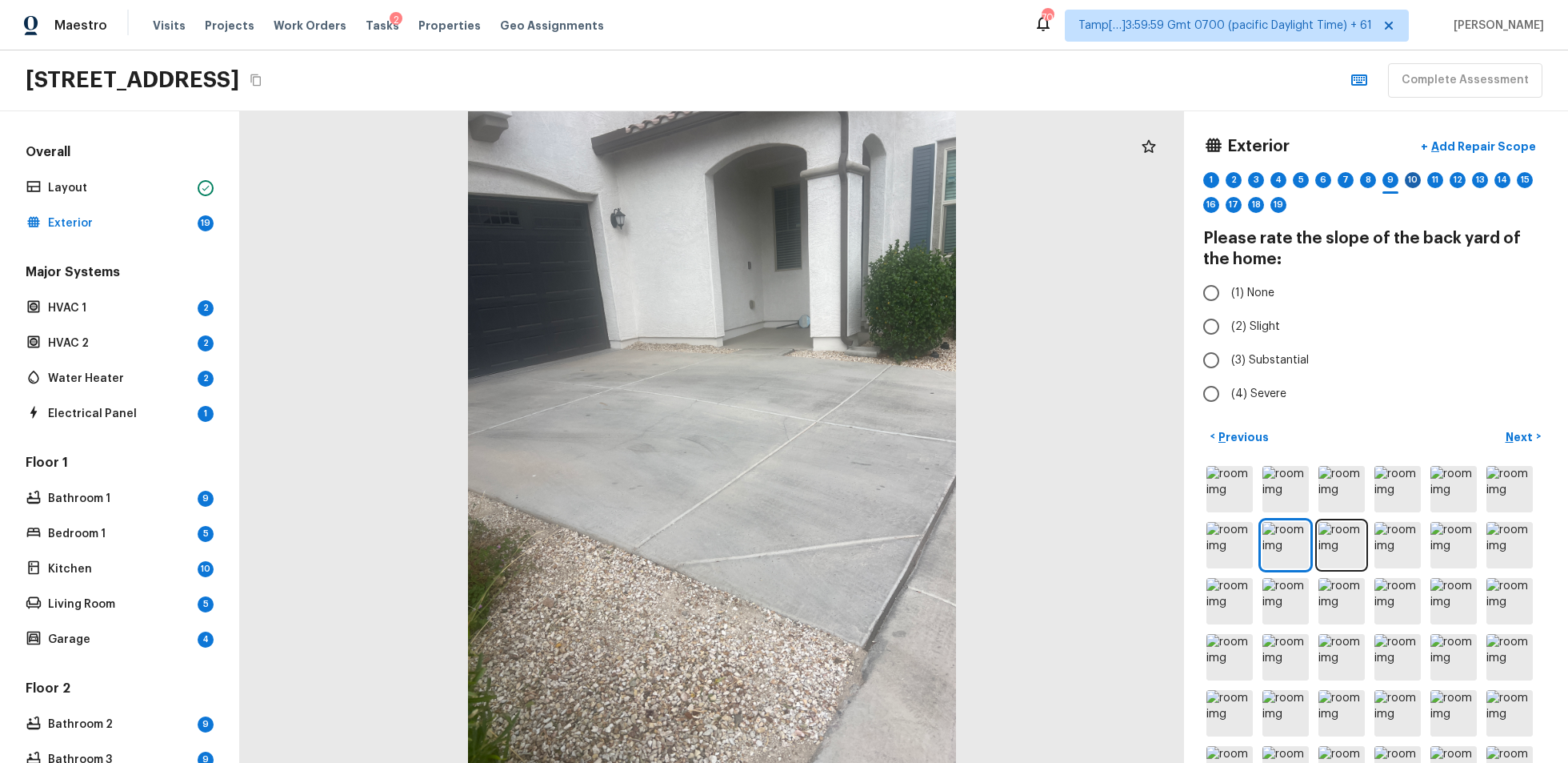
click at [1175, 172] on div "10" at bounding box center [1413, 180] width 16 height 16
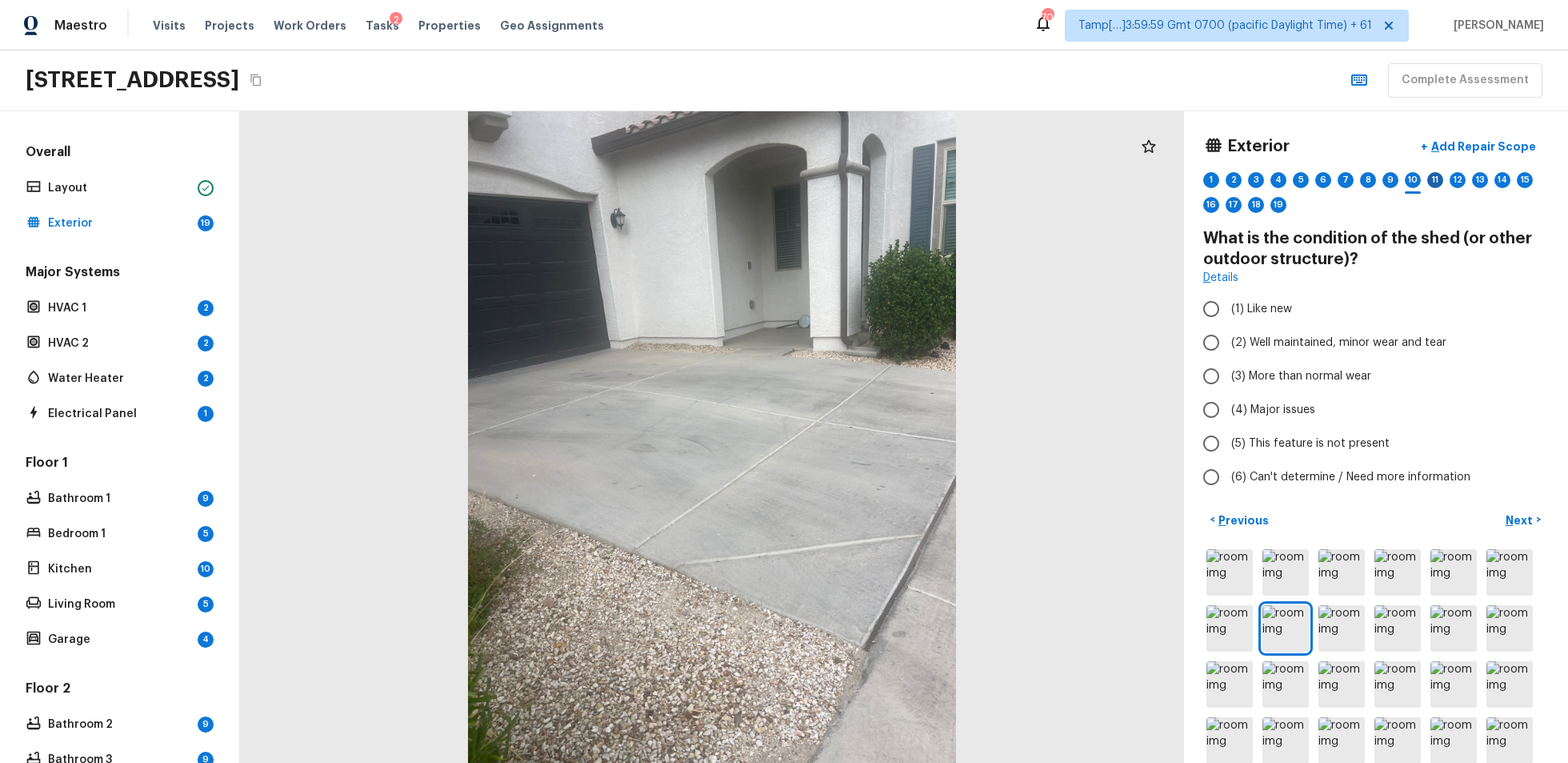
click at [1175, 172] on div "11" at bounding box center [1435, 180] width 16 height 16
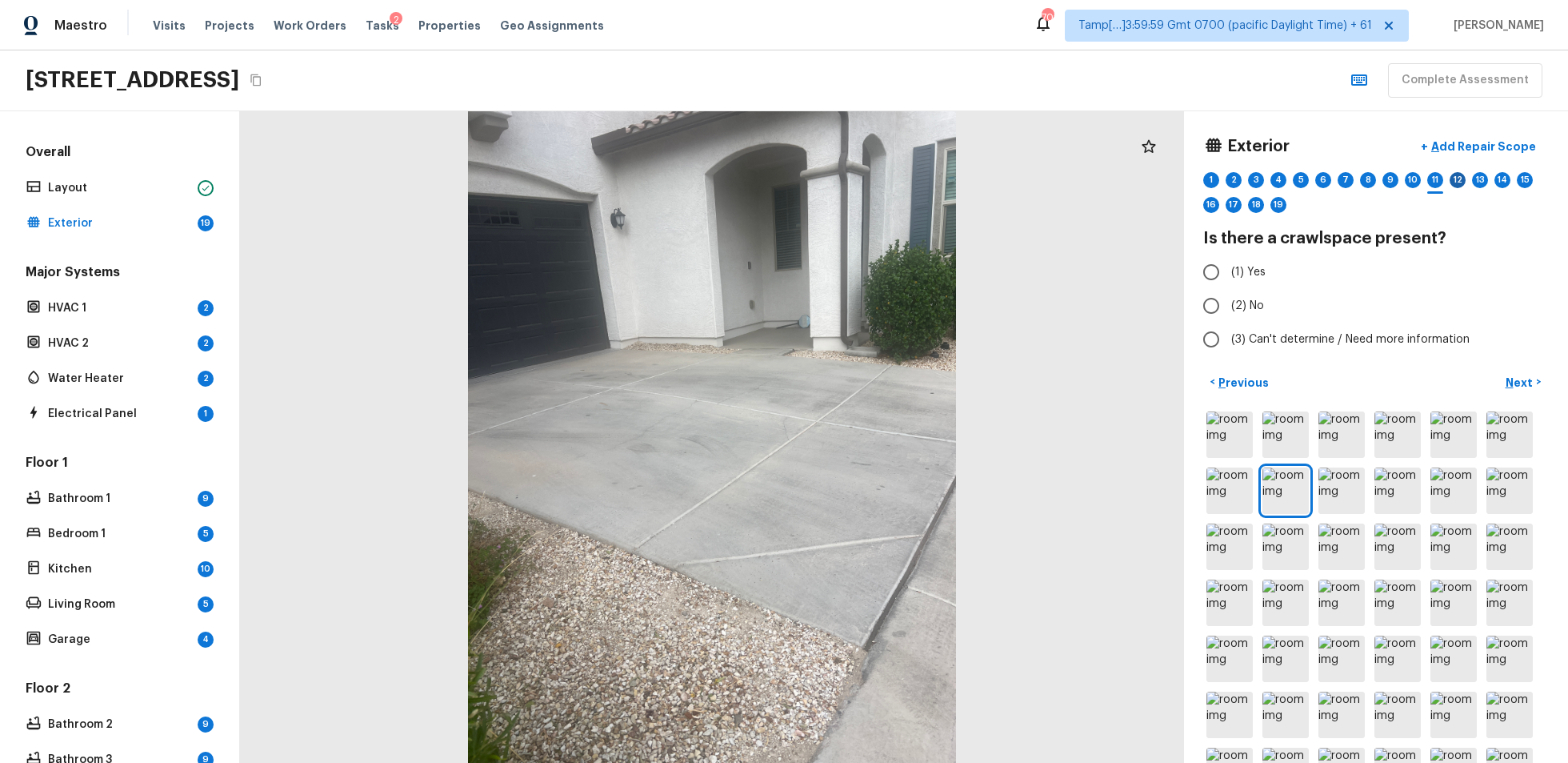
click at [1175, 172] on div "12" at bounding box center [1458, 180] width 16 height 16
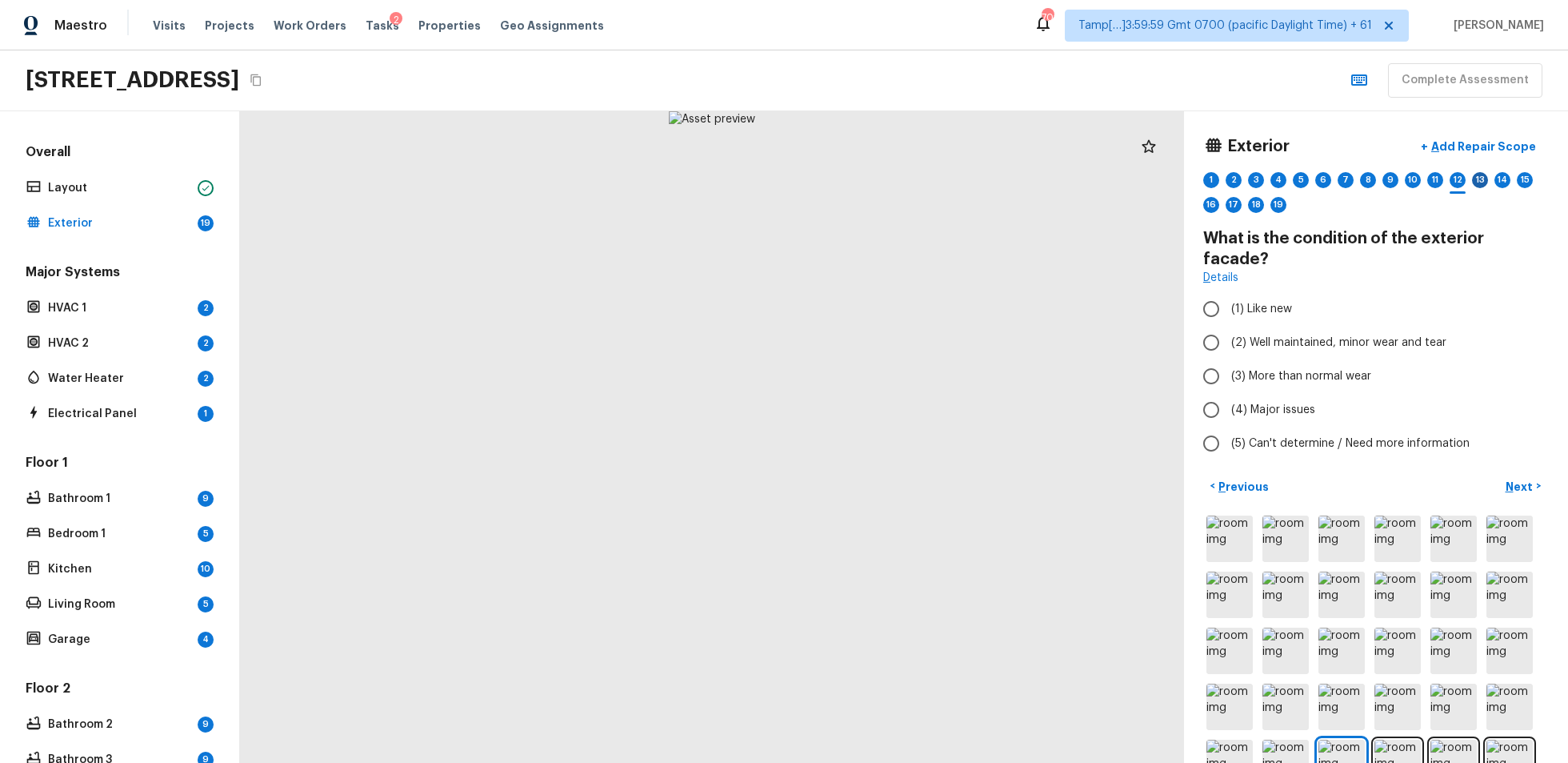
click at [1175, 180] on div "13" at bounding box center [1480, 180] width 16 height 16
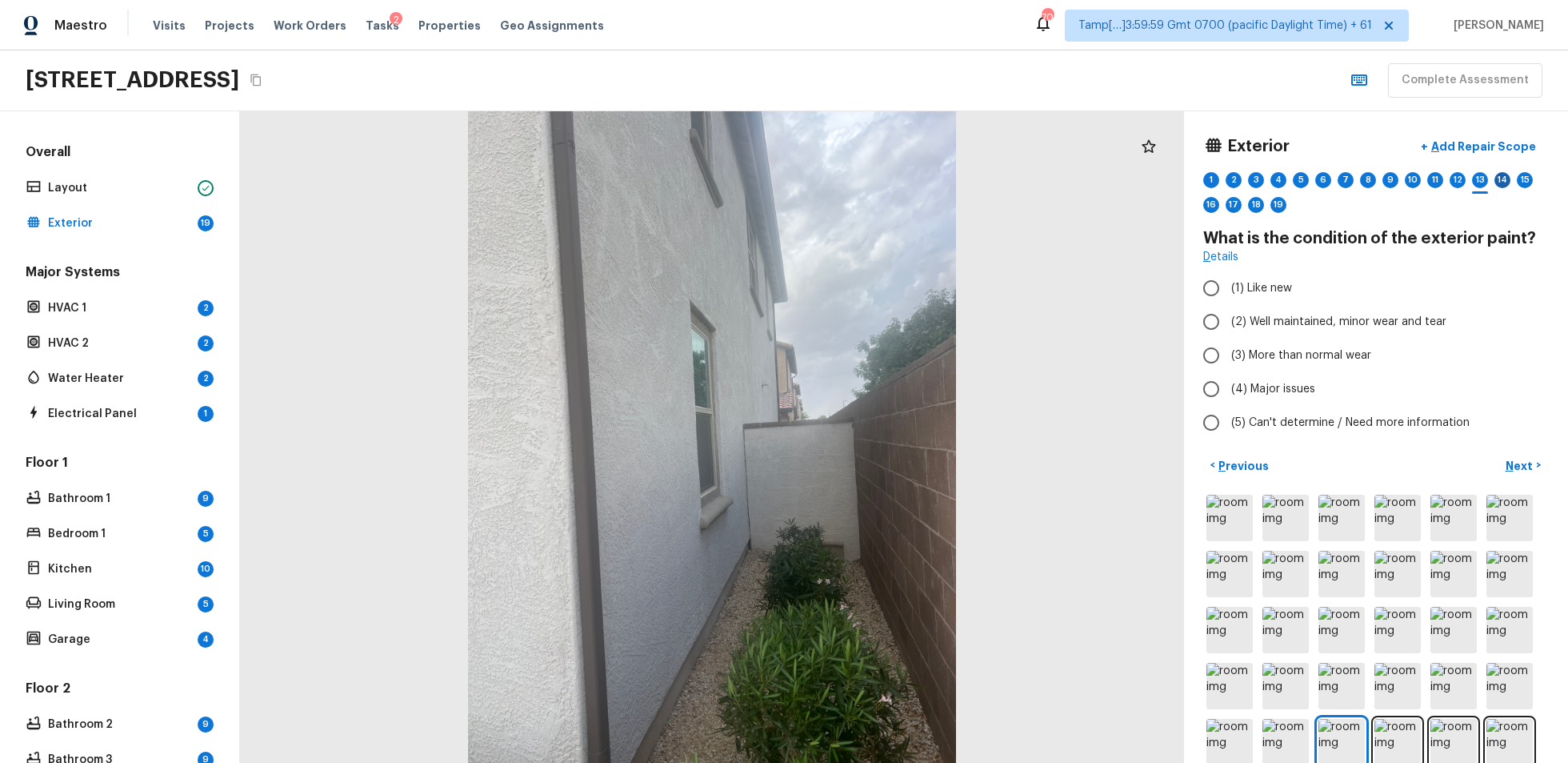
click at [1175, 174] on div "14" at bounding box center [1502, 180] width 16 height 16
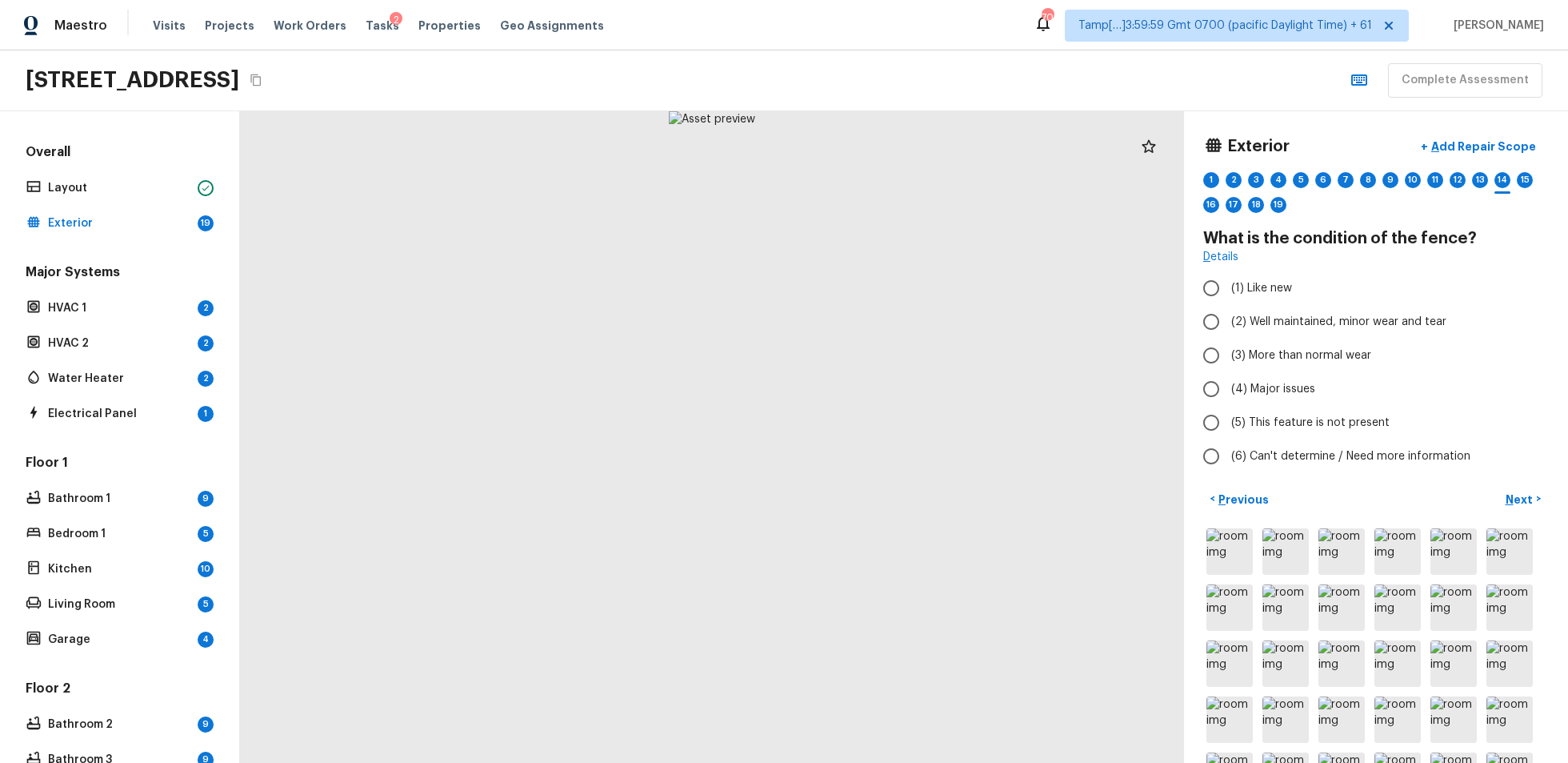
click at [1175, 174] on div "1 2 3 4 5 6 7 8 9 10 11 12 13 14 15 16 17 18 19" at bounding box center [1377, 197] width 346 height 49
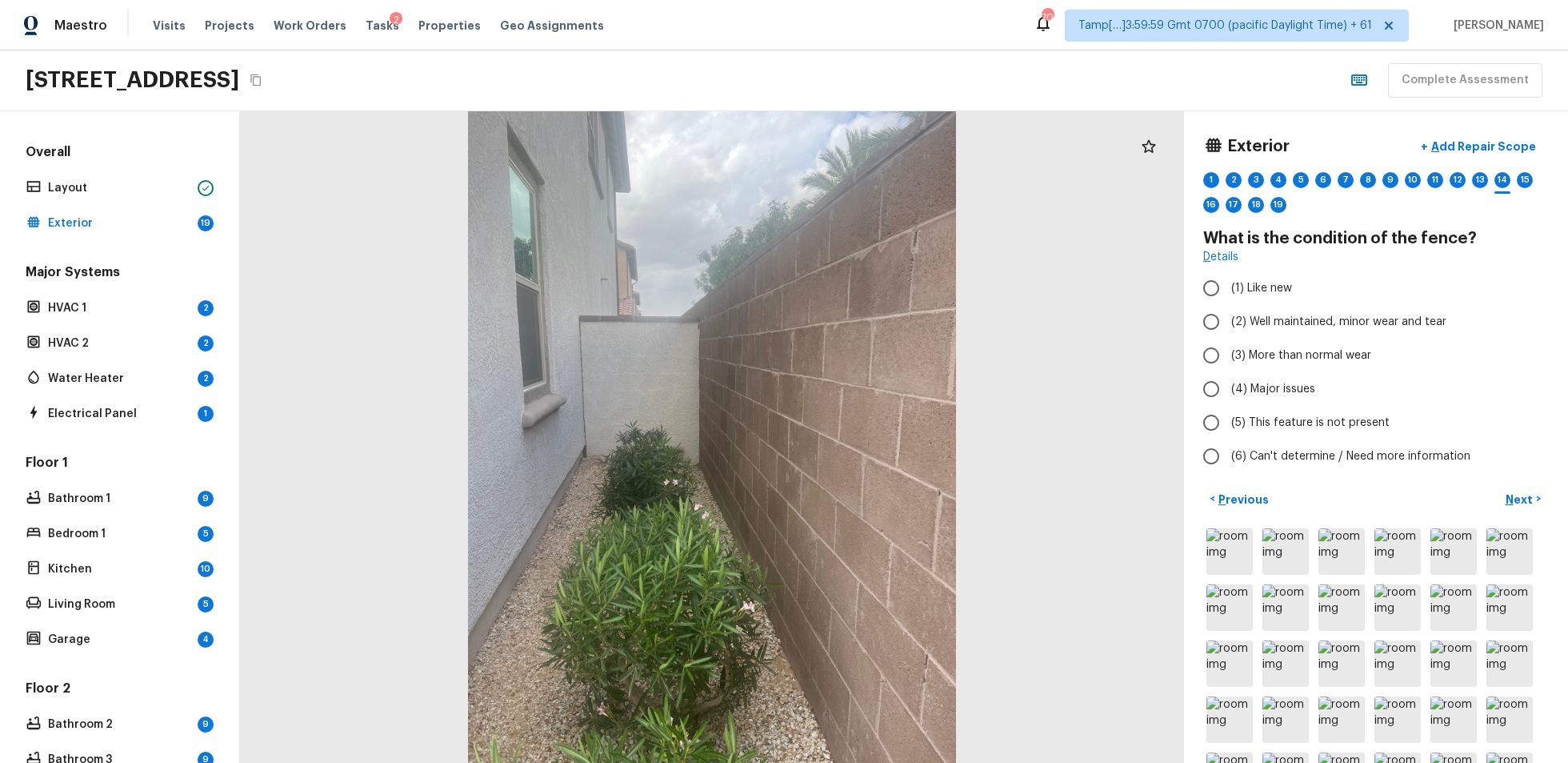
click at [1175, 71] on icon "button" at bounding box center [1360, 80] width 19 height 19
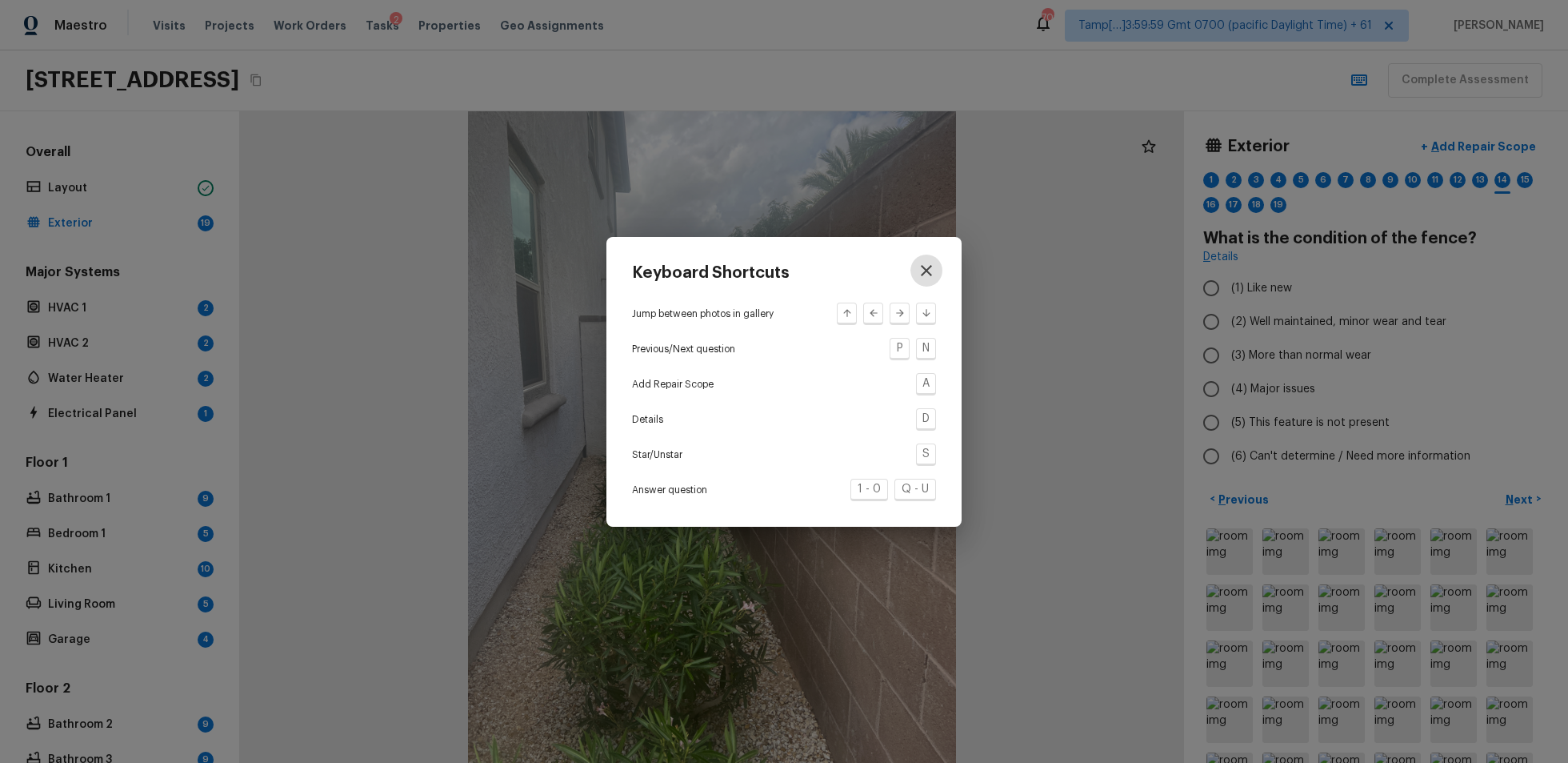
click at [926, 265] on icon "button" at bounding box center [926, 270] width 19 height 19
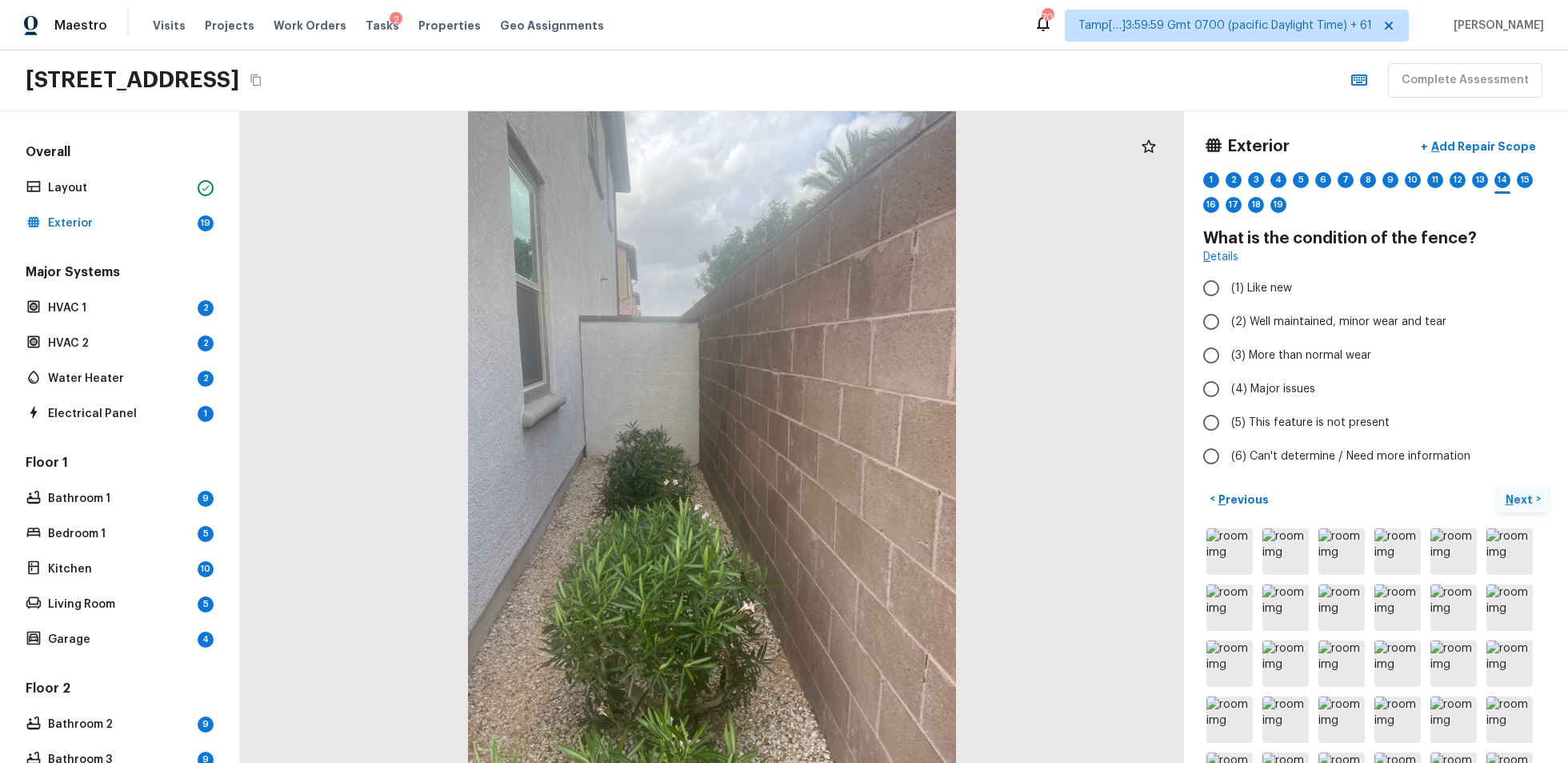
click at [1175, 492] on p "Next" at bounding box center [1521, 499] width 30 height 16
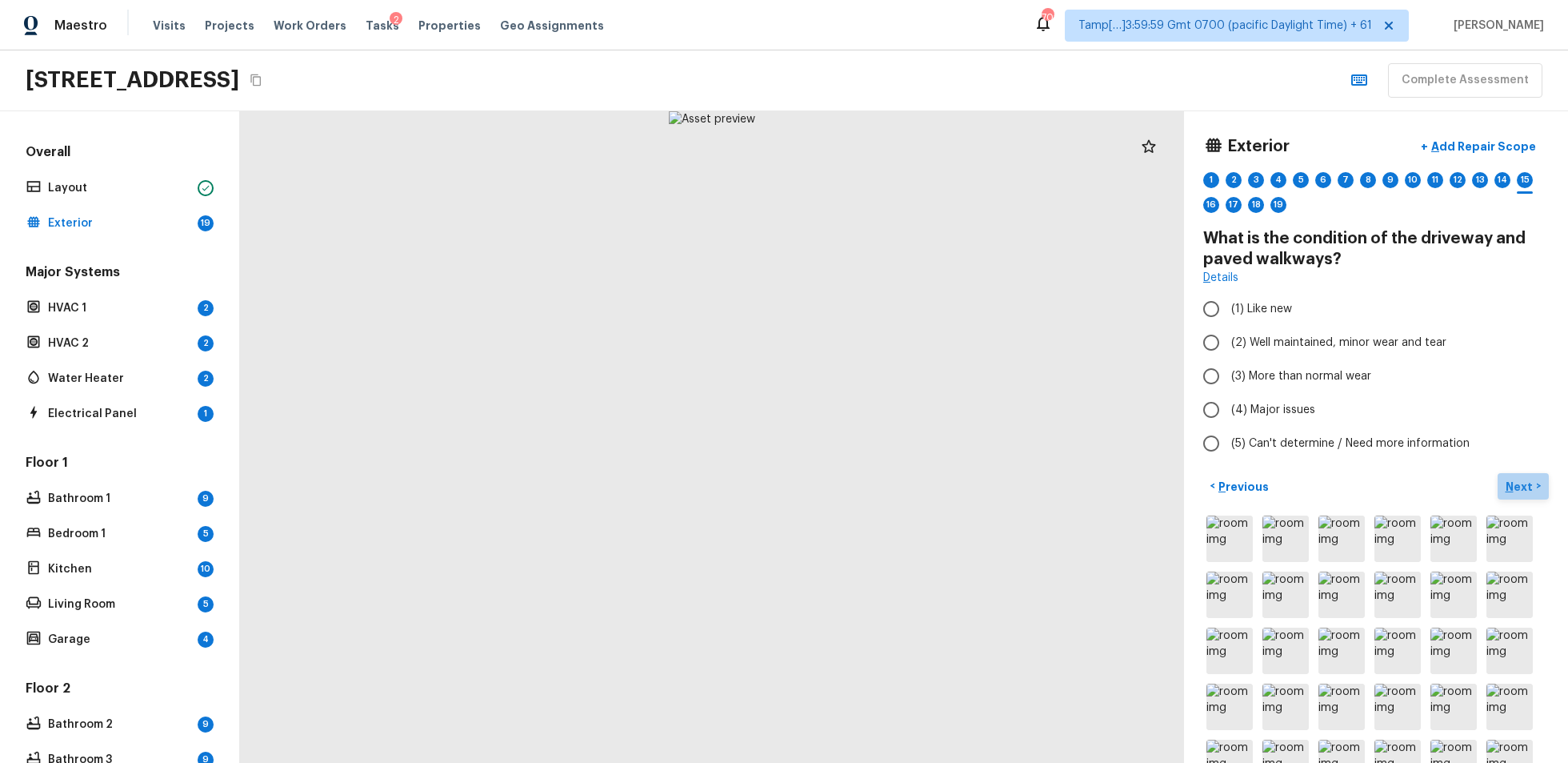
click at [1175, 492] on p "Next" at bounding box center [1521, 486] width 30 height 16
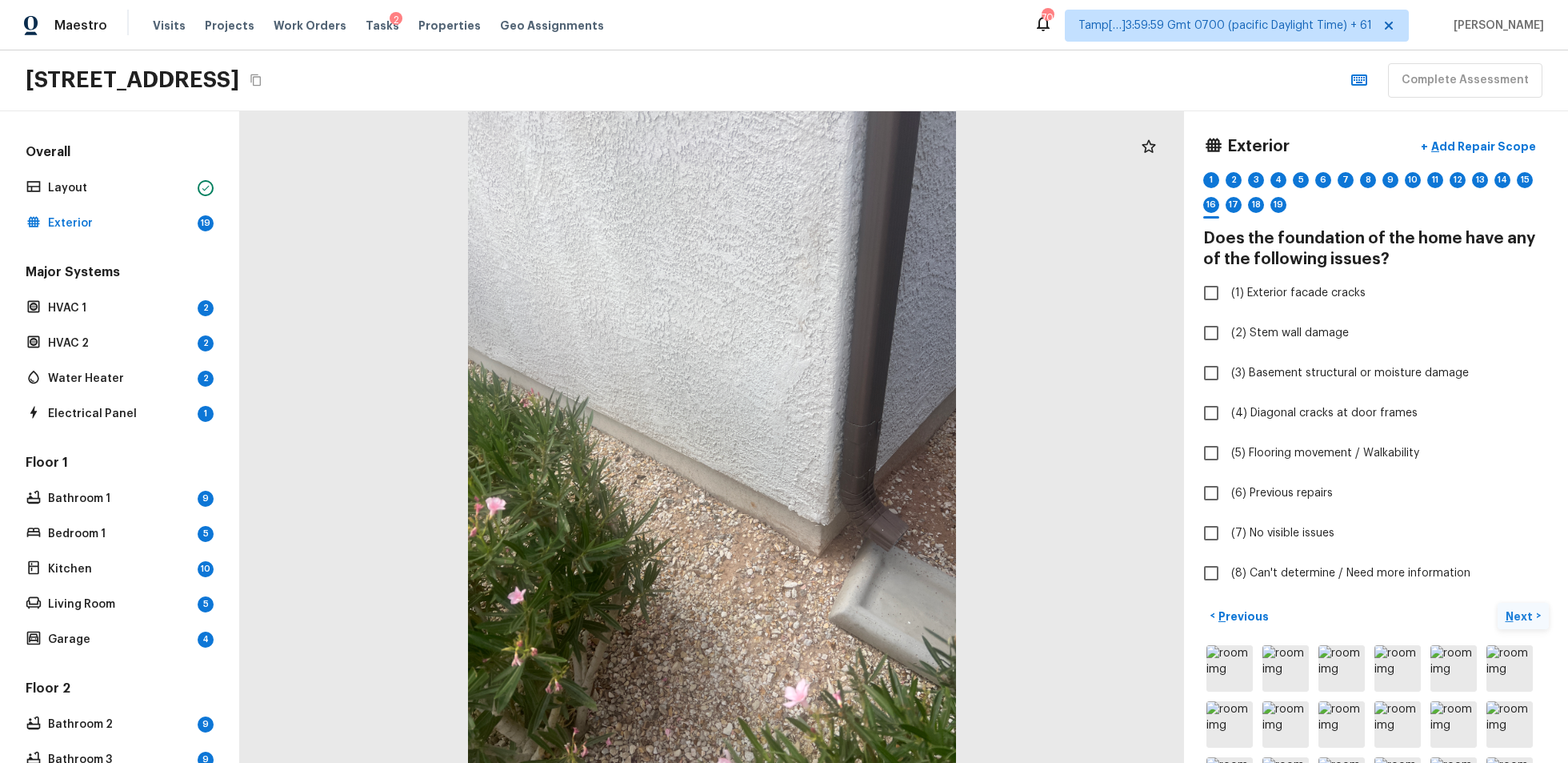
click at [1175, 572] on button "Next >" at bounding box center [1523, 616] width 51 height 27
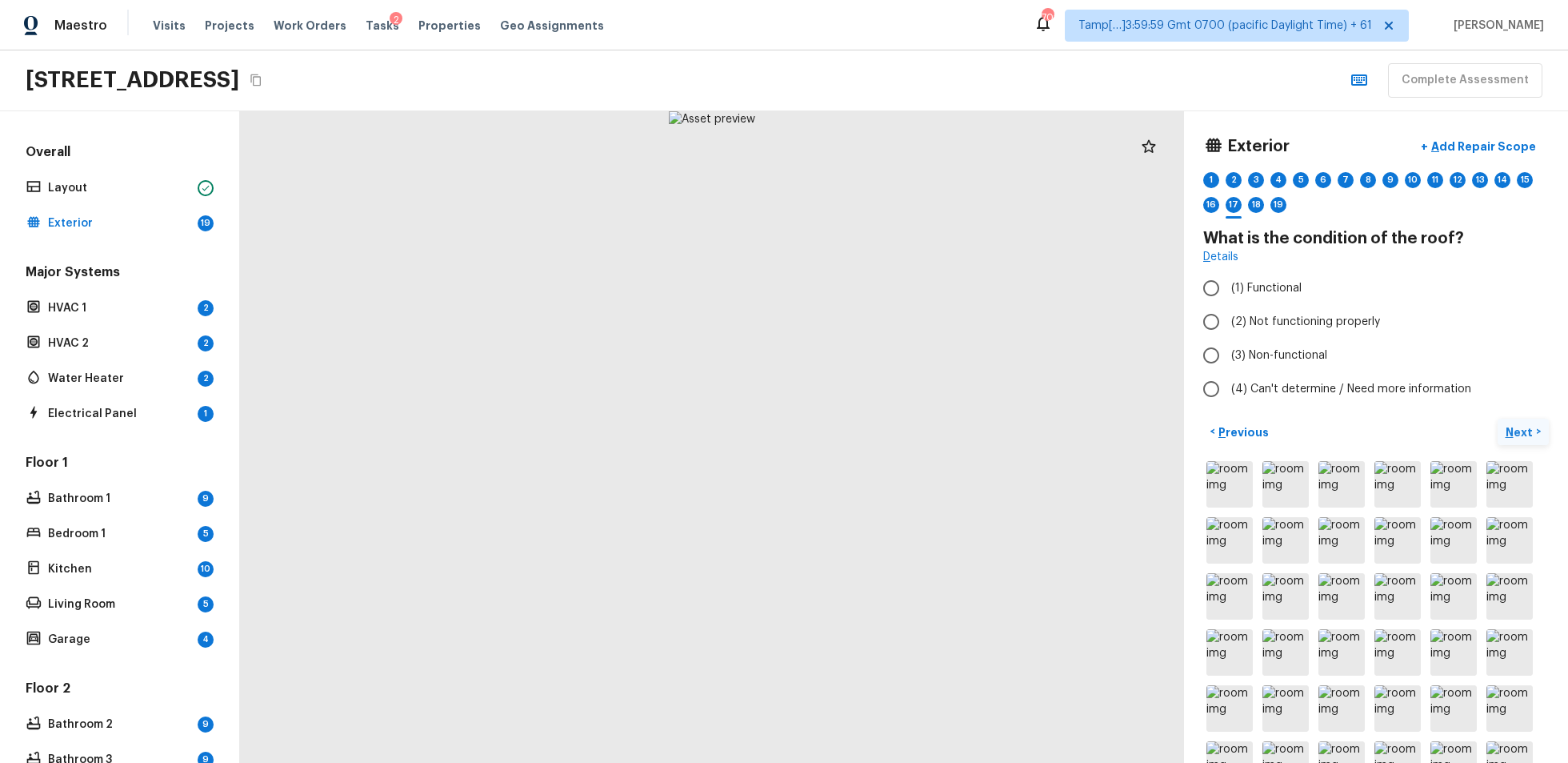
click at [1175, 419] on button "Next >" at bounding box center [1523, 432] width 51 height 27
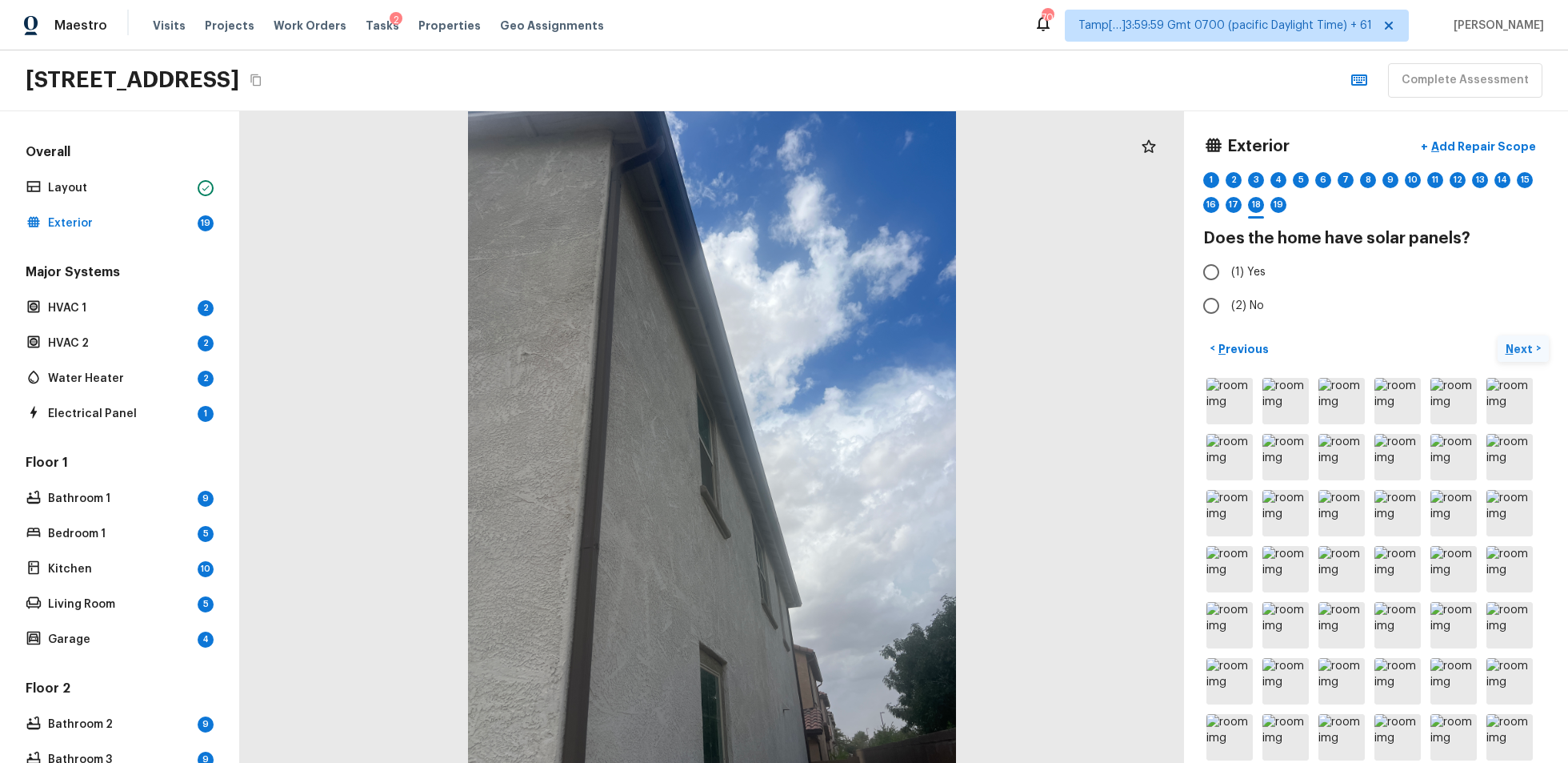
click at [1175, 338] on button "Next >" at bounding box center [1523, 349] width 51 height 27
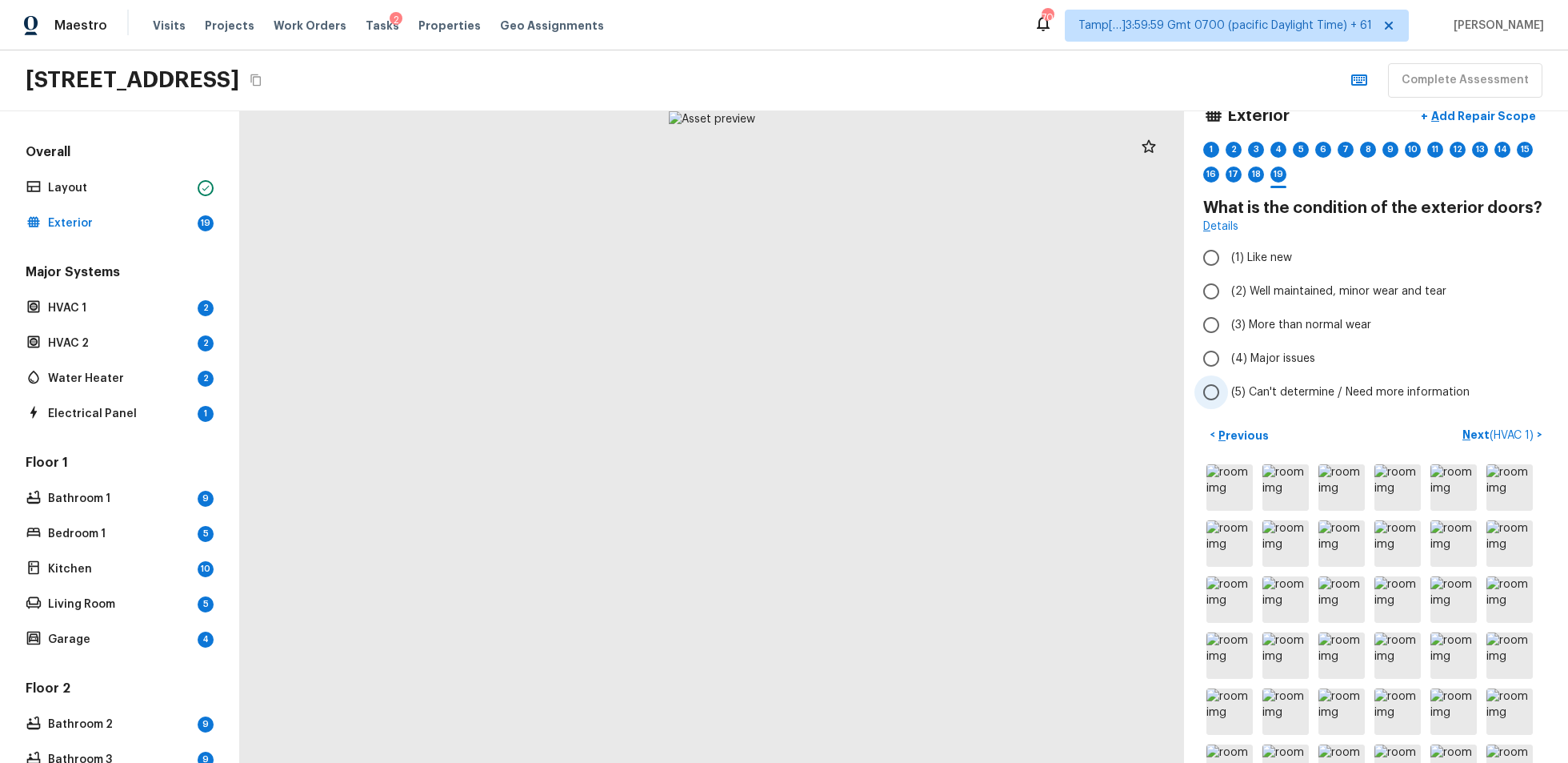
scroll to position [32, 0]
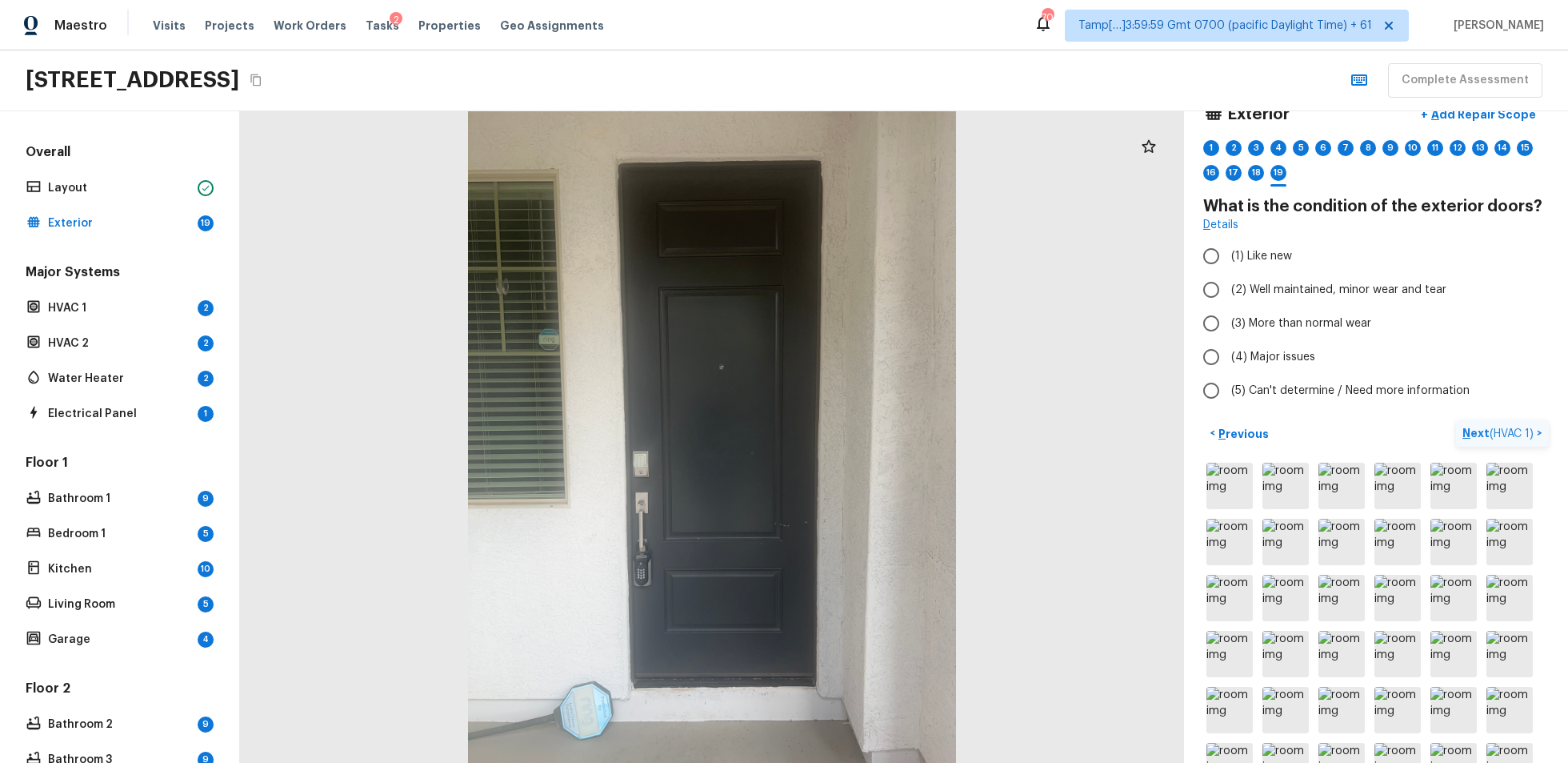
click at [1175, 433] on span "( HVAC 1 )" at bounding box center [1512, 434] width 44 height 11
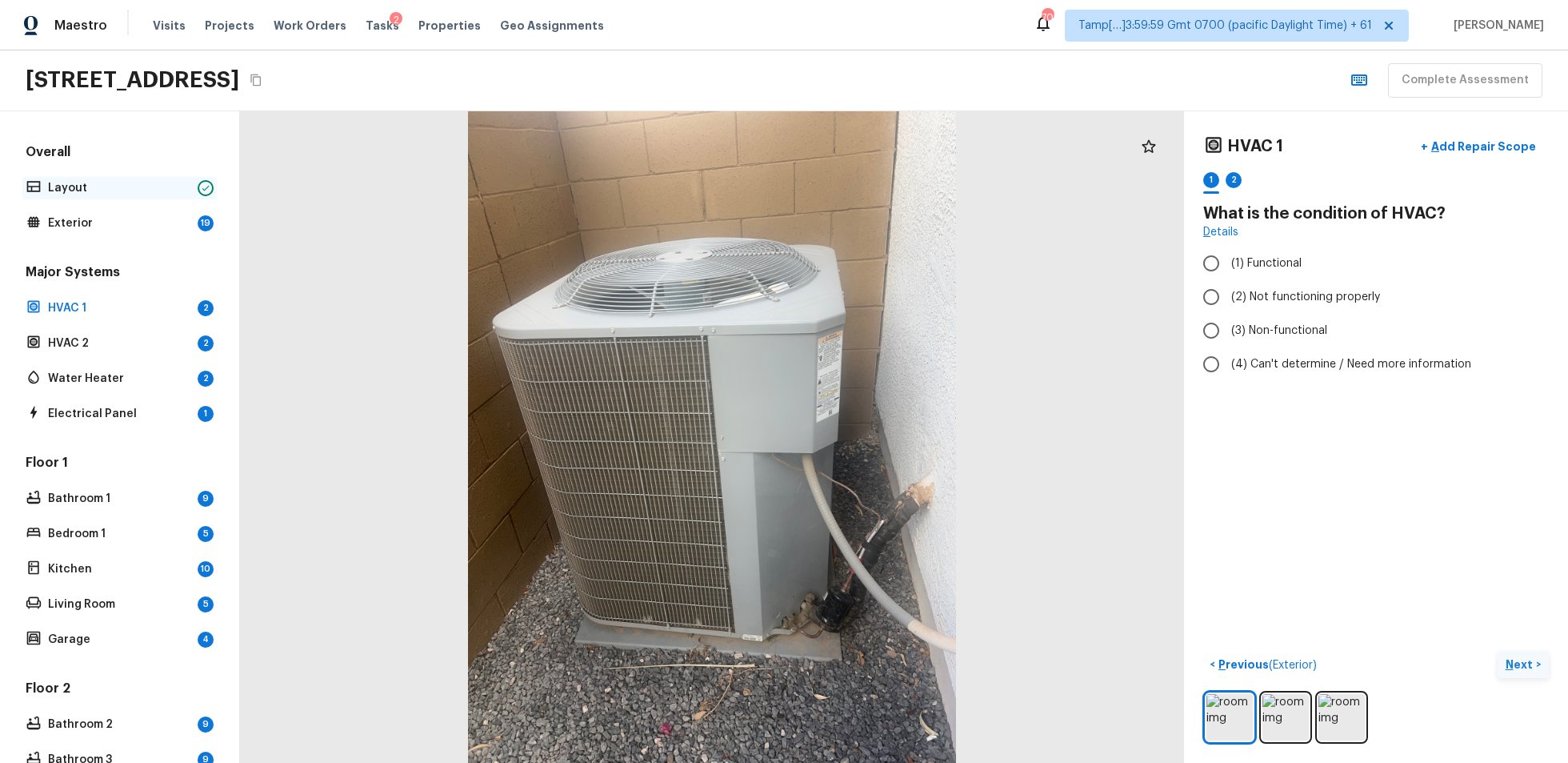
click at [113, 189] on p "Layout" at bounding box center [119, 187] width 144 height 16
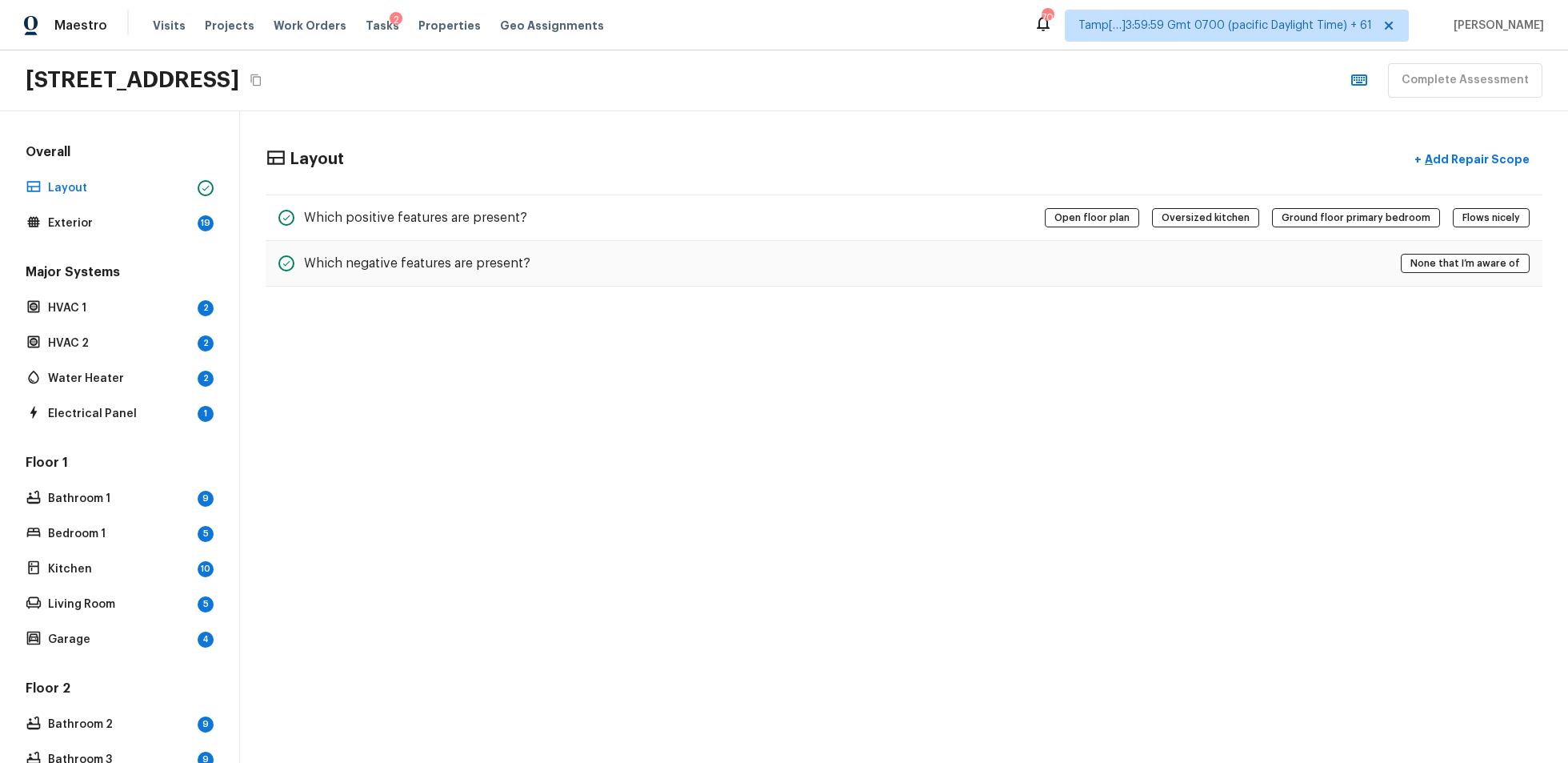
click at [119, 208] on div "Overall Layout Exterior 19" at bounding box center [120, 189] width 194 height 91
click at [134, 219] on p "Exterior" at bounding box center [119, 223] width 144 height 16
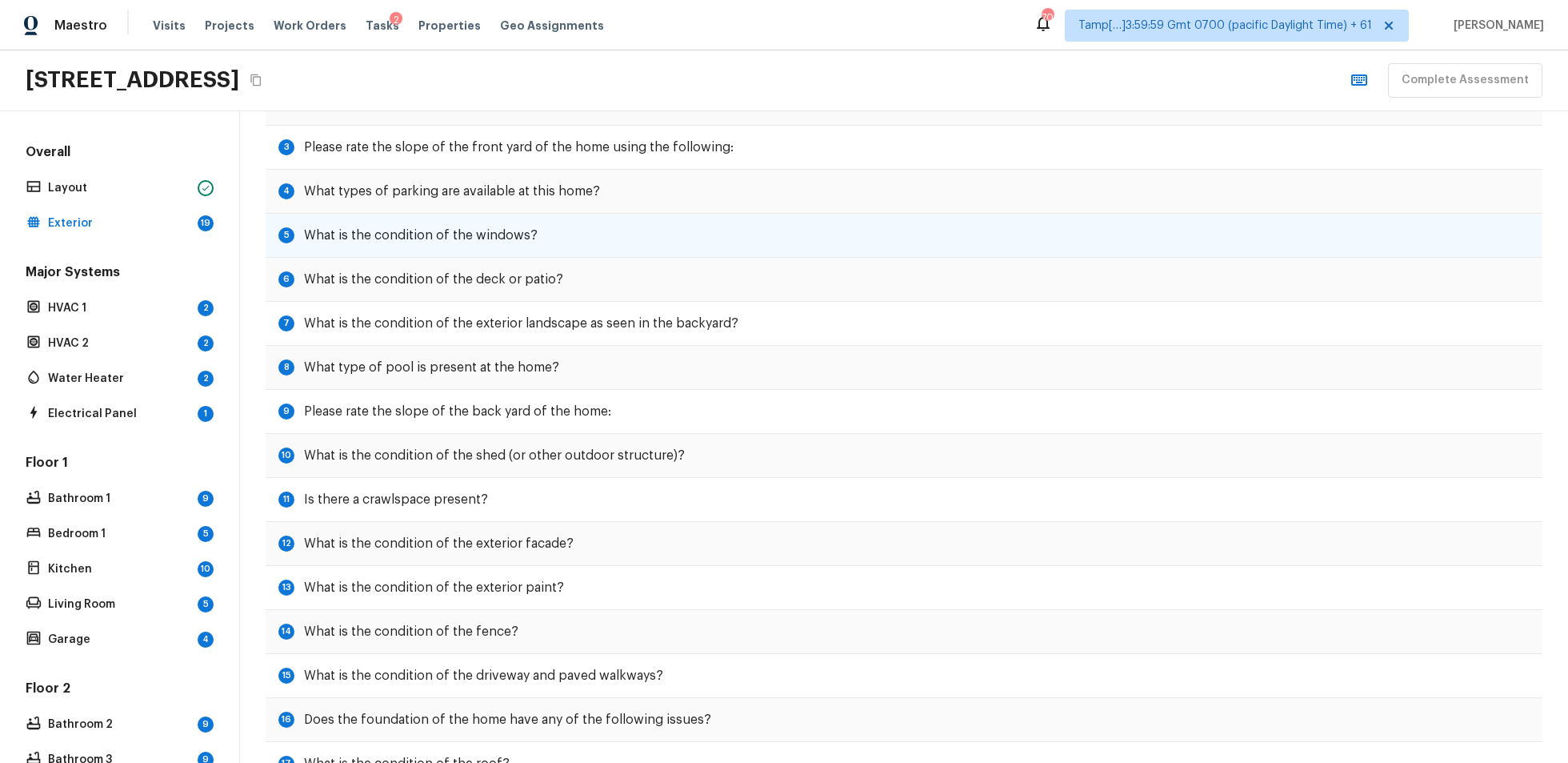
scroll to position [159, 0]
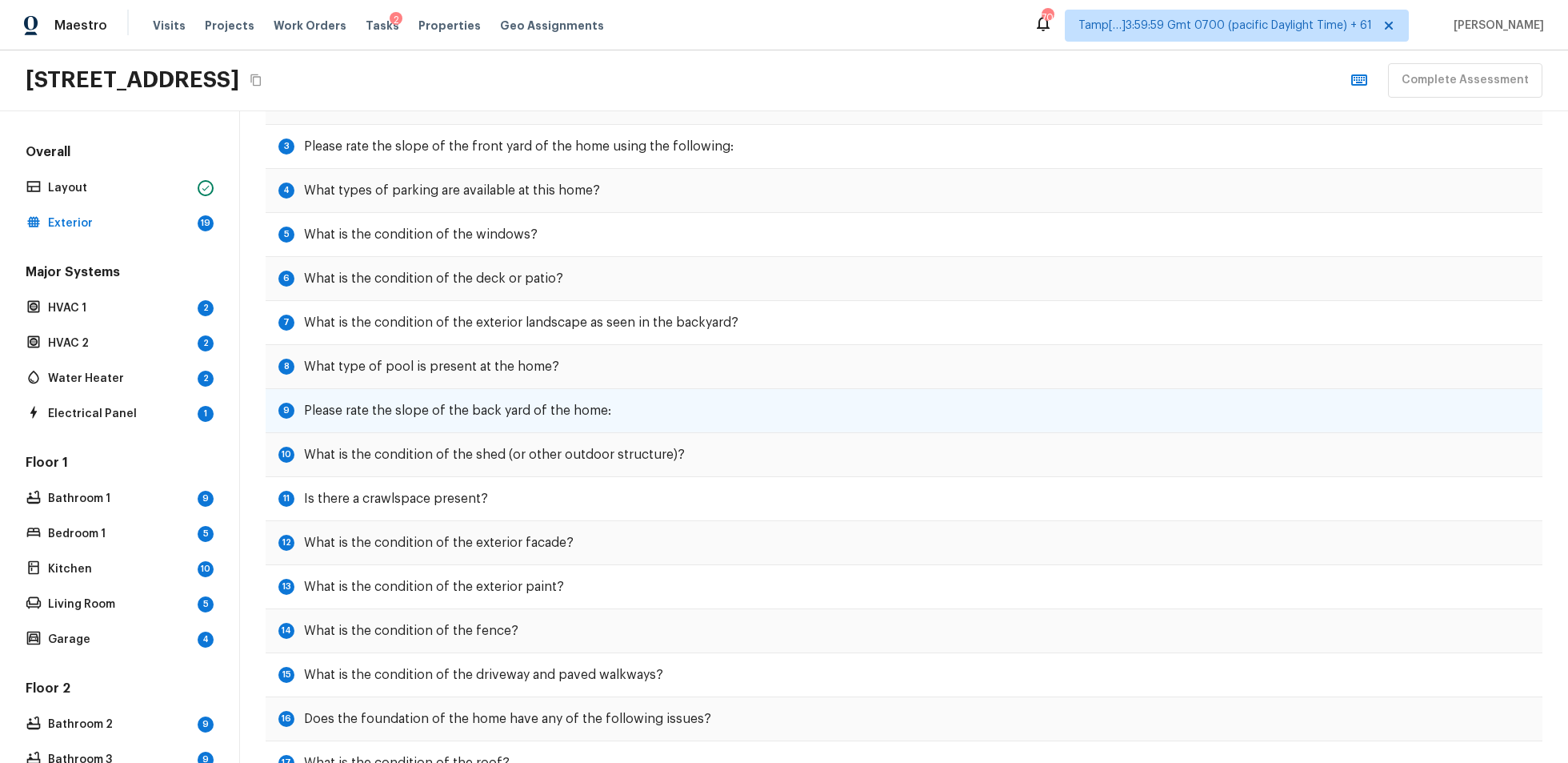
click at [426, 403] on h5 "Please rate the slope of the back yard of the home:" at bounding box center [457, 410] width 307 height 18
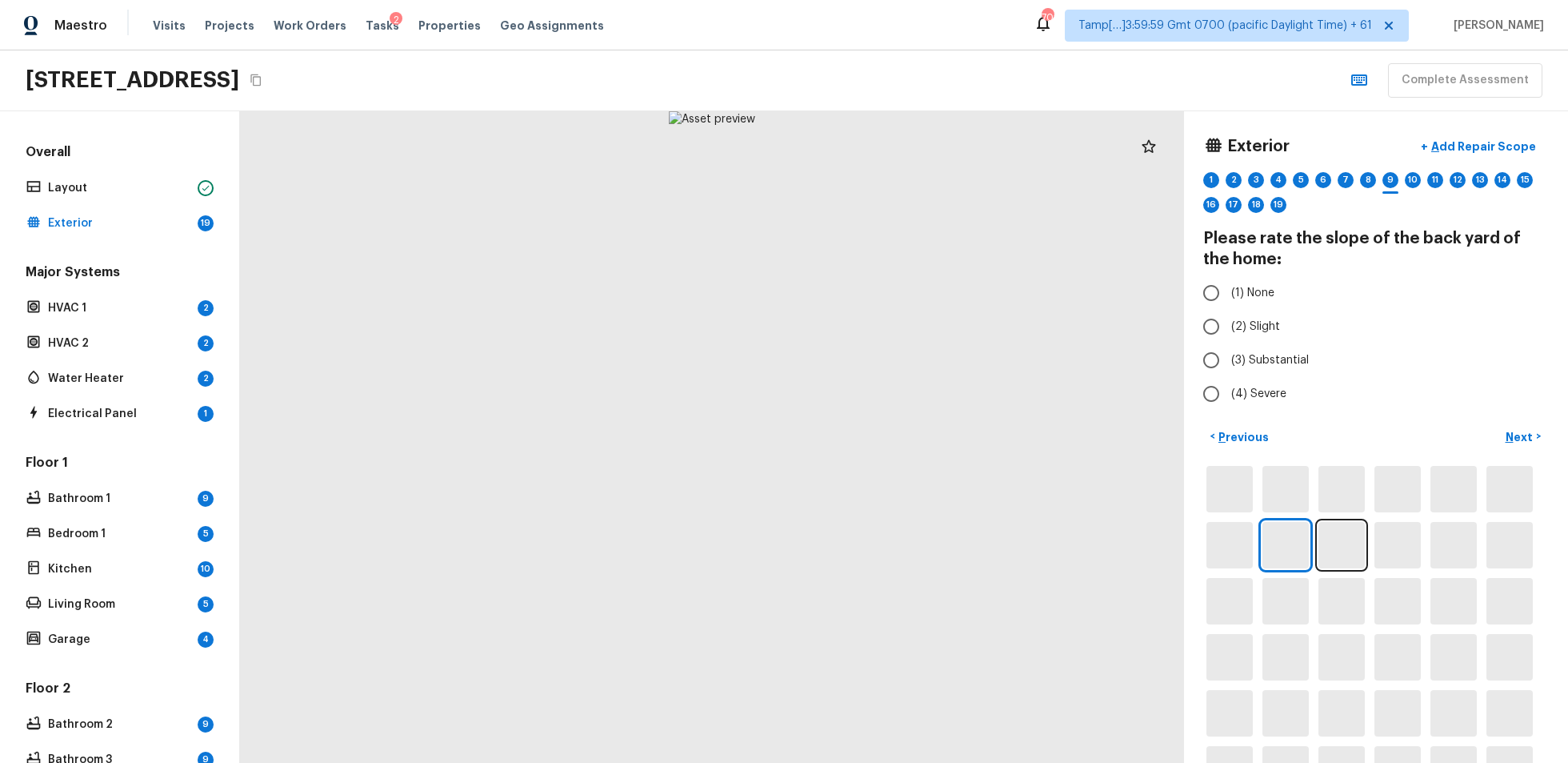
scroll to position [0, 0]
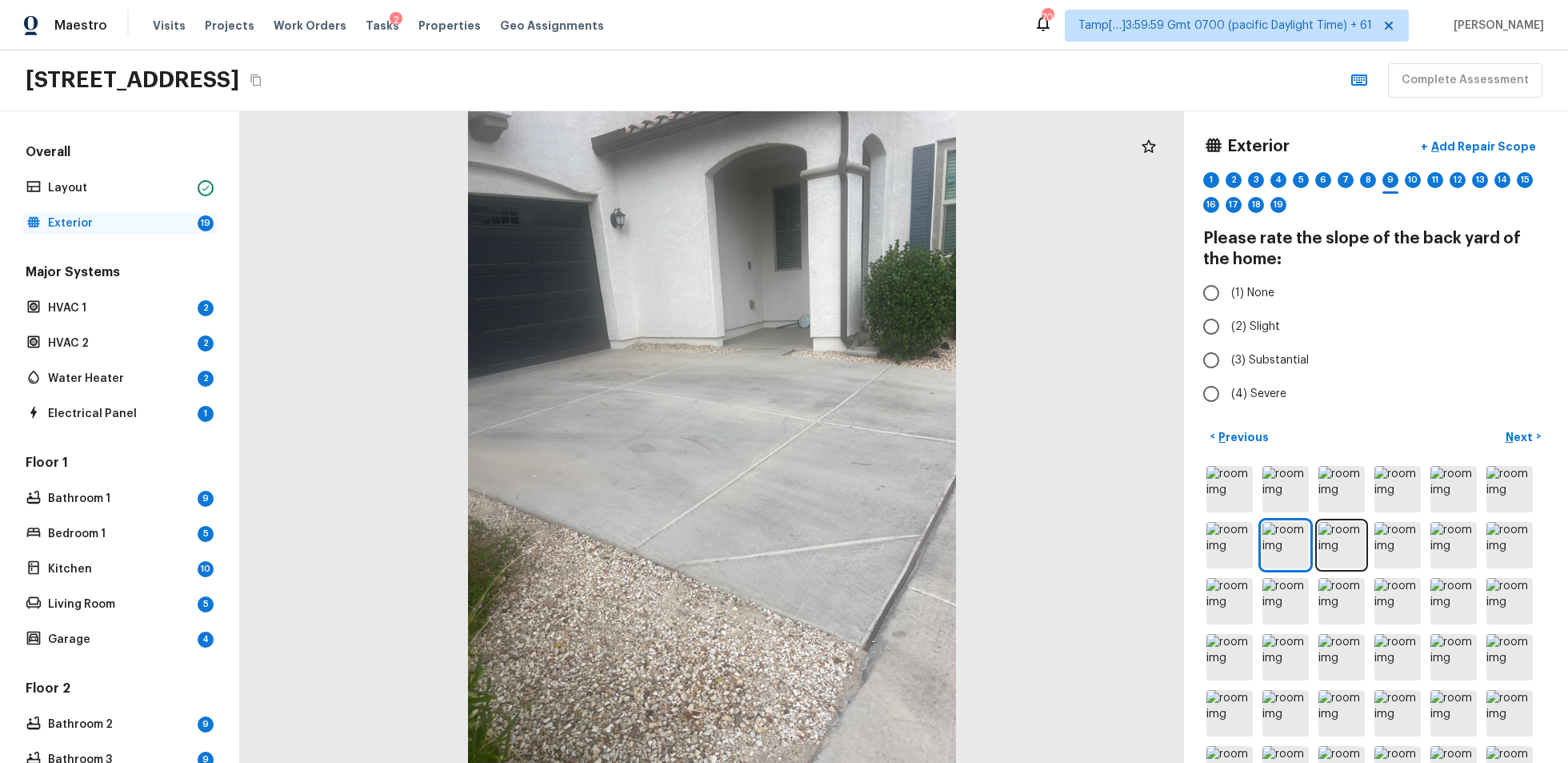
click at [120, 225] on p "Exterior" at bounding box center [119, 223] width 144 height 16
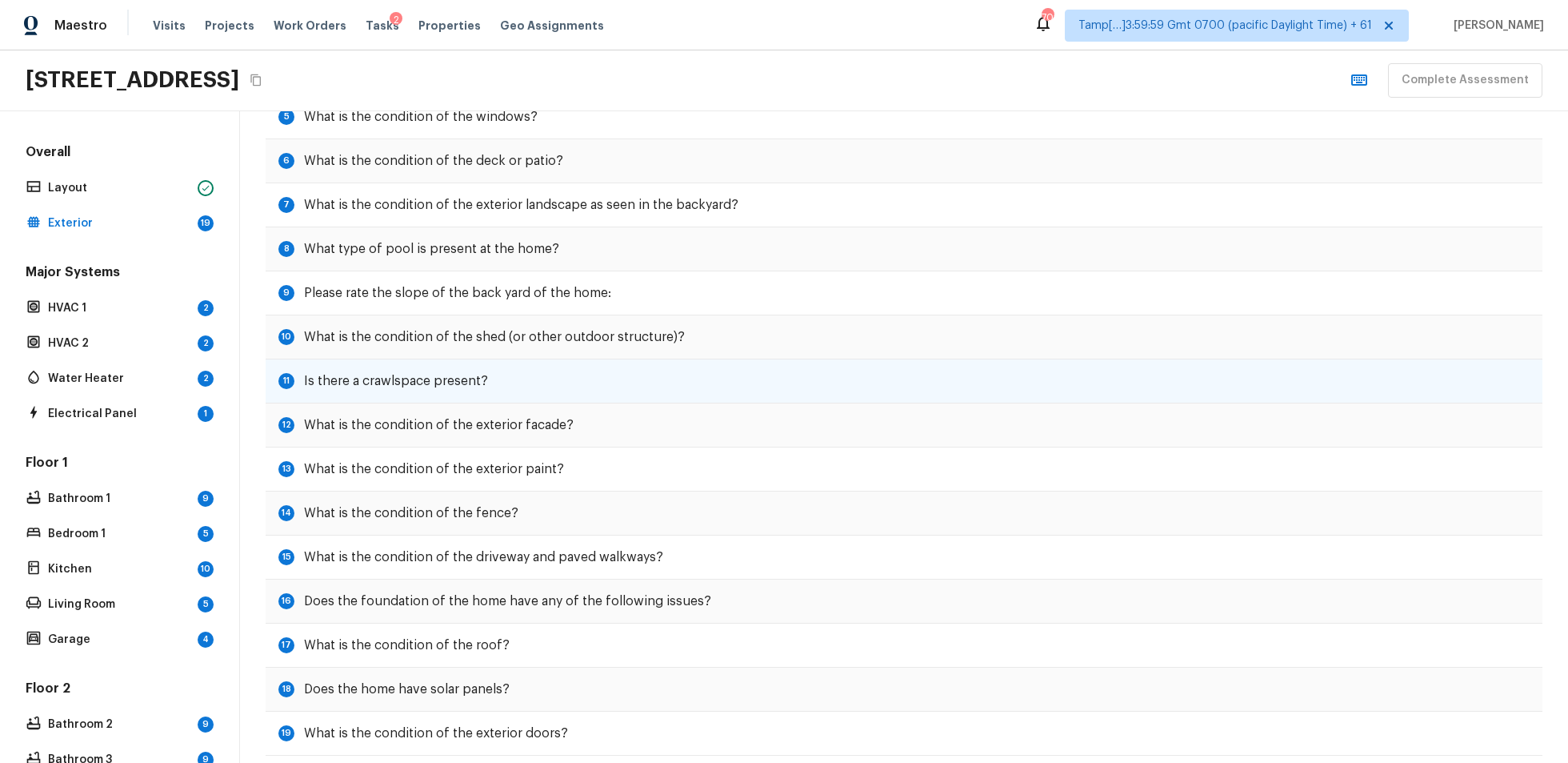
scroll to position [277, 0]
click at [436, 382] on h5 "Is there a crawlspace present?" at bounding box center [397, 380] width 184 height 18
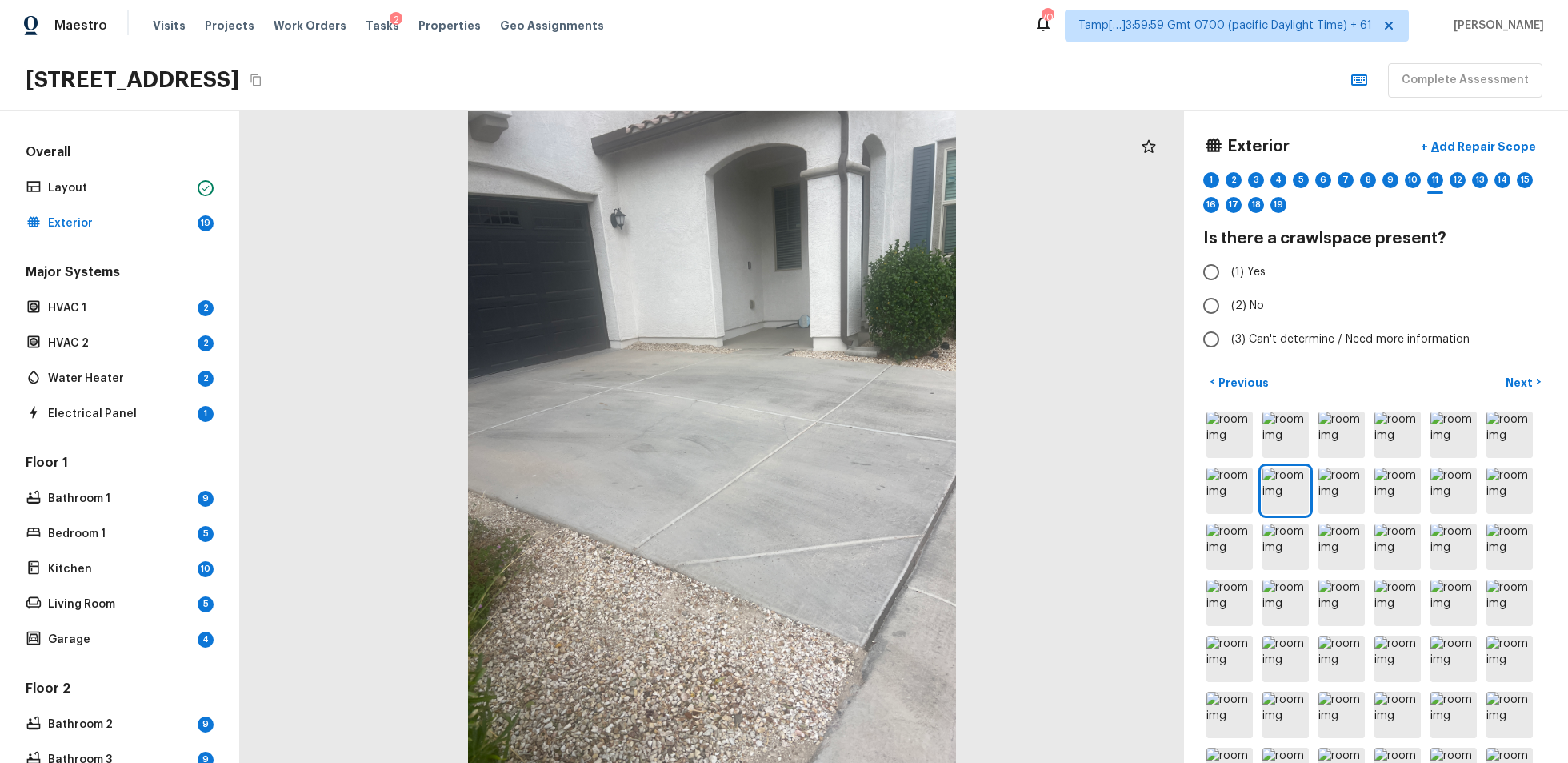
scroll to position [0, 0]
click at [184, 225] on p "Exterior" at bounding box center [119, 223] width 144 height 16
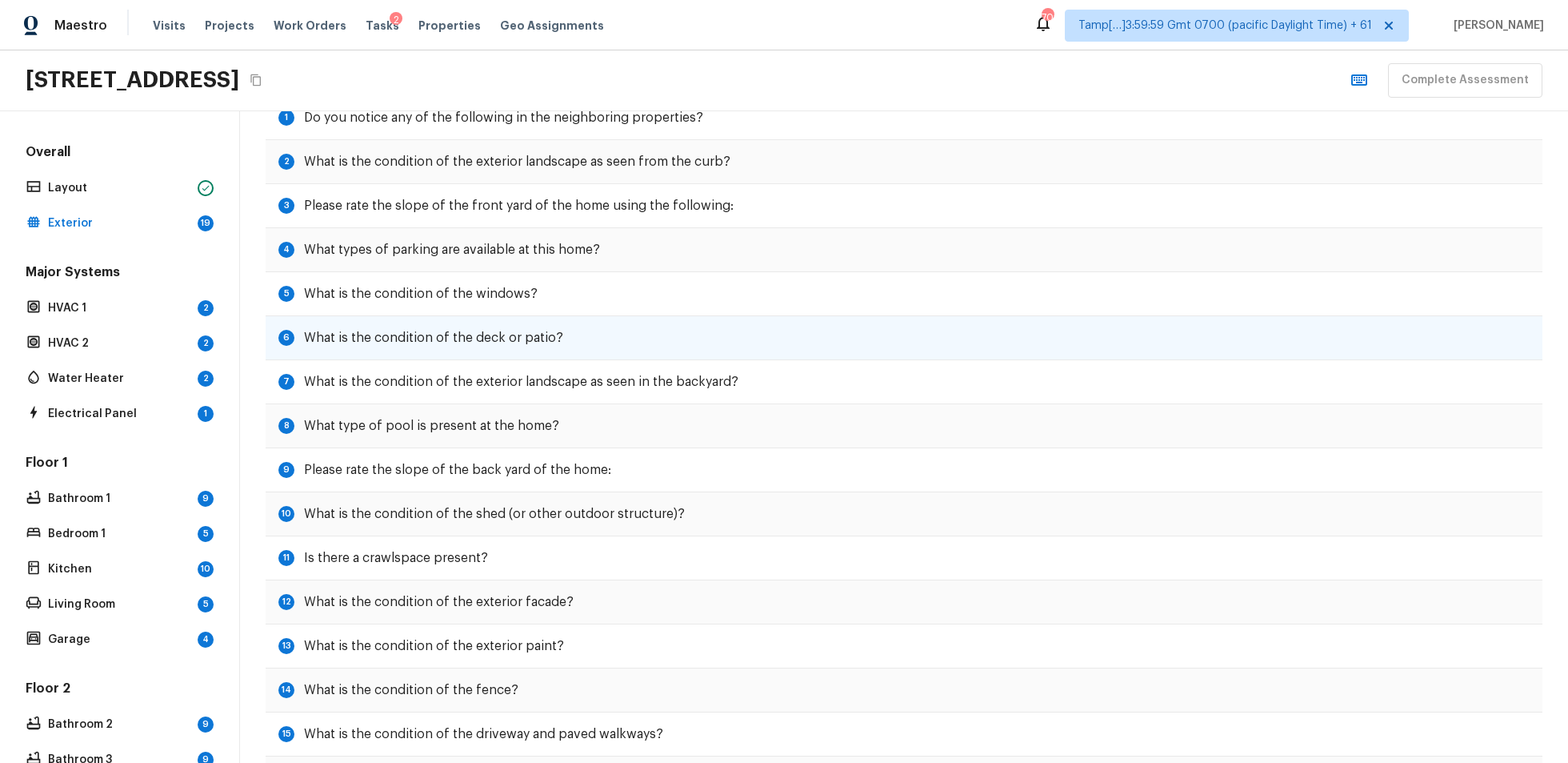
scroll to position [296, 0]
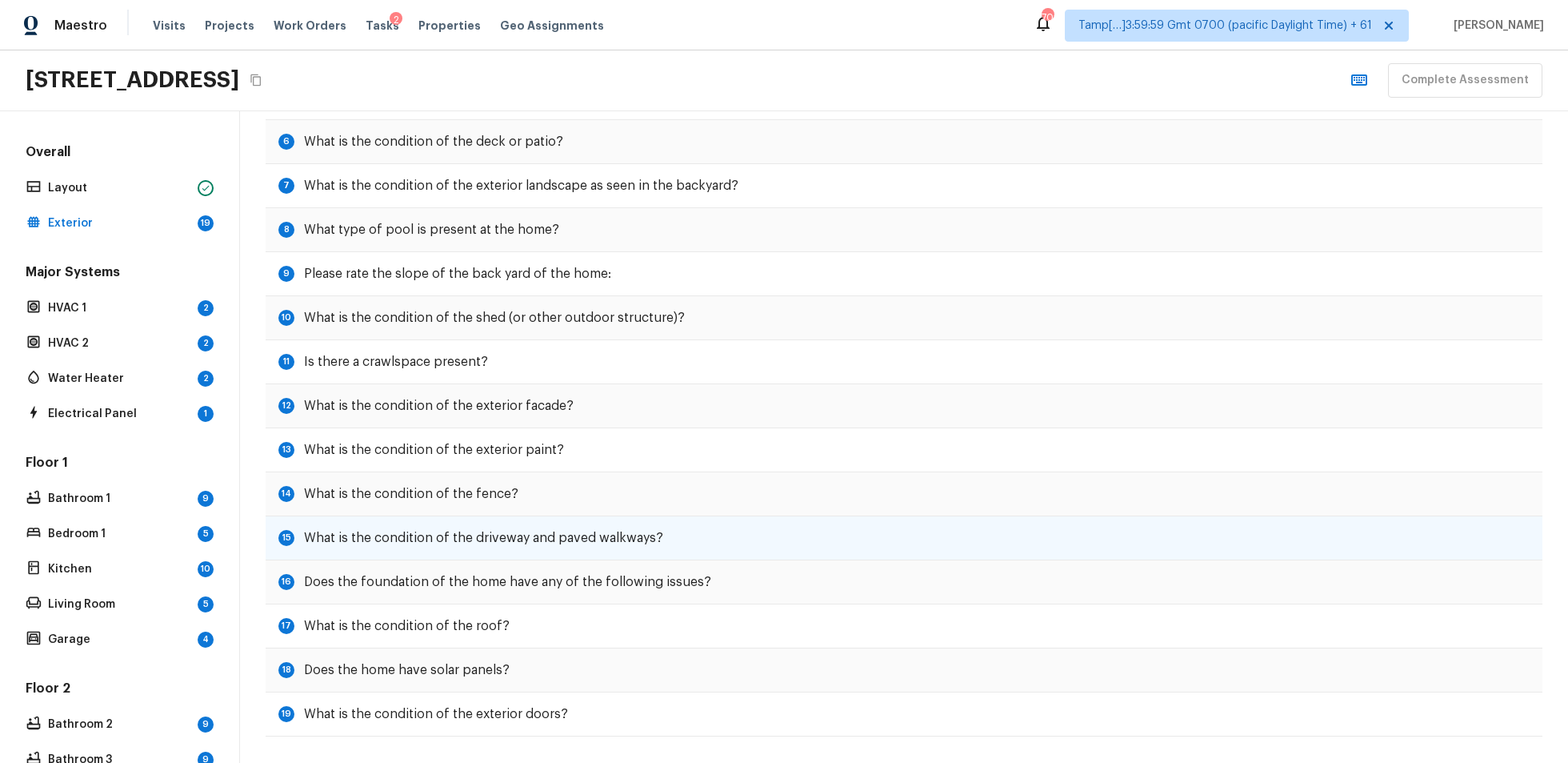
click at [572, 549] on div "15 What is the condition of the driveway and paved walkways?" at bounding box center [903, 538] width 1277 height 44
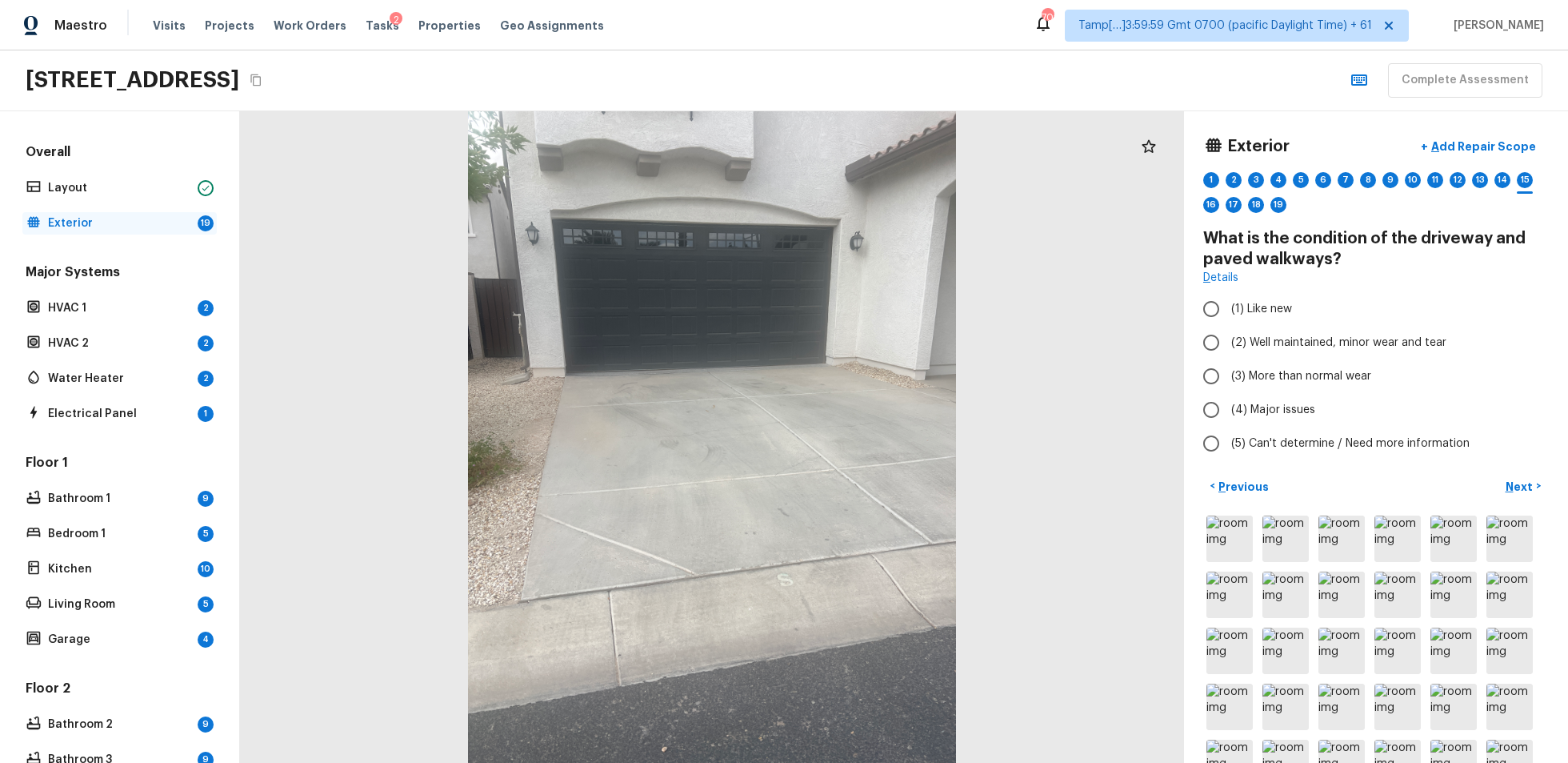
click at [140, 220] on p "Exterior" at bounding box center [119, 223] width 144 height 16
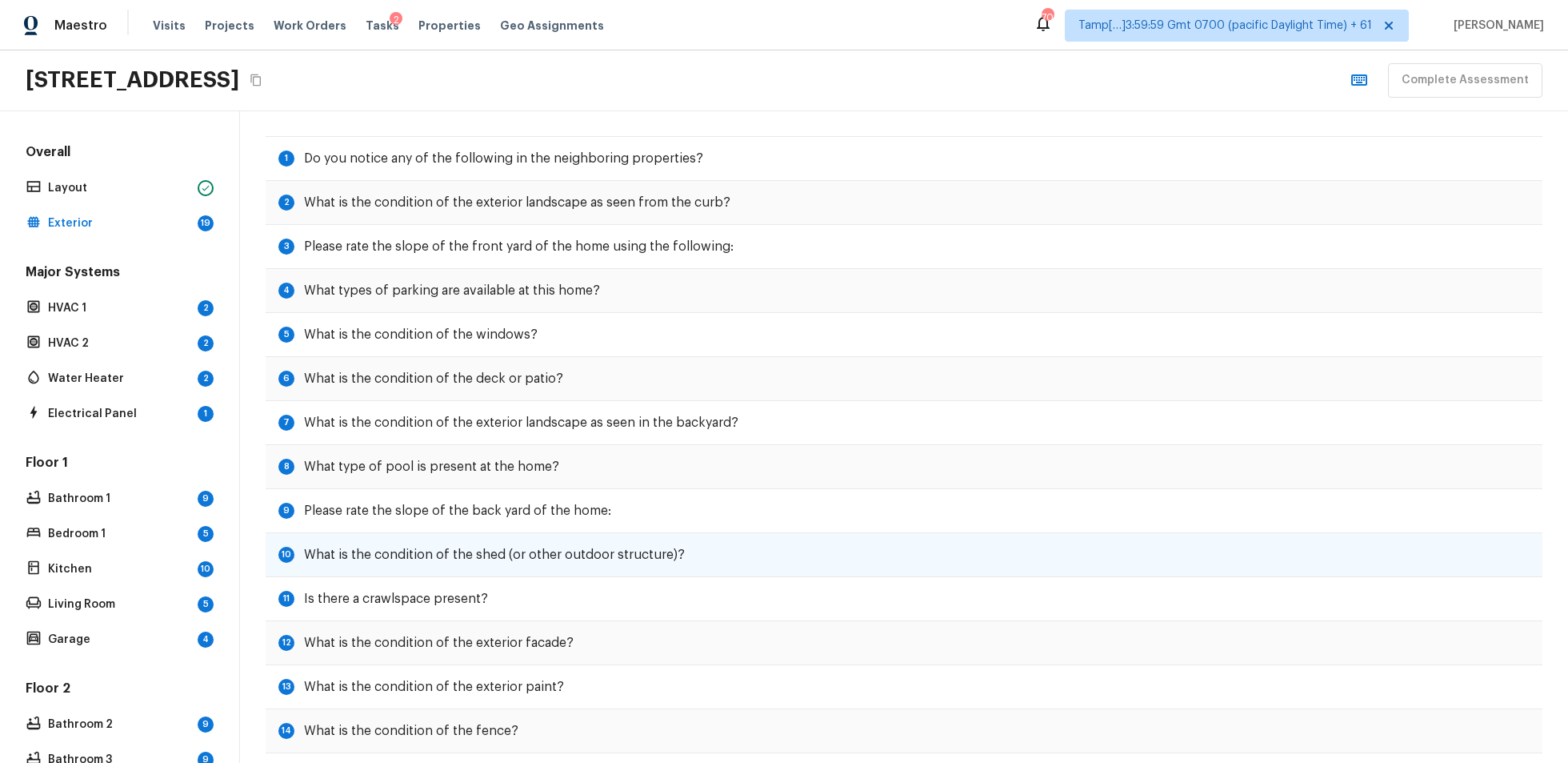
scroll to position [61, 0]
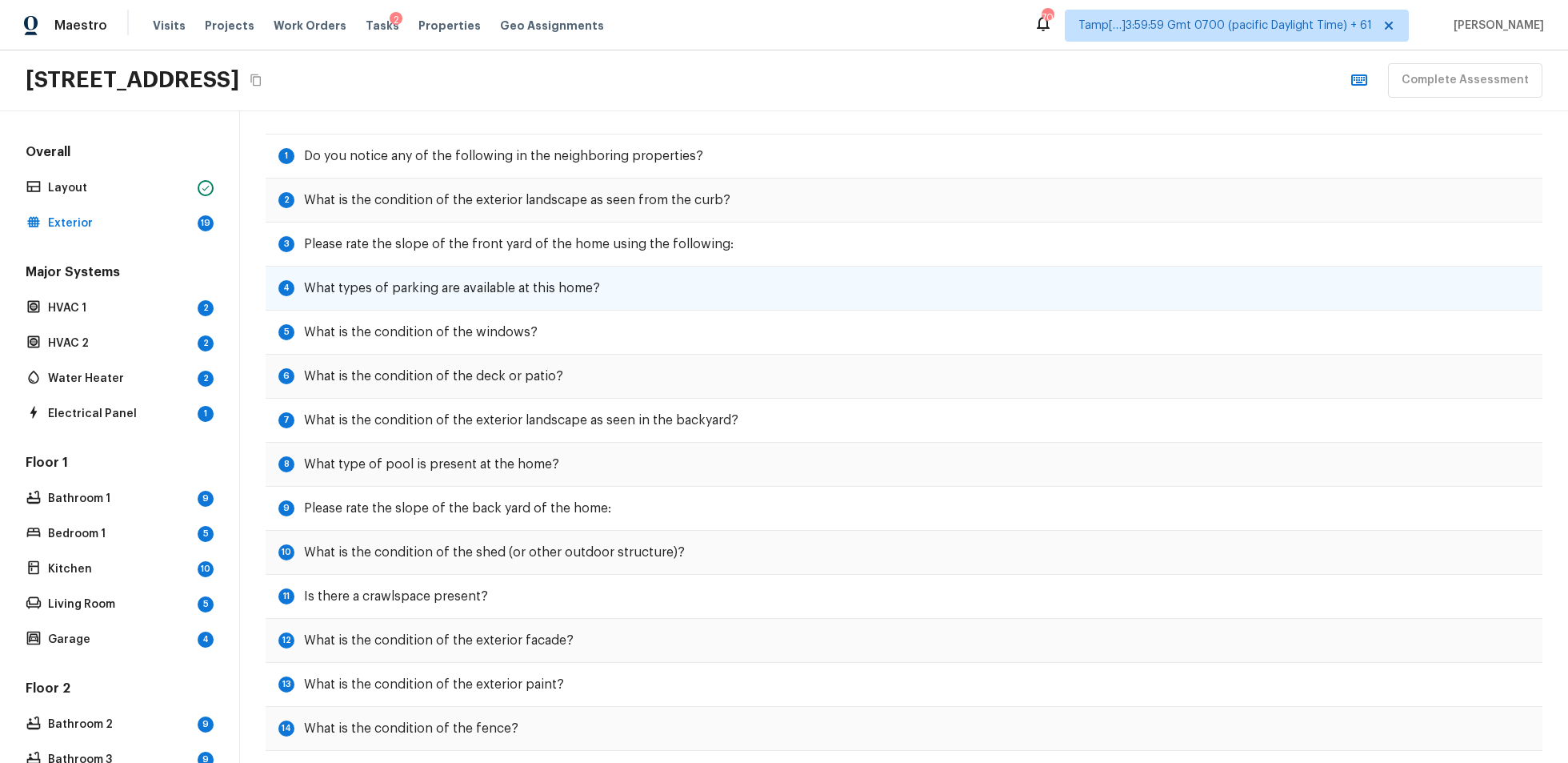
click at [518, 291] on h5 "What types of parking are available at this home?" at bounding box center [452, 288] width 296 height 18
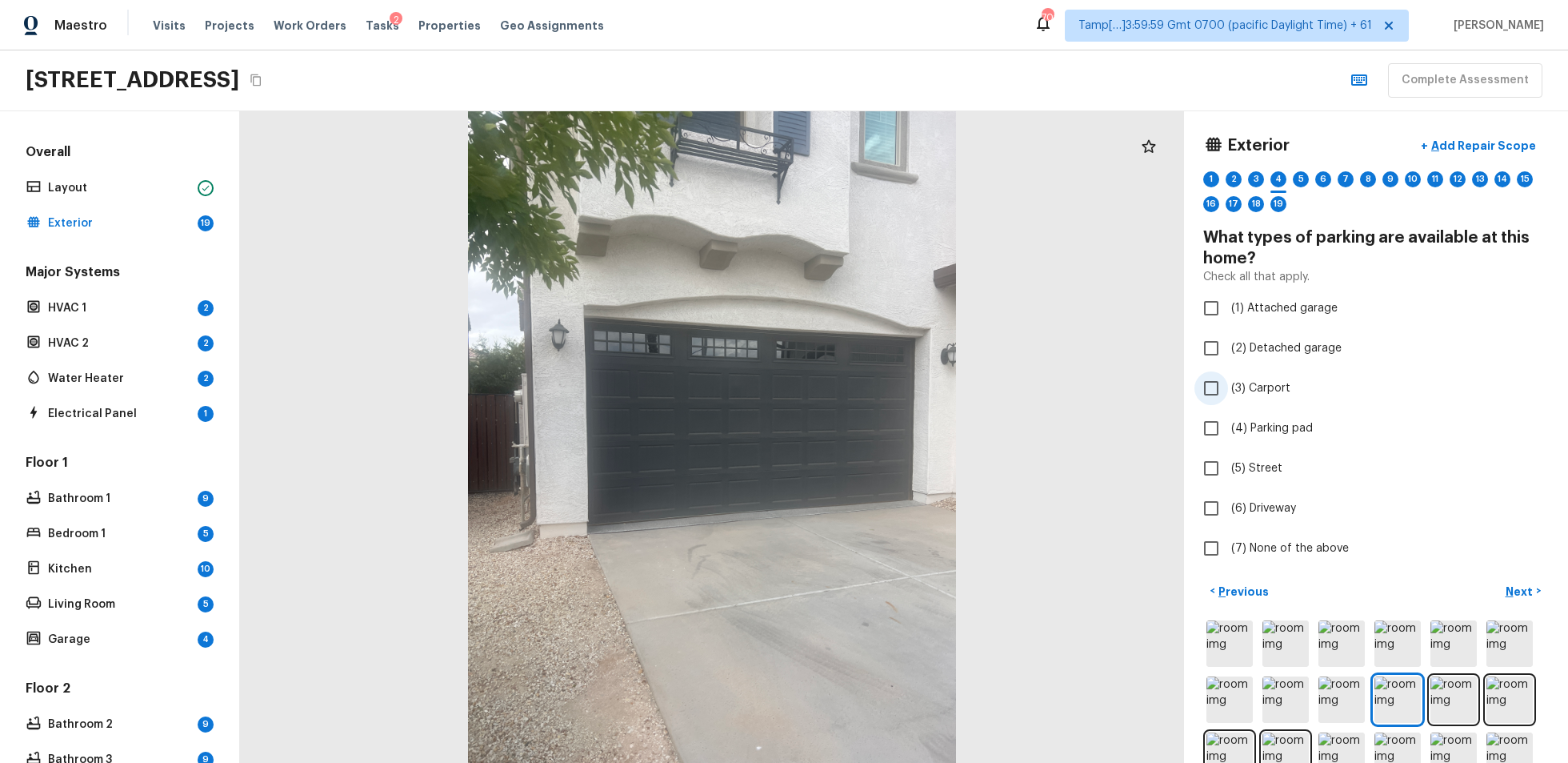
scroll to position [0, 0]
click at [1175, 174] on div "5" at bounding box center [1301, 180] width 16 height 16
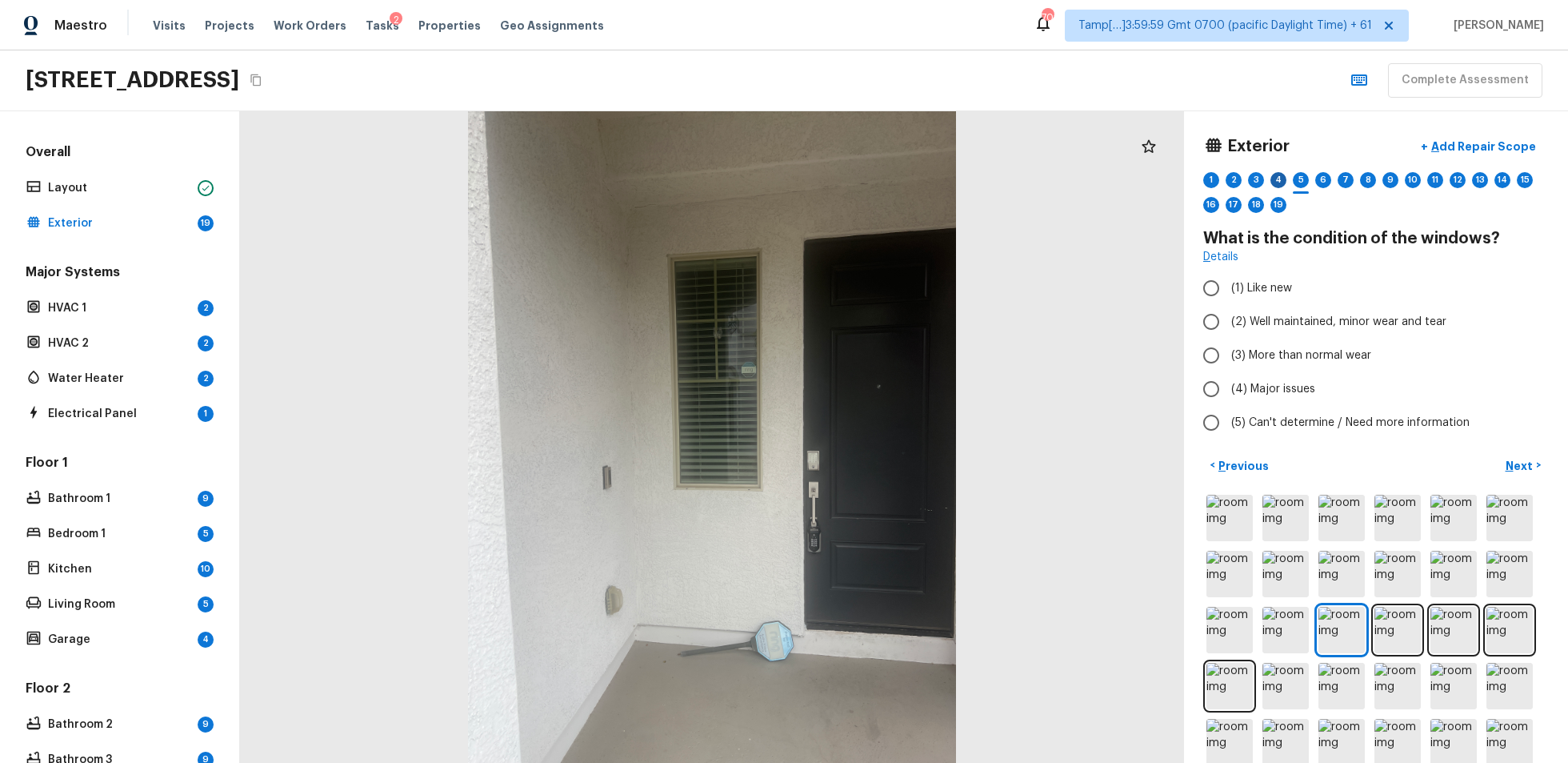
click at [1175, 174] on div "4" at bounding box center [1278, 180] width 16 height 16
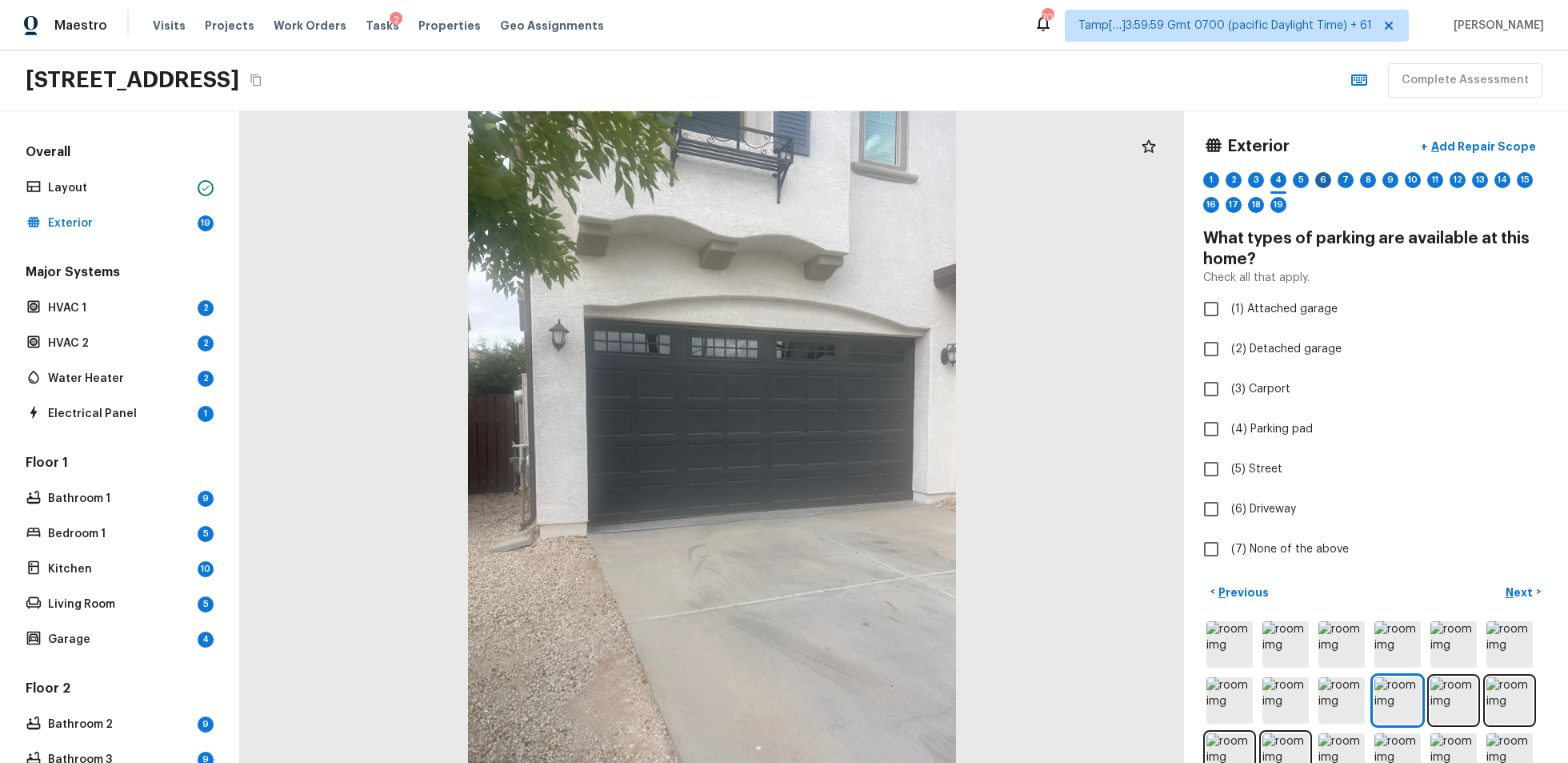
click at [1175, 181] on div "6" at bounding box center [1323, 180] width 16 height 16
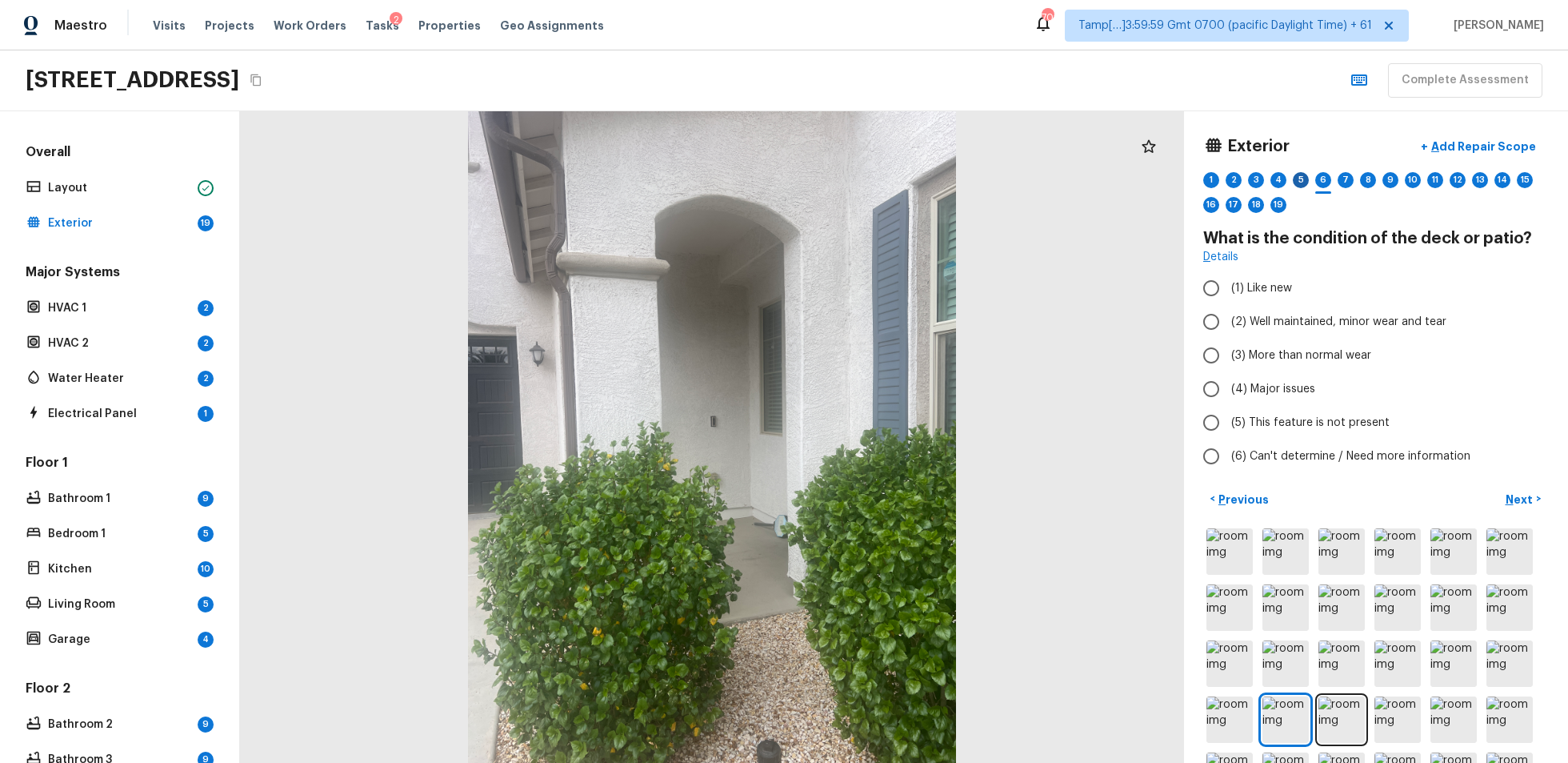
click at [1175, 178] on div "5" at bounding box center [1301, 180] width 16 height 16
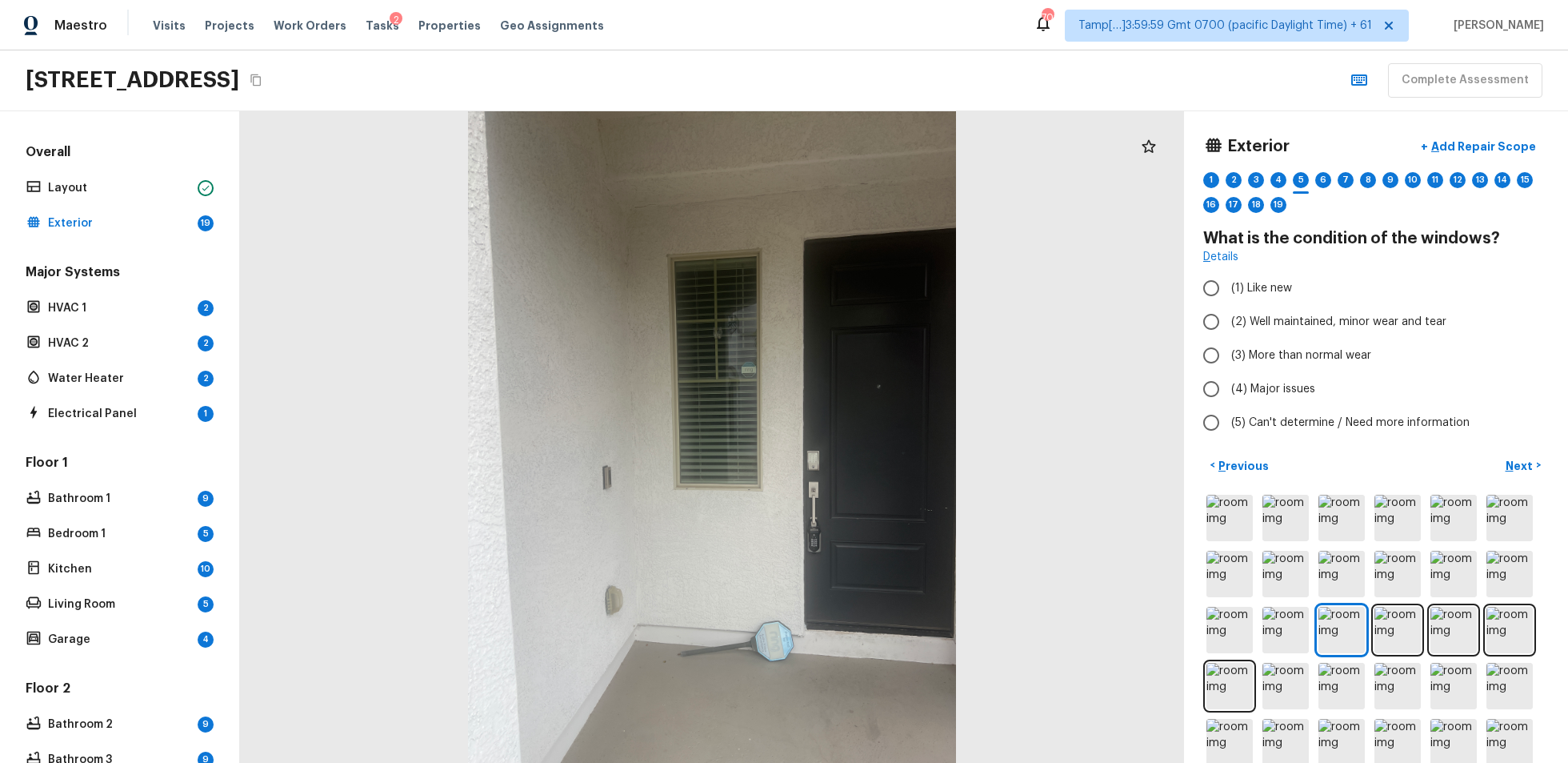
click at [1175, 177] on div "1 2 3 4 5 6 7 8 9 10 11 12 13 14 15 16 17 18 19" at bounding box center [1377, 197] width 346 height 49
click at [1175, 172] on div "4" at bounding box center [1278, 180] width 16 height 16
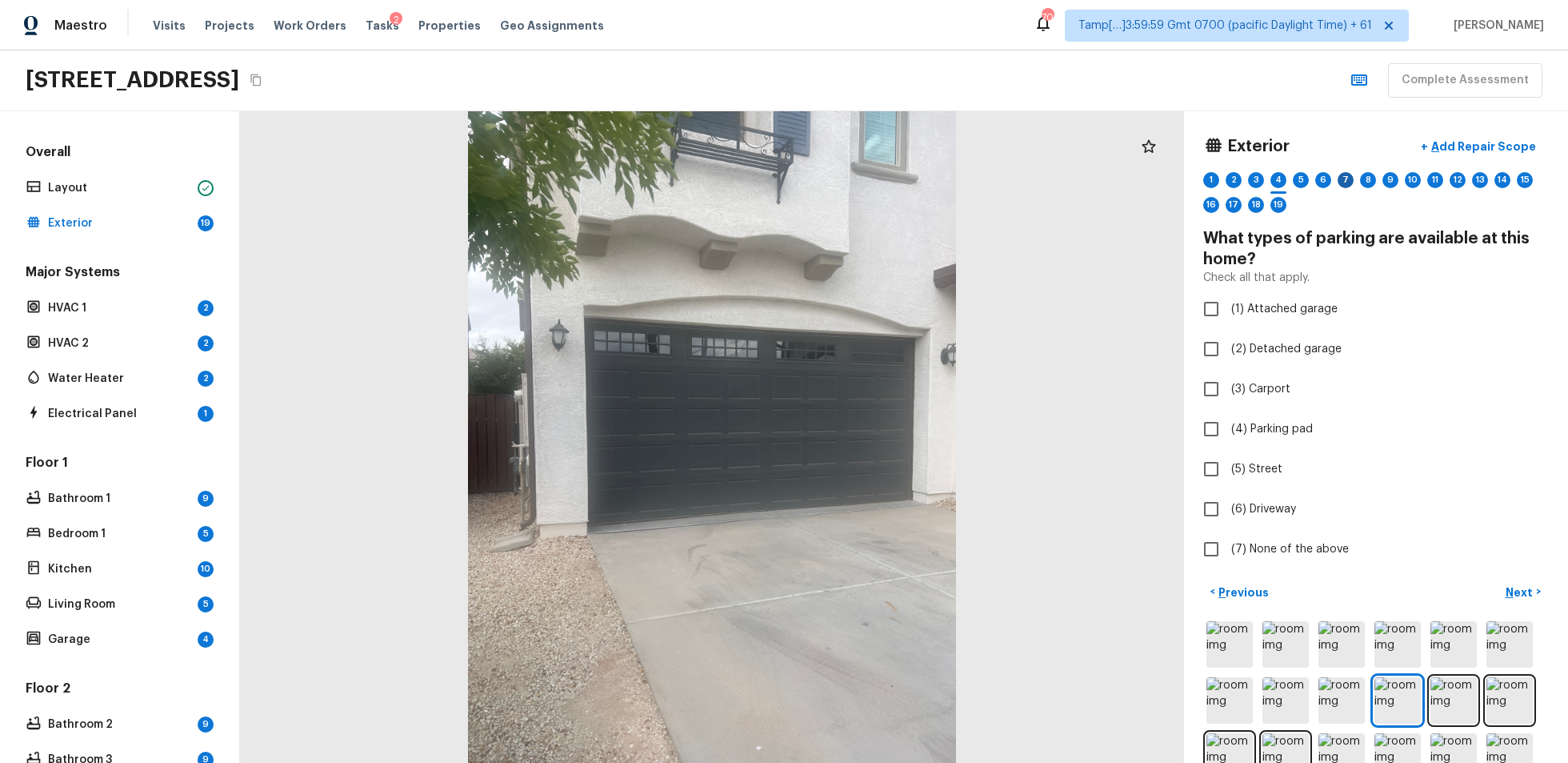
click at [1175, 185] on div "7" at bounding box center [1345, 180] width 16 height 16
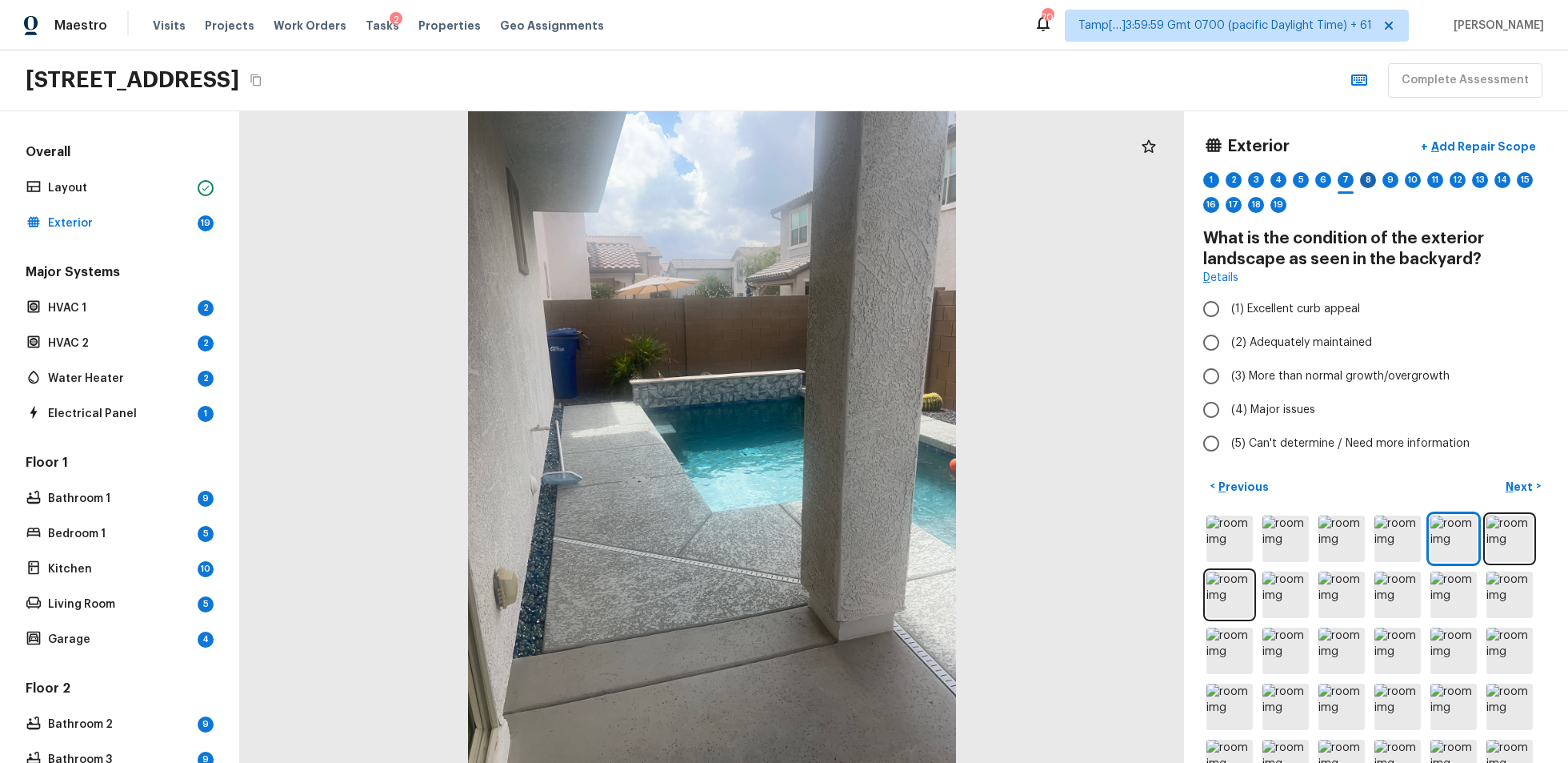
click at [1175, 180] on div "8" at bounding box center [1368, 180] width 16 height 16
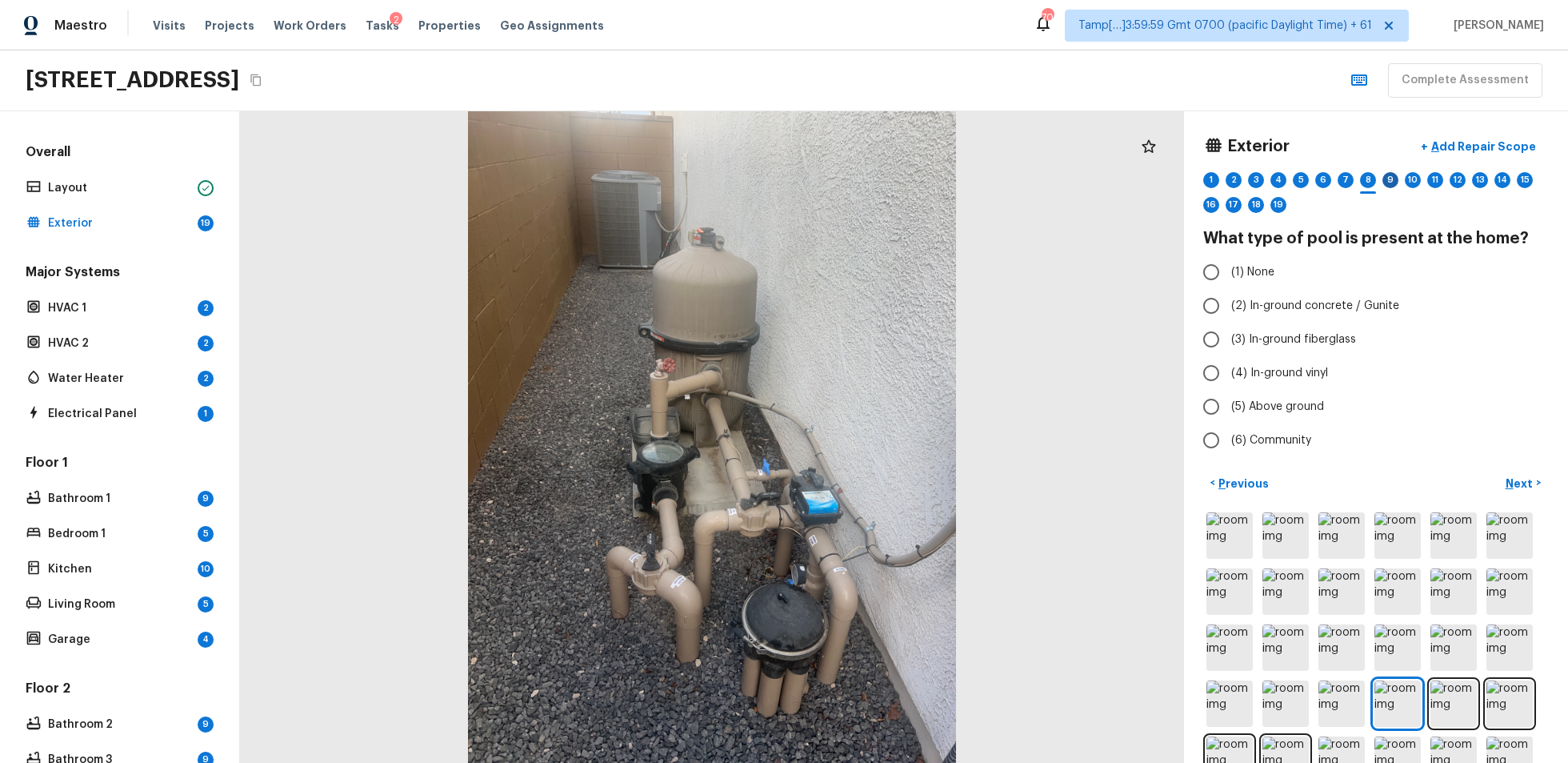
click at [1175, 180] on div "9" at bounding box center [1390, 180] width 16 height 16
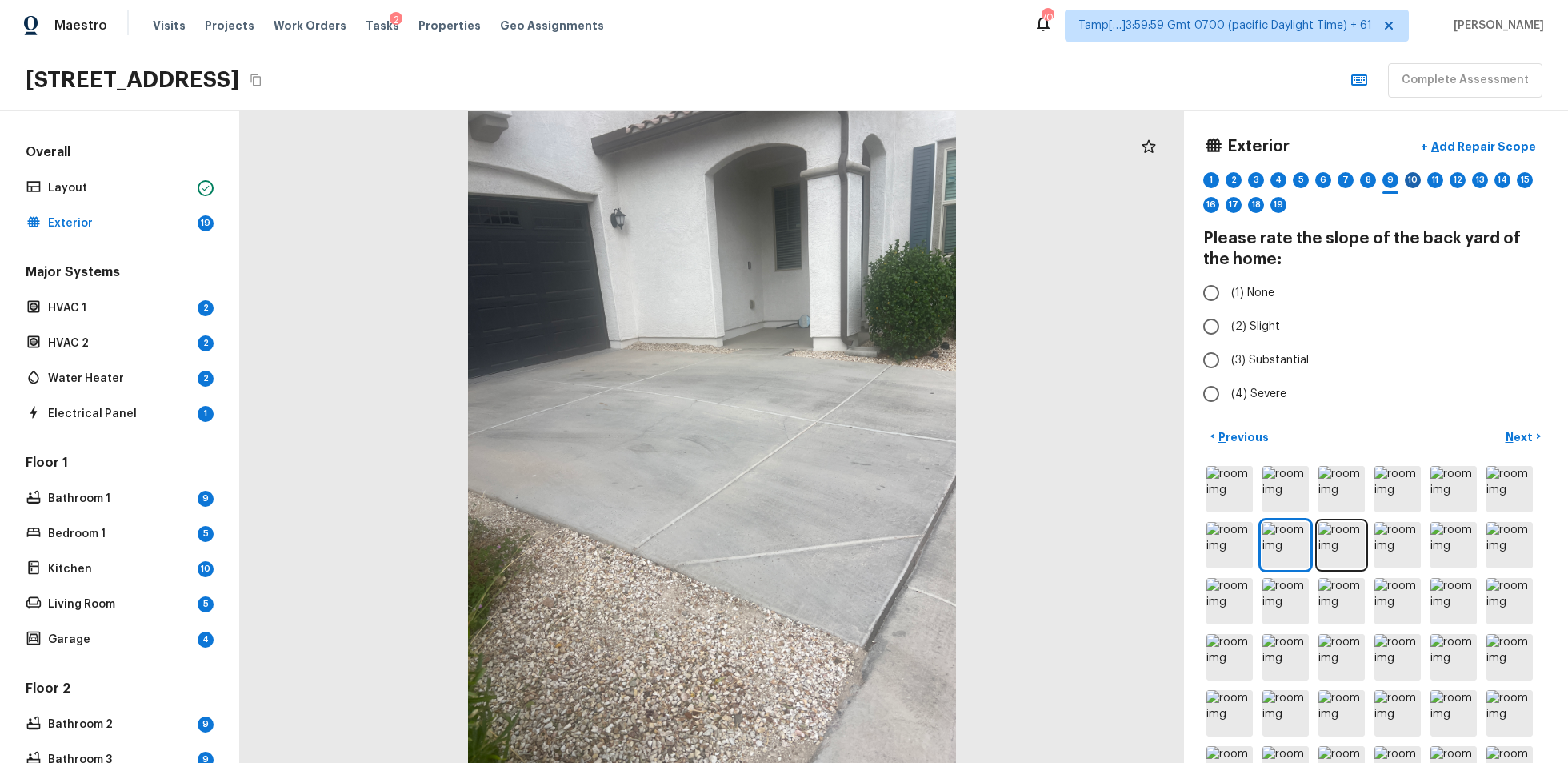
click at [1175, 179] on div "10" at bounding box center [1413, 180] width 16 height 16
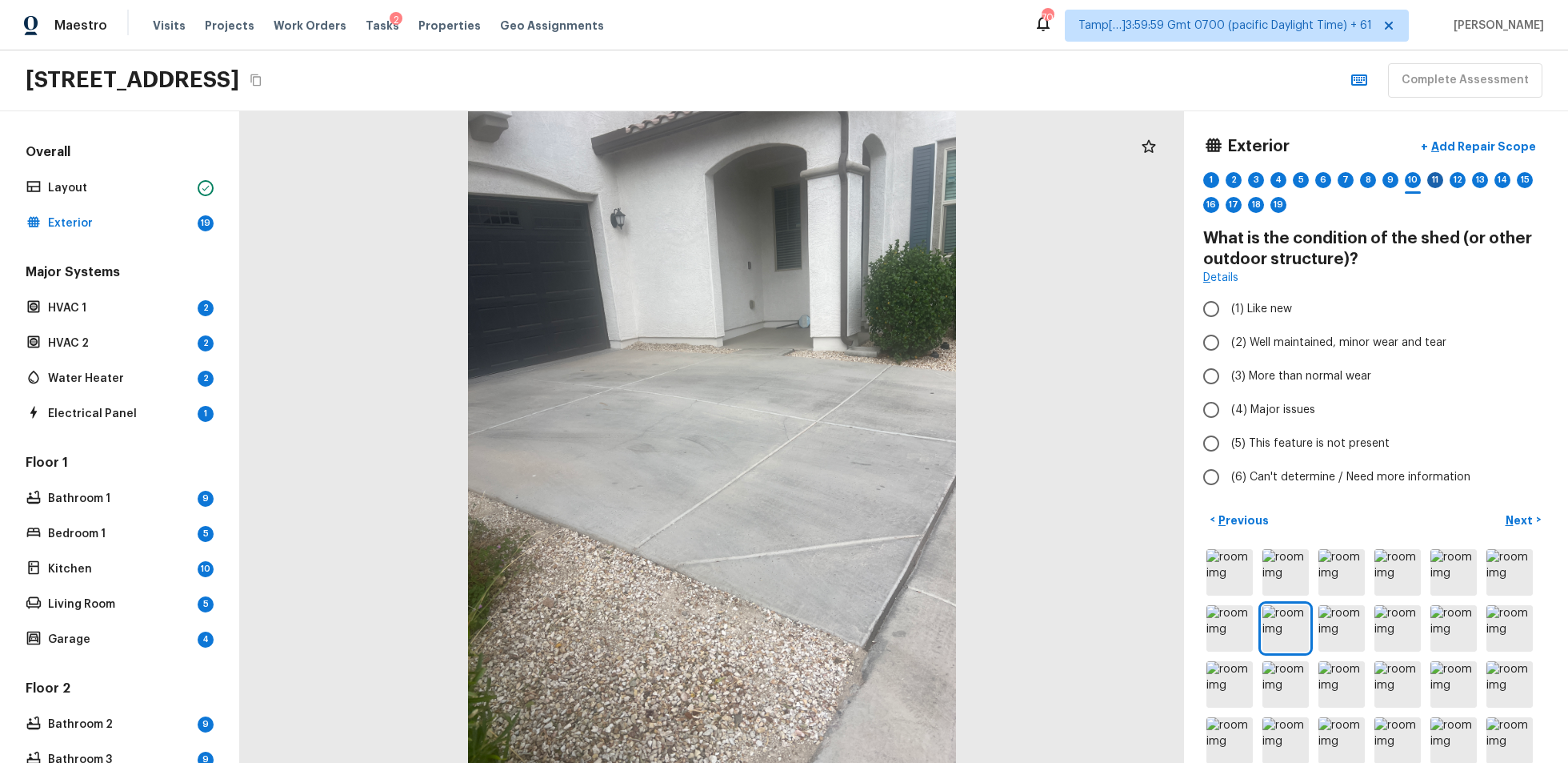
click at [1175, 178] on div "11" at bounding box center [1435, 180] width 16 height 16
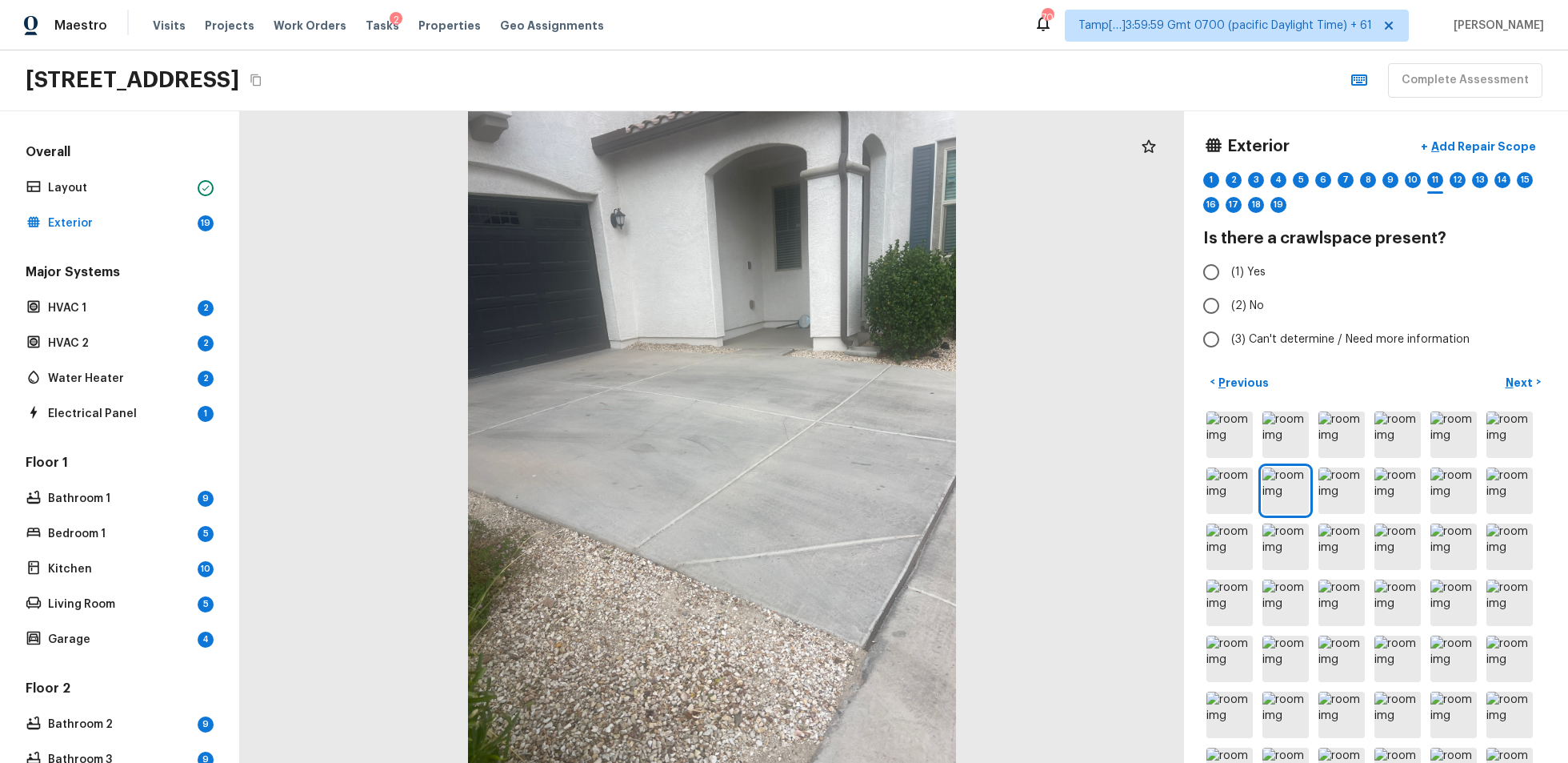
click at [1175, 180] on div "1 2 3 4 5 6 7 8 9 10 11 12 13 14 15 16 17 18 19" at bounding box center [1377, 197] width 346 height 49
click at [1175, 175] on div "12" at bounding box center [1458, 180] width 16 height 16
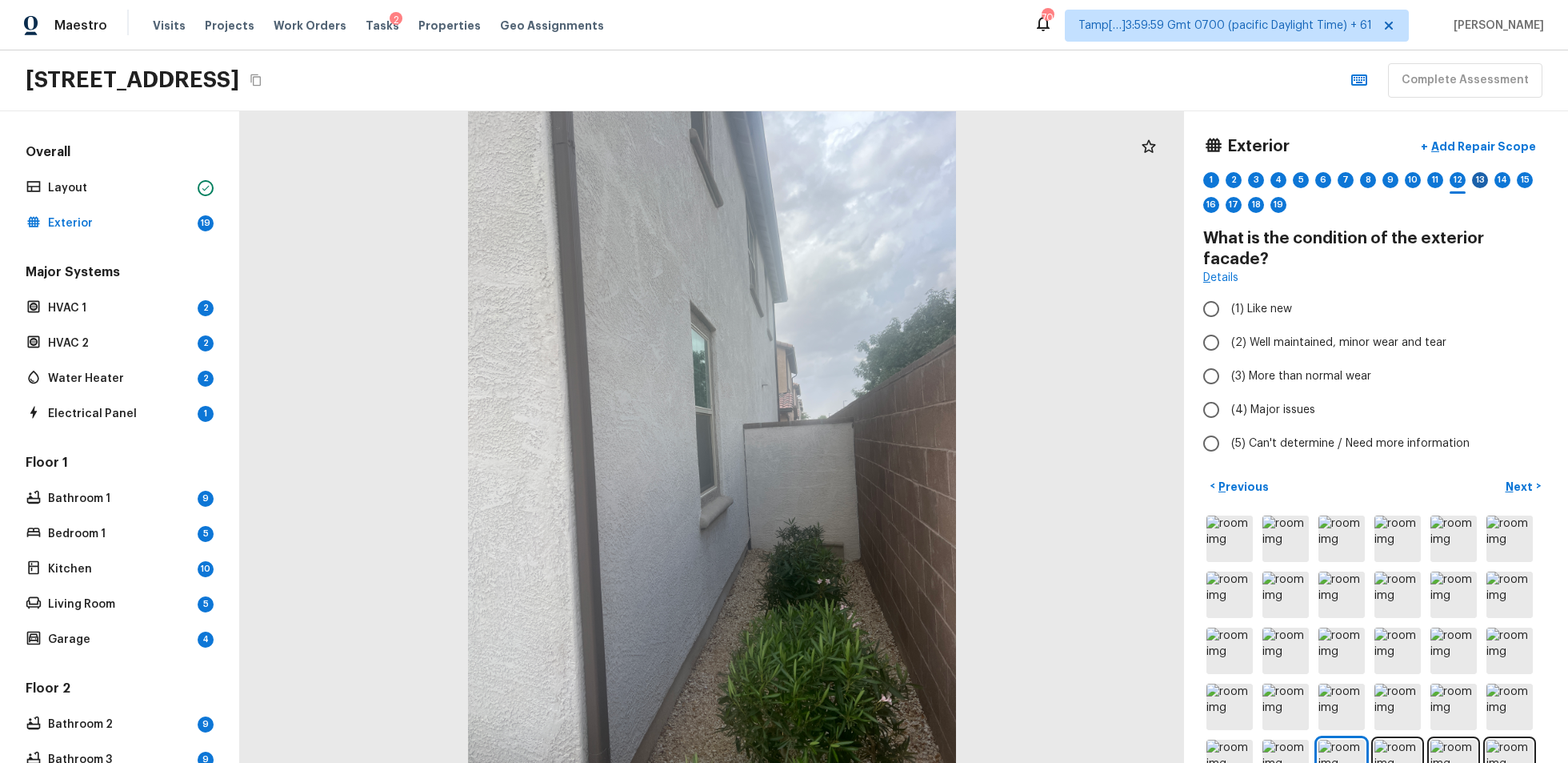
click at [1175, 177] on div "13" at bounding box center [1480, 180] width 16 height 16
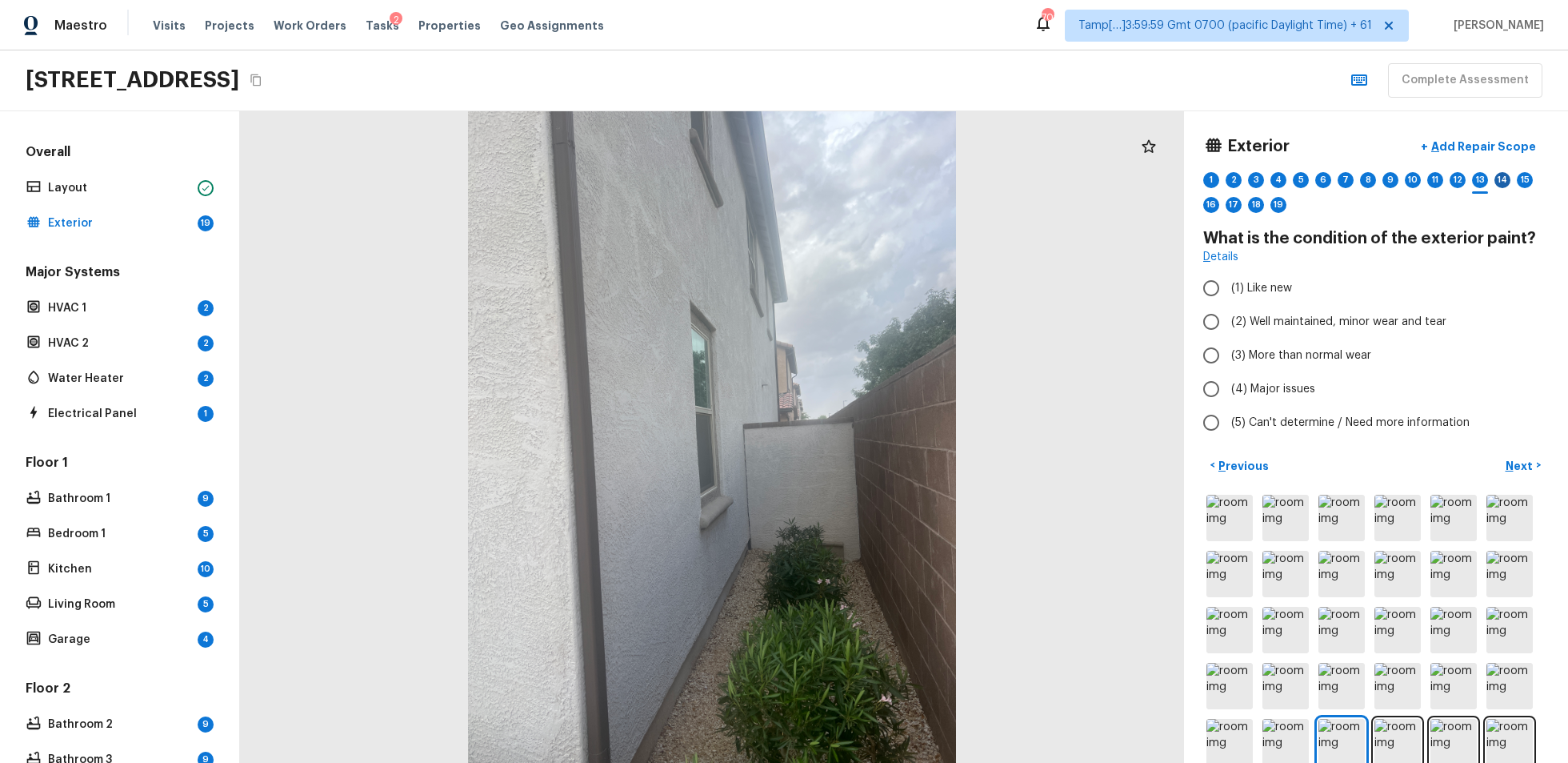
click at [1175, 174] on div "14" at bounding box center [1502, 180] width 16 height 16
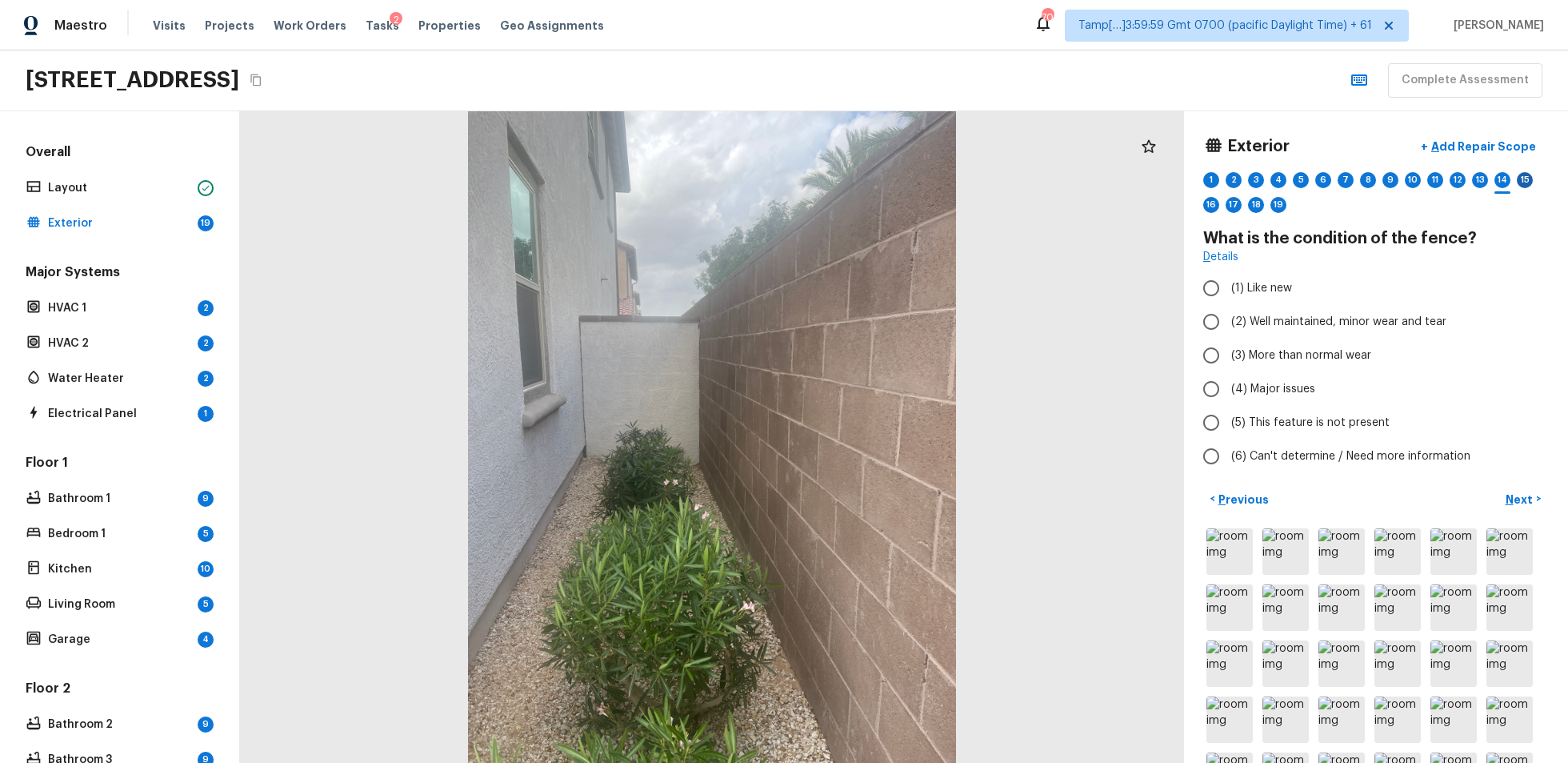
click at [1175, 172] on div "15" at bounding box center [1525, 180] width 16 height 16
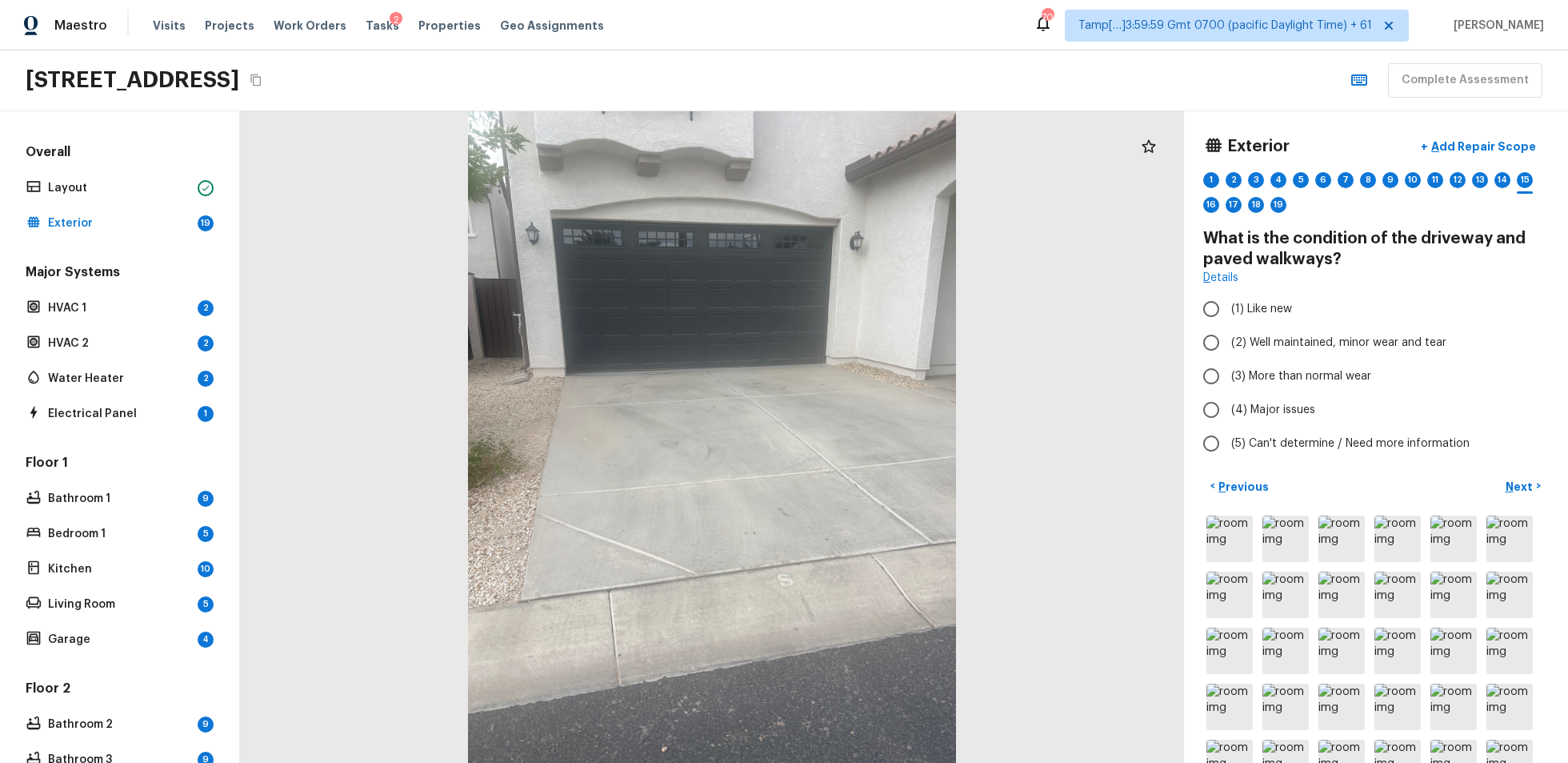
click at [1175, 220] on div "16" at bounding box center [1211, 209] width 16 height 25
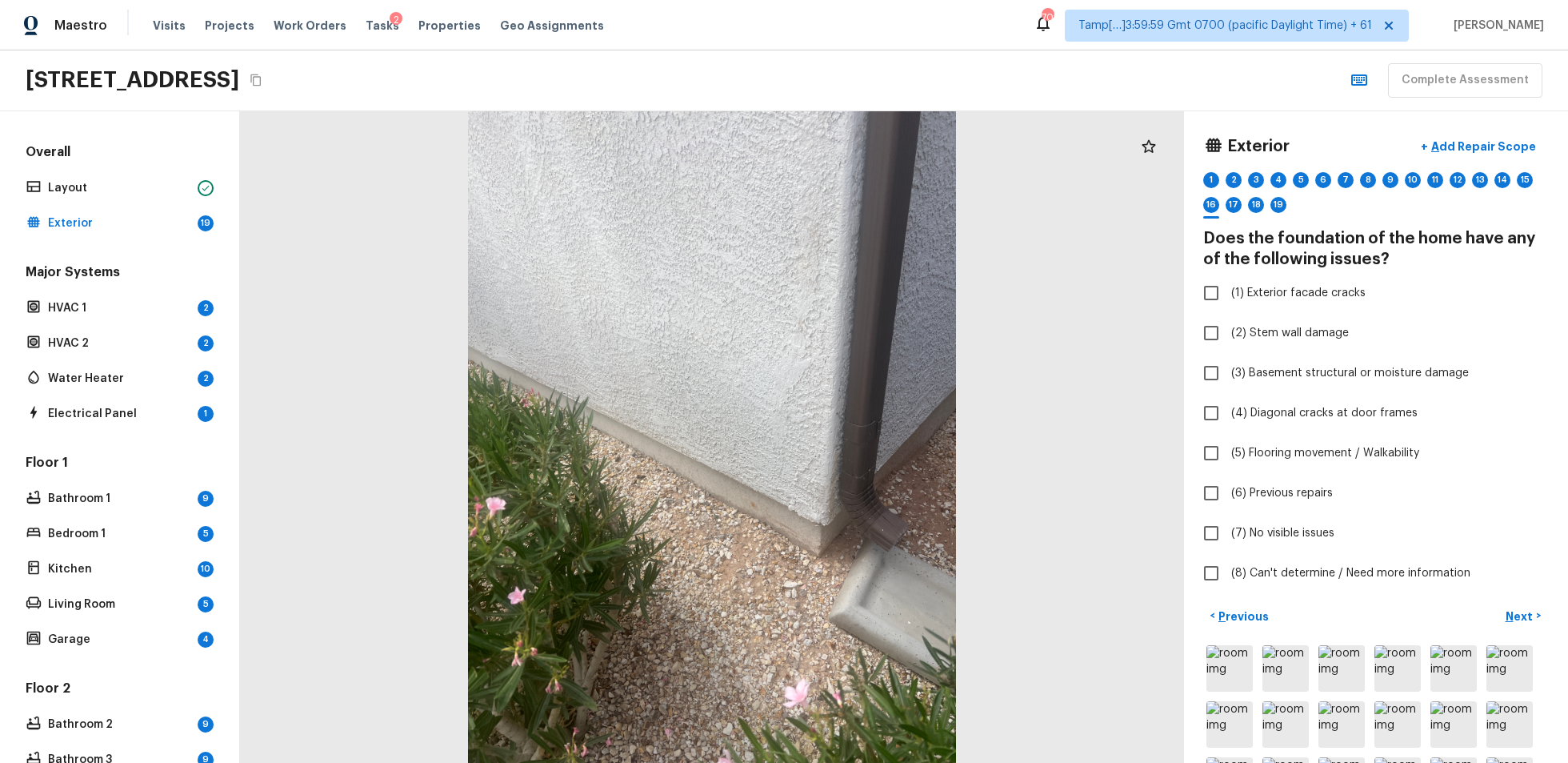
click at [1175, 200] on div "1 2 3 4 5 6 7 8 9 10 11 12 13 14 15 16 17 18 19" at bounding box center [1377, 197] width 346 height 49
click at [1175, 199] on div "17" at bounding box center [1233, 205] width 16 height 16
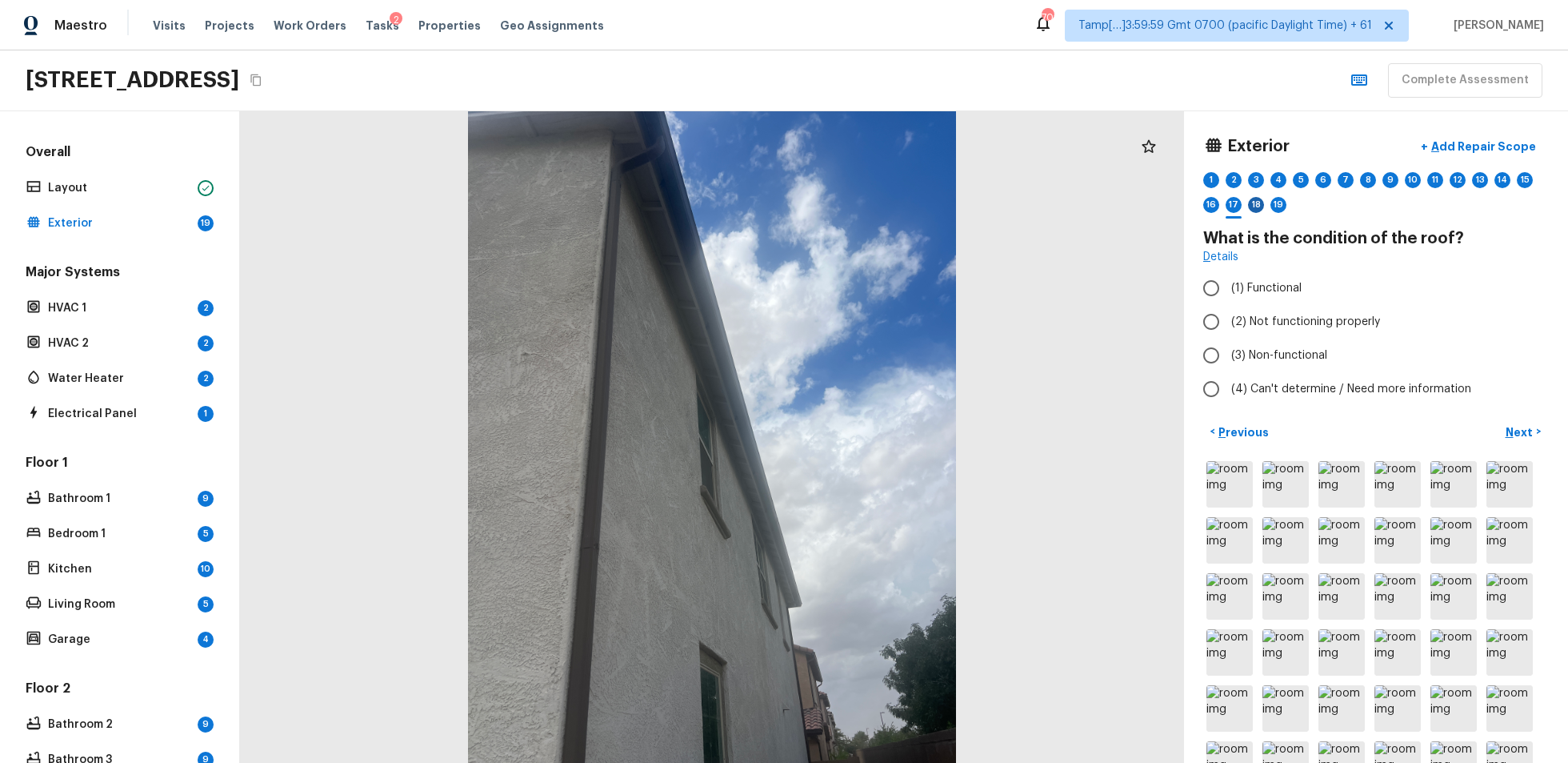
click at [1175, 202] on div "18" at bounding box center [1256, 205] width 16 height 16
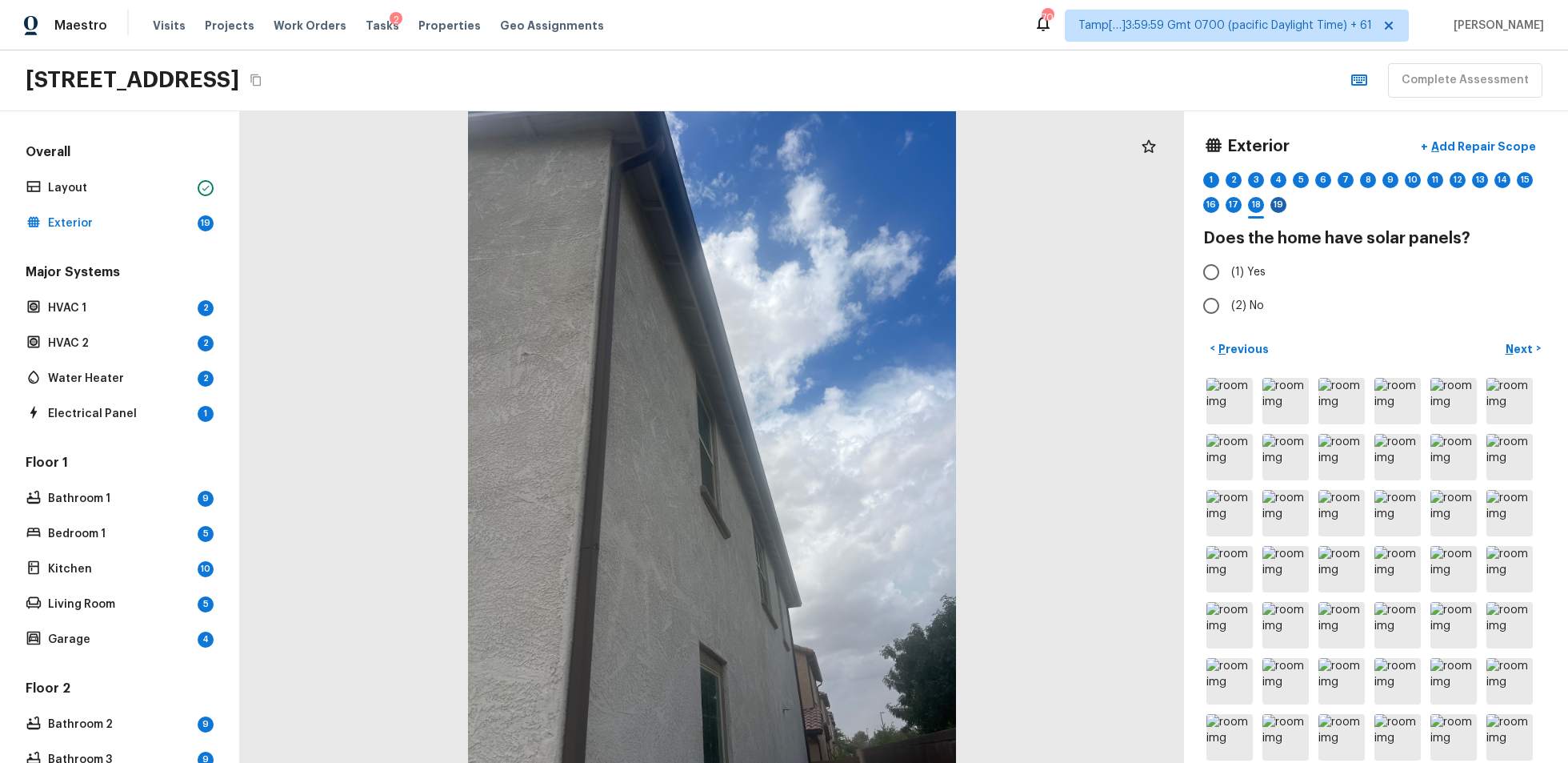
click at [1175, 202] on div "19" at bounding box center [1278, 205] width 16 height 16
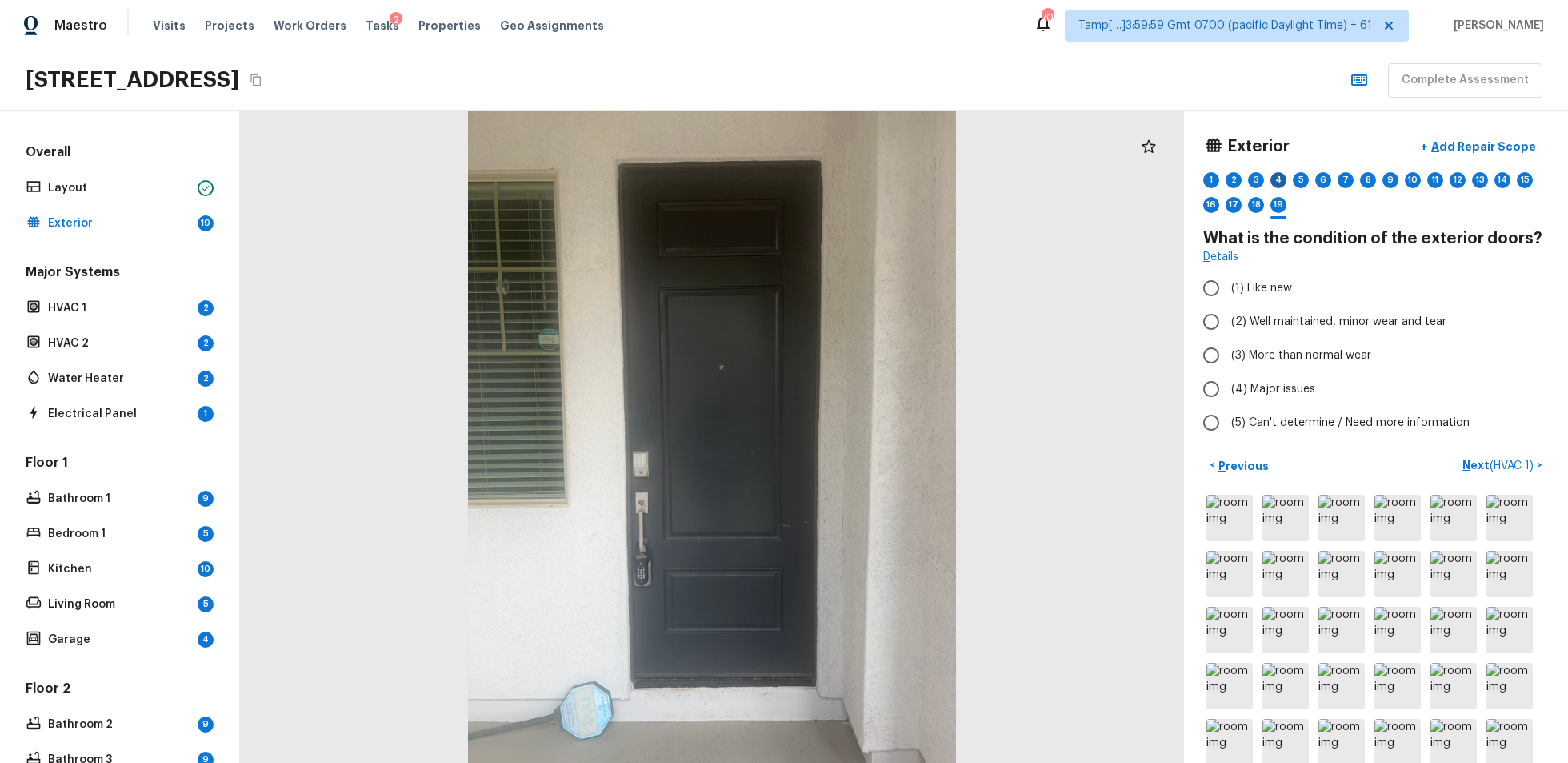
click at [1175, 175] on div "4" at bounding box center [1278, 180] width 16 height 16
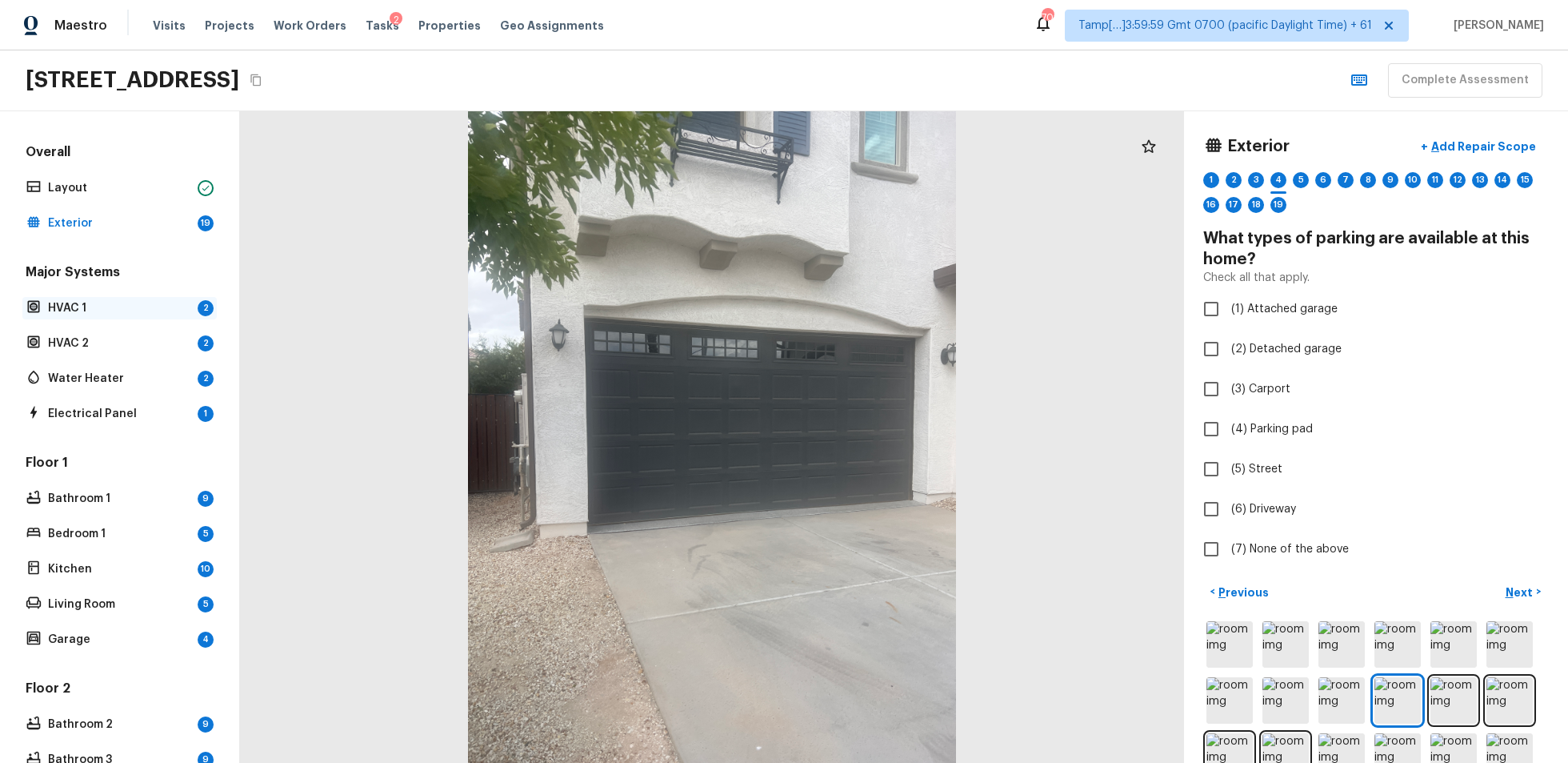
click at [124, 307] on p "HVAC 1" at bounding box center [119, 308] width 144 height 16
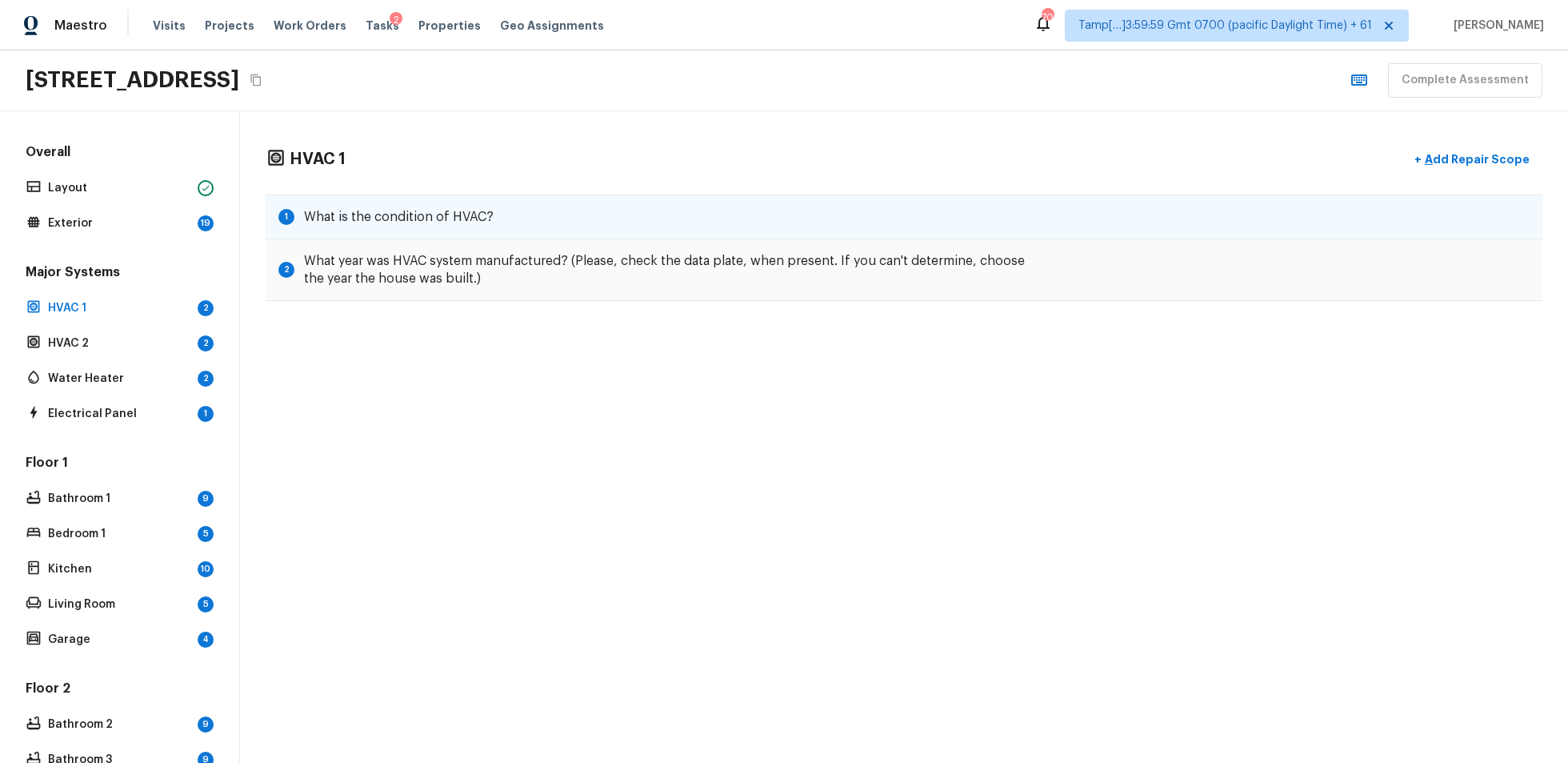
click at [481, 226] on div "1 What is the condition of HVAC?" at bounding box center [903, 216] width 1277 height 45
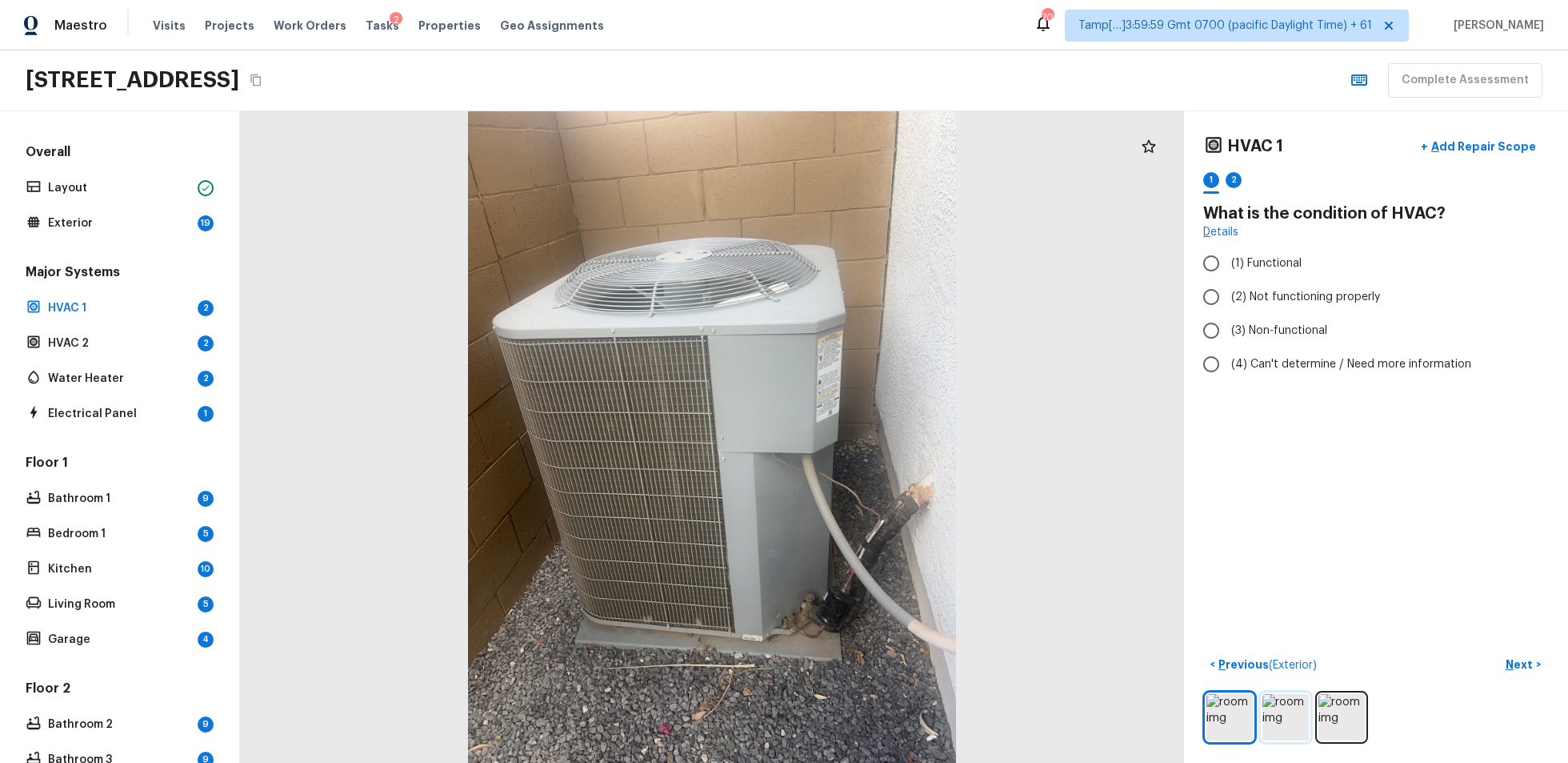
click at [1175, 572] on img at bounding box center [1286, 717] width 47 height 47
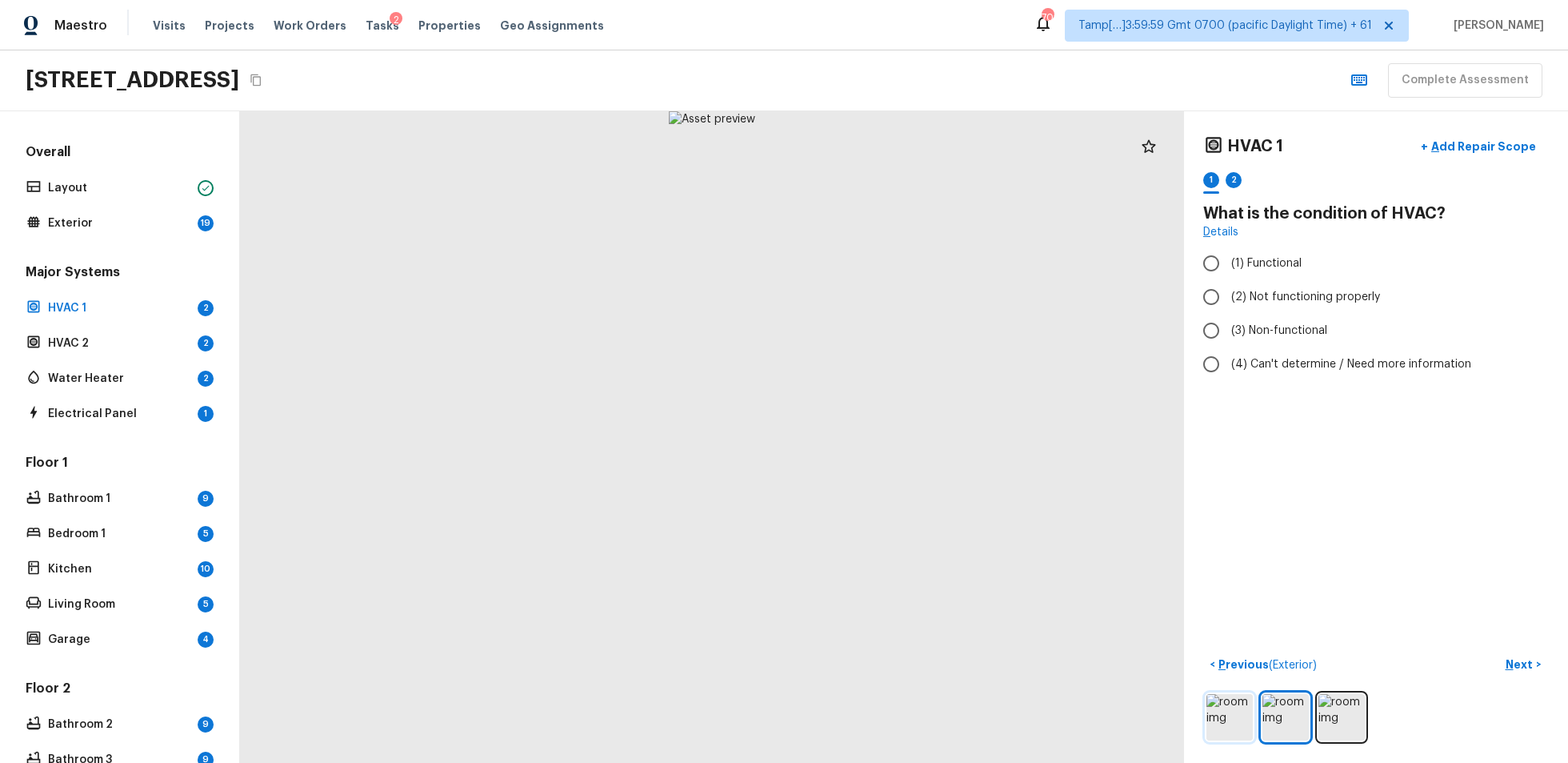
click at [1175, 572] on img at bounding box center [1229, 717] width 47 height 47
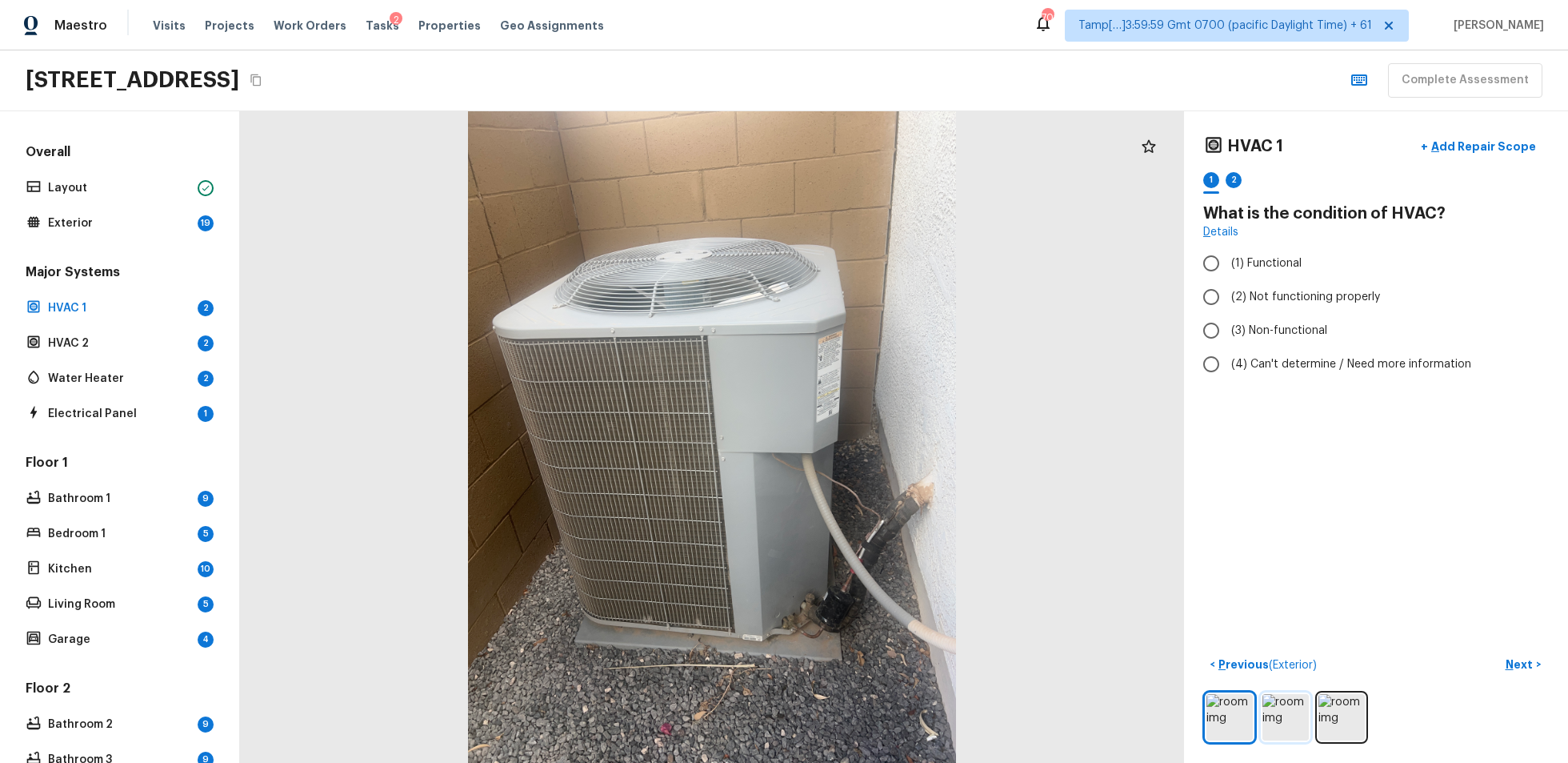
click at [1175, 572] on img at bounding box center [1286, 717] width 47 height 47
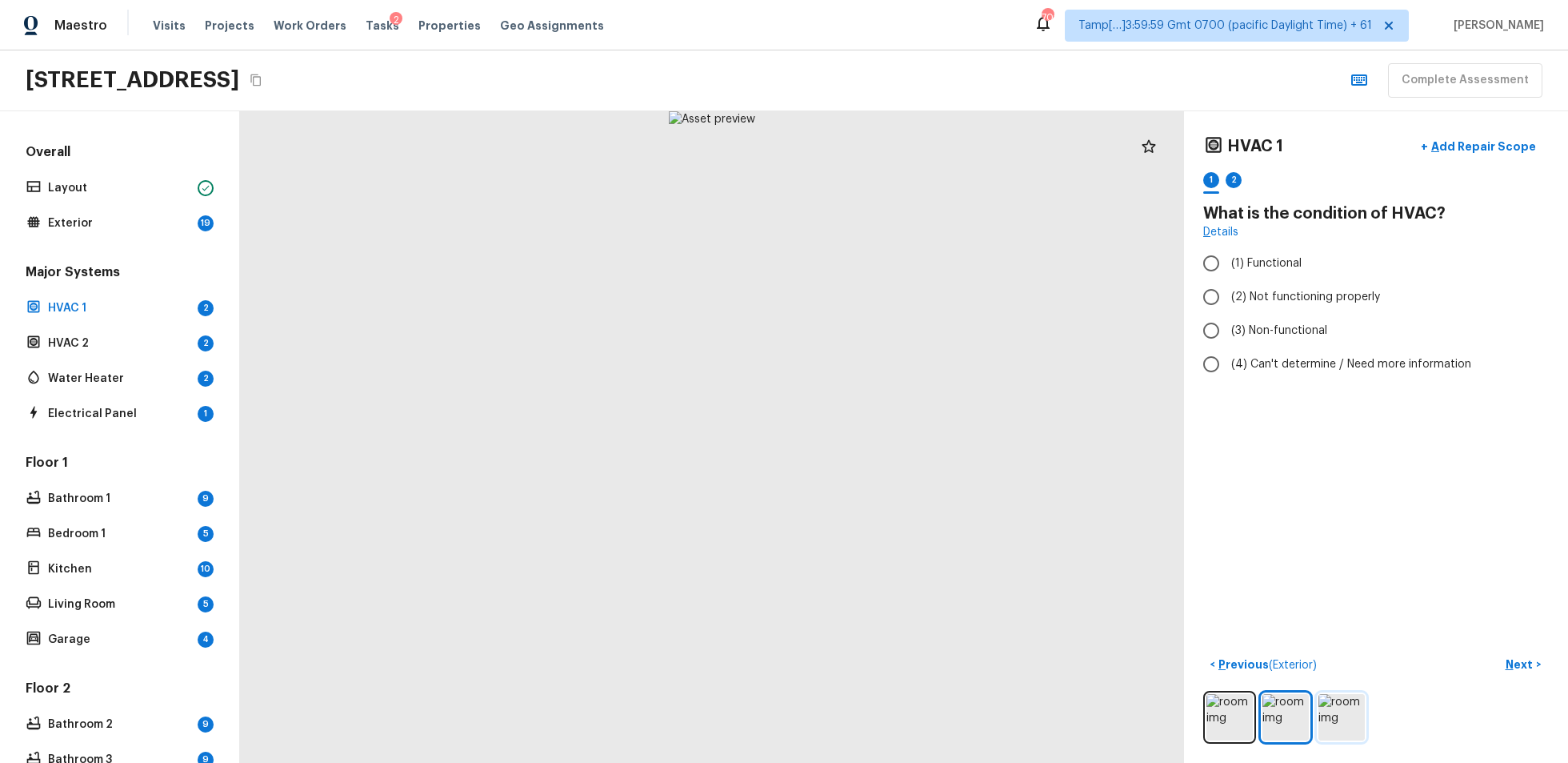
click at [1175, 572] on img at bounding box center [1342, 717] width 47 height 47
click at [1175, 572] on img at bounding box center [1286, 717] width 47 height 47
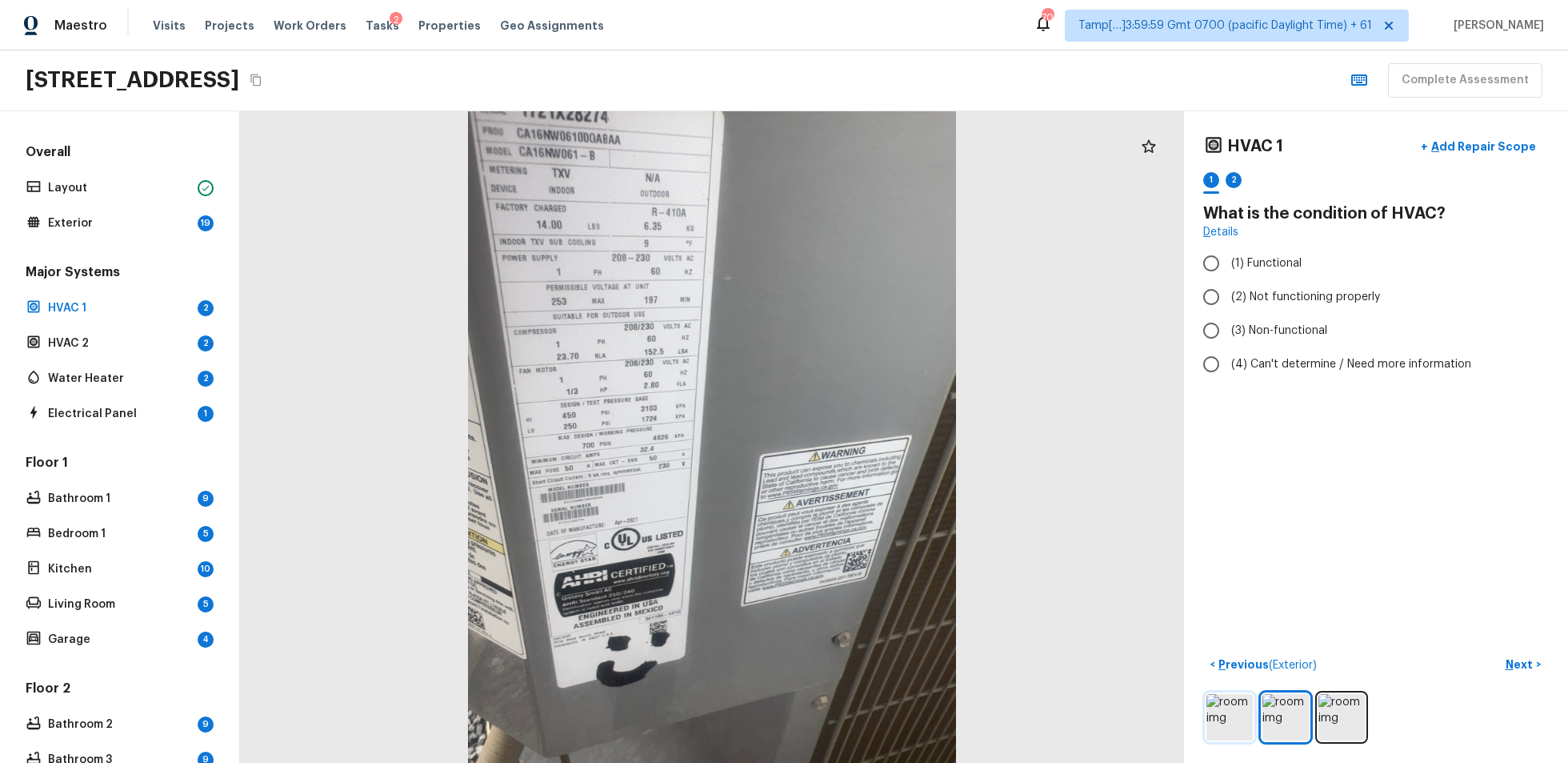
click at [1175, 572] on img at bounding box center [1229, 717] width 47 height 47
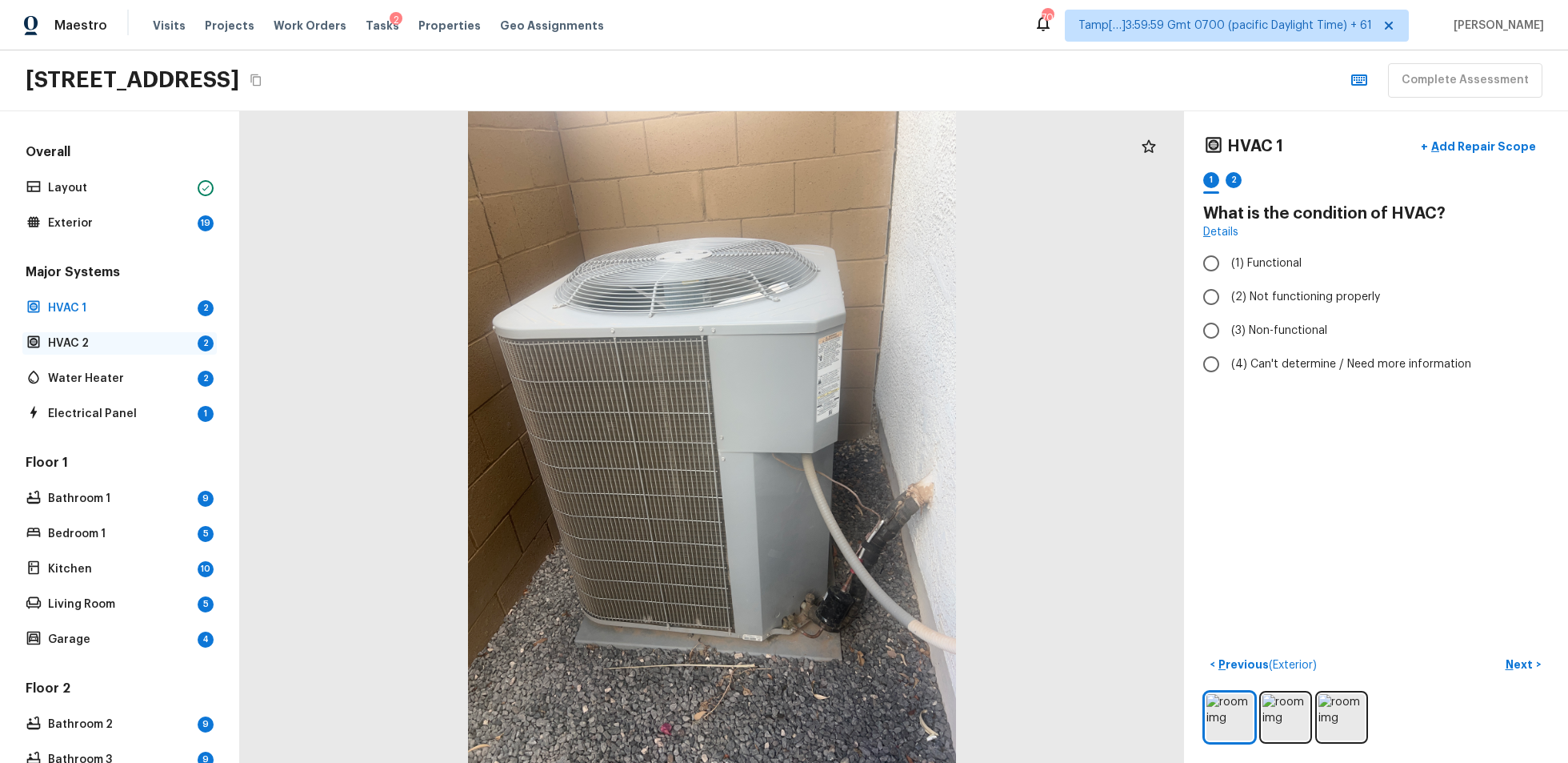
click at [90, 346] on p "HVAC 2" at bounding box center [119, 343] width 144 height 16
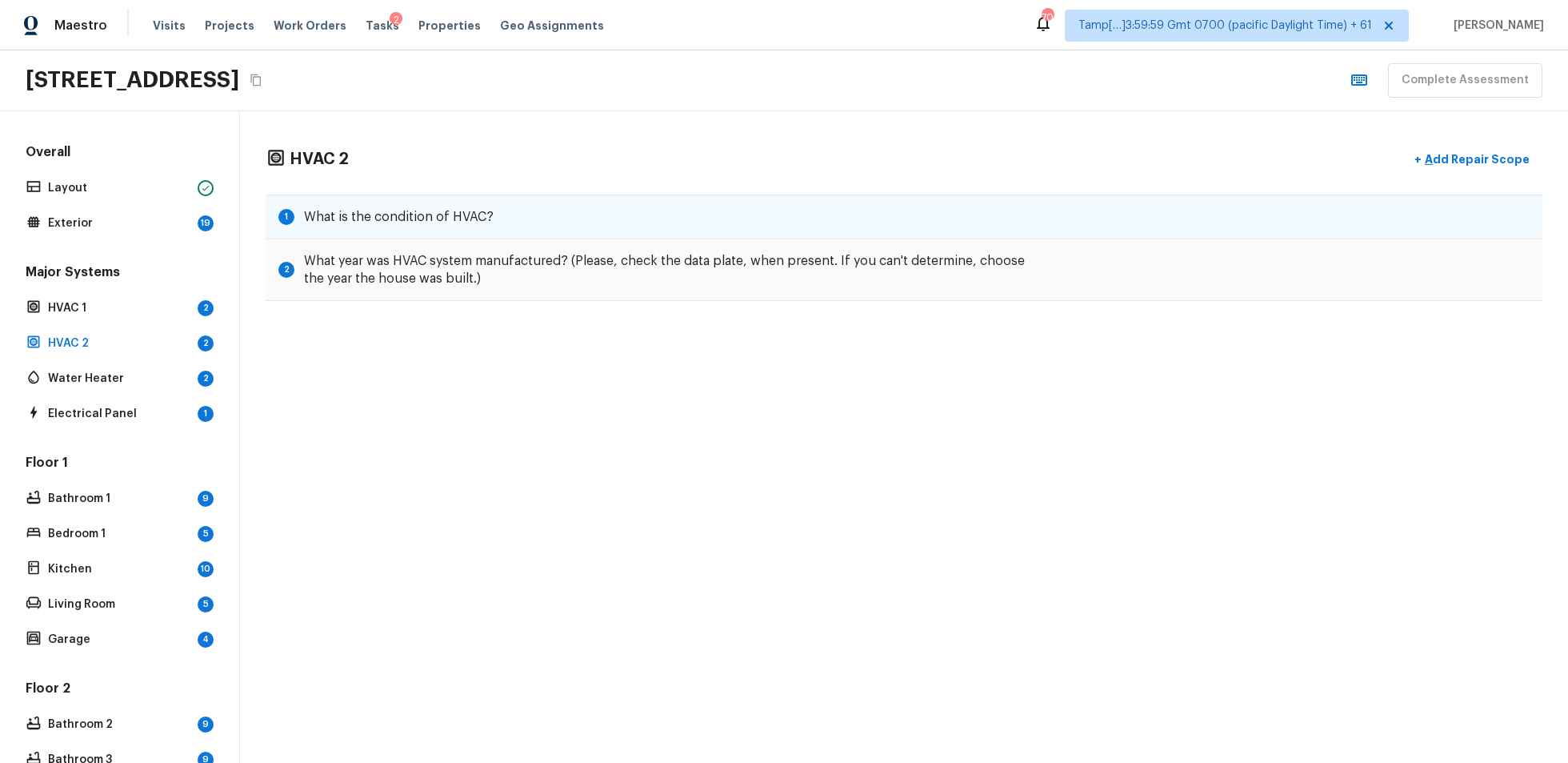
click at [333, 216] on h5 "What is the condition of HVAC?" at bounding box center [398, 217] width 189 height 18
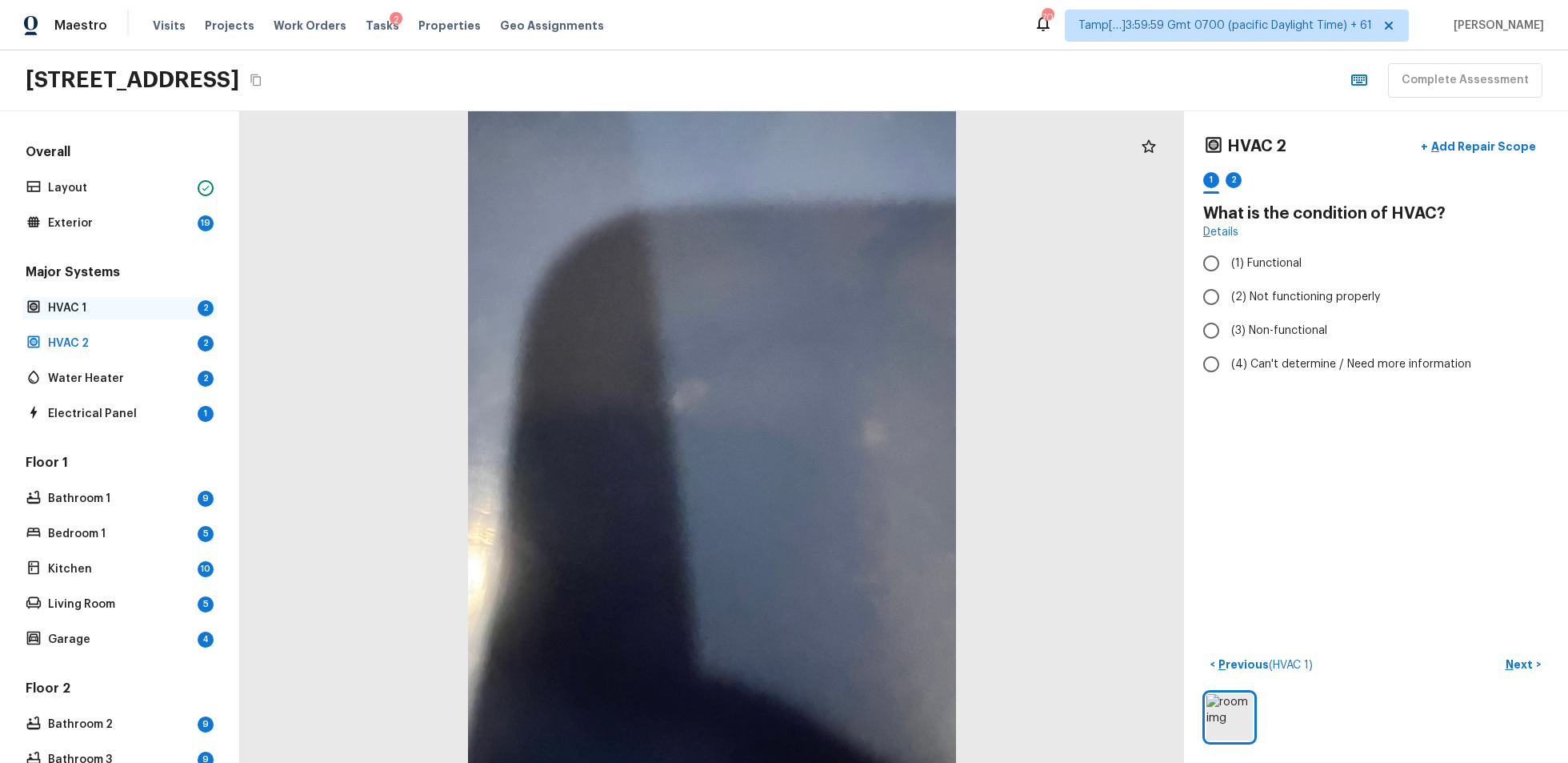
click at [118, 301] on p "HVAC 1" at bounding box center [119, 308] width 144 height 16
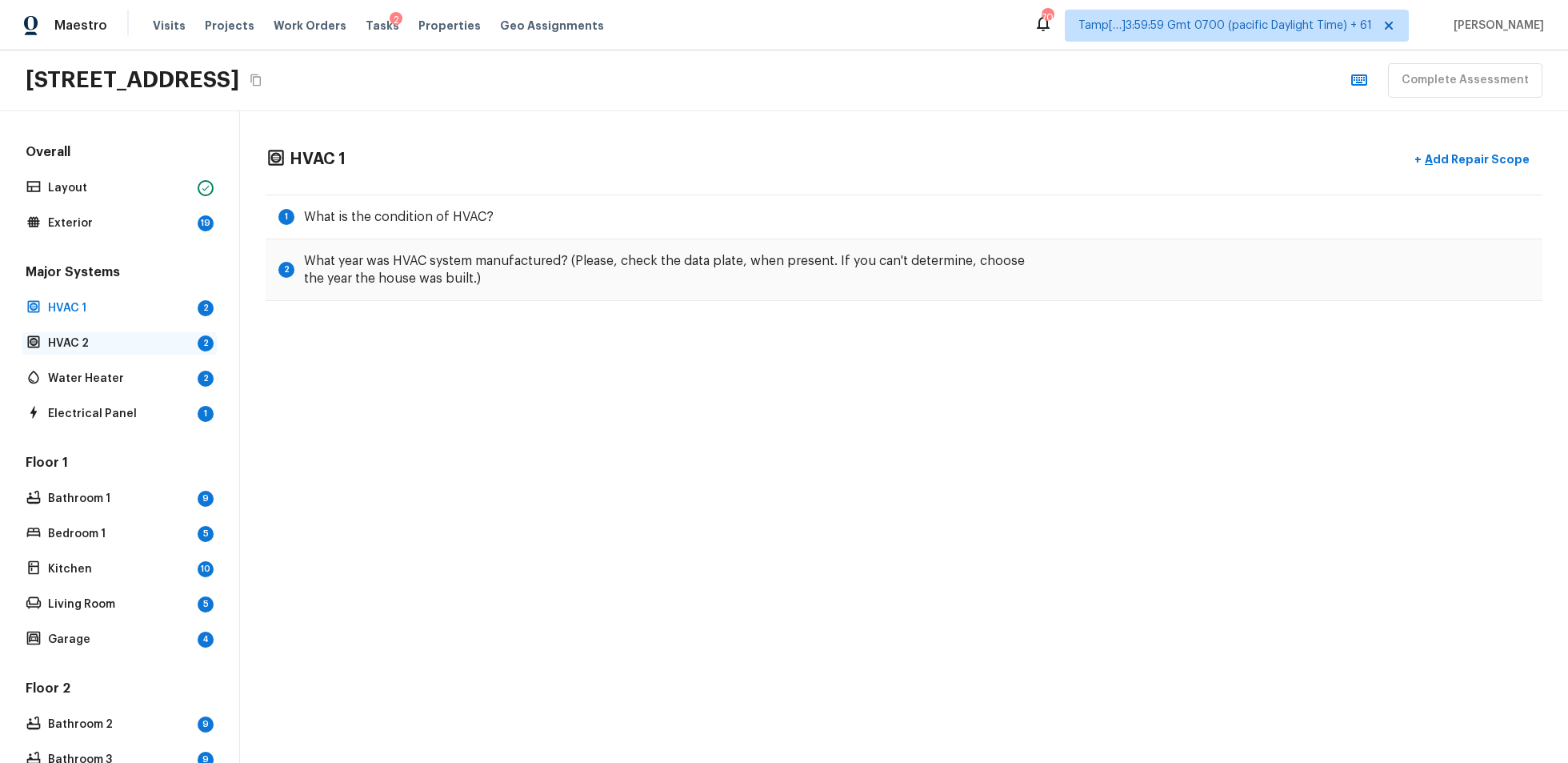
click at [202, 333] on div "HVAC 2 2" at bounding box center [120, 343] width 194 height 23
click at [195, 316] on div "HVAC 1 2" at bounding box center [120, 308] width 194 height 23
click at [198, 341] on div "2" at bounding box center [205, 343] width 16 height 16
click at [154, 311] on p "HVAC 1" at bounding box center [119, 308] width 144 height 16
click at [166, 336] on p "HVAC 2" at bounding box center [119, 343] width 144 height 16
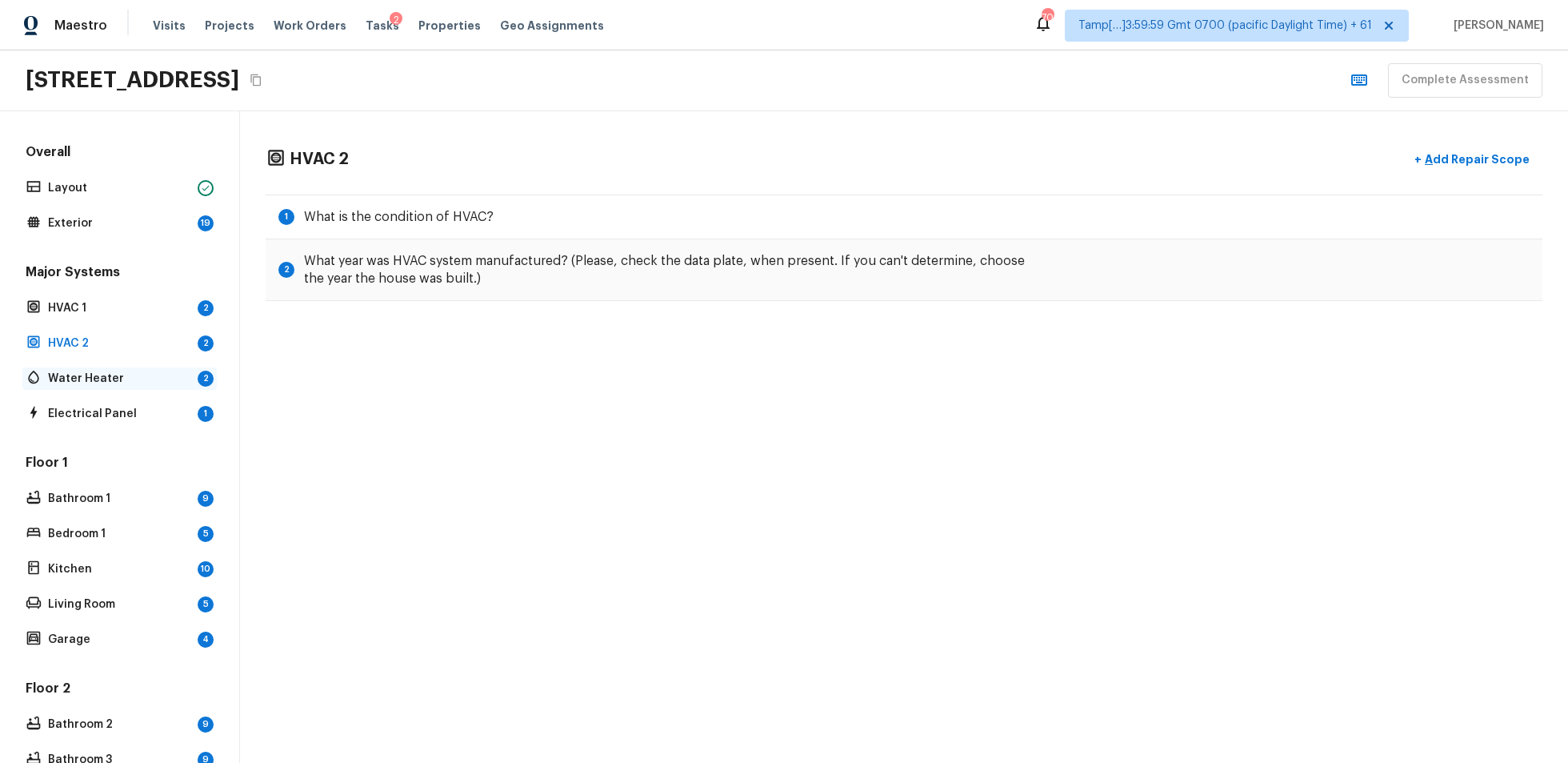
click at [75, 371] on p "Water Heater" at bounding box center [119, 379] width 144 height 16
click at [80, 398] on div "Major Systems HVAC 1 2 HVAC 2 2 Water Heater 2 Electrical Panel 1" at bounding box center [120, 344] width 194 height 162
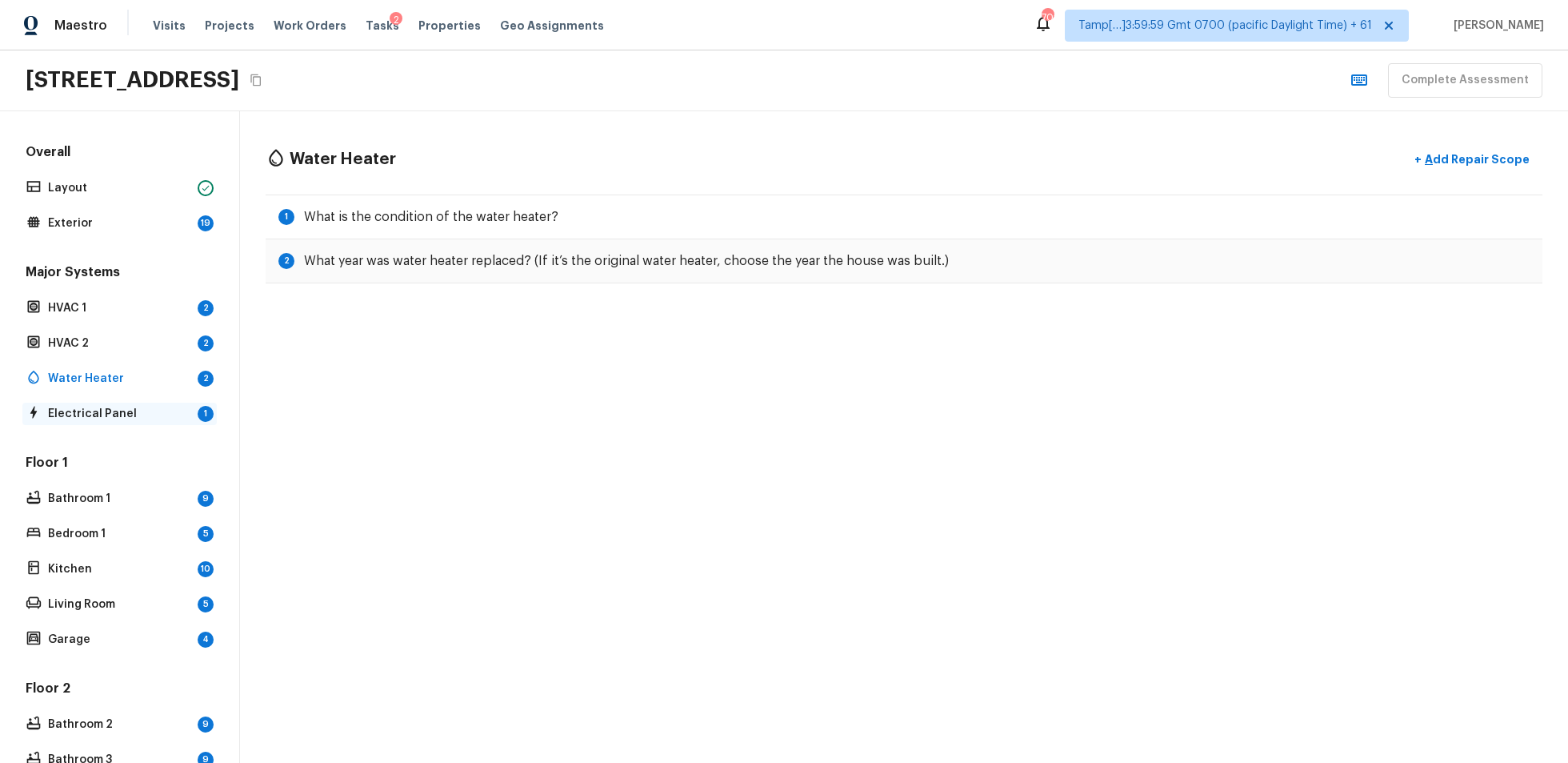
click at [88, 412] on p "Electrical Panel" at bounding box center [119, 414] width 144 height 16
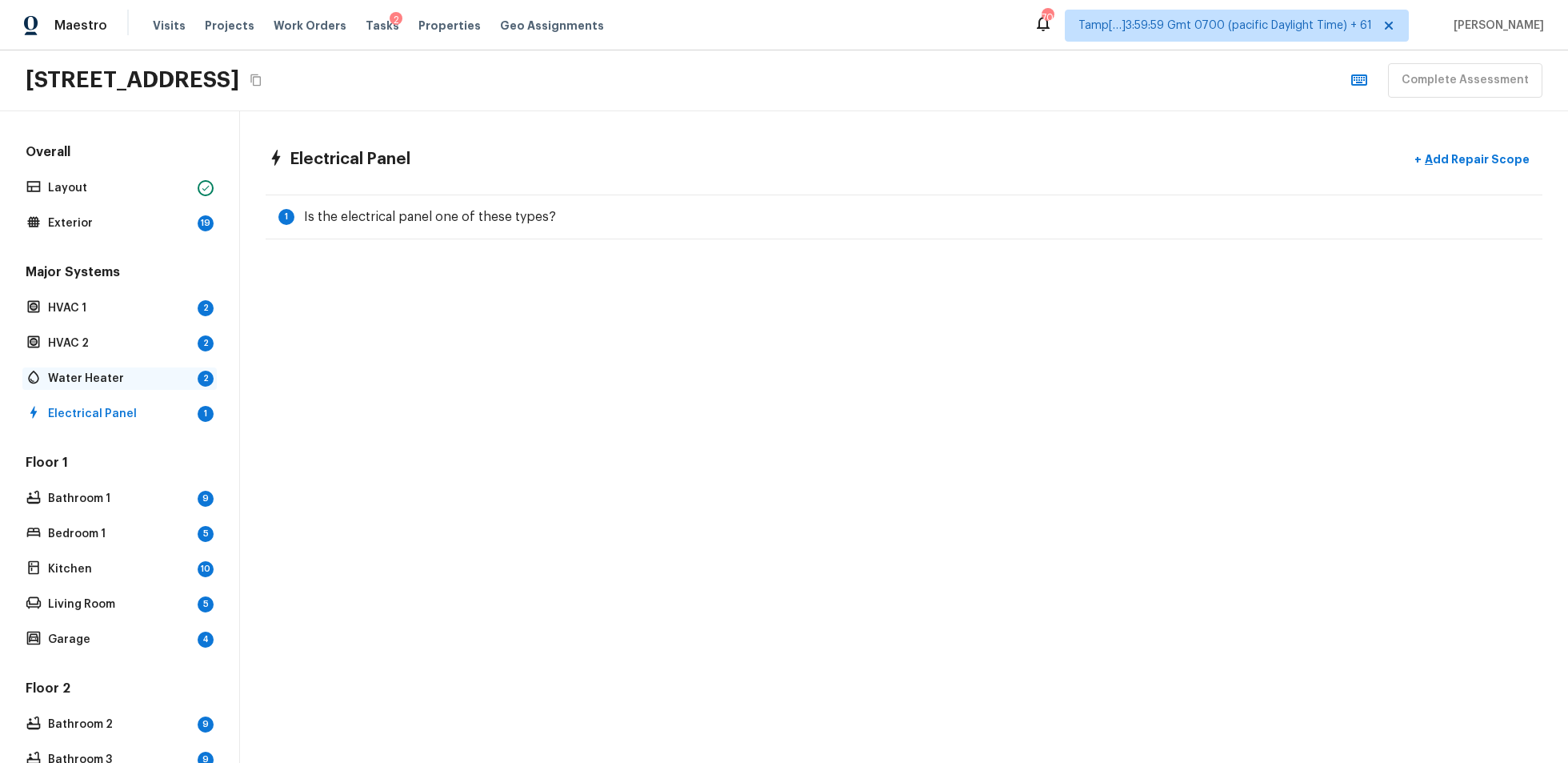
click at [126, 372] on p "Water Heater" at bounding box center [119, 379] width 144 height 16
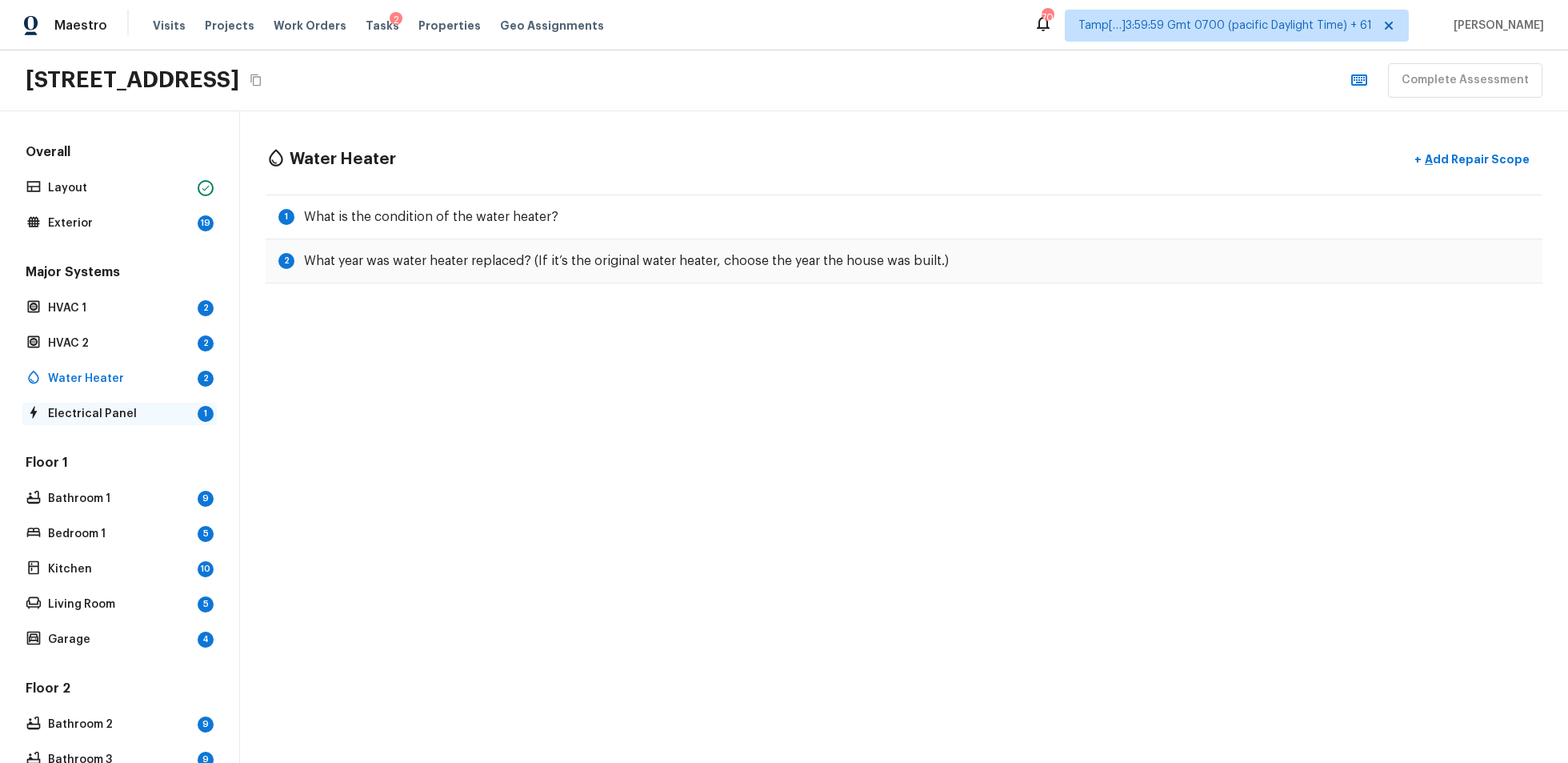
click at [139, 402] on div "Electrical Panel 1" at bounding box center [120, 414] width 194 height 23
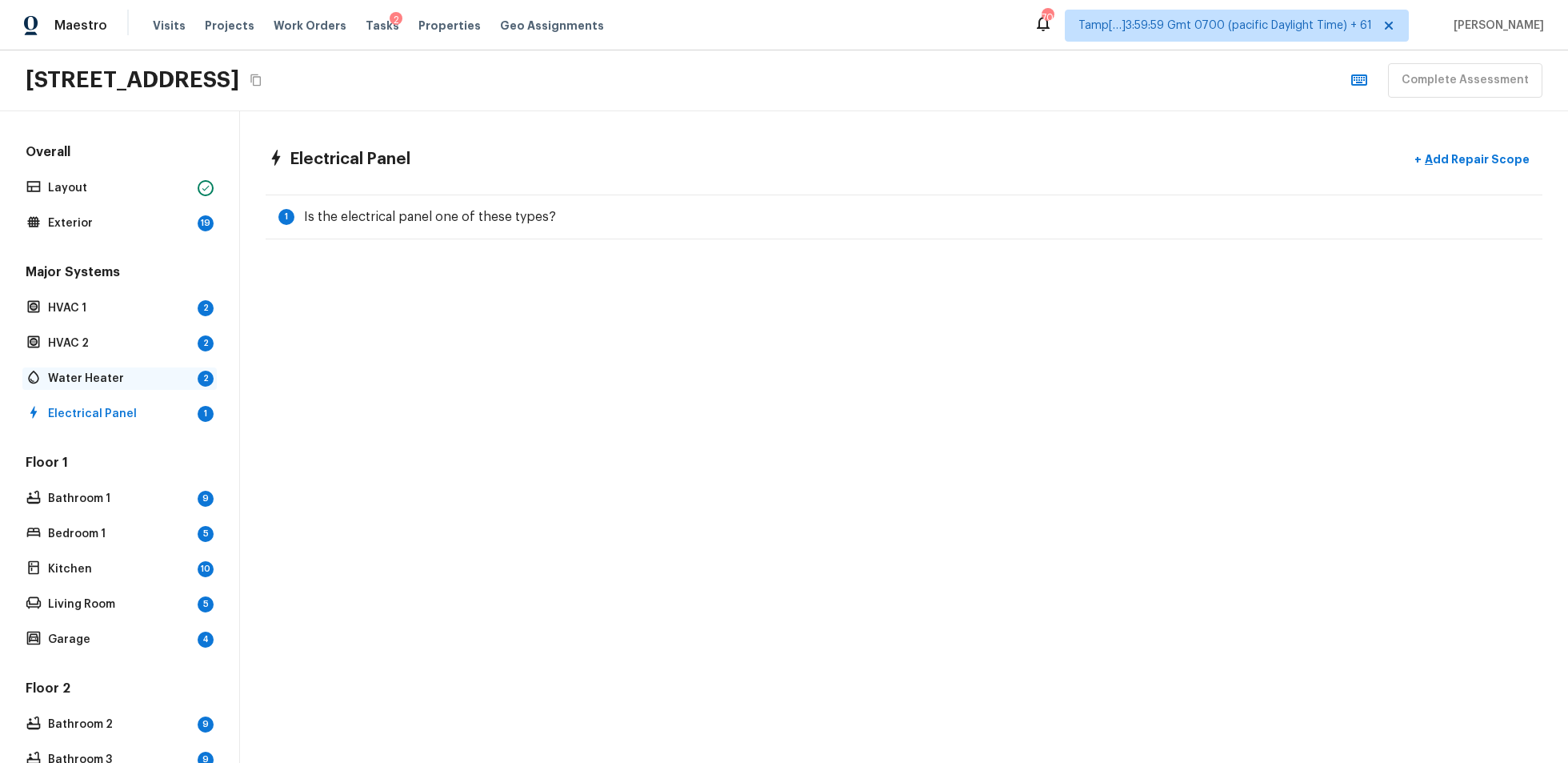
click at [140, 373] on p "Water Heater" at bounding box center [119, 379] width 144 height 16
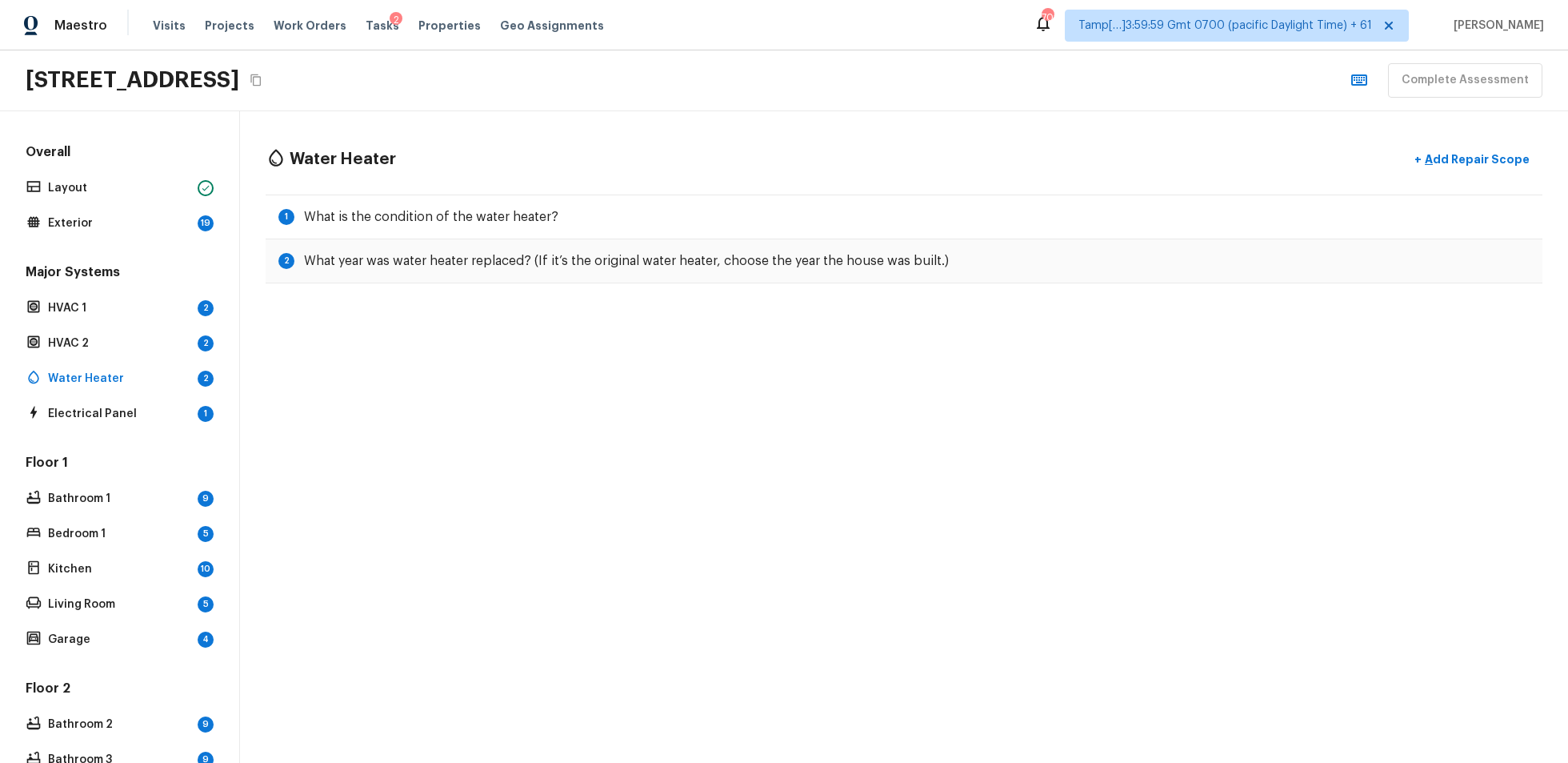
click at [138, 323] on div "Major Systems HVAC 1 2 HVAC 2 2 Water Heater 2 Electrical Panel 1" at bounding box center [120, 344] width 194 height 162
click at [141, 344] on p "HVAC 2" at bounding box center [119, 343] width 144 height 16
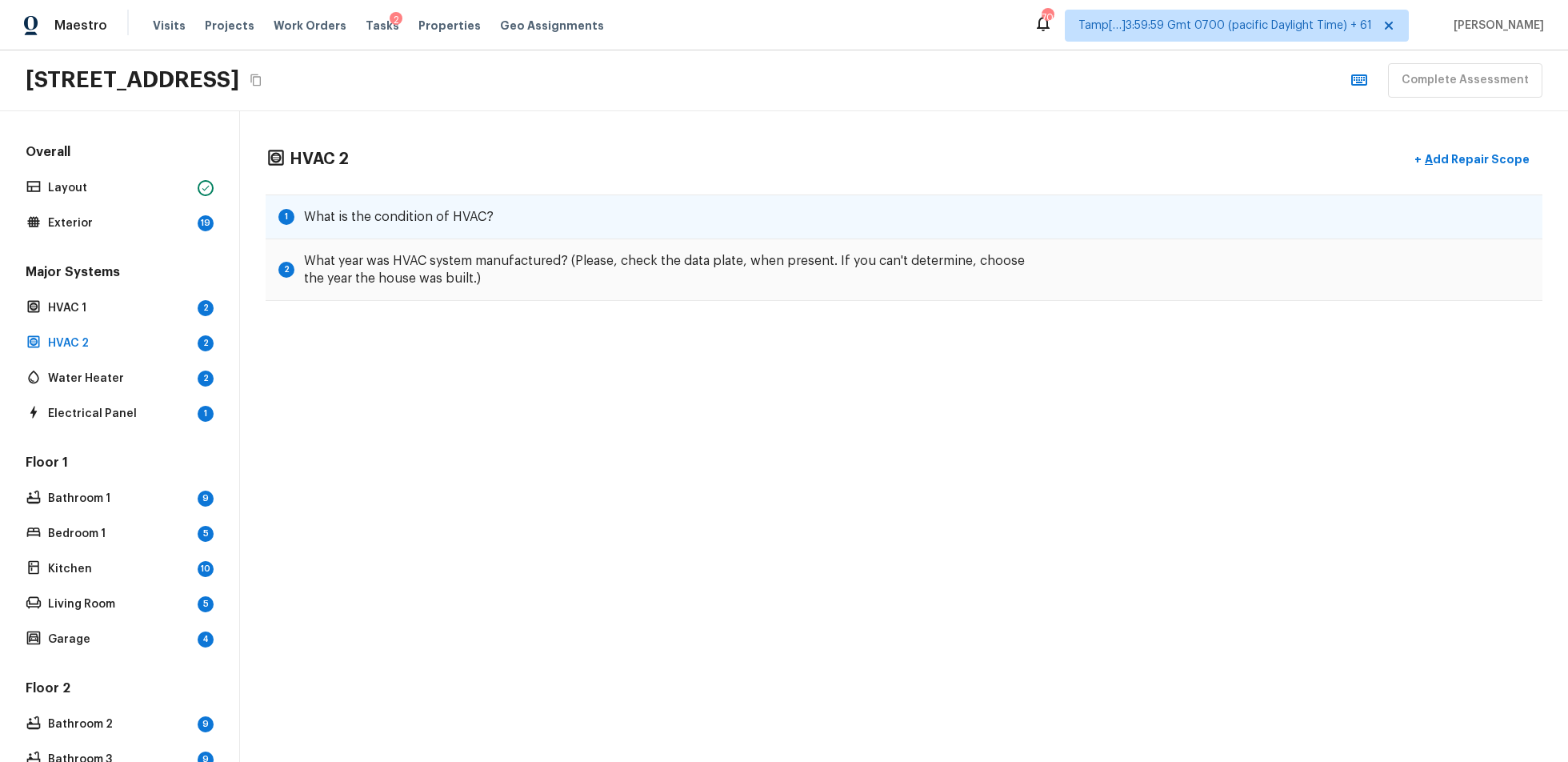
click at [417, 208] on h5 "What is the condition of HVAC?" at bounding box center [398, 217] width 189 height 18
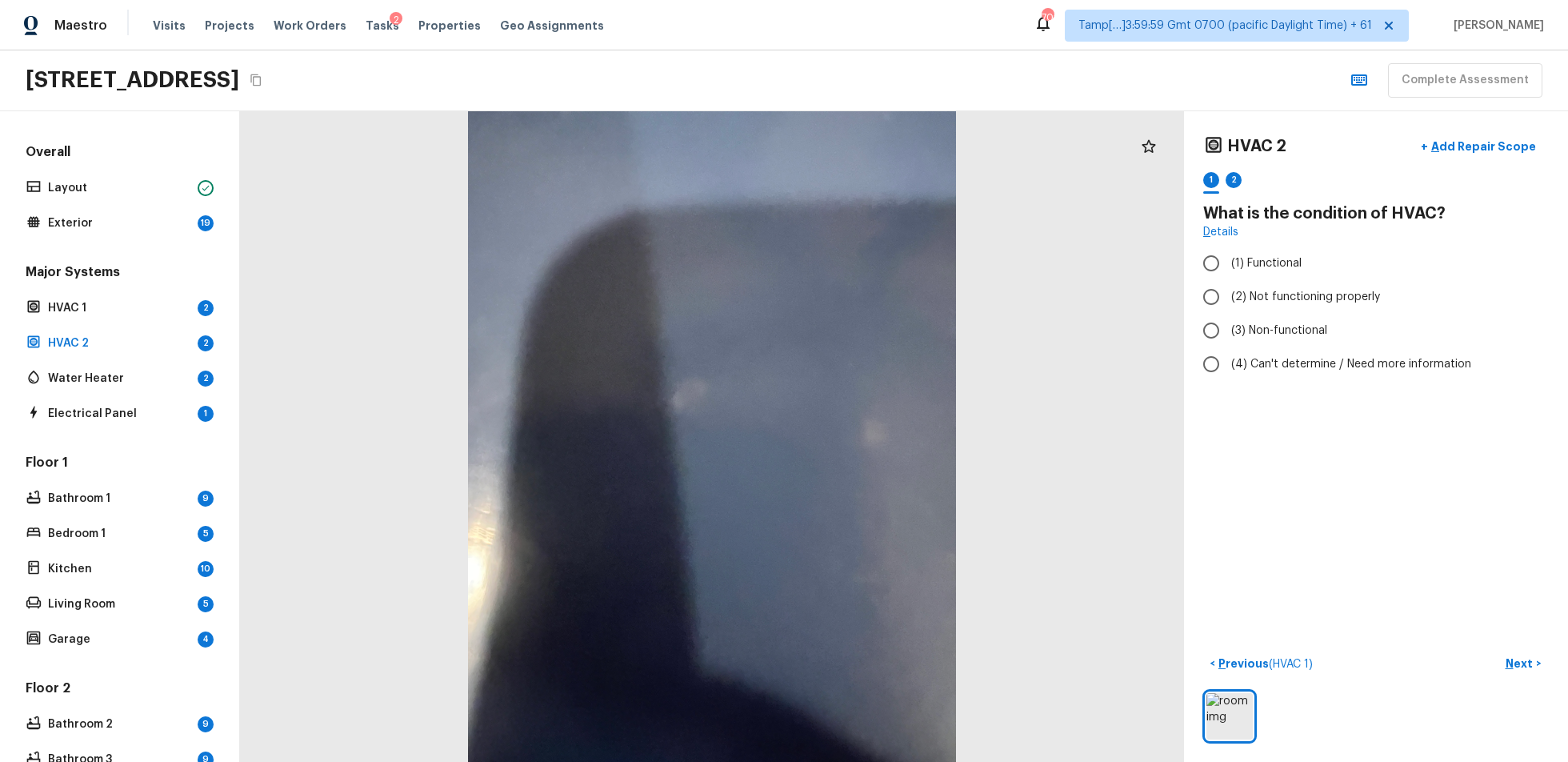
click at [149, 294] on div "Major Systems HVAC 1 2 HVAC 2 2 Water Heater 2 Electrical Panel 1" at bounding box center [120, 344] width 194 height 162
click at [156, 310] on p "HVAC 1" at bounding box center [119, 308] width 144 height 16
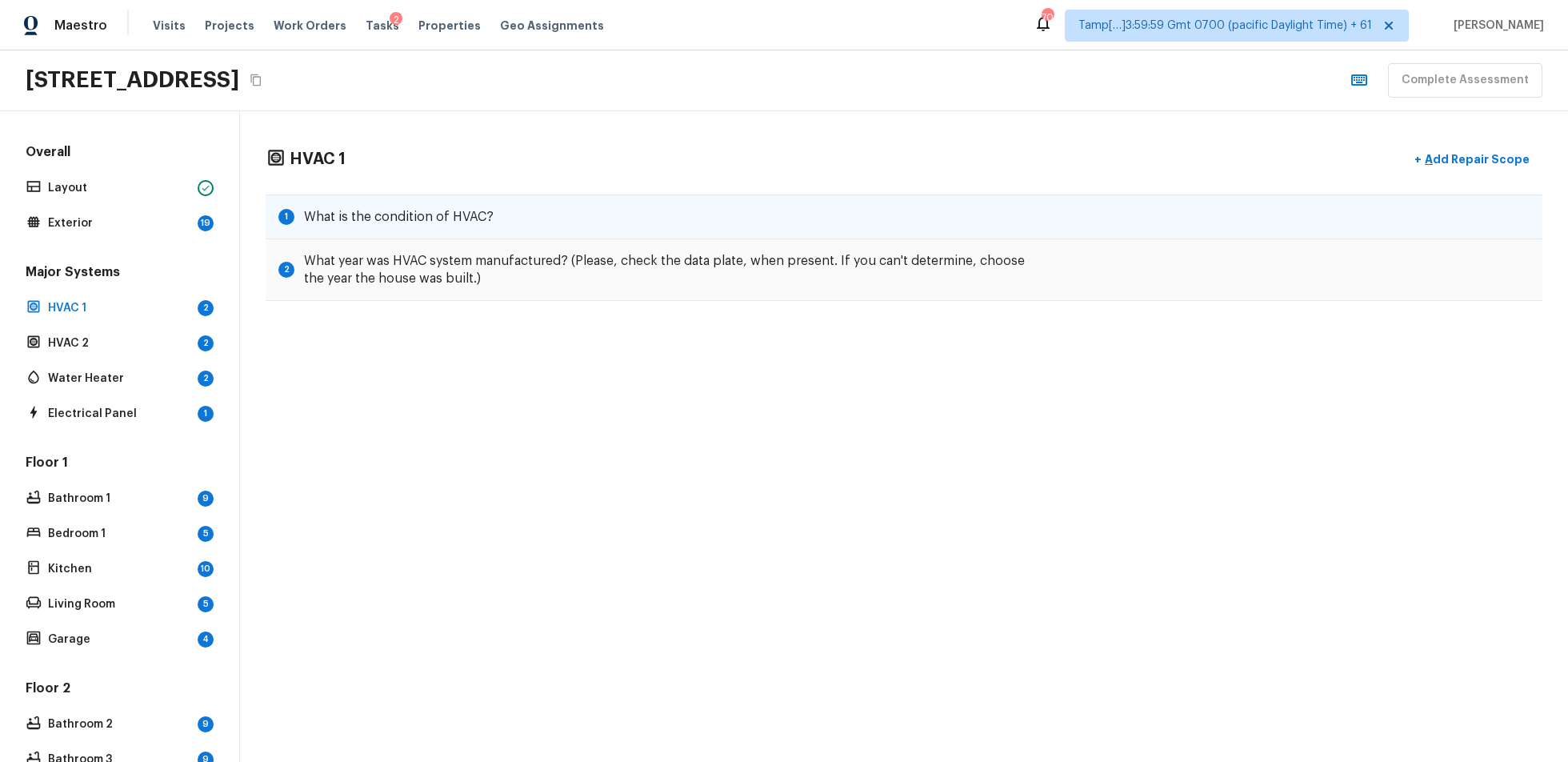
click at [645, 218] on div "1 What is the condition of HVAC?" at bounding box center [903, 216] width 1277 height 45
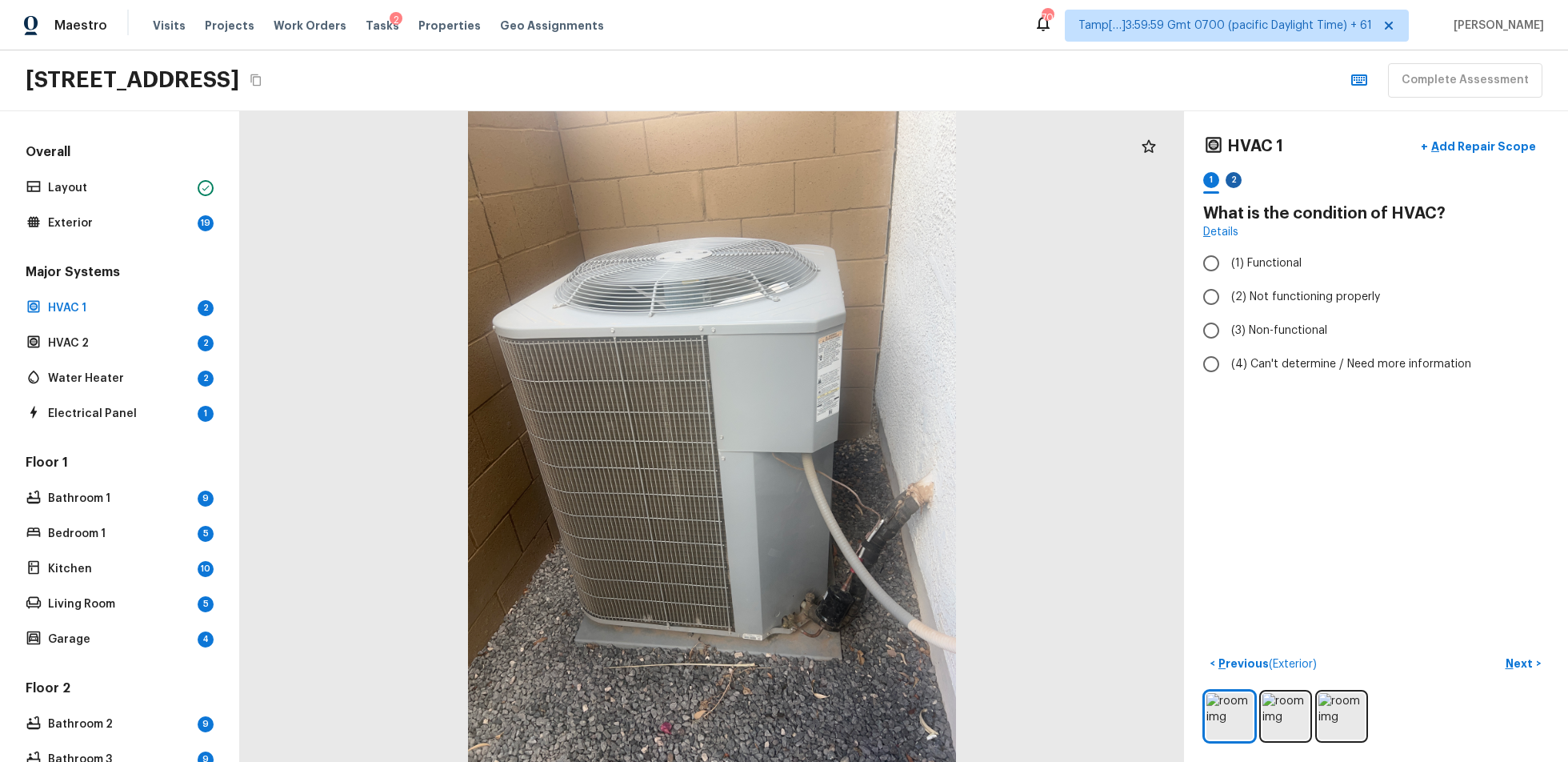
click at [1175, 178] on div "2" at bounding box center [1233, 180] width 16 height 16
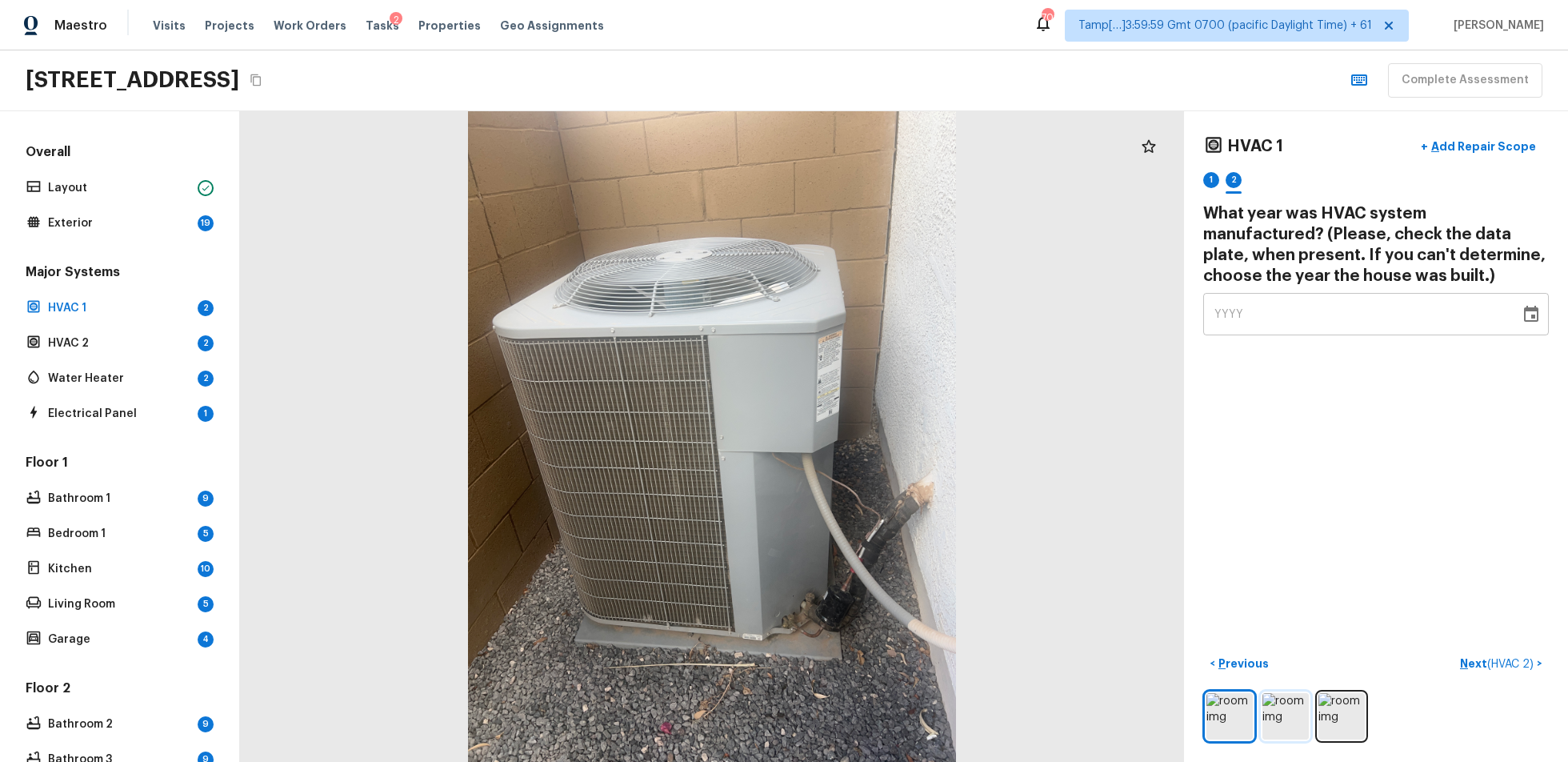
click at [1175, 572] on img at bounding box center [1286, 716] width 47 height 47
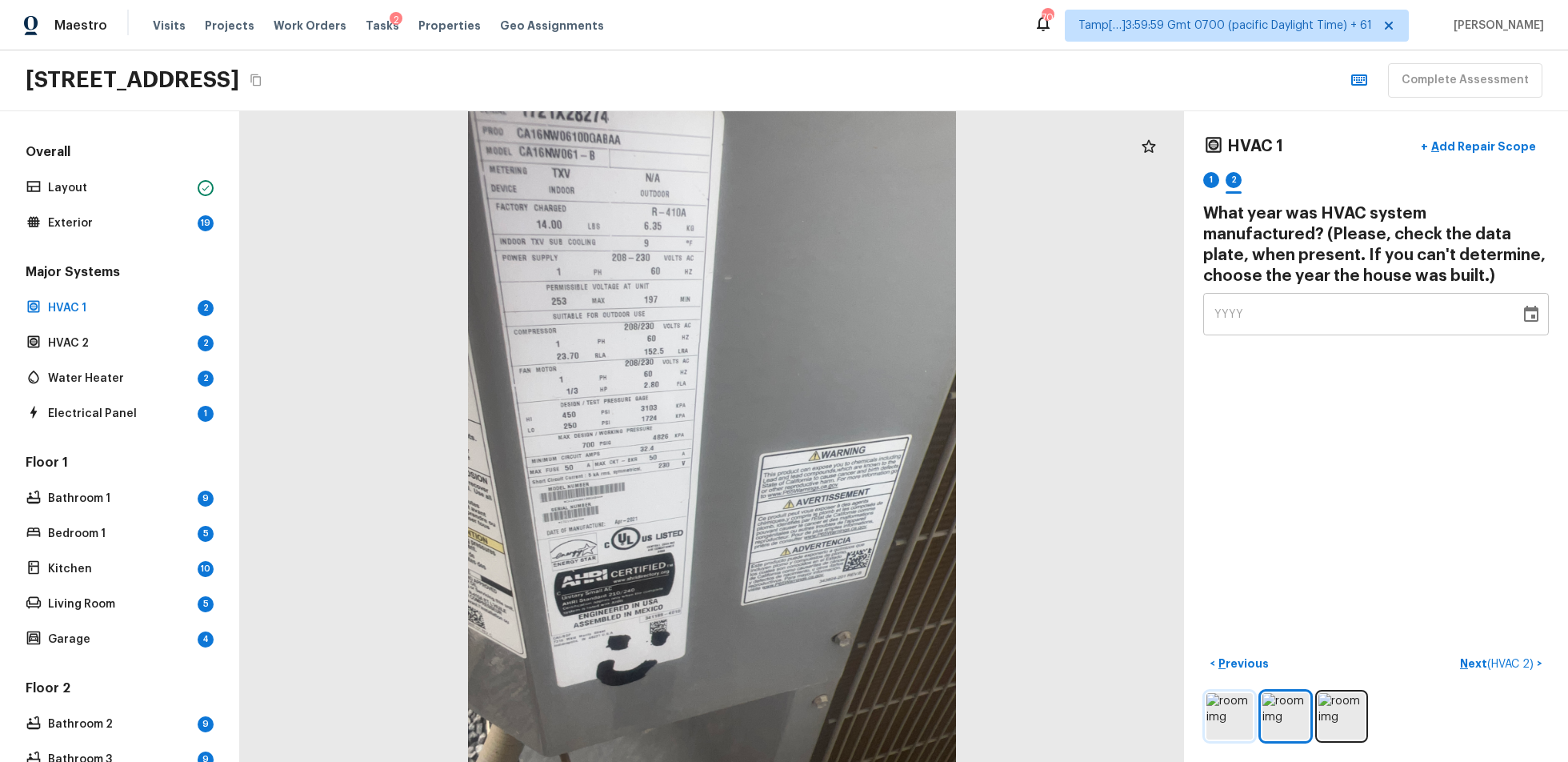
click at [1175, 572] on img at bounding box center [1229, 716] width 47 height 47
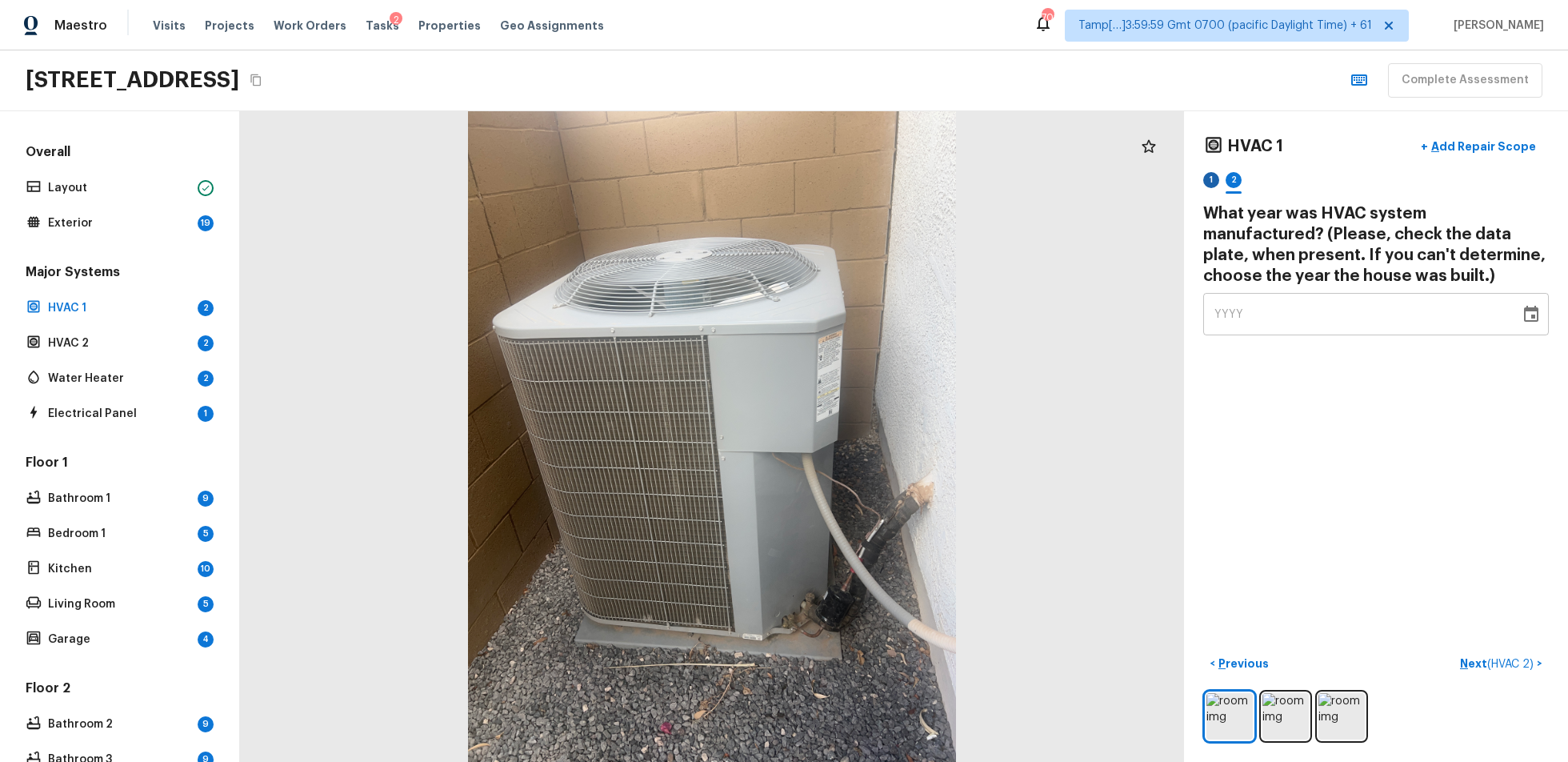
click at [1175, 174] on div "1" at bounding box center [1211, 180] width 16 height 16
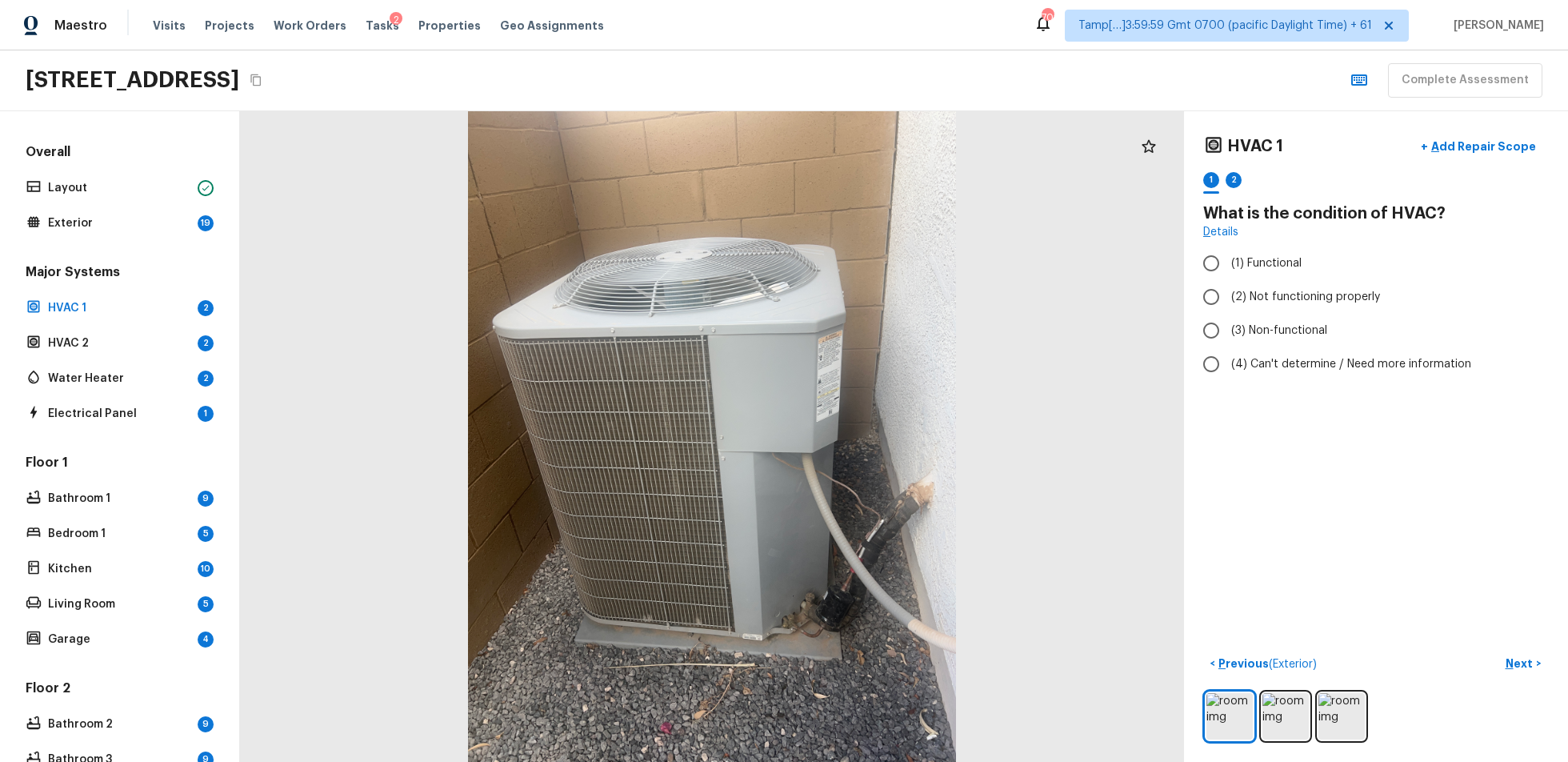
click at [84, 360] on div "Major Systems HVAC 1 2 HVAC 2 2 Water Heater 2 Electrical Panel 1" at bounding box center [120, 344] width 194 height 162
click at [1175, 410] on div "HVAC 1 + Add Repair Scope 1 2 What is the condition of HVAC? Details (1) Functi…" at bounding box center [1376, 437] width 384 height 651
click at [185, 332] on div "HVAC 2 2" at bounding box center [120, 343] width 194 height 23
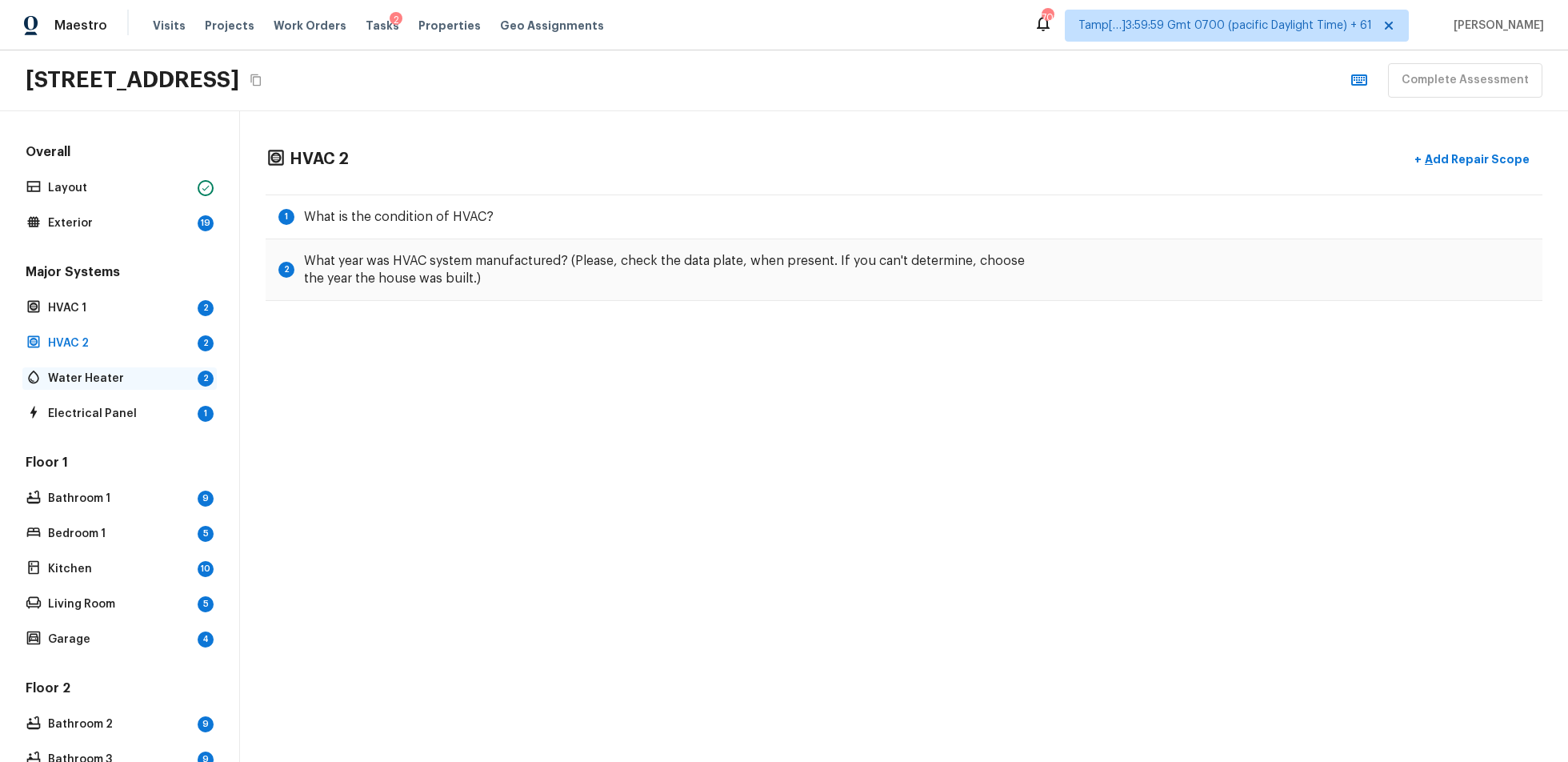
click at [184, 367] on div "Water Heater 2" at bounding box center [120, 379] width 194 height 23
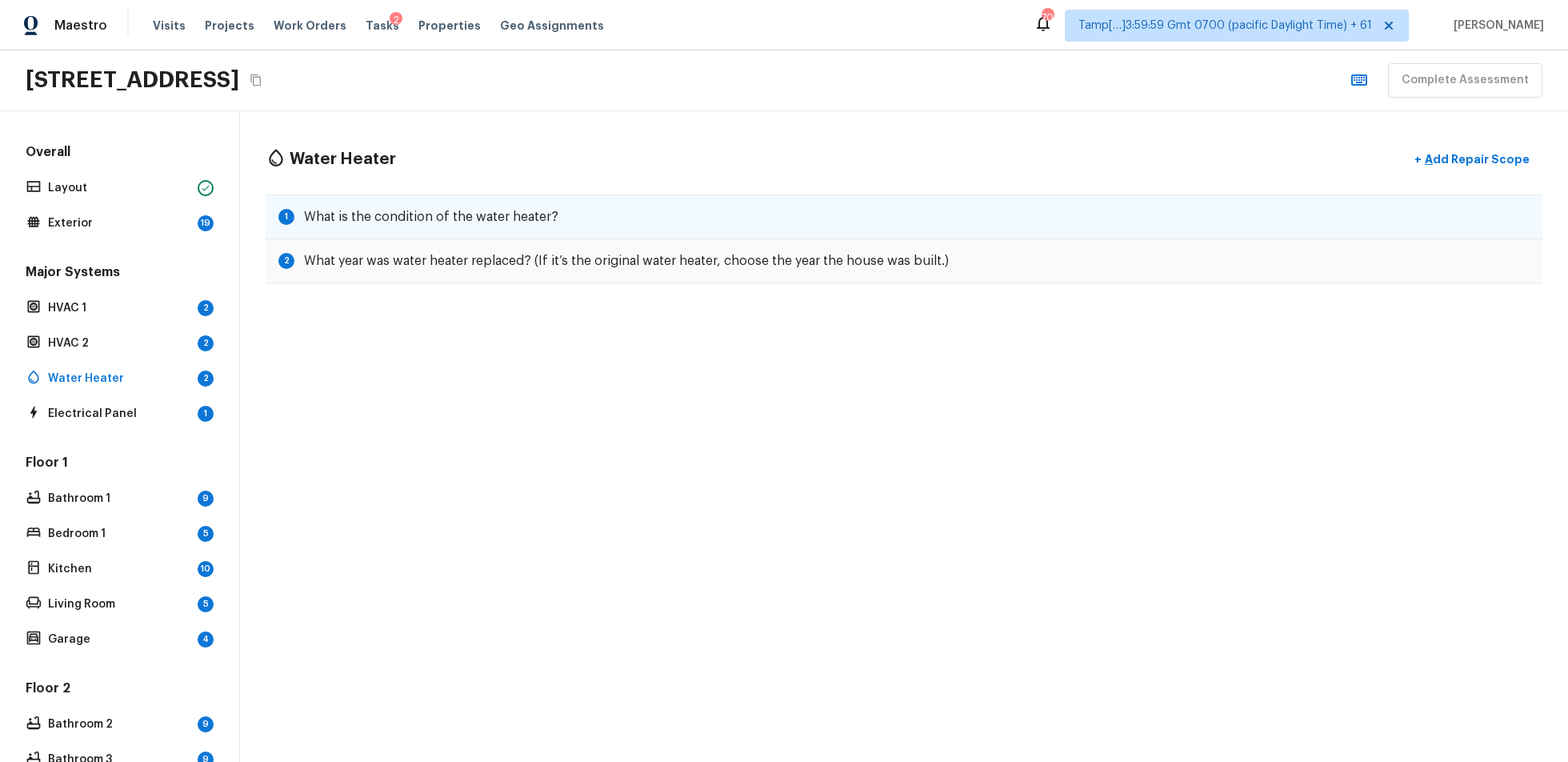
click at [511, 200] on div "1 What is the condition of the water heater?" at bounding box center [903, 216] width 1277 height 45
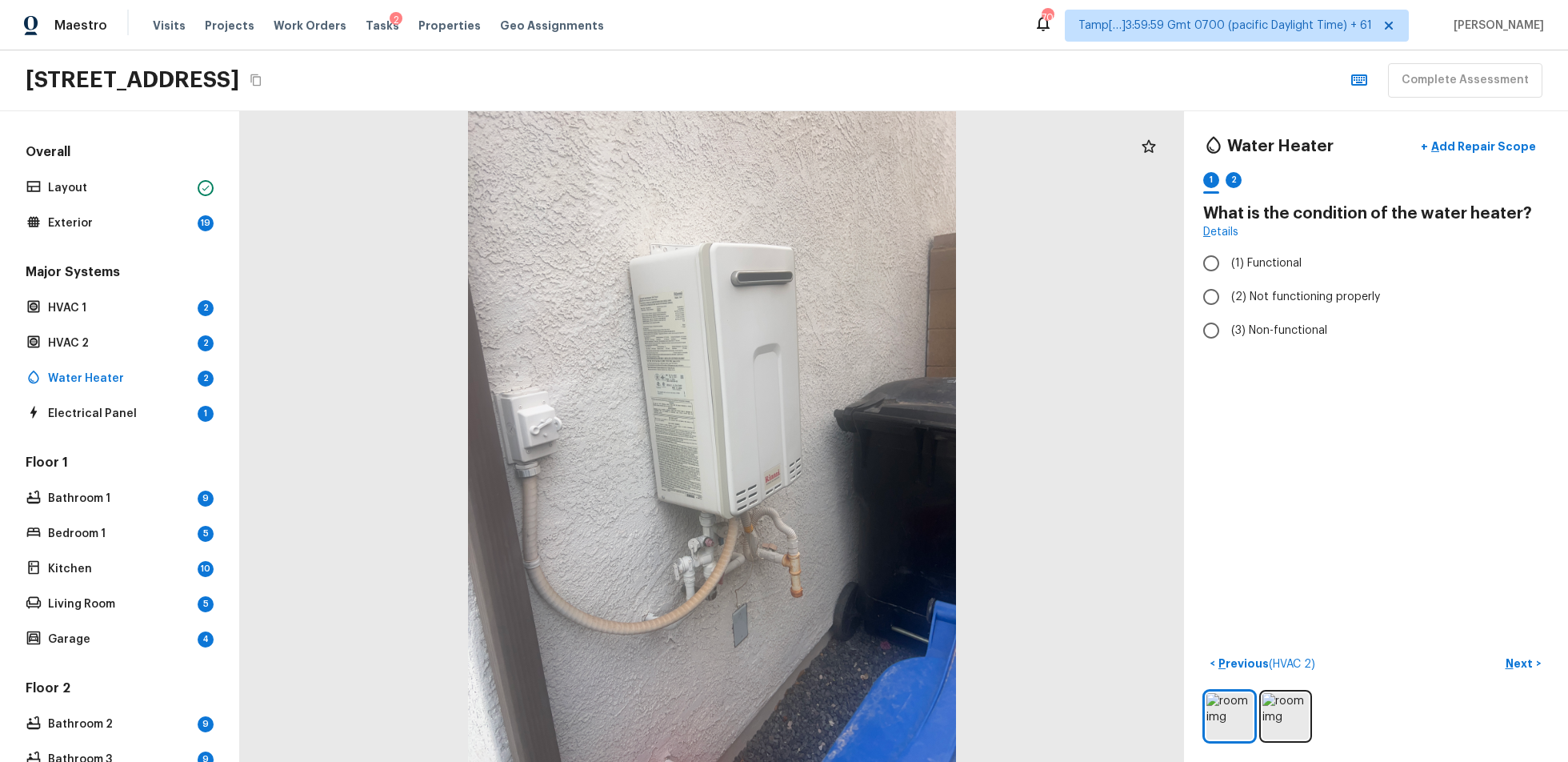
click at [1175, 572] on div "Water Heater + Add Repair Scope 1 2 What is the condition of the water heater? …" at bounding box center [1376, 437] width 384 height 651
click at [1175, 572] on img at bounding box center [1286, 716] width 47 height 47
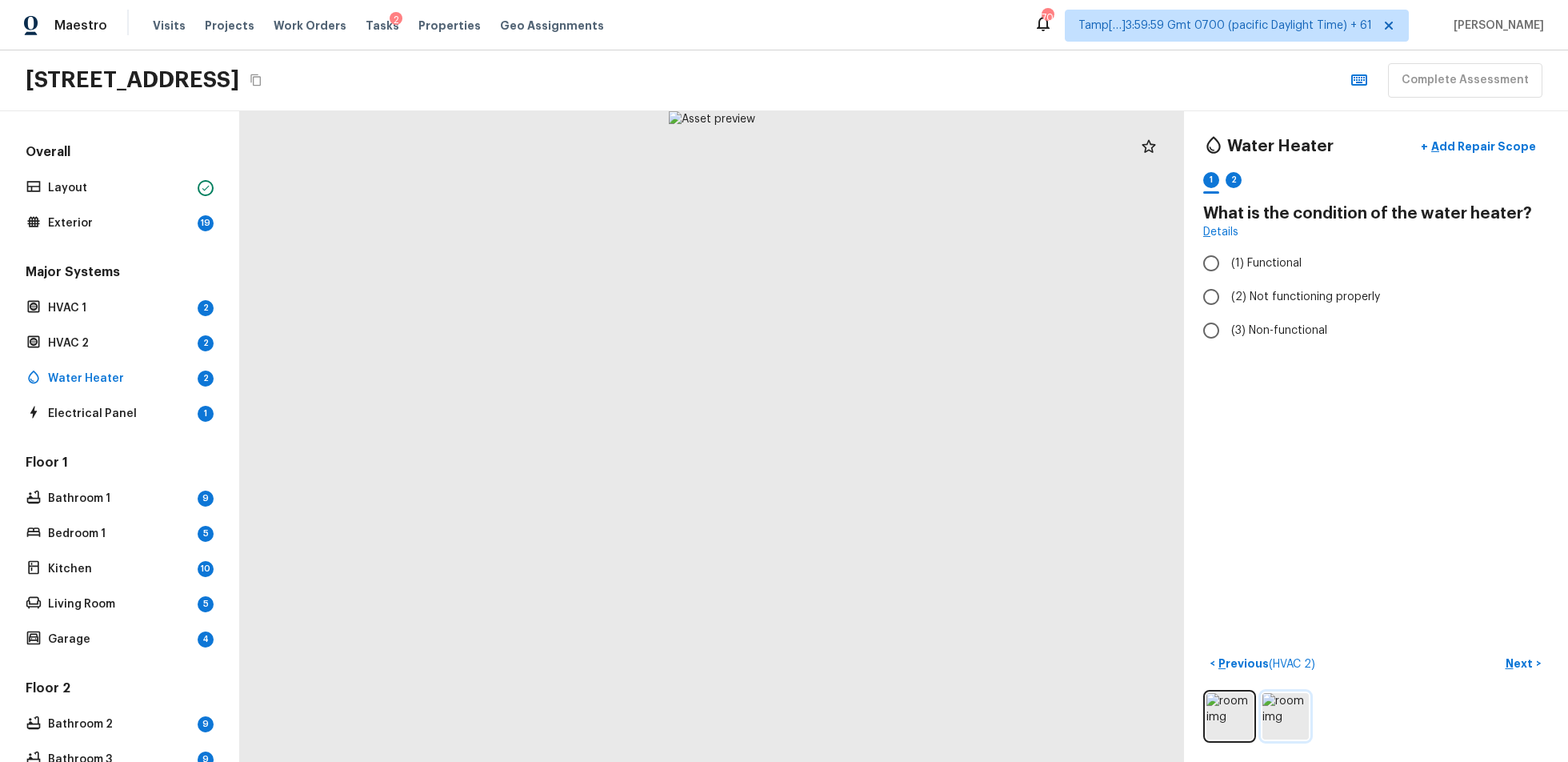
click at [1175, 572] on img at bounding box center [1286, 716] width 47 height 47
click at [1175, 572] on img at bounding box center [1229, 716] width 47 height 47
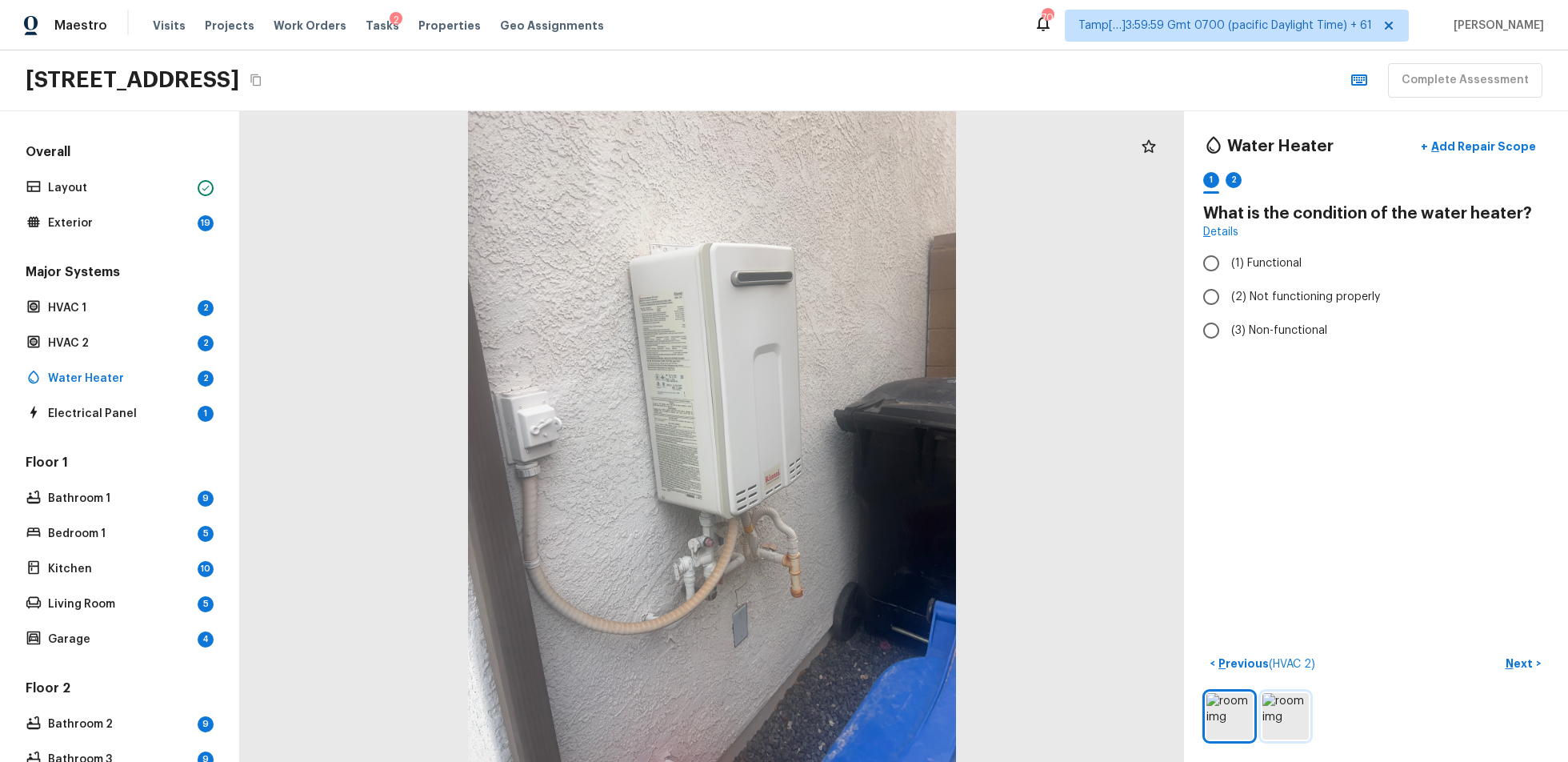
click at [1175, 572] on img at bounding box center [1286, 716] width 47 height 47
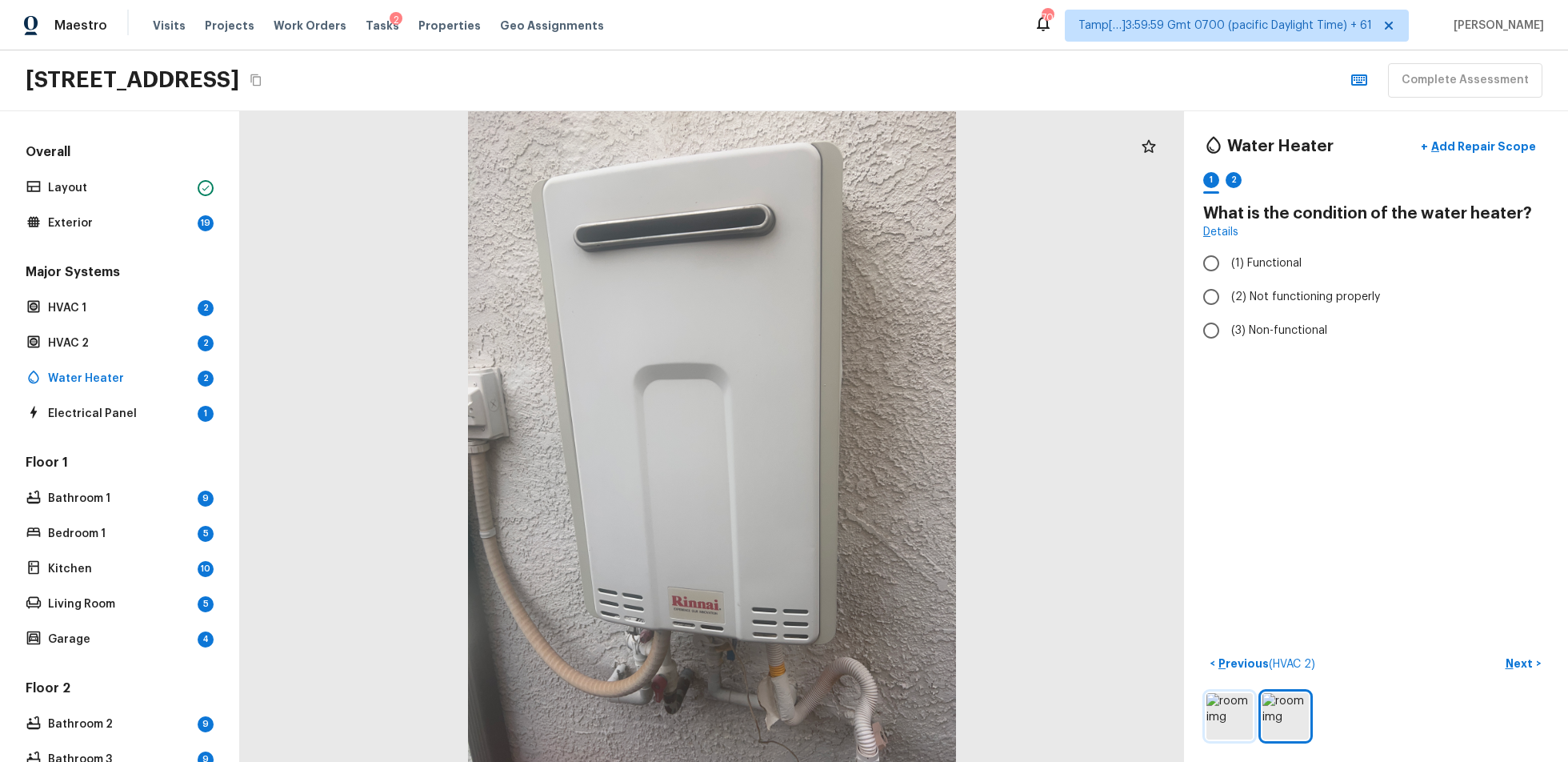
click at [1175, 572] on img at bounding box center [1229, 716] width 47 height 47
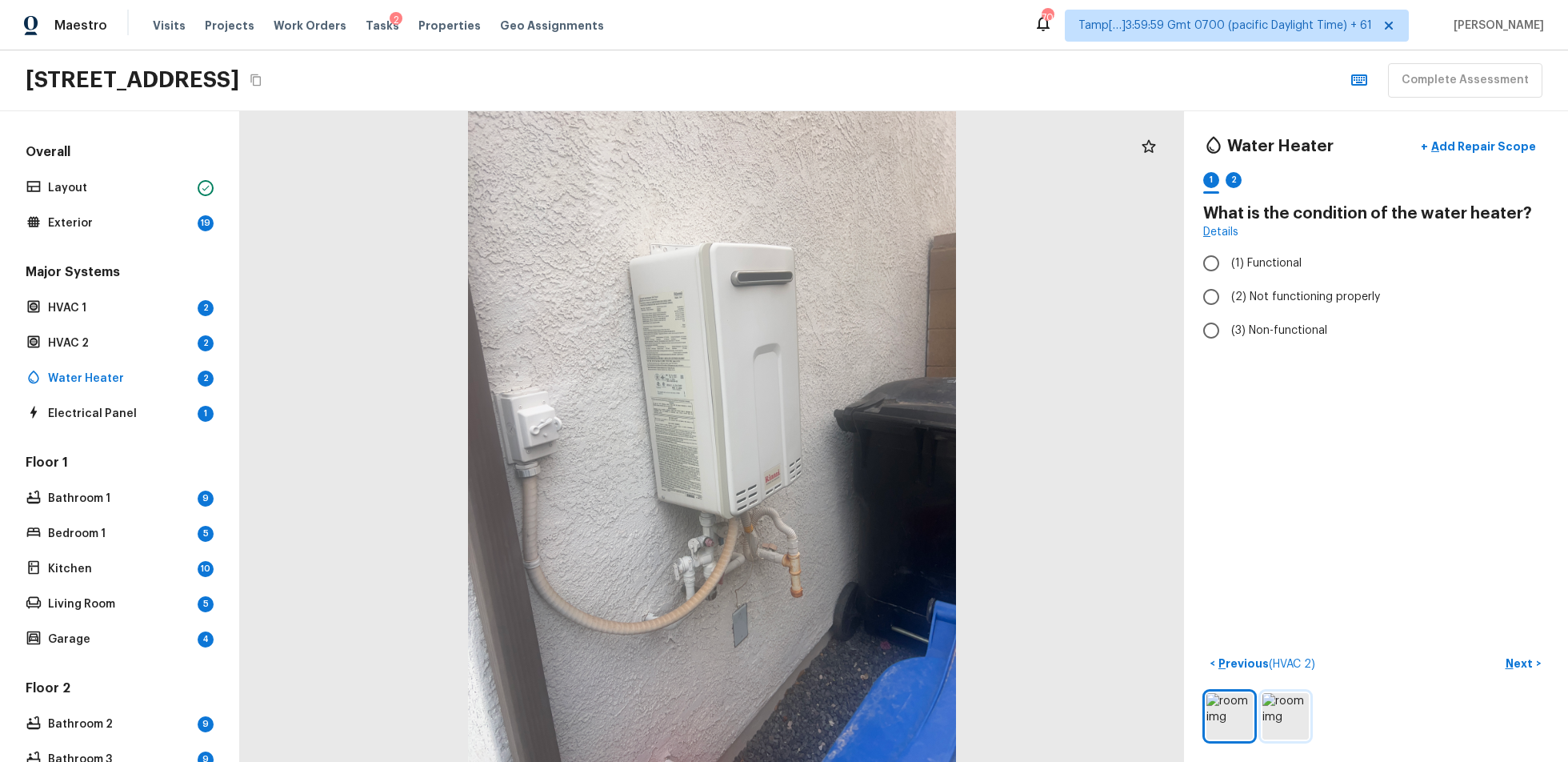
click at [1175, 572] on img at bounding box center [1286, 716] width 47 height 47
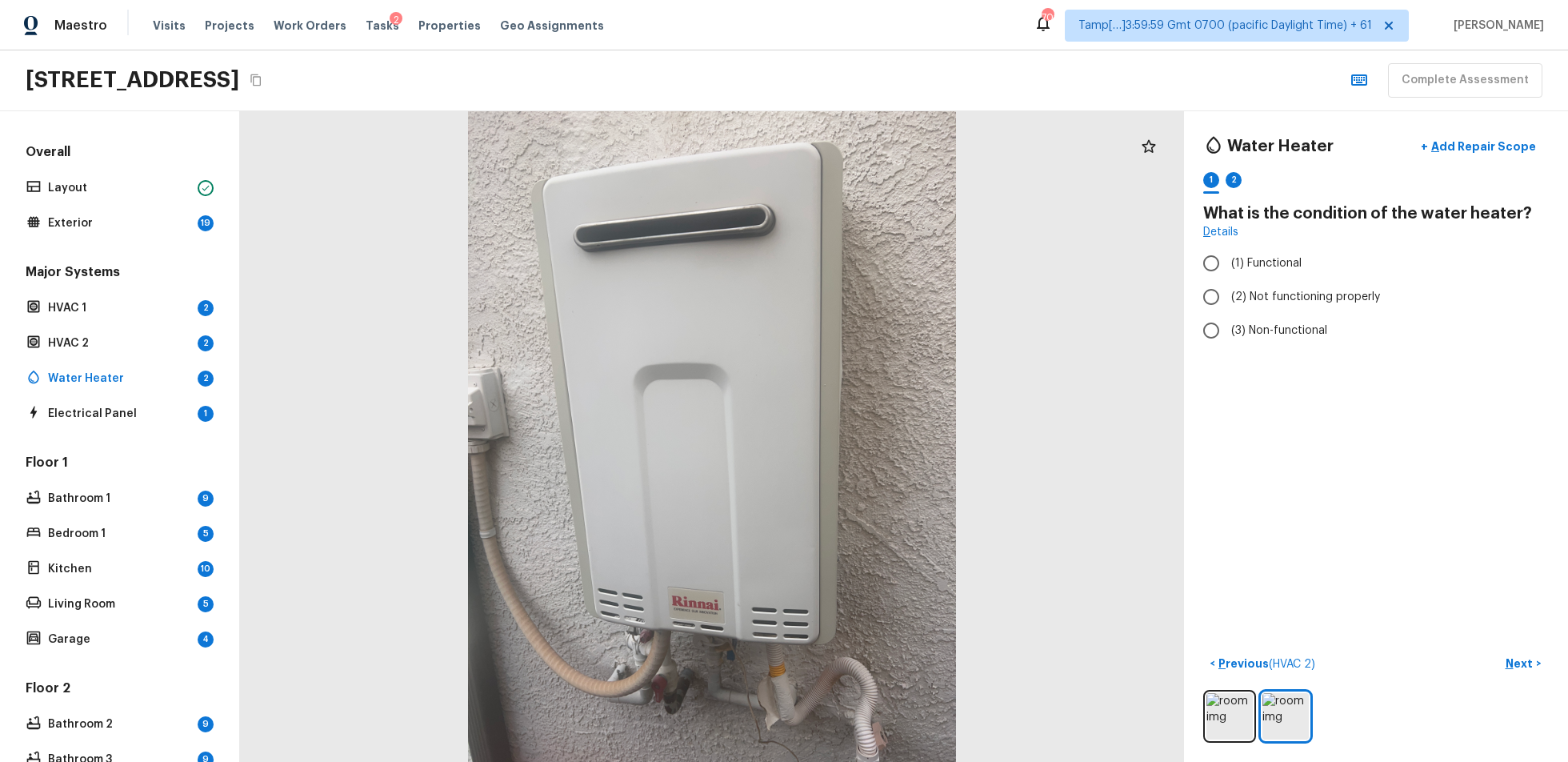
click at [1175, 572] on div "< Previous ( HVAC 2 ) Next >" at bounding box center [1377, 696] width 346 height 92
click at [1175, 572] on img at bounding box center [1229, 716] width 47 height 47
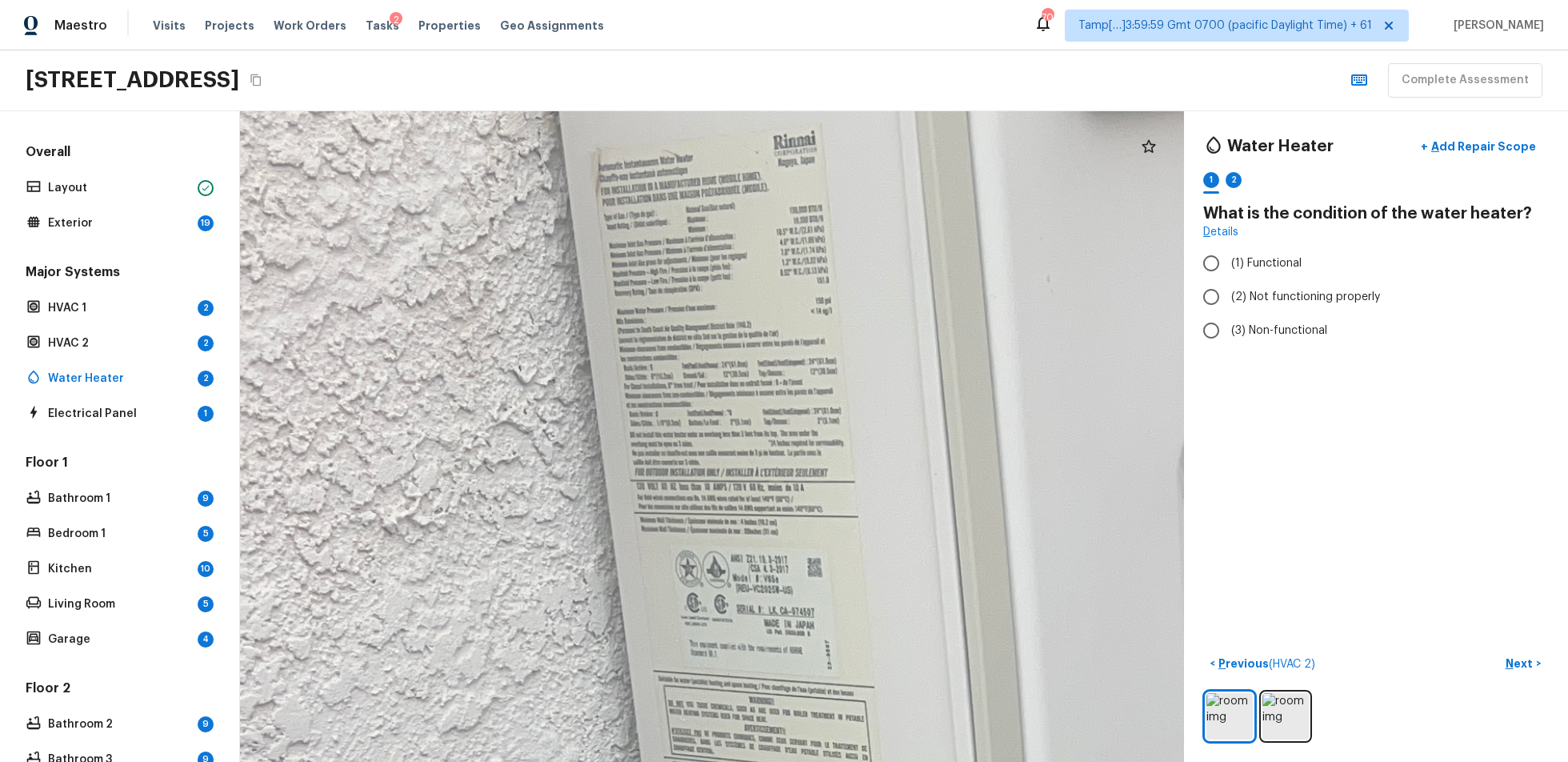
drag, startPoint x: 768, startPoint y: 638, endPoint x: 763, endPoint y: 574, distance: 64.2
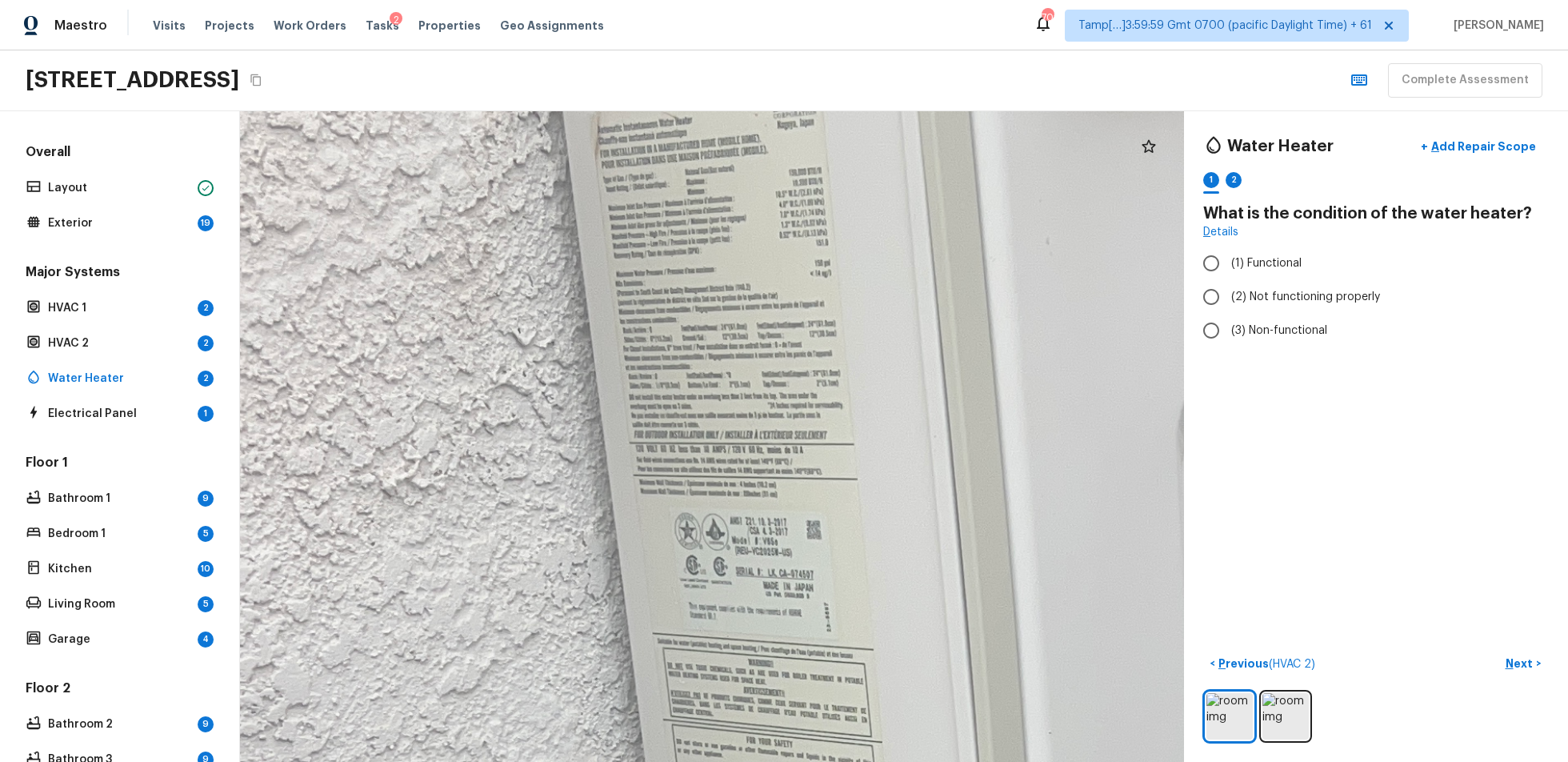
drag, startPoint x: 780, startPoint y: 593, endPoint x: 780, endPoint y: 555, distance: 38.0
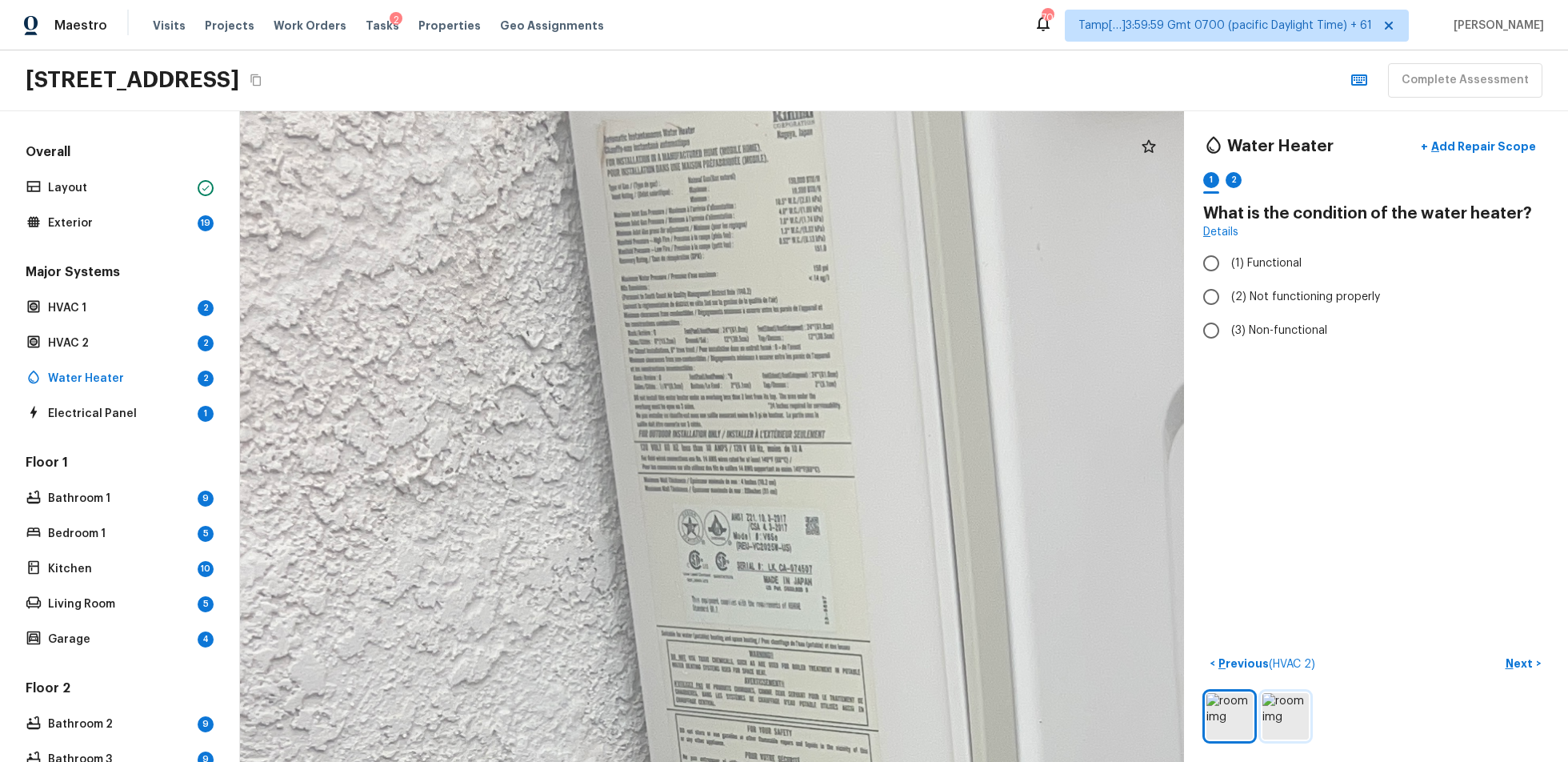
click at [1175, 572] on img at bounding box center [1286, 716] width 47 height 47
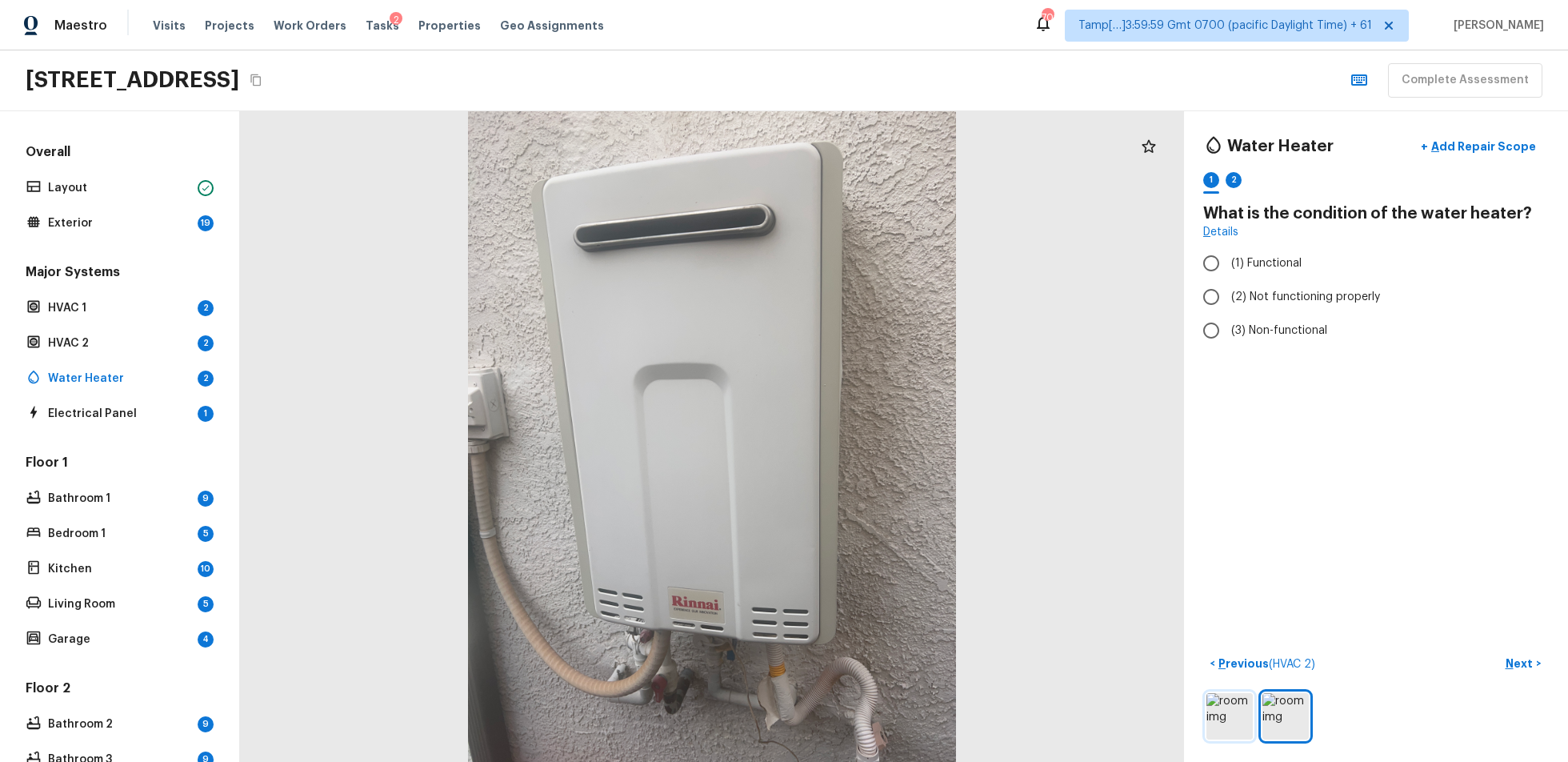
click at [1175, 572] on img at bounding box center [1229, 716] width 47 height 47
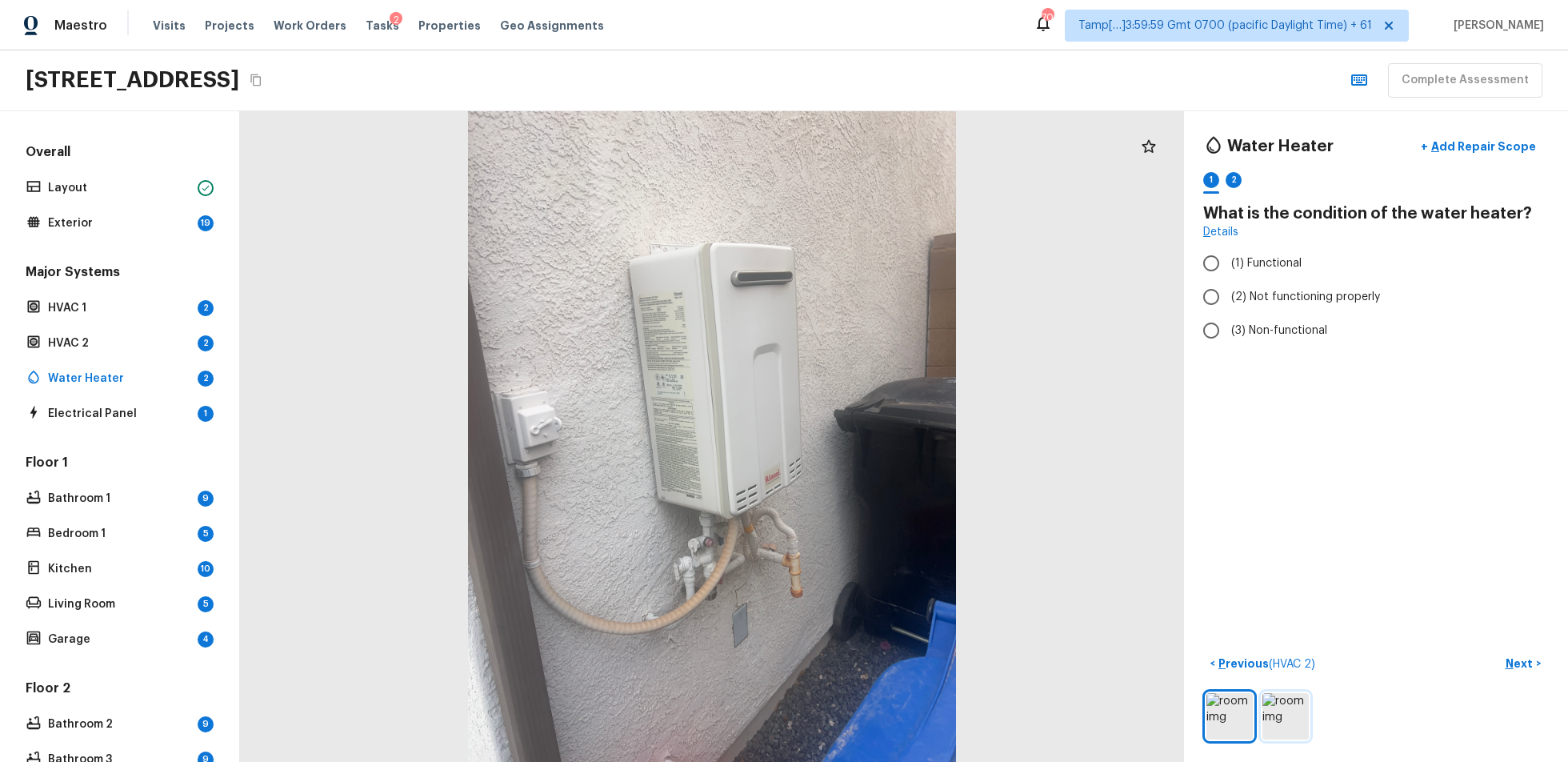
click at [1175, 572] on img at bounding box center [1286, 716] width 47 height 47
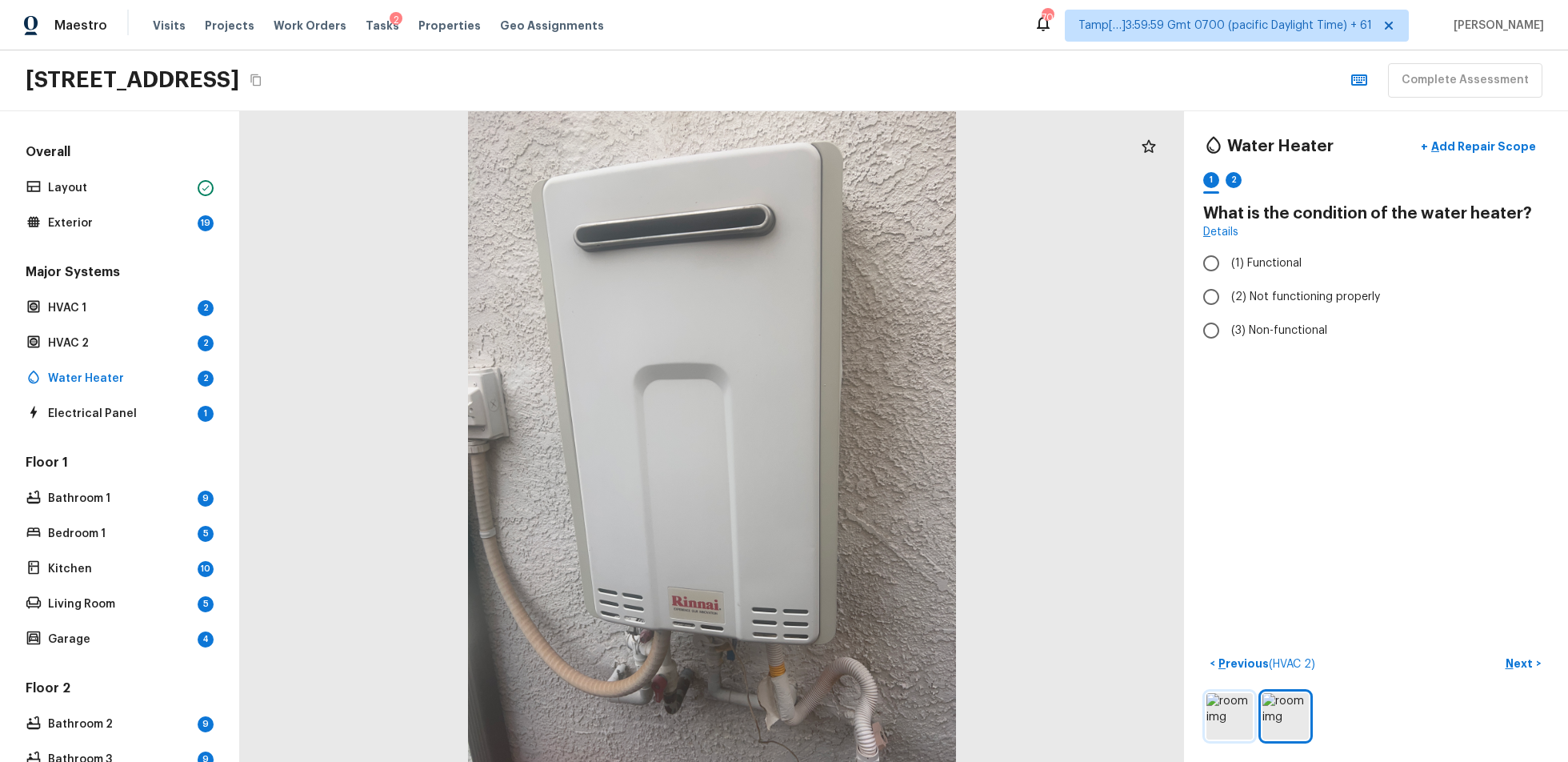
click at [1175, 572] on img at bounding box center [1229, 716] width 47 height 47
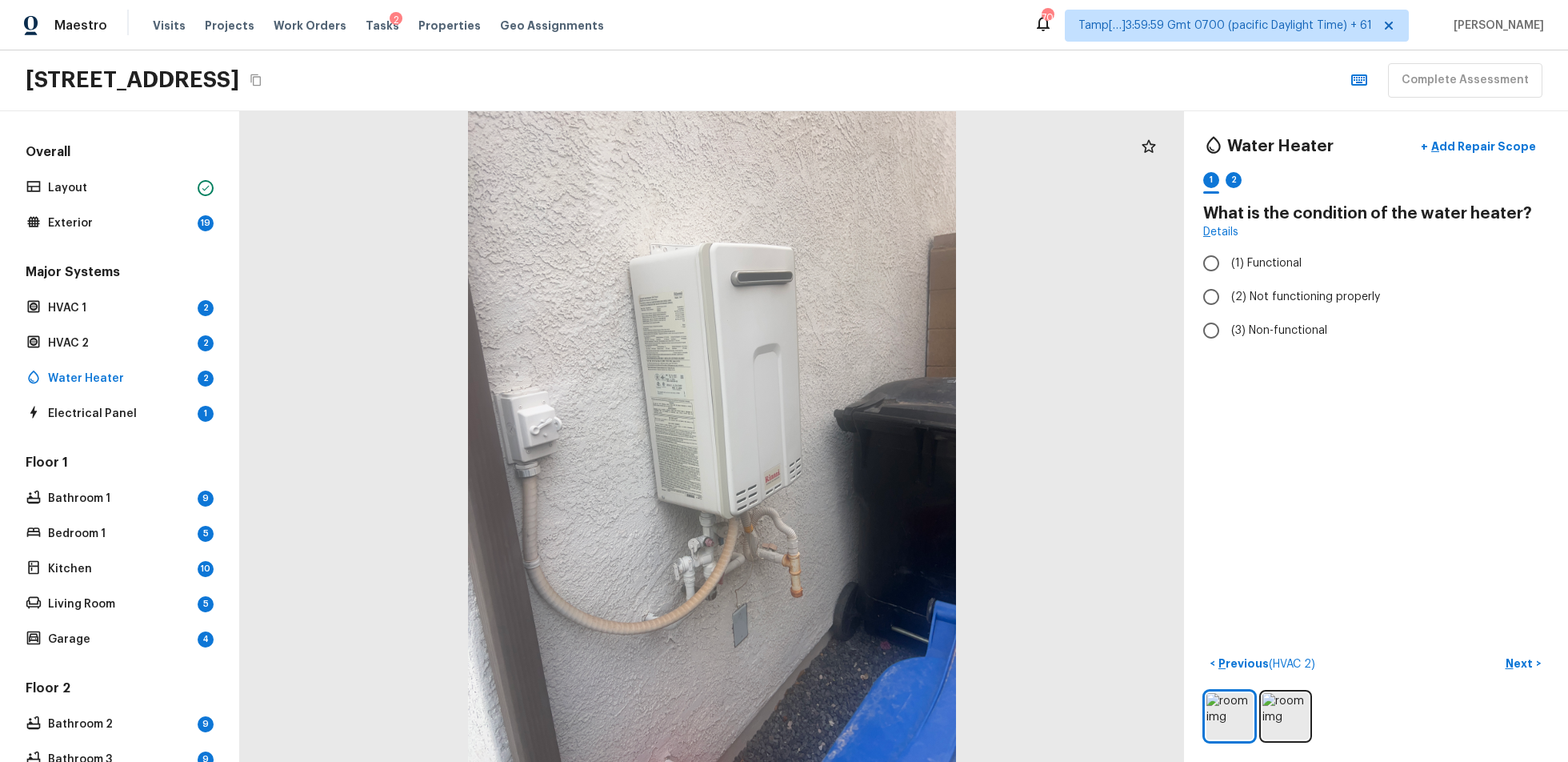
click at [1175, 182] on div "2" at bounding box center [1233, 185] width 16 height 25
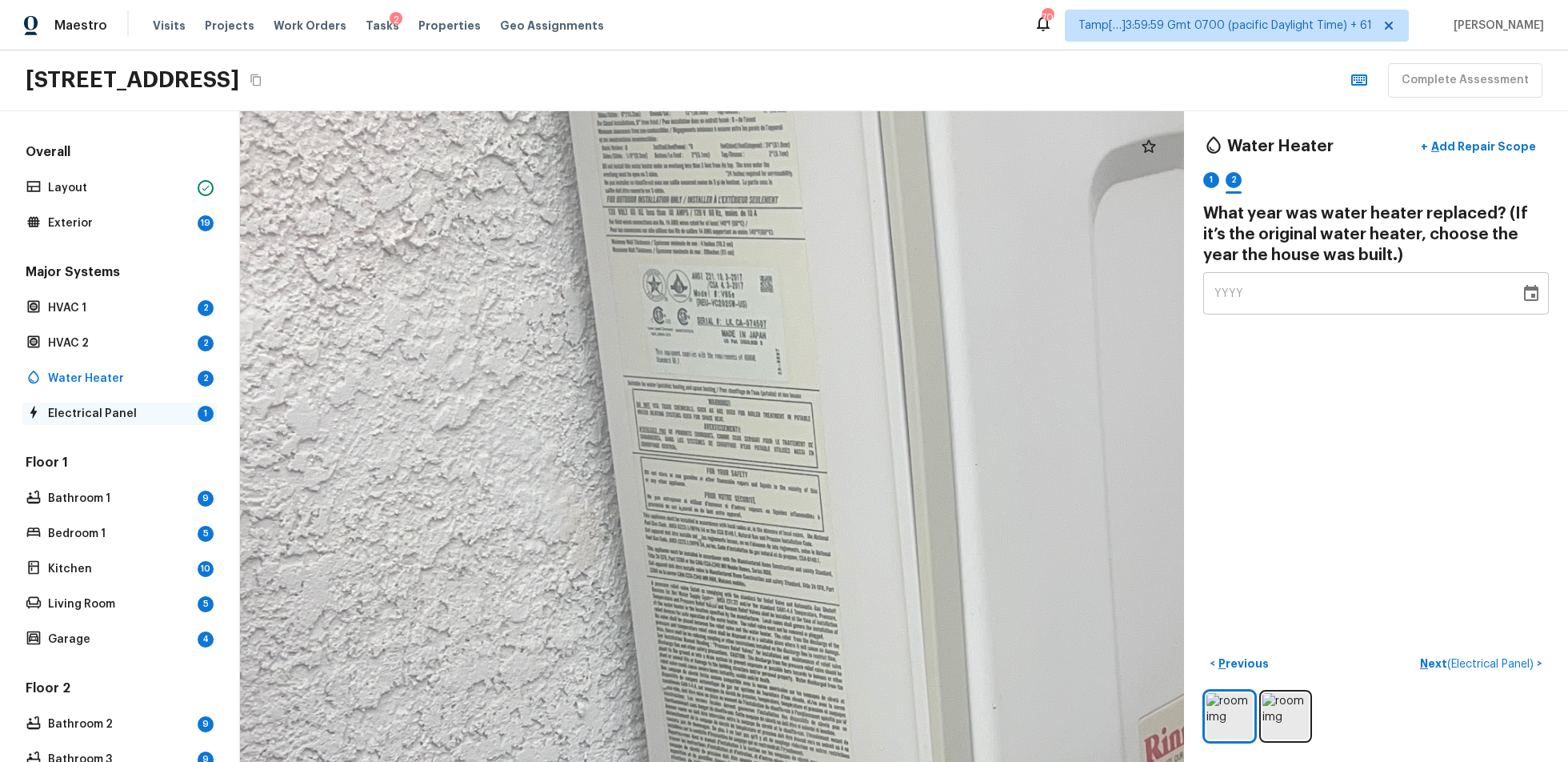
click at [99, 402] on div "Electrical Panel 1" at bounding box center [120, 414] width 194 height 23
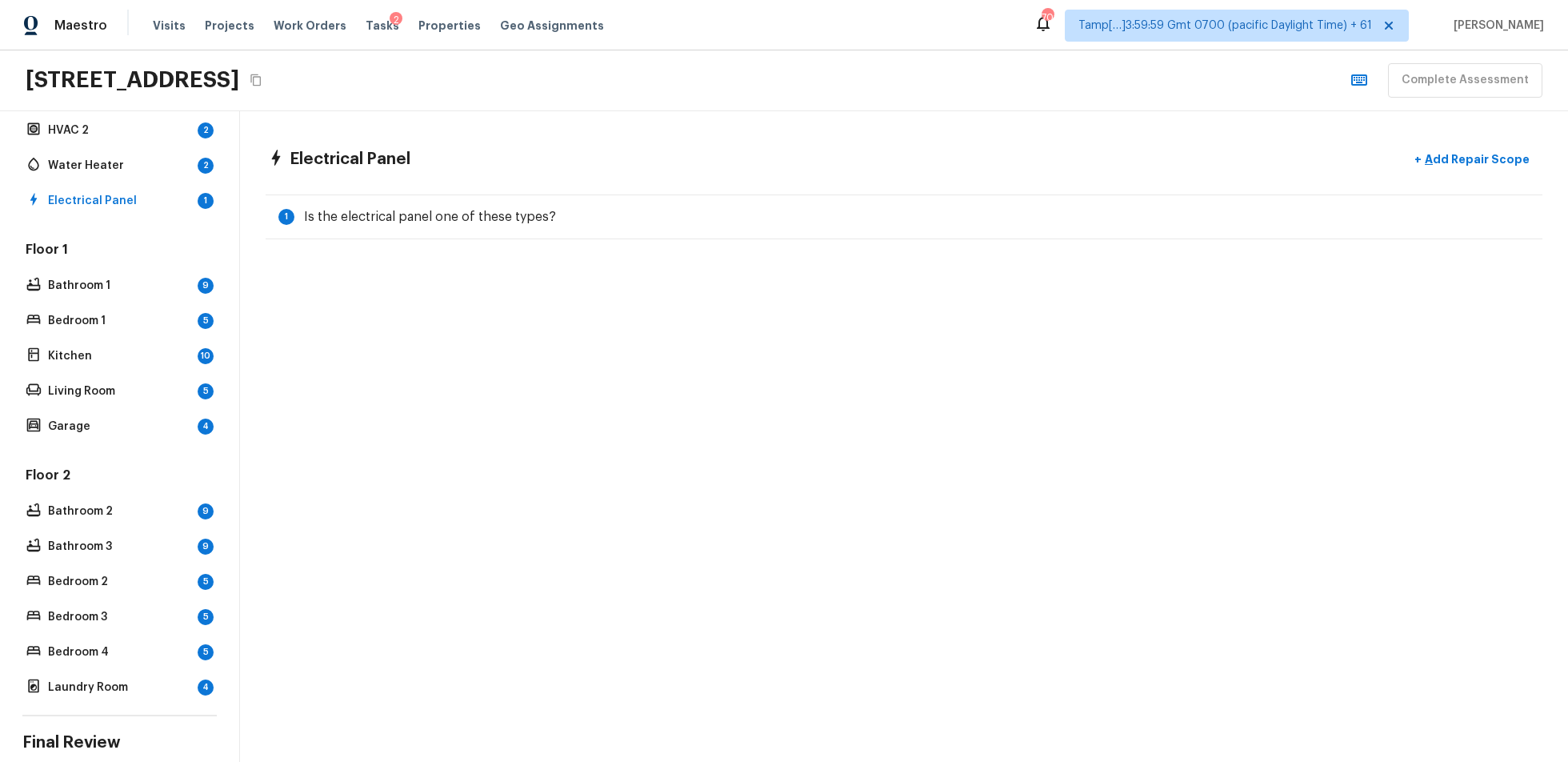
scroll to position [312, 0]
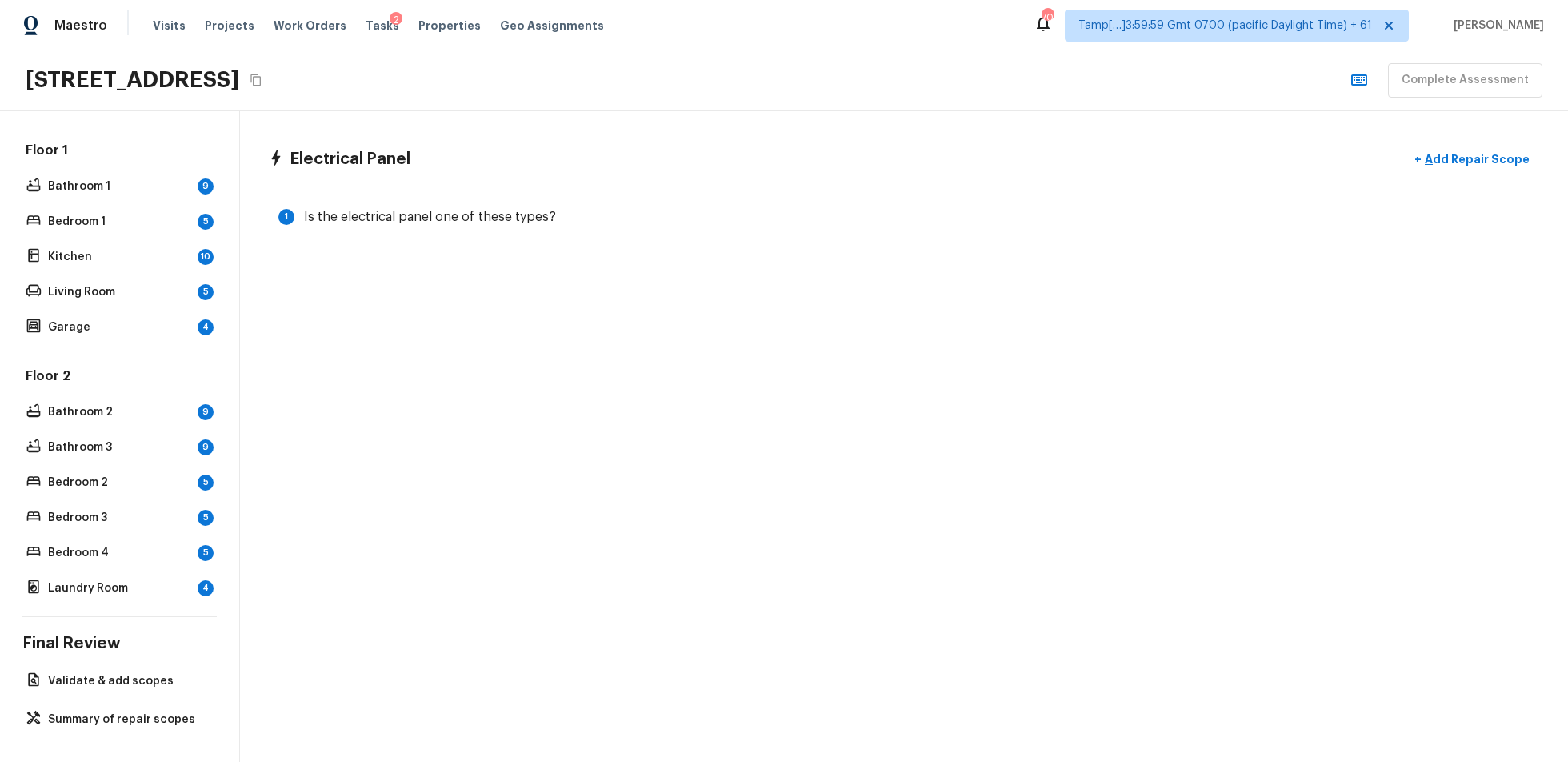
click at [105, 167] on div "Floor 1 Bathroom 1 9 Bedroom 1 5 Kitchen 10 Living Room 5 Garage 4" at bounding box center [120, 240] width 194 height 197
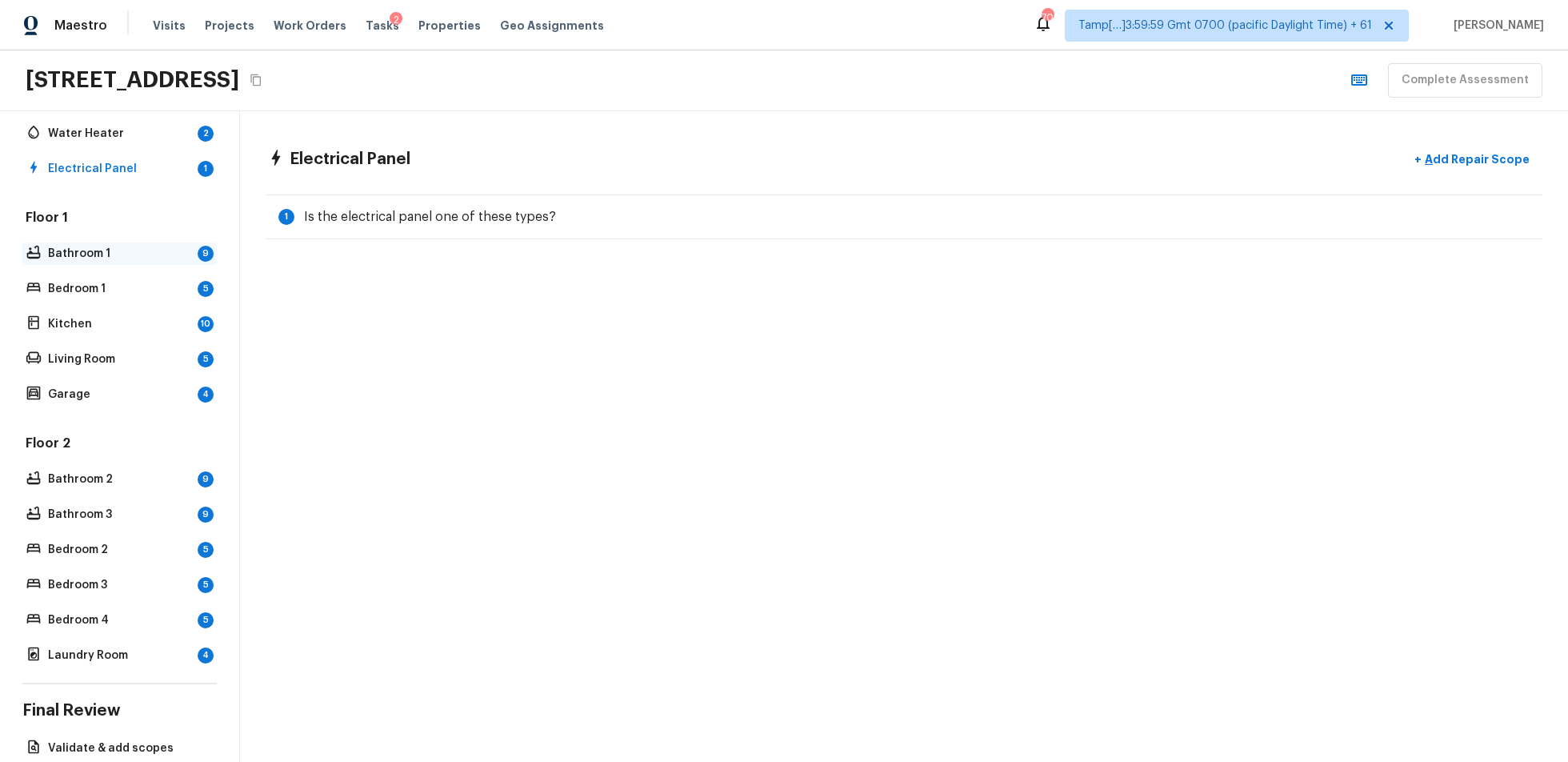
click at [136, 252] on p "Bathroom 1" at bounding box center [119, 253] width 144 height 16
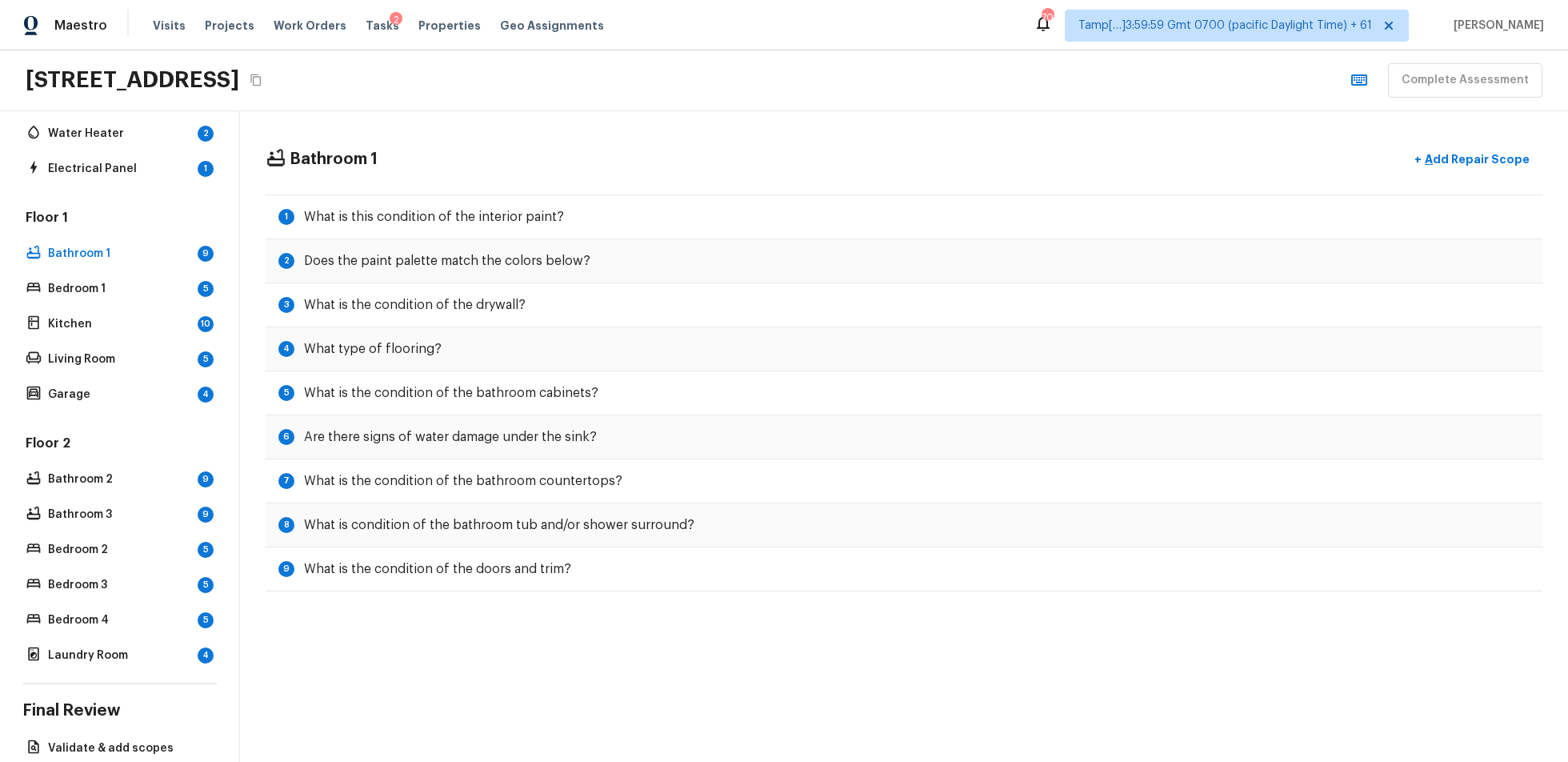
click at [531, 572] on div "Bathroom 1 + Add Repair Scope 1 What is this condition of the interior paint? 2…" at bounding box center [903, 437] width 1328 height 651
click at [158, 472] on p "Bathroom 2" at bounding box center [119, 479] width 144 height 16
click at [163, 249] on p "Bathroom 1" at bounding box center [119, 253] width 144 height 16
click at [161, 482] on p "Bathroom 2" at bounding box center [119, 479] width 144 height 16
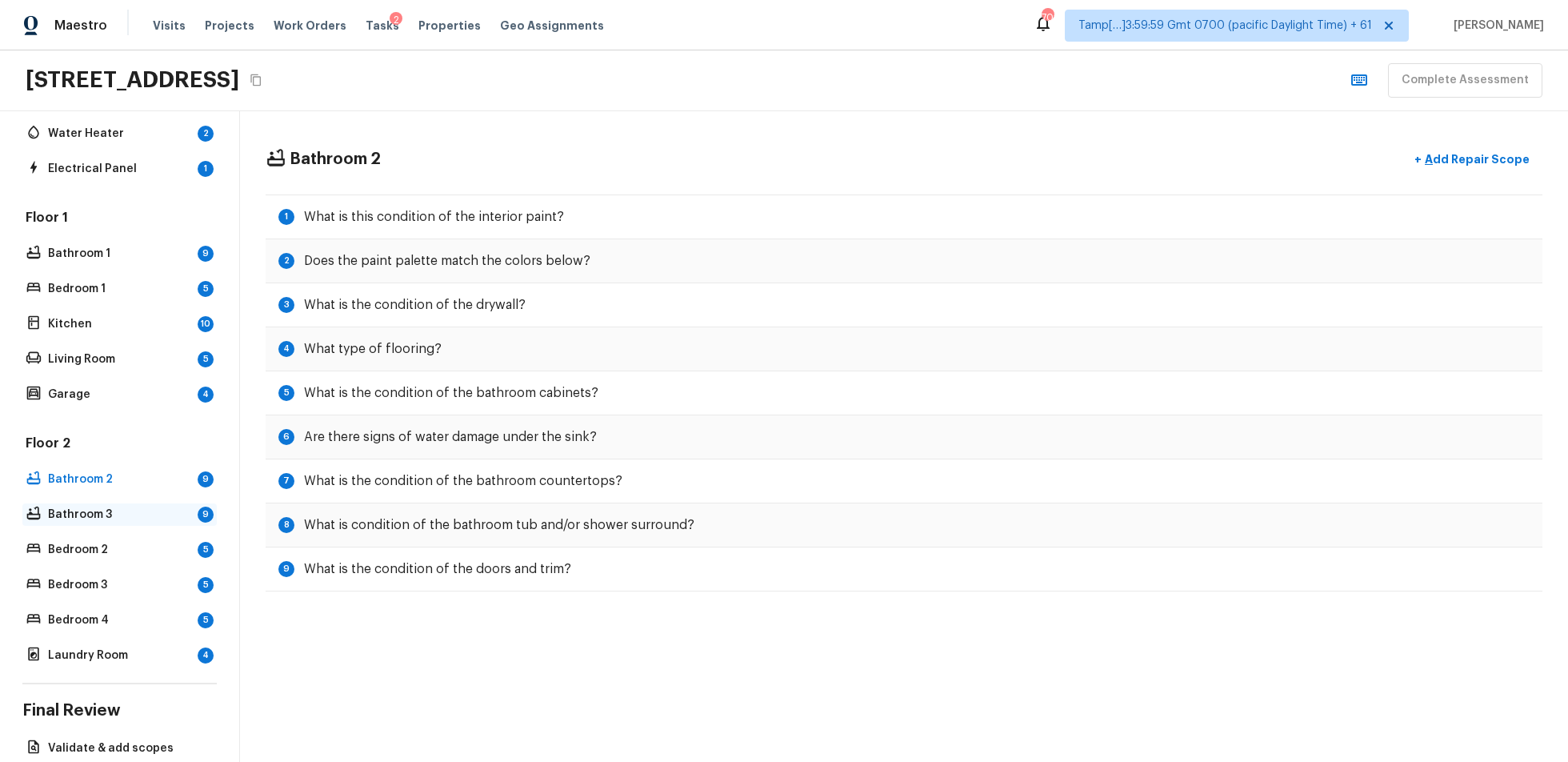
click at [134, 513] on p "Bathroom 3" at bounding box center [119, 515] width 144 height 16
click at [124, 281] on p "Bedroom 1" at bounding box center [119, 288] width 144 height 16
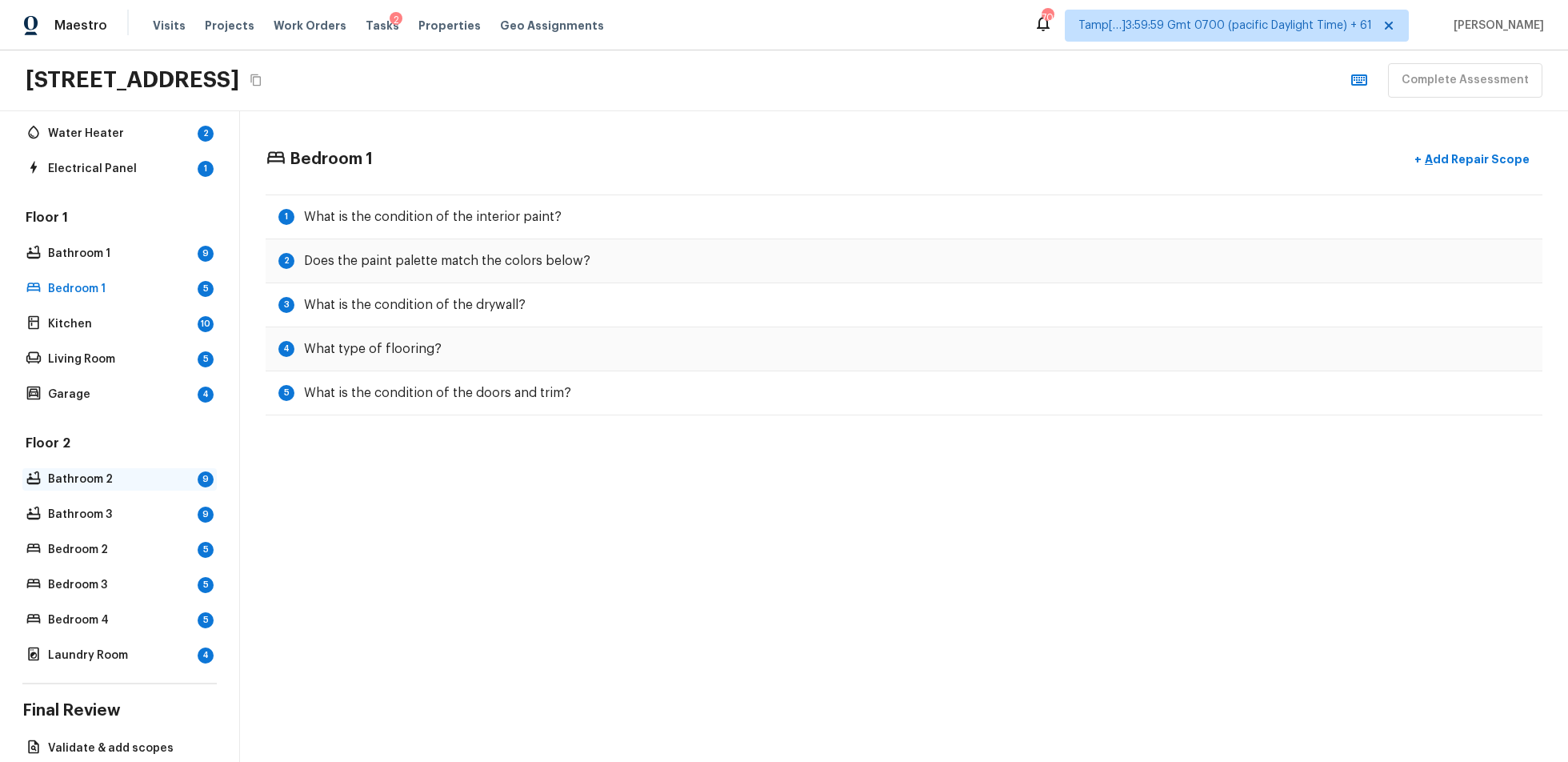
click at [189, 472] on p "Bathroom 2" at bounding box center [119, 479] width 144 height 16
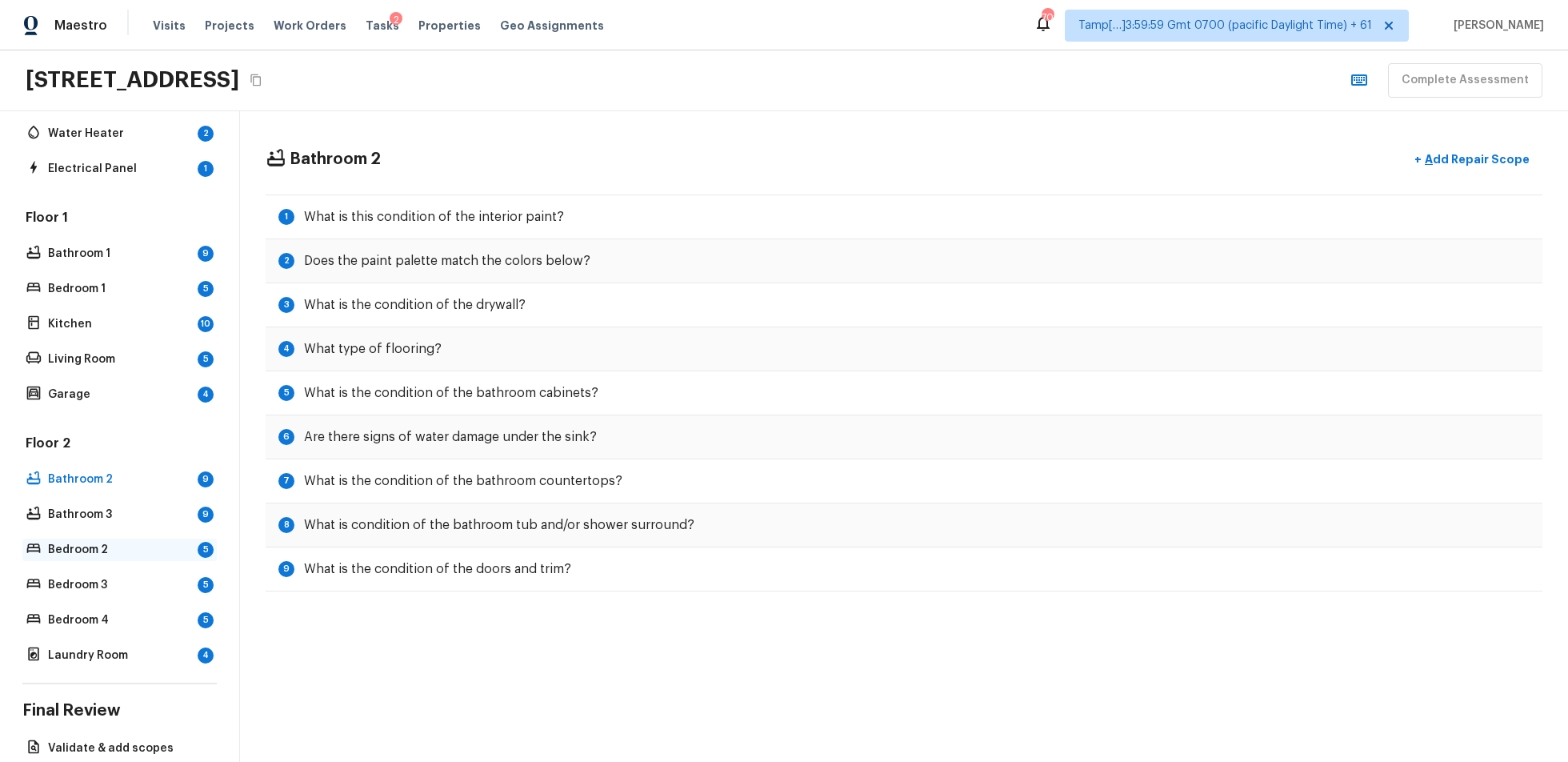
click at [184, 542] on p "Bedroom 2" at bounding box center [119, 550] width 144 height 16
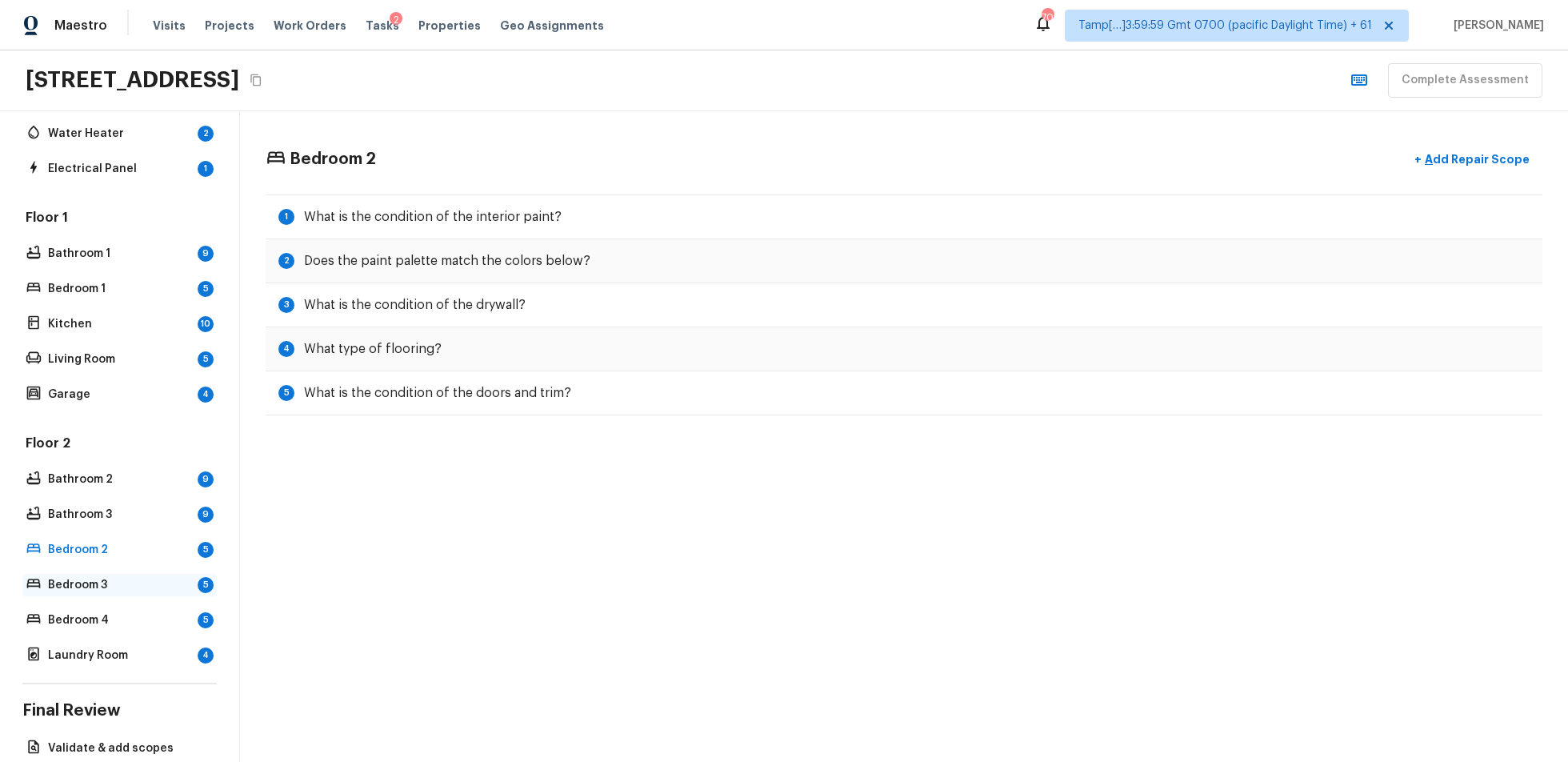
click at [167, 572] on p "Bedroom 3" at bounding box center [119, 585] width 144 height 16
click at [84, 572] on div "Bedroom 4 5" at bounding box center [120, 620] width 194 height 23
click at [152, 245] on p "Bathroom 1" at bounding box center [119, 253] width 144 height 16
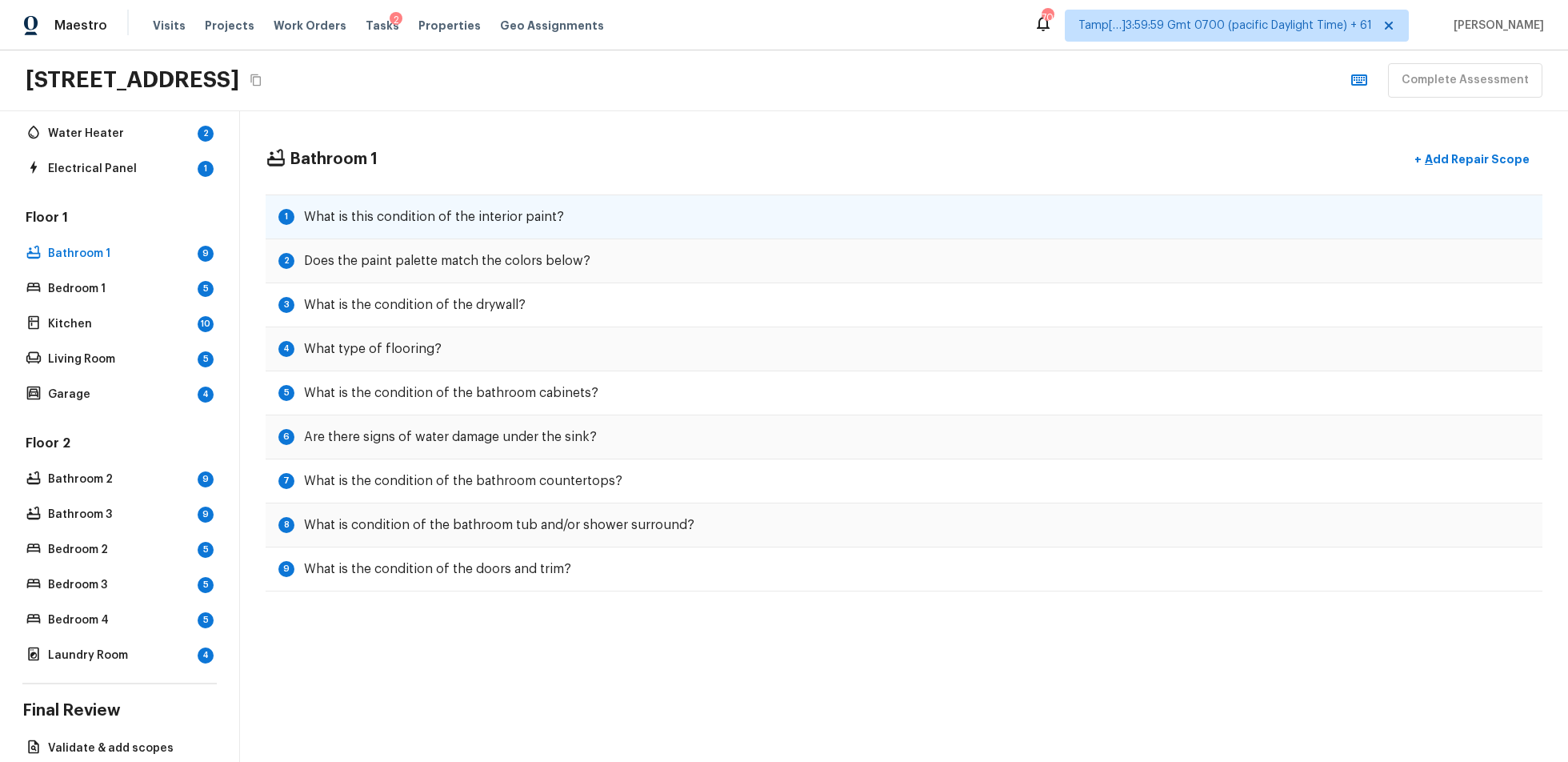
click at [451, 209] on h5 "What is this condition of the interior paint?" at bounding box center [434, 217] width 260 height 18
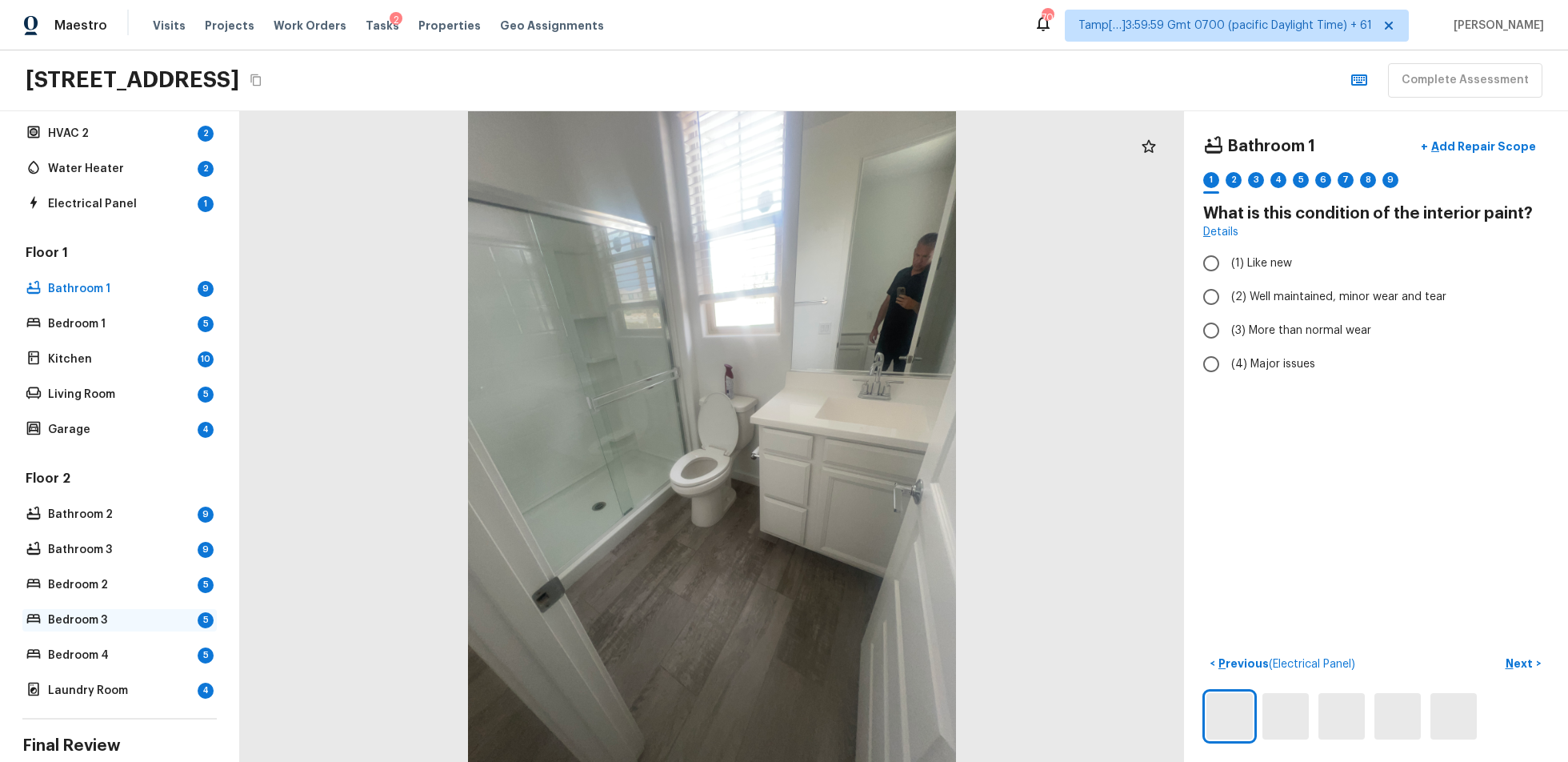
scroll to position [199, 0]
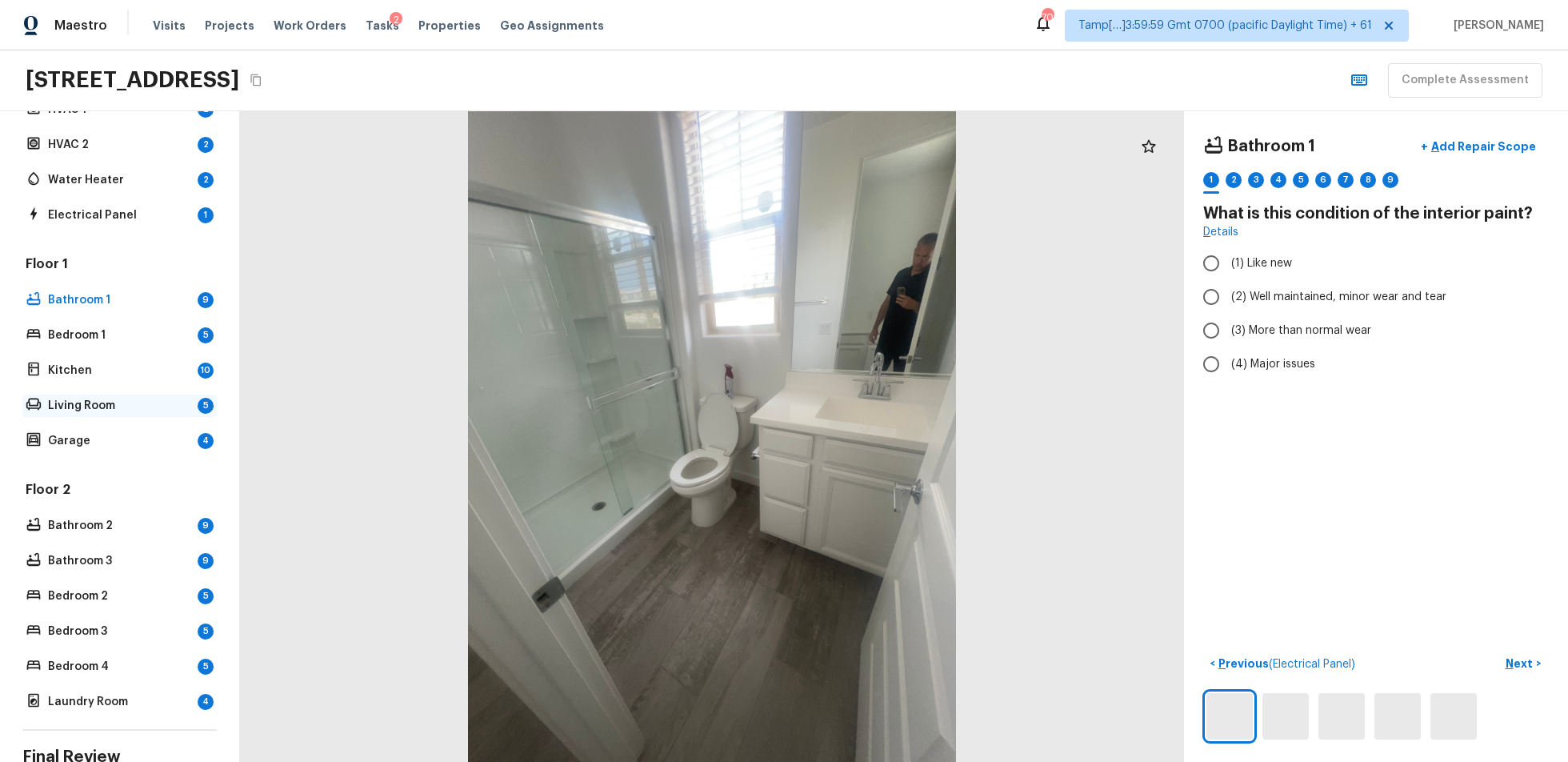
click at [149, 401] on p "Living Room" at bounding box center [119, 405] width 144 height 16
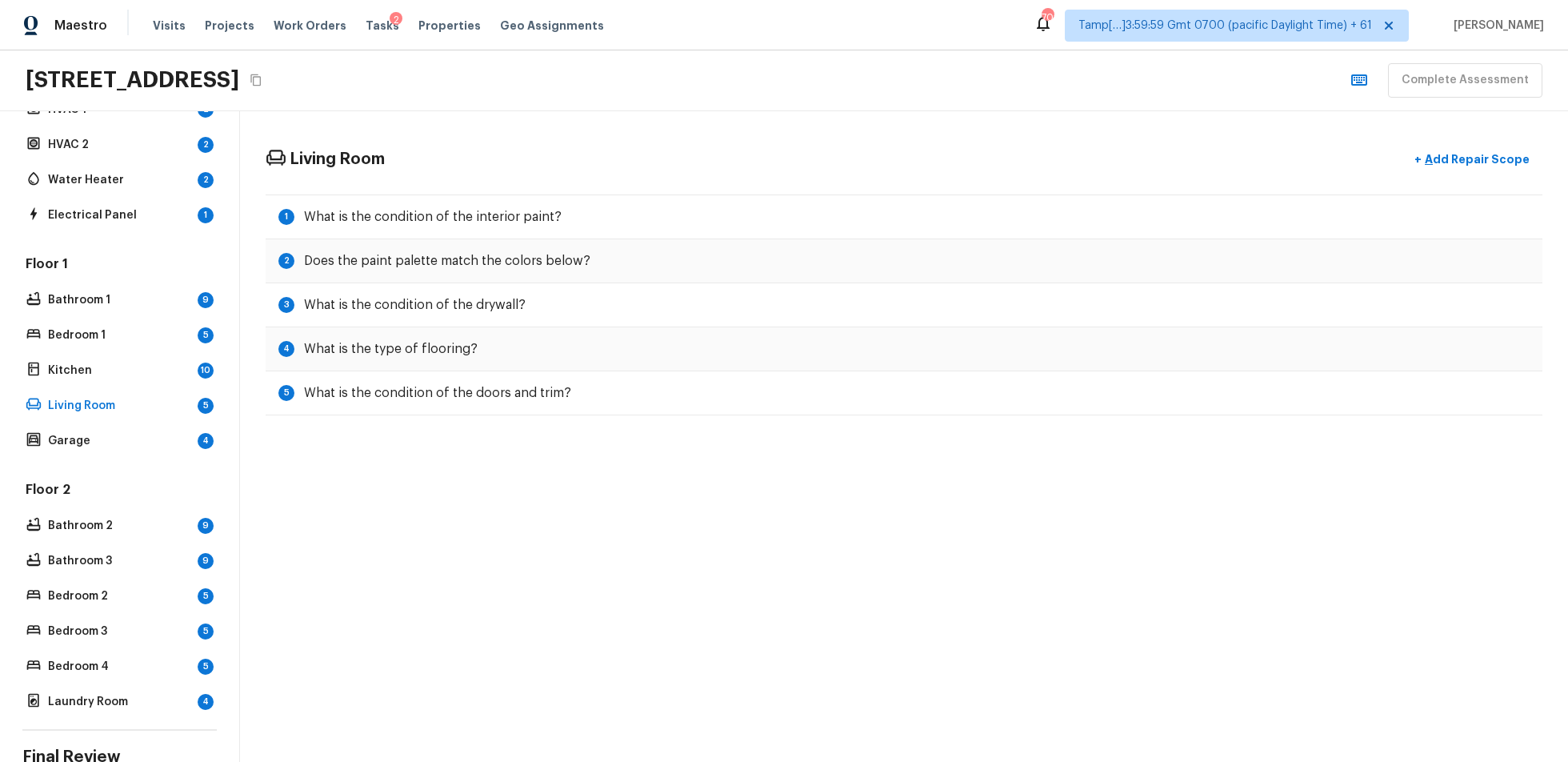
click at [120, 426] on div "Floor 1 Bathroom 1 9 Bedroom 1 5 Kitchen 10 Living Room 5 Garage 4" at bounding box center [120, 353] width 194 height 197
click at [122, 430] on div "Garage 4" at bounding box center [120, 441] width 194 height 23
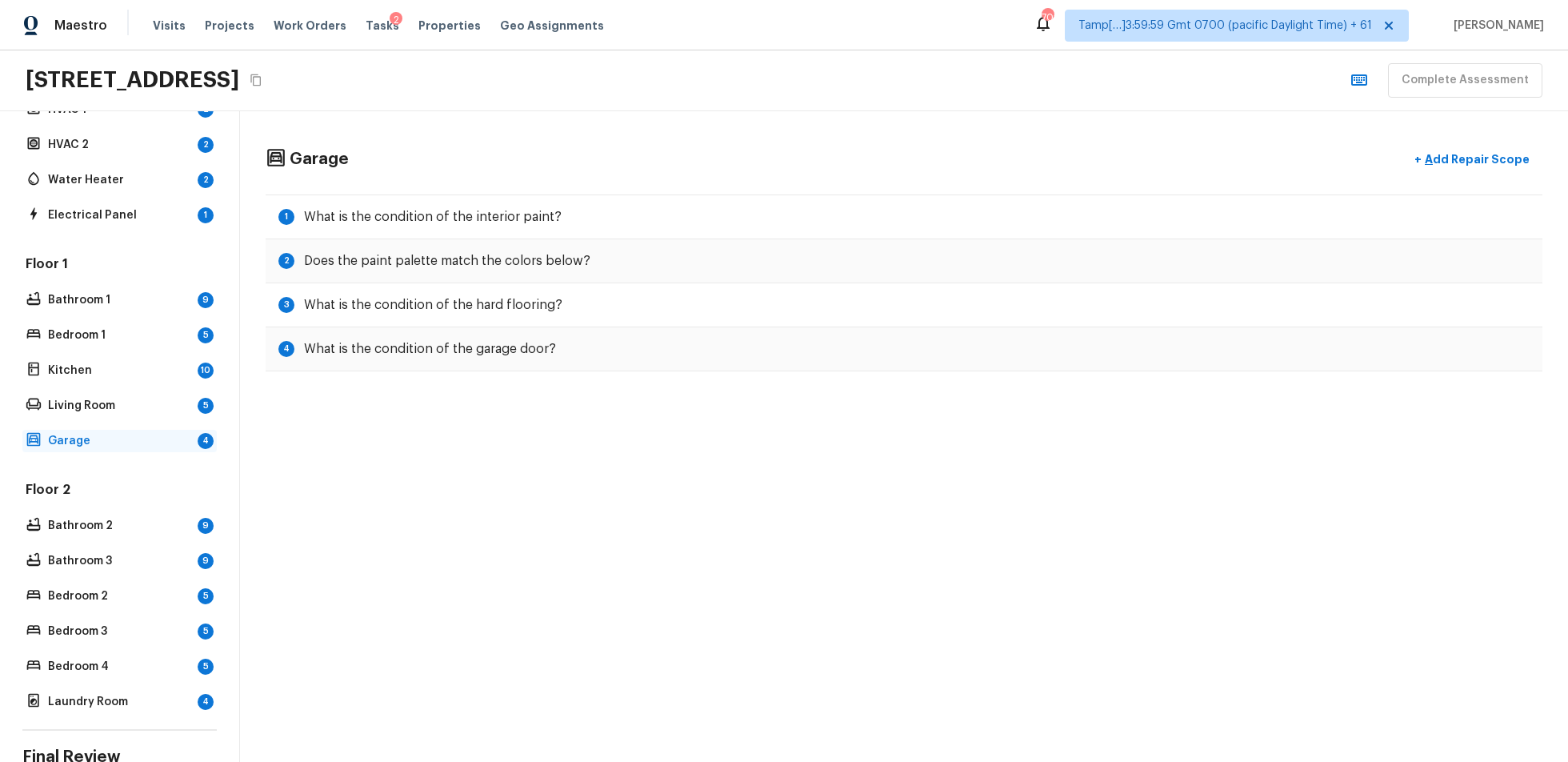
click at [122, 430] on div "Garage 4" at bounding box center [120, 441] width 194 height 23
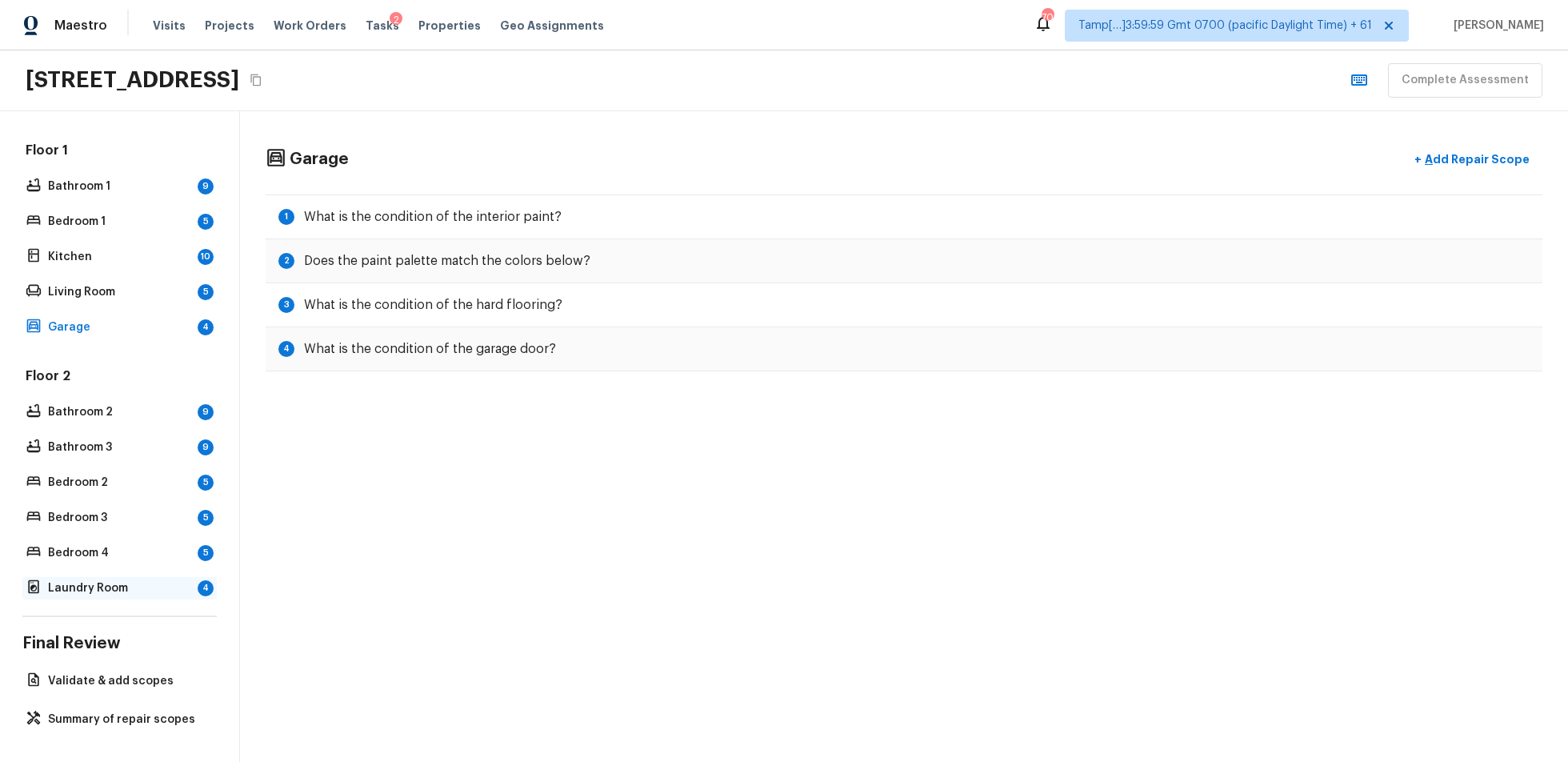
click at [129, 572] on p "Laundry Room" at bounding box center [119, 588] width 144 height 16
click at [145, 418] on p "Bathroom 2" at bounding box center [119, 412] width 144 height 16
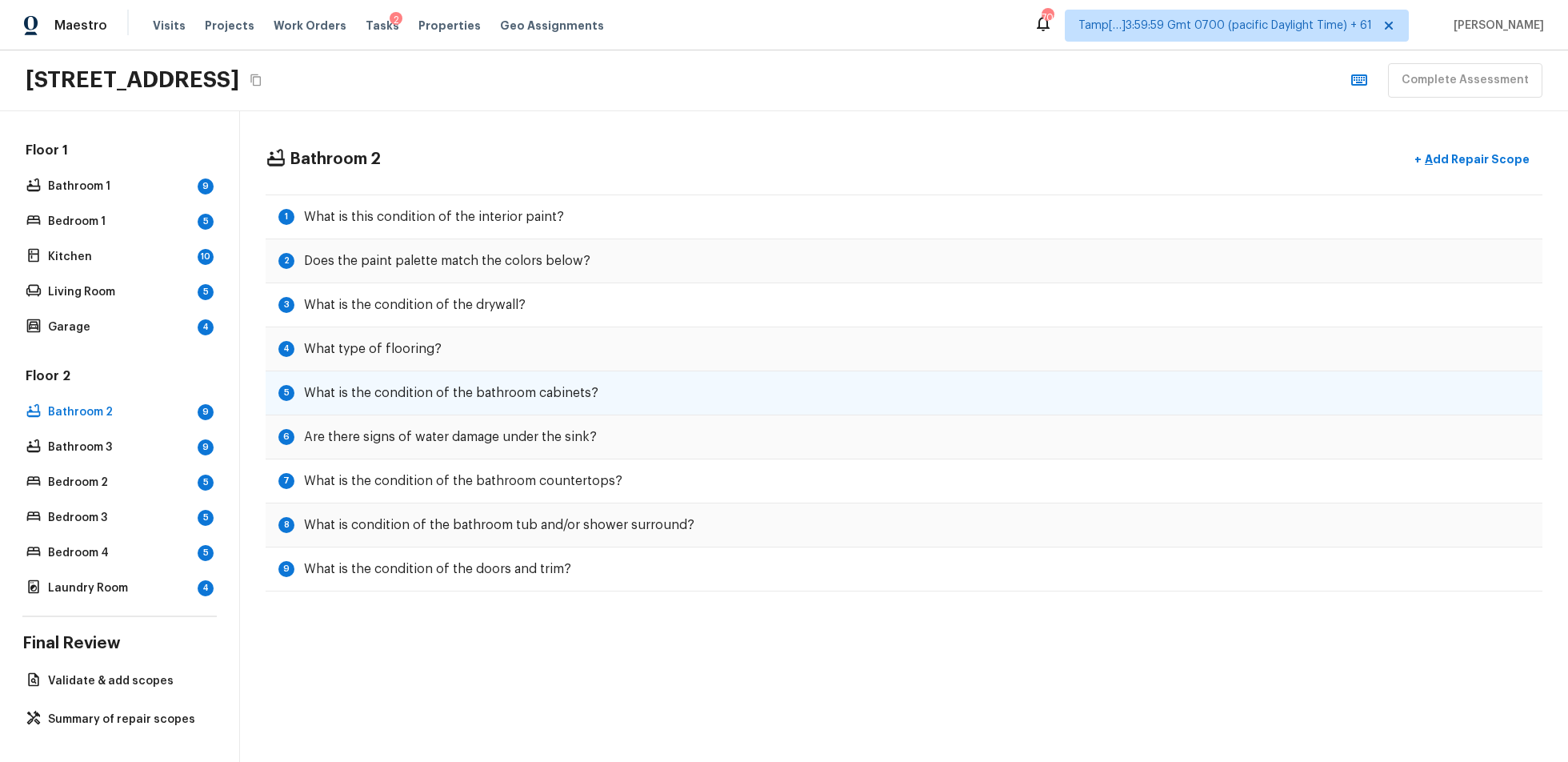
click at [505, 402] on div "5 What is the condition of the bathroom cabinets?" at bounding box center [903, 393] width 1277 height 44
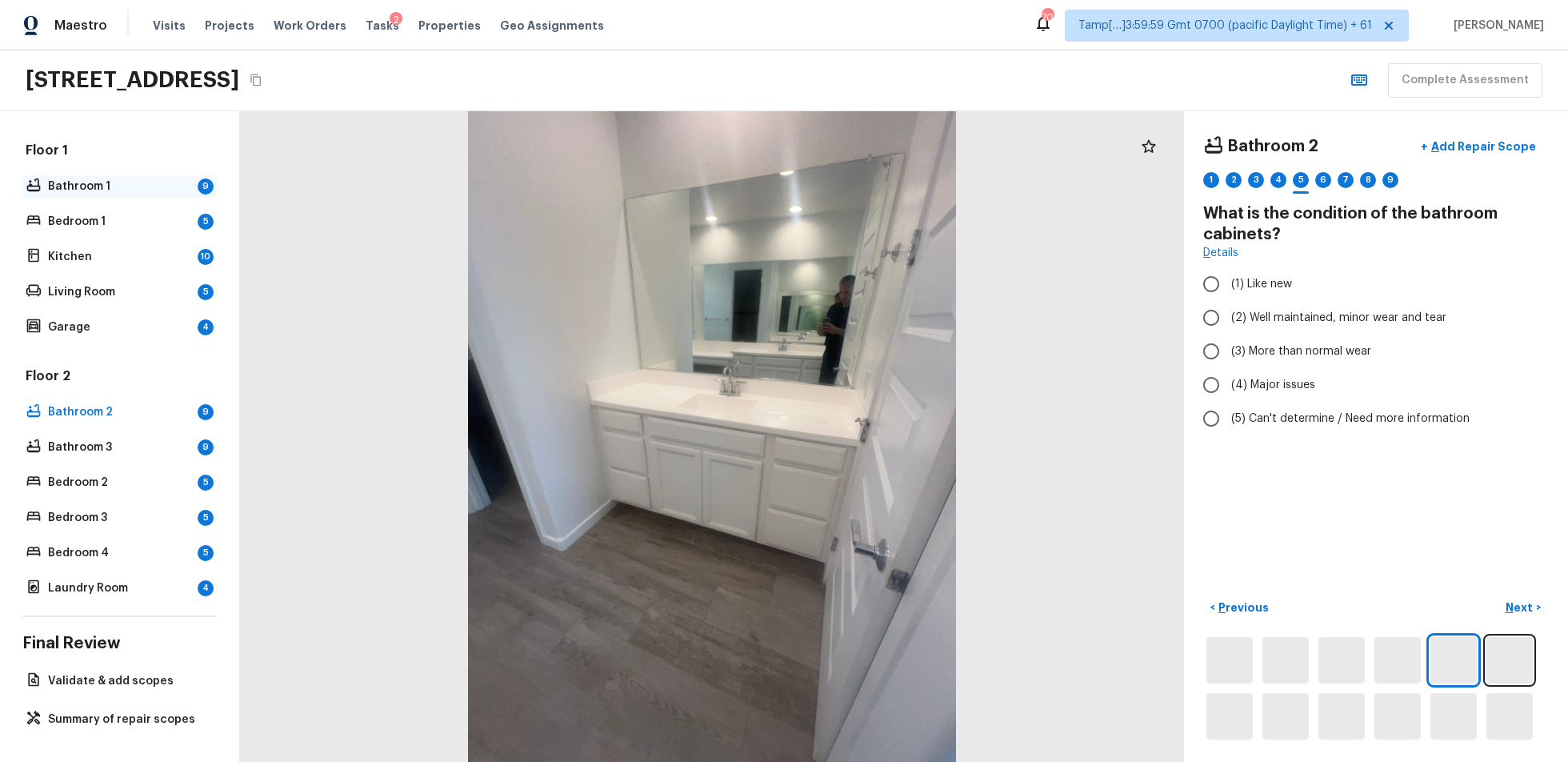
click at [96, 182] on p "Bathroom 1" at bounding box center [119, 186] width 144 height 16
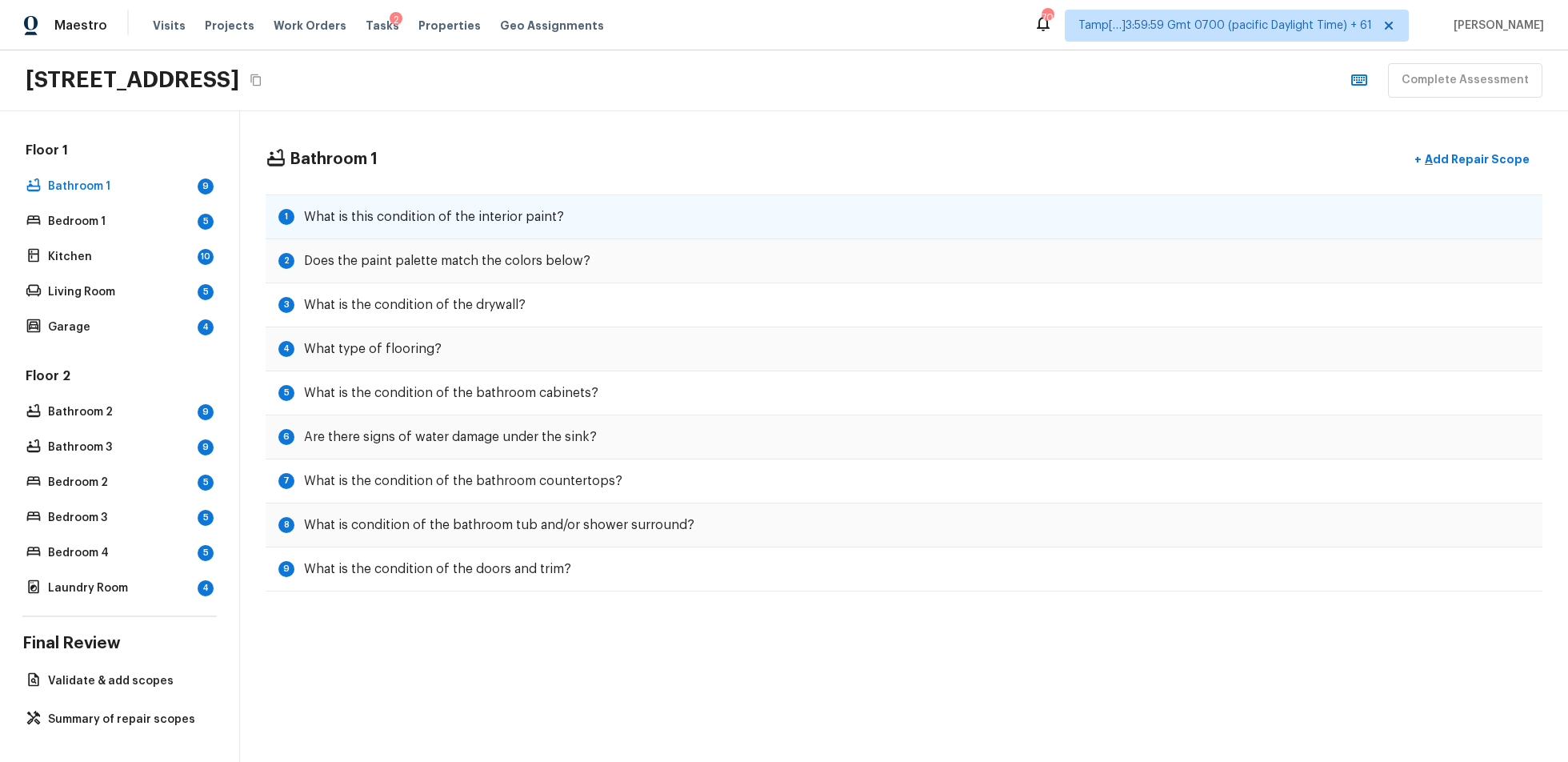
click at [445, 215] on h5 "What is this condition of the interior paint?" at bounding box center [434, 217] width 260 height 18
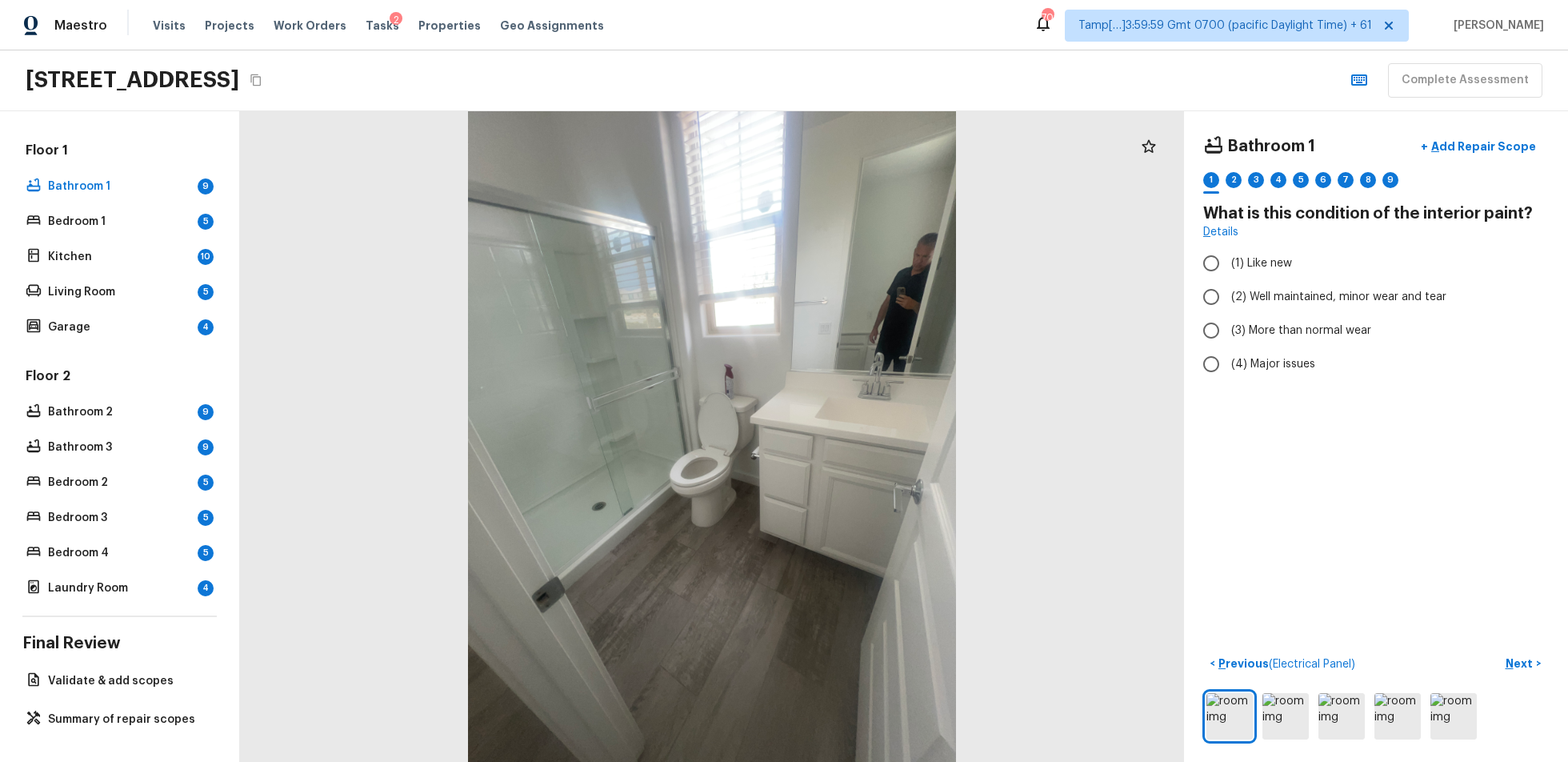
scroll to position [0, 0]
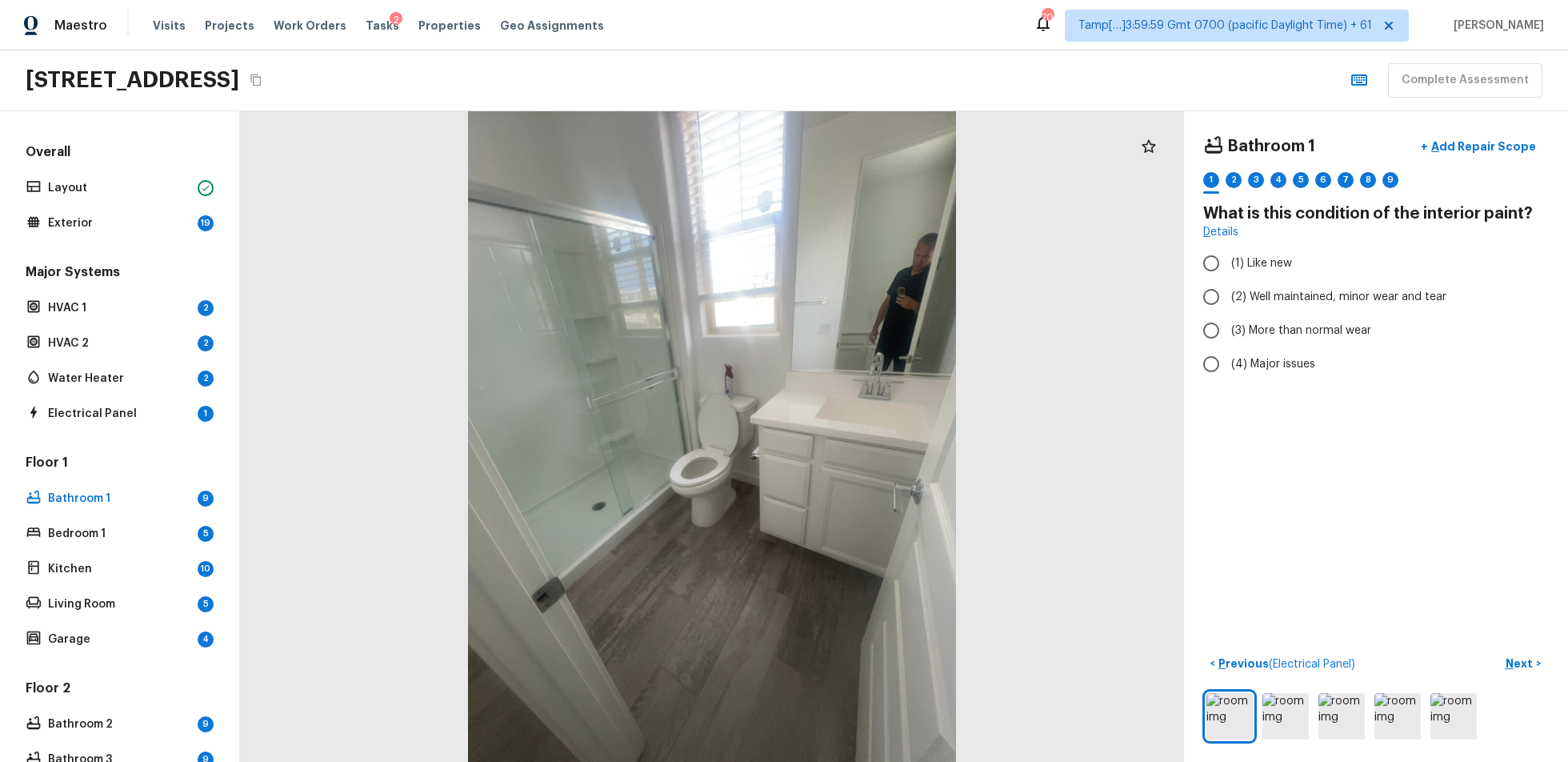
click at [94, 201] on div "Overall Layout Exterior 19" at bounding box center [120, 189] width 194 height 91
click at [160, 183] on p "Layout" at bounding box center [119, 187] width 144 height 16
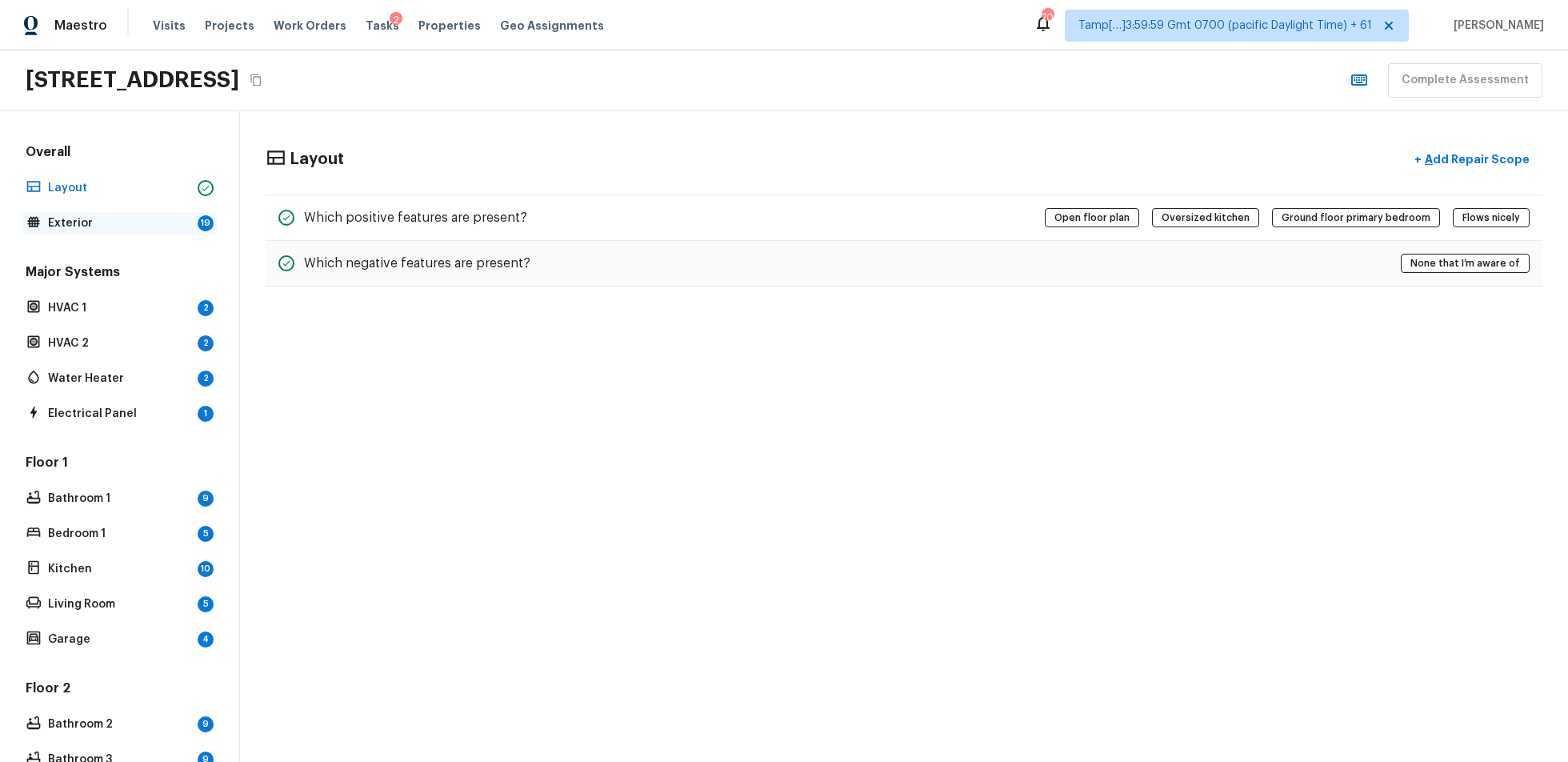
click at [150, 228] on p "Exterior" at bounding box center [119, 223] width 144 height 16
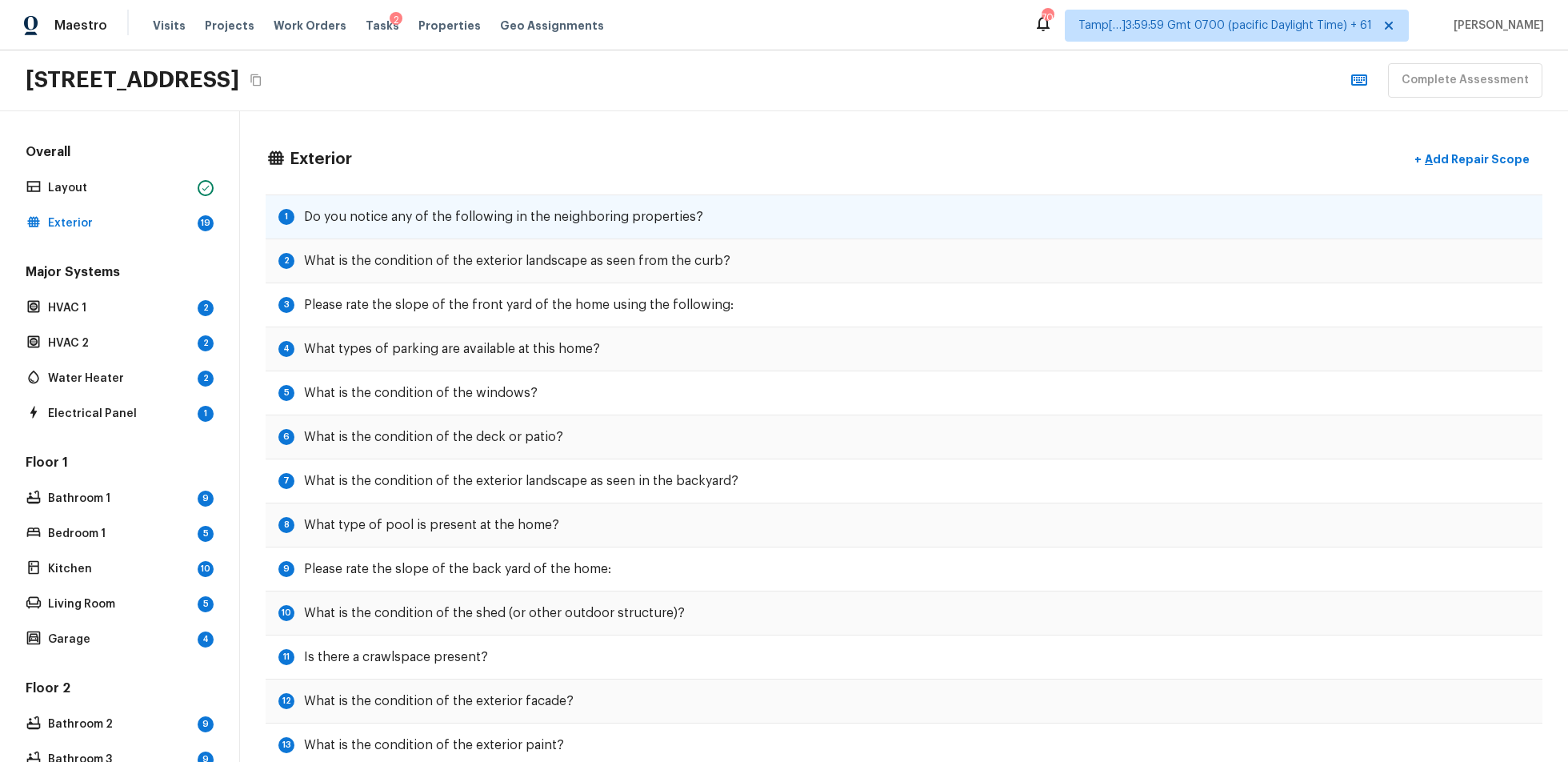
click at [492, 223] on h5 "Do you notice any of the following in the neighboring properties?" at bounding box center [504, 217] width 399 height 18
